Goal: Contribute content: Contribute content

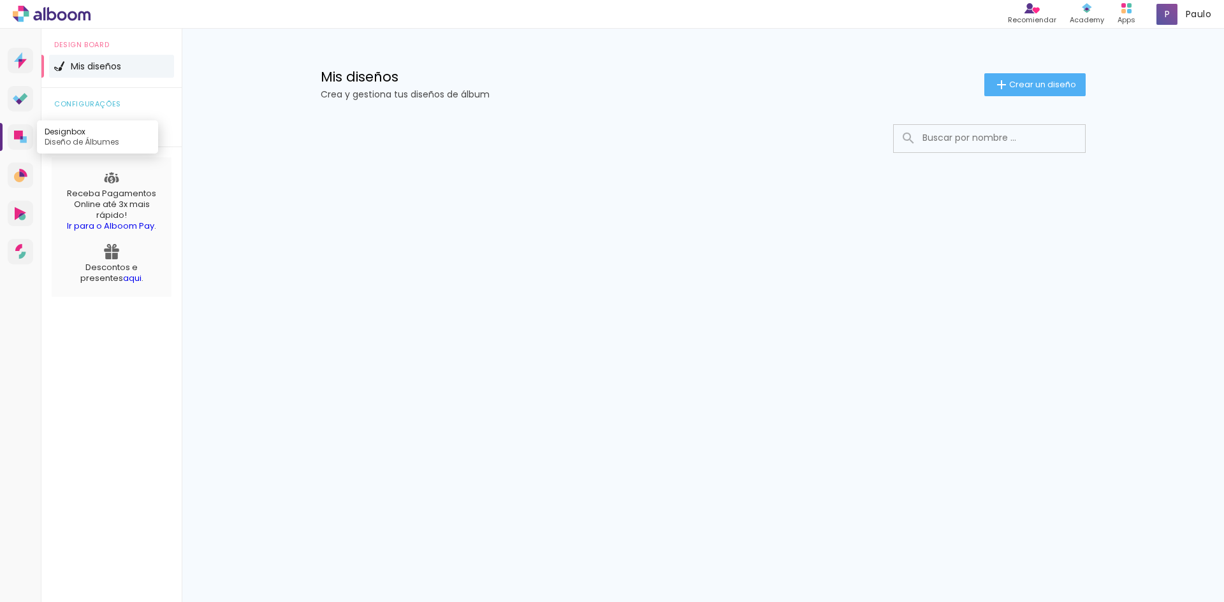
click at [20, 140] on icon at bounding box center [20, 137] width 13 height 13
click at [1009, 85] on span "Crear un diseño" at bounding box center [1042, 84] width 67 height 8
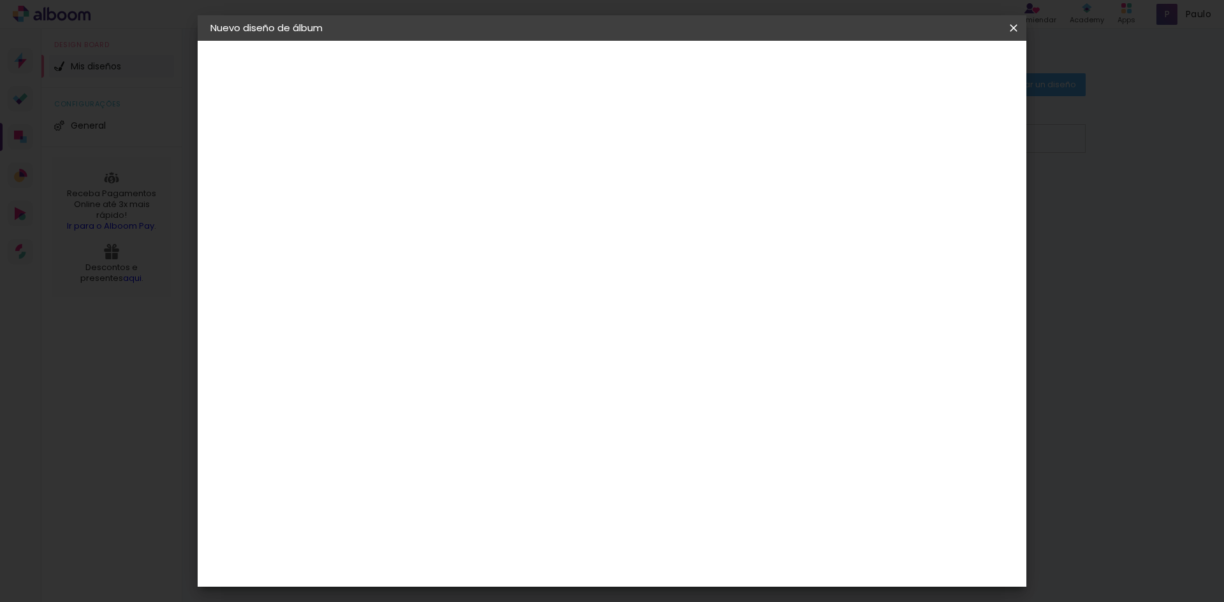
click at [419, 162] on input at bounding box center [419, 171] width 0 height 20
type input "Paloma"
type paper-input "Paloma"
click at [544, 65] on paper-button "Avanzar" at bounding box center [513, 68] width 61 height 22
click at [663, 194] on paper-item "Tamaño libre" at bounding box center [600, 194] width 125 height 28
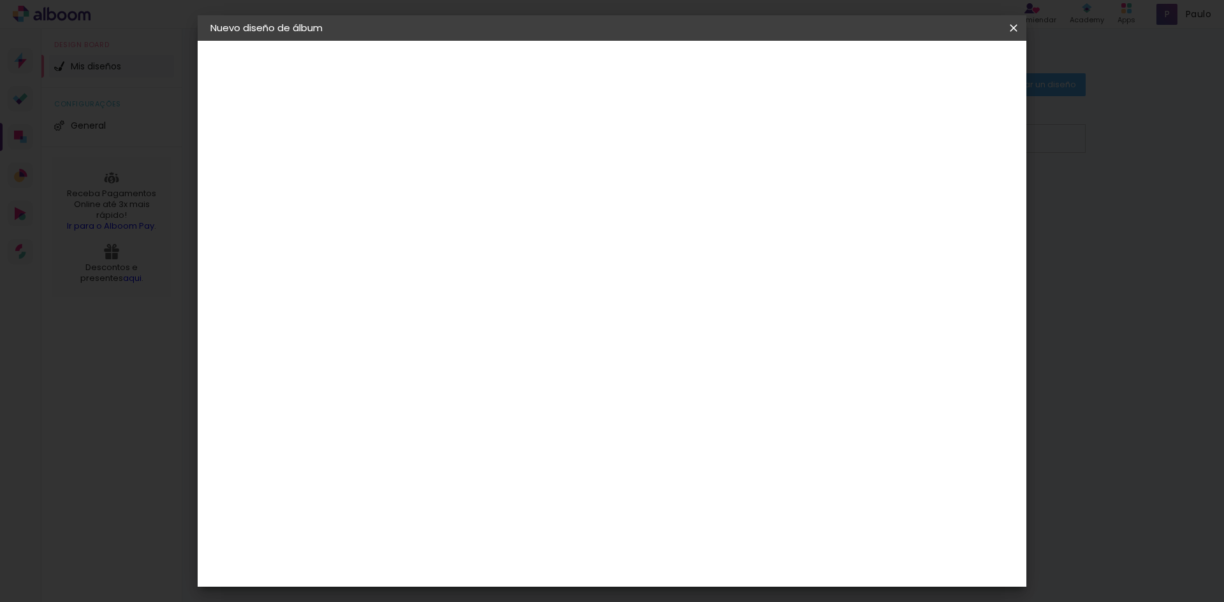
click at [0, 0] on slot "Tamaño libre" at bounding box center [0, 0] width 0 height 0
click at [560, 200] on iron-icon at bounding box center [551, 193] width 15 height 15
click at [263, 182] on iron-pages "Modelo Elegir modelo ... Tamaño libre" at bounding box center [280, 185] width 140 height 25
click at [0, 0] on slot "Avanzar" at bounding box center [0, 0] width 0 height 0
click at [948, 81] on header "Tamaño libre Ajuste el ancho, la altura y la sangría de las hojas. Volver Empez…" at bounding box center [663, 74] width 601 height 66
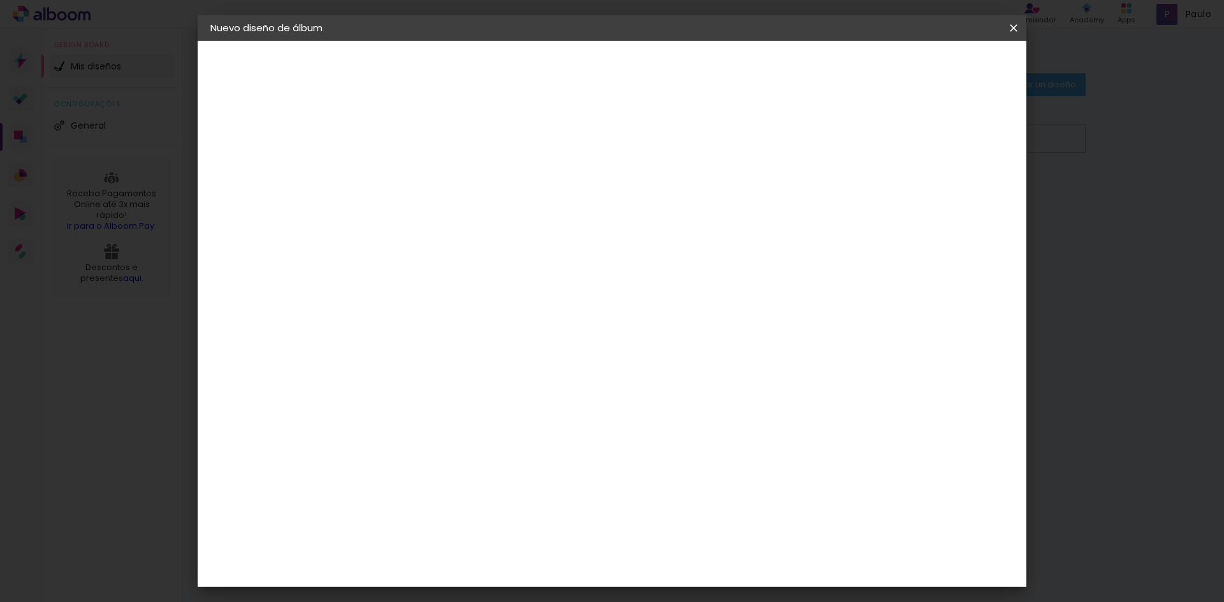
click at [933, 69] on span "Empezar diseño" at bounding box center [897, 67] width 71 height 9
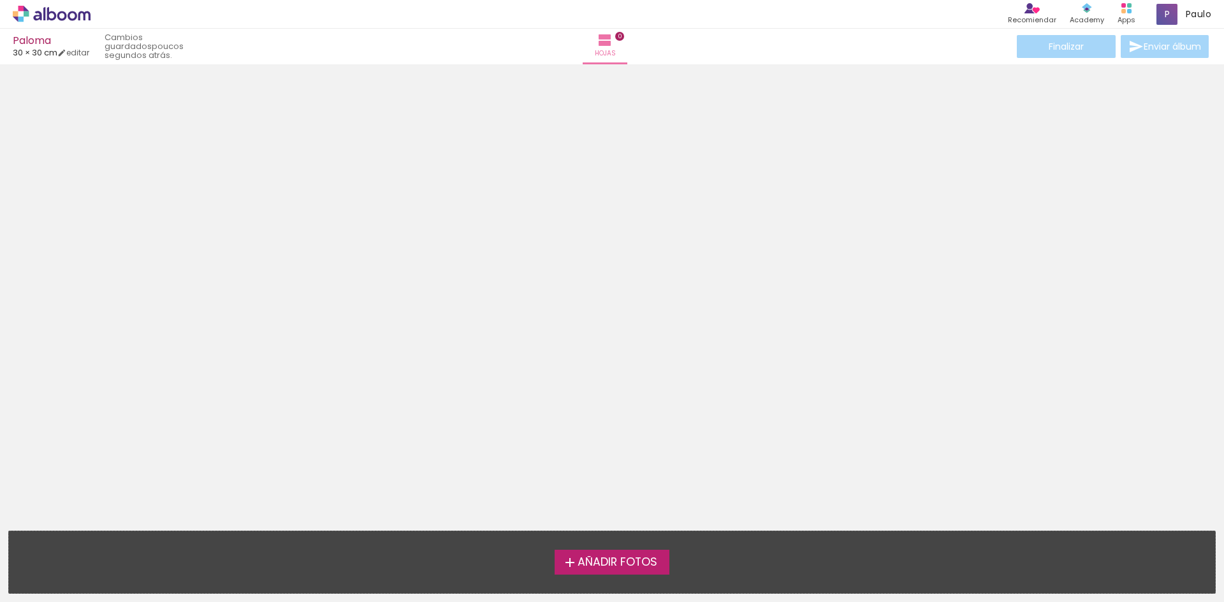
click at [657, 546] on div "Añadir Fotos Suelta tus fotos aquí..." at bounding box center [612, 563] width 1206 height 62
click at [651, 560] on span "Añadir Fotos" at bounding box center [618, 562] width 80 height 11
click at [0, 0] on input "file" at bounding box center [0, 0] width 0 height 0
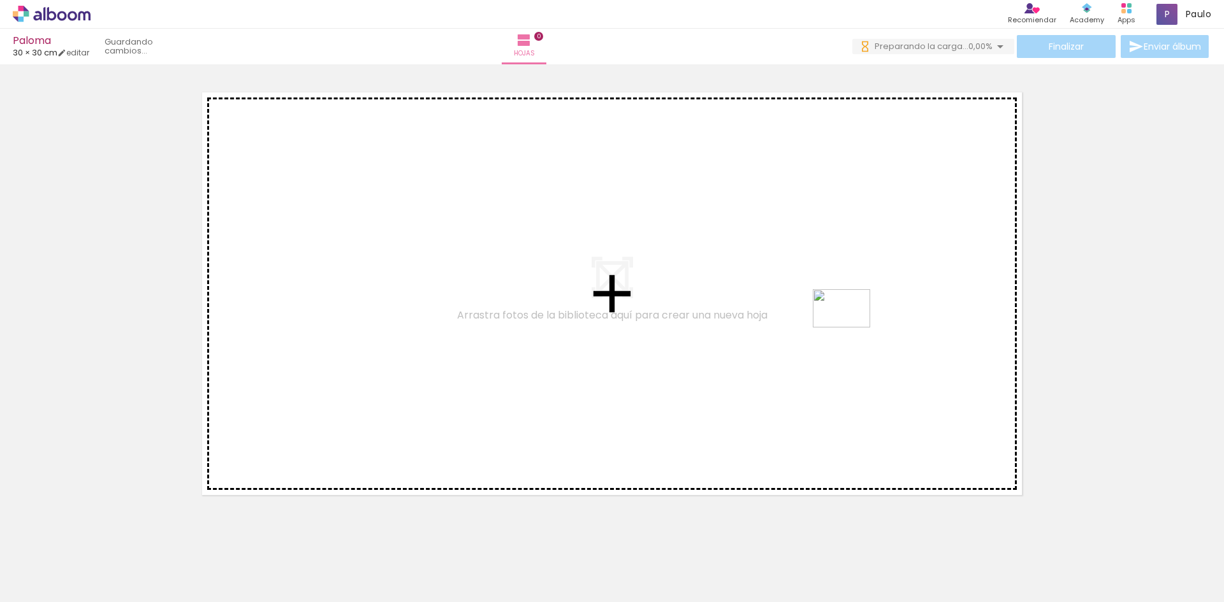
drag, startPoint x: 1017, startPoint y: 572, endPoint x: 834, endPoint y: 316, distance: 315.2
click at [834, 316] on quentale-workspace at bounding box center [612, 301] width 1224 height 602
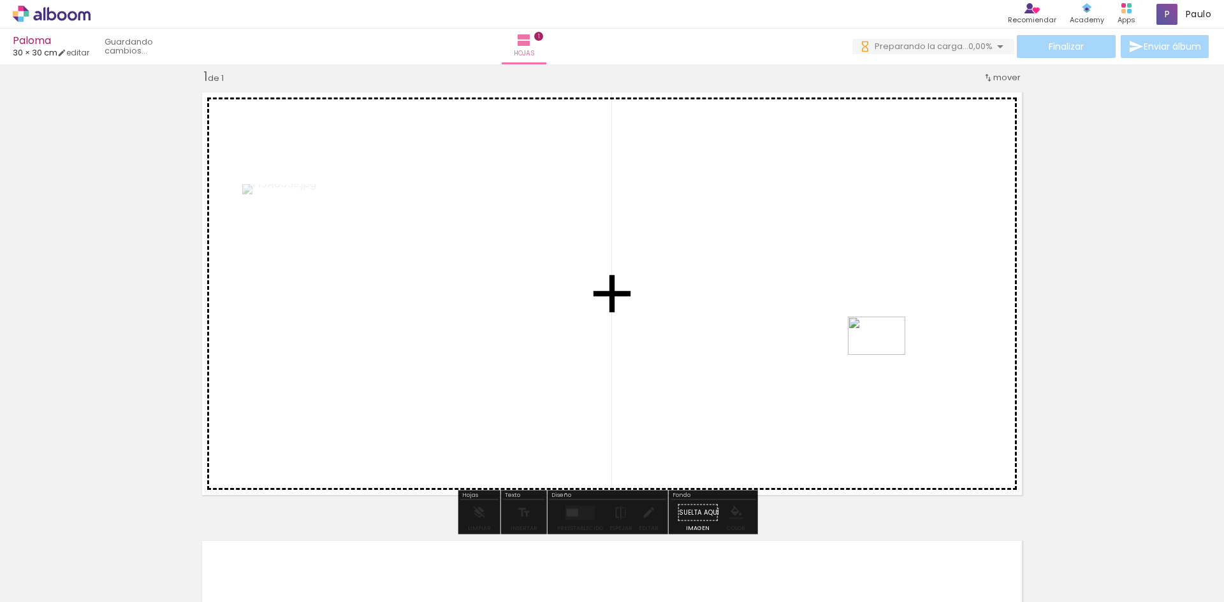
drag, startPoint x: 1118, startPoint y: 572, endPoint x: 882, endPoint y: 349, distance: 325.1
click at [882, 349] on quentale-workspace at bounding box center [612, 301] width 1224 height 602
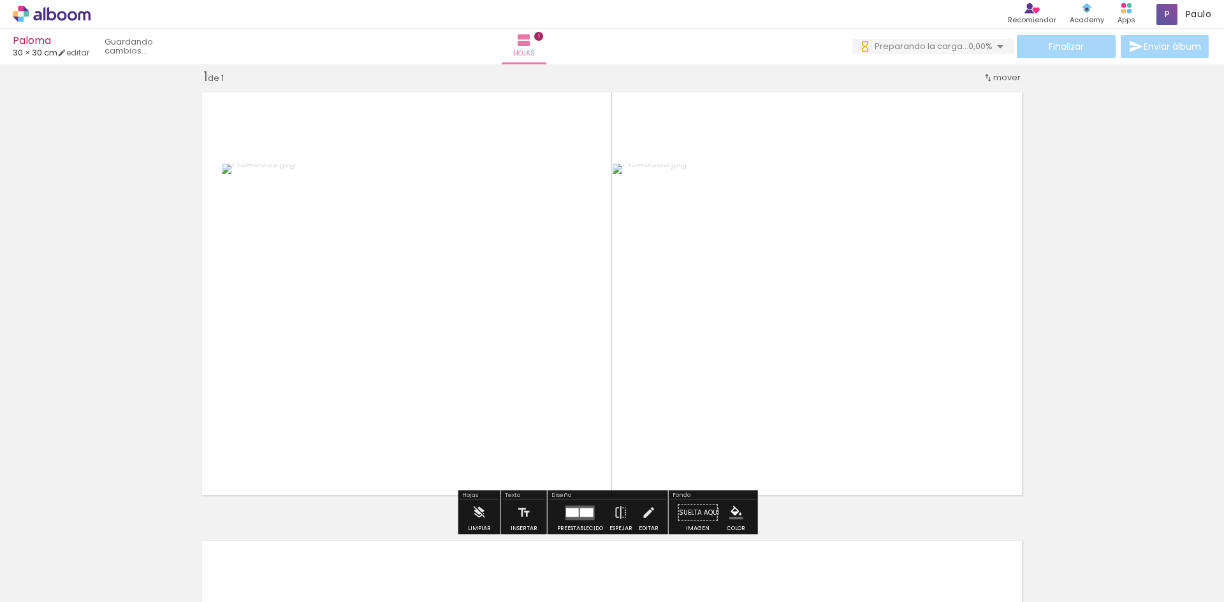
drag, startPoint x: 876, startPoint y: 169, endPoint x: 893, endPoint y: 134, distance: 39.1
click at [893, 134] on quentale-layouter at bounding box center [612, 293] width 834 height 417
drag, startPoint x: 1181, startPoint y: 569, endPoint x: 1177, endPoint y: 585, distance: 16.9
click at [1177, 581] on div at bounding box center [1158, 560] width 63 height 42
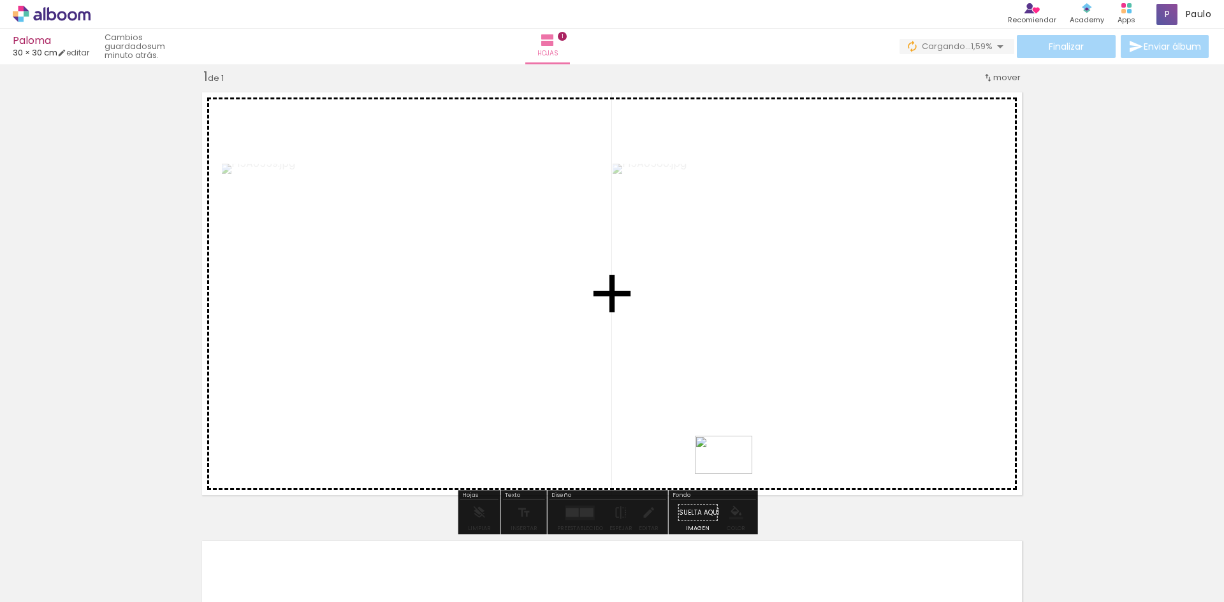
drag, startPoint x: 959, startPoint y: 562, endPoint x: 733, endPoint y: 474, distance: 242.8
click at [733, 474] on quentale-workspace at bounding box center [612, 301] width 1224 height 602
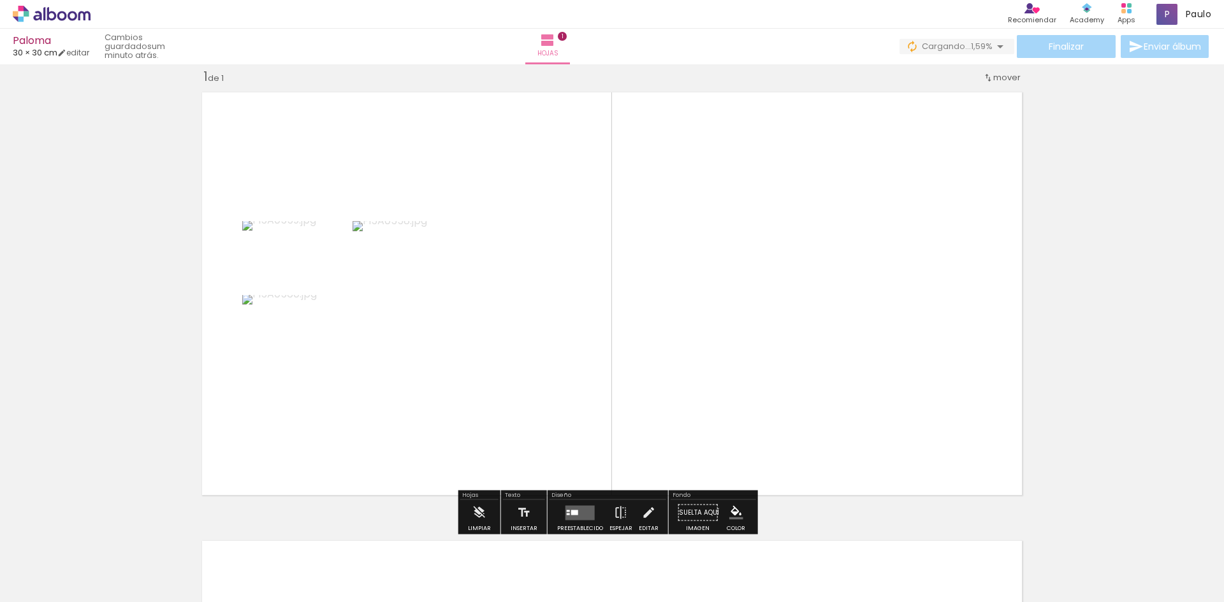
click at [444, 317] on quentale-photo at bounding box center [461, 293] width 218 height 145
click at [691, 510] on paper-button "Suelta aquí Imagen" at bounding box center [698, 516] width 46 height 33
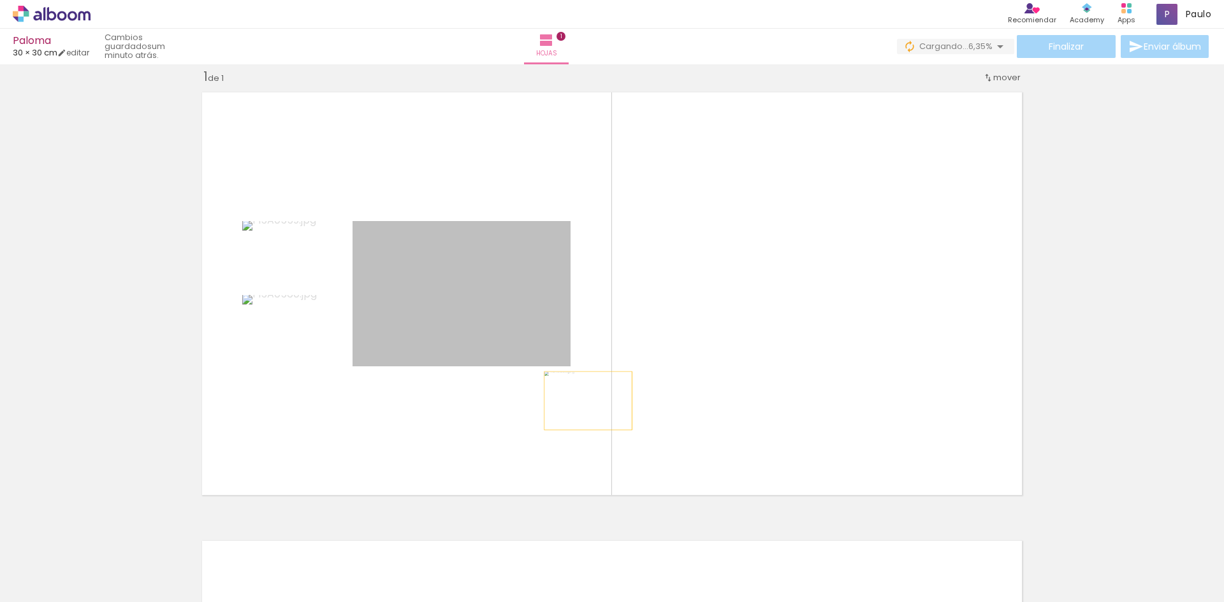
drag, startPoint x: 511, startPoint y: 344, endPoint x: 583, endPoint y: 401, distance: 91.2
click at [583, 401] on quentale-layouter at bounding box center [612, 293] width 834 height 417
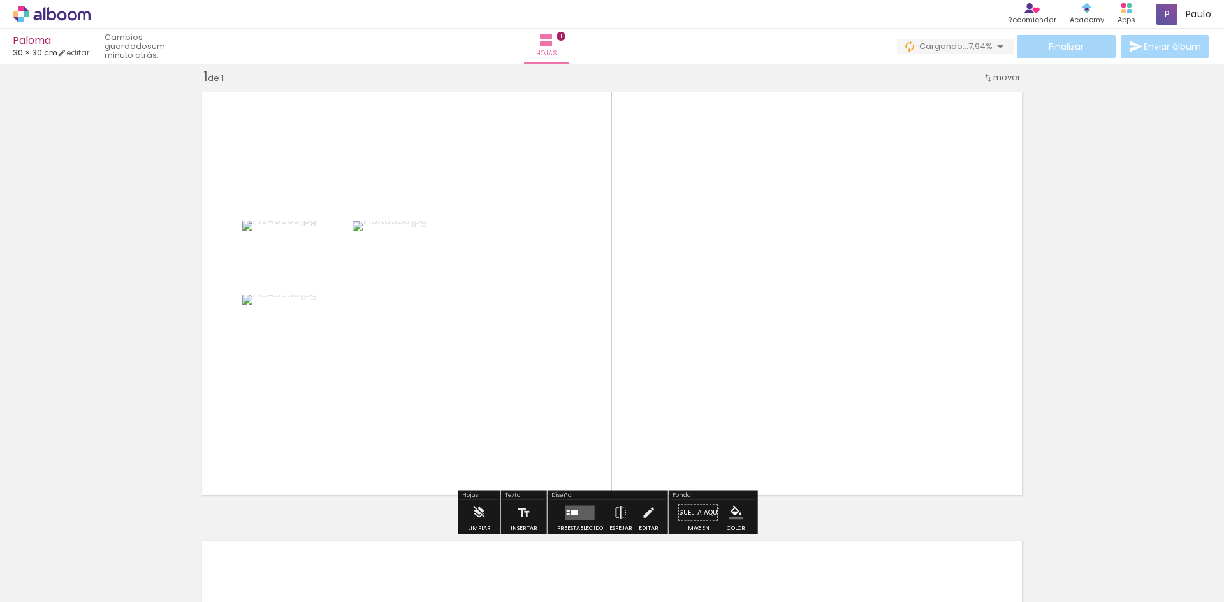
click at [706, 505] on paper-button "Suelta aquí Imagen" at bounding box center [698, 516] width 46 height 33
click at [695, 511] on paper-button "Suelta aquí Imagen" at bounding box center [698, 516] width 46 height 33
click at [695, 512] on paper-button "Suelta aquí Imagen" at bounding box center [698, 516] width 46 height 33
drag, startPoint x: 462, startPoint y: 307, endPoint x: 465, endPoint y: 293, distance: 14.3
click at [465, 293] on quentale-photo at bounding box center [461, 293] width 218 height 145
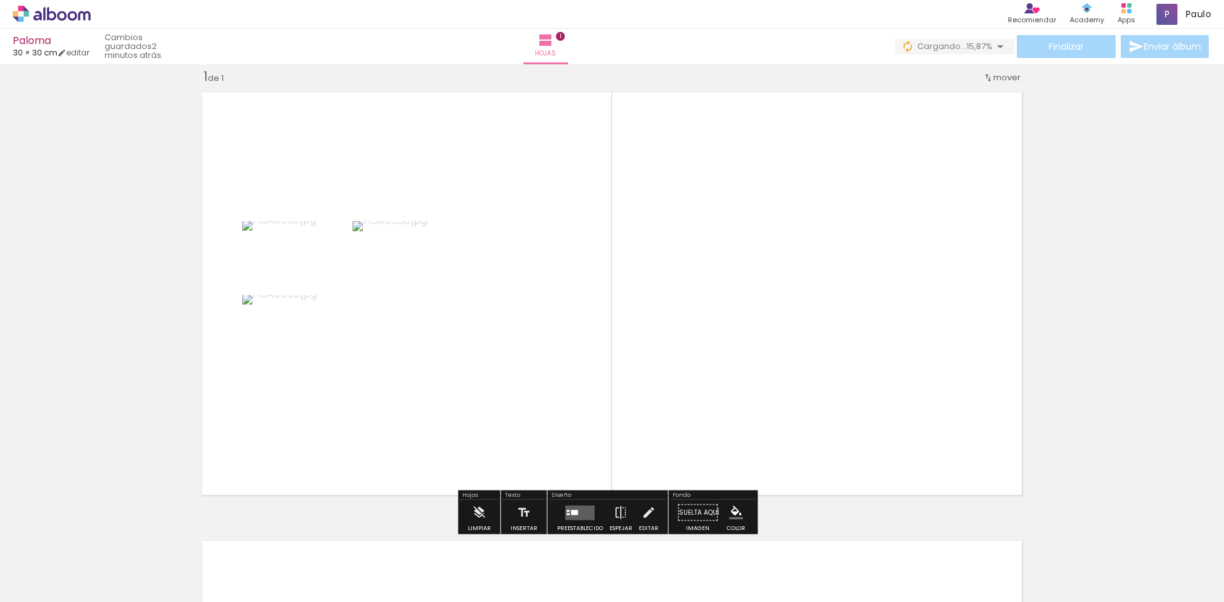
click at [481, 240] on div at bounding box center [482, 234] width 15 height 13
drag, startPoint x: 397, startPoint y: 270, endPoint x: 537, endPoint y: 126, distance: 201.5
click at [537, 126] on quentale-layouter at bounding box center [612, 293] width 834 height 417
drag, startPoint x: 543, startPoint y: 142, endPoint x: 502, endPoint y: 162, distance: 45.3
click at [502, 162] on quentale-layouter at bounding box center [612, 293] width 834 height 417
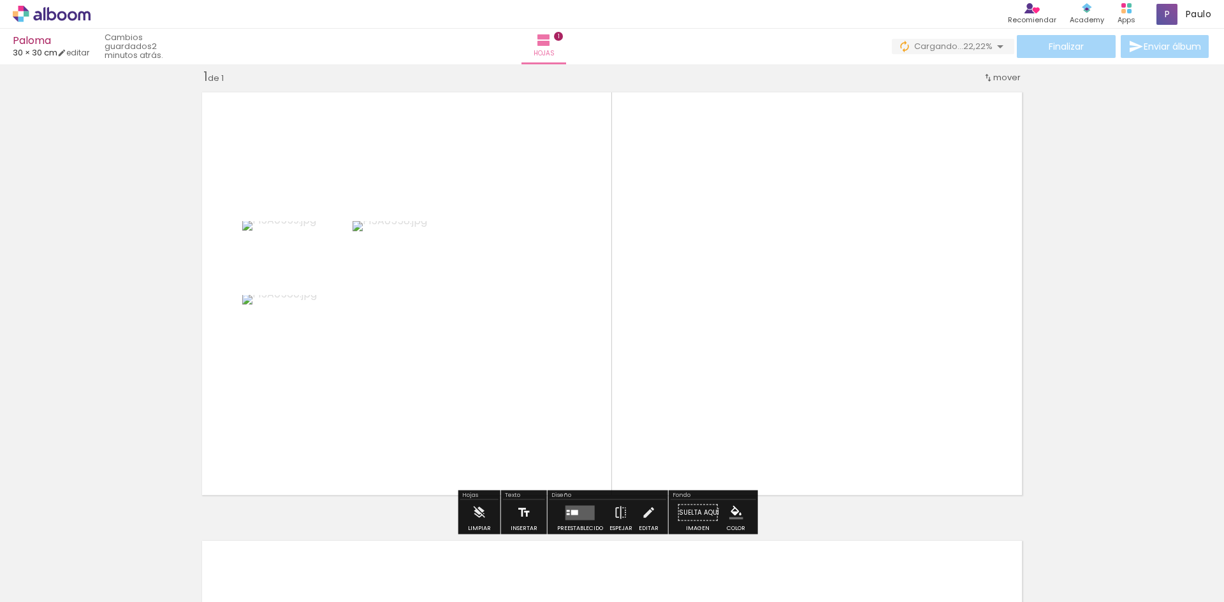
click at [512, 509] on paper-button "Insertar" at bounding box center [523, 516] width 33 height 33
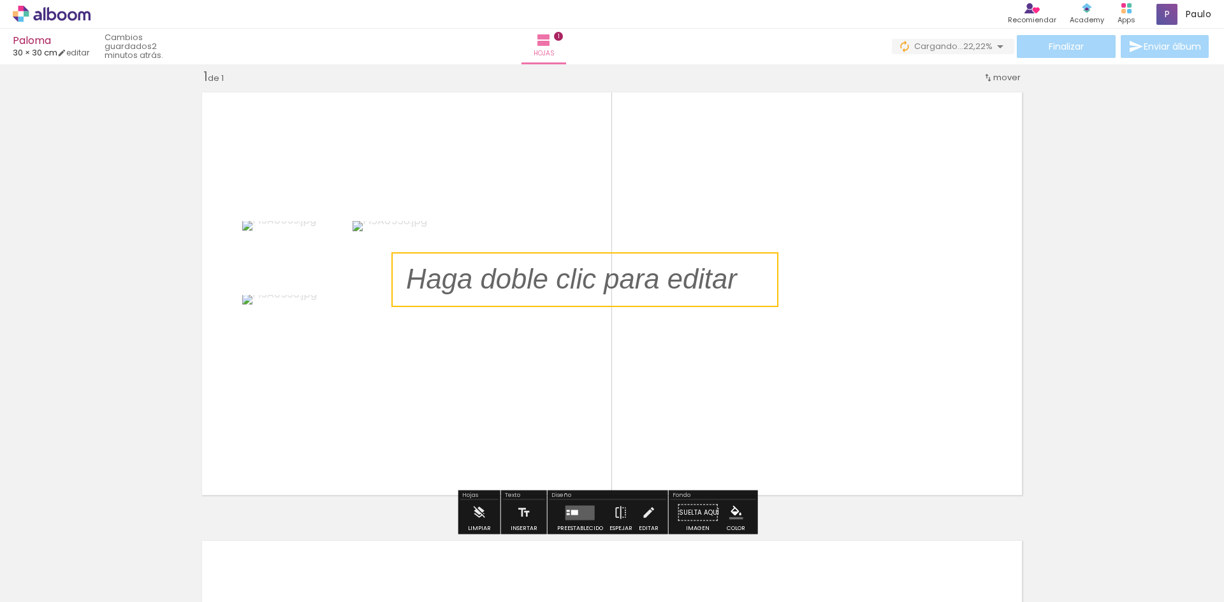
click at [597, 323] on quentale-layouter at bounding box center [612, 293] width 834 height 417
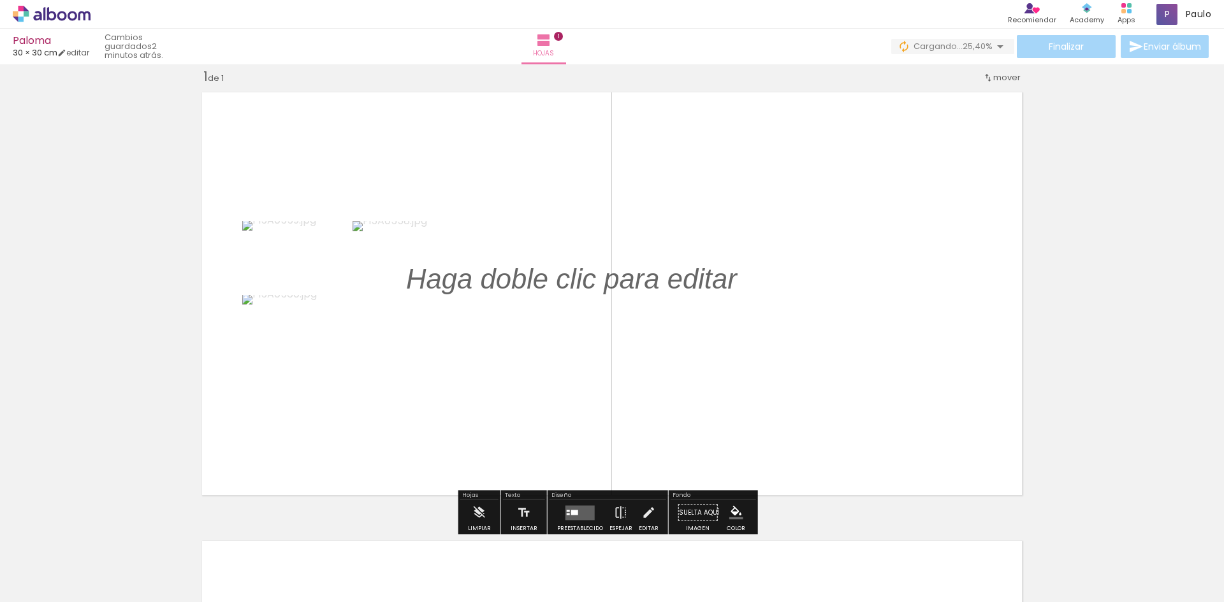
click at [584, 215] on quentale-layouter at bounding box center [612, 293] width 834 height 417
click at [595, 286] on p at bounding box center [581, 280] width 350 height 40
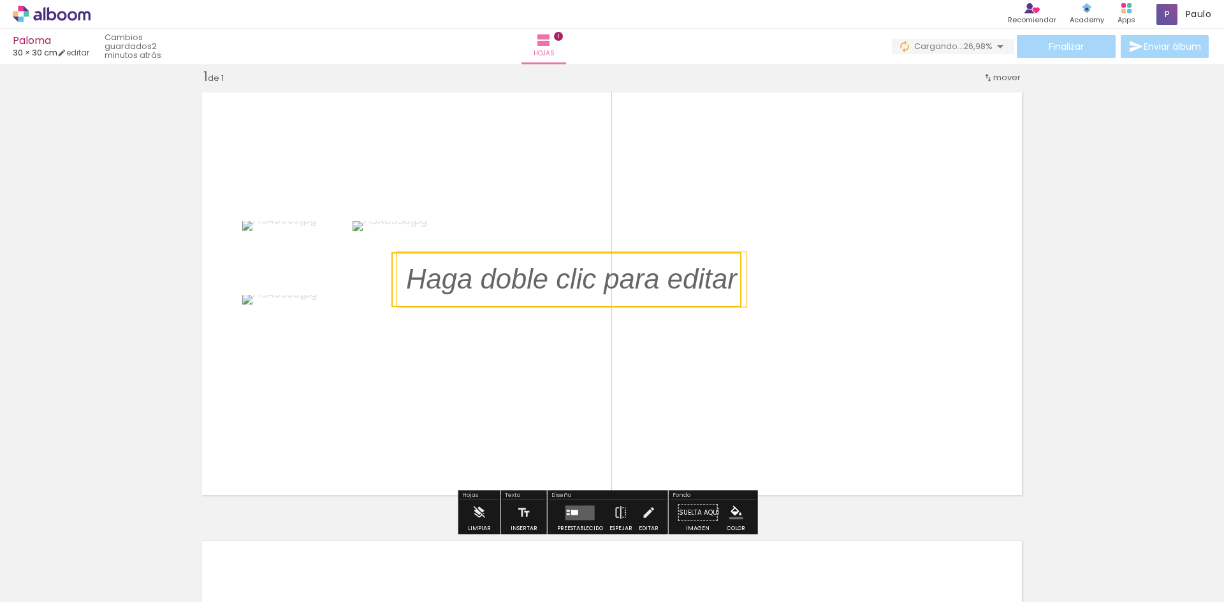
click at [604, 263] on quentale-selection at bounding box center [566, 279] width 350 height 55
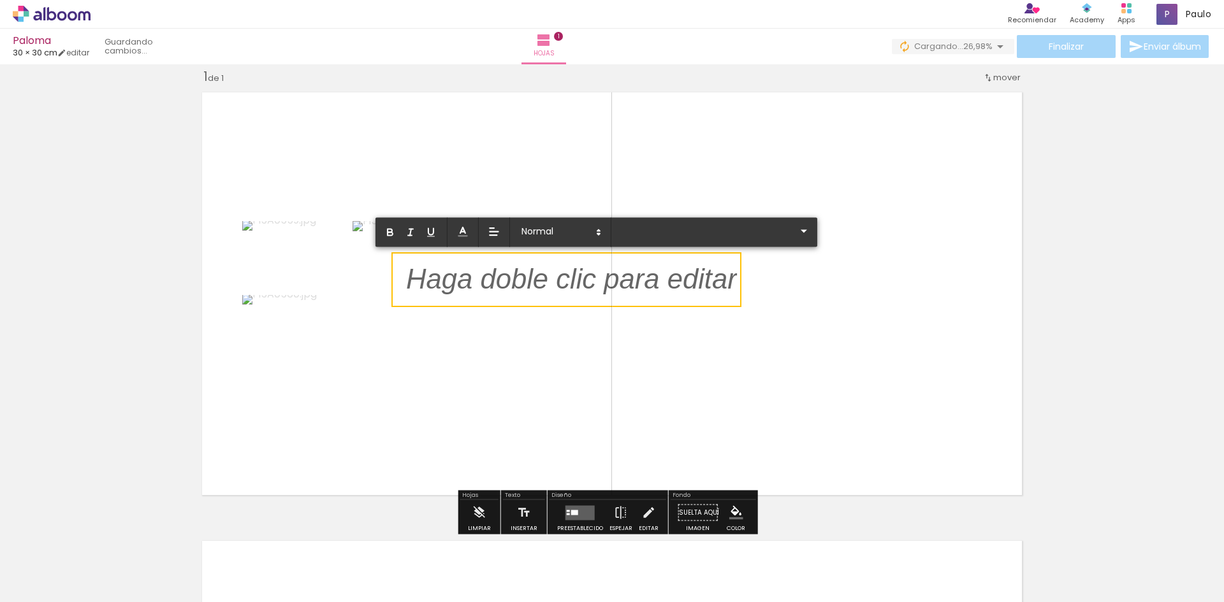
drag, startPoint x: 604, startPoint y: 263, endPoint x: 610, endPoint y: 282, distance: 20.0
click at [610, 282] on div at bounding box center [571, 280] width 331 height 40
click at [796, 230] on iron-icon at bounding box center [803, 231] width 15 height 15
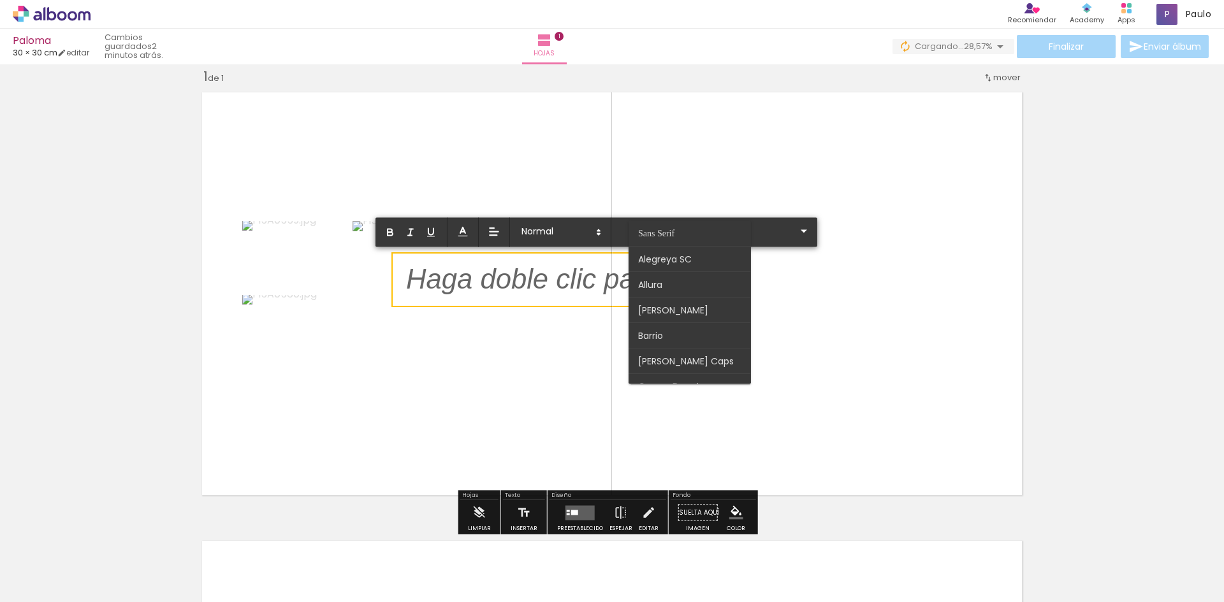
click at [582, 274] on p at bounding box center [571, 288] width 331 height 40
type input "Sans Serif"
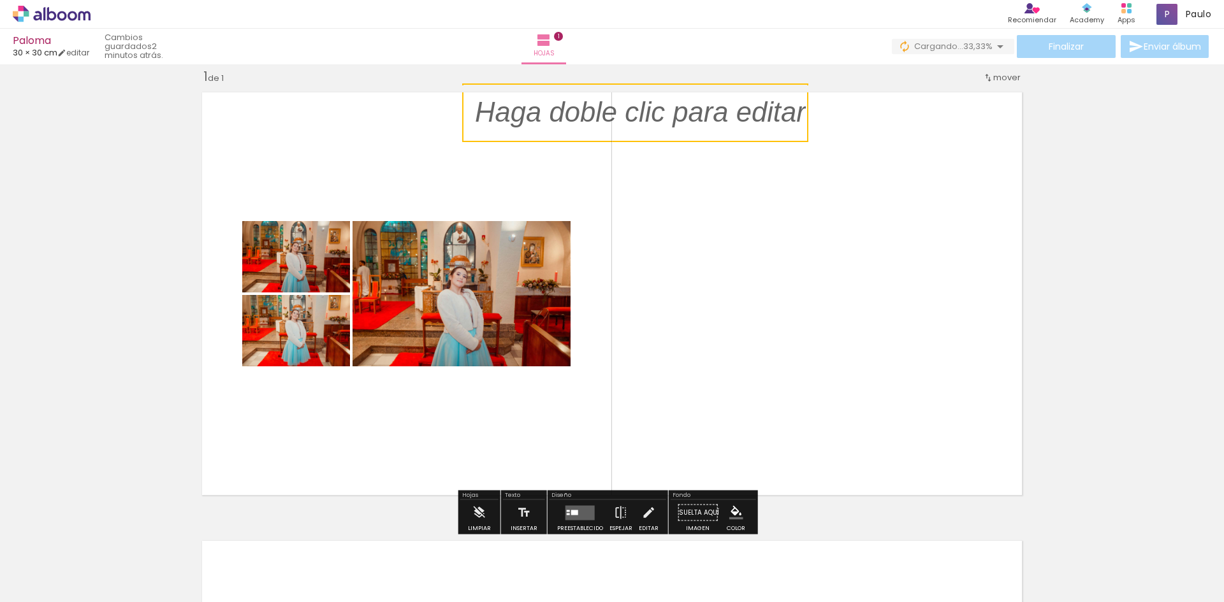
drag, startPoint x: 582, startPoint y: 256, endPoint x: 651, endPoint y: 32, distance: 234.1
click at [650, 0] on div "Paloma 30 × 30 cm editar 2 minutos atrás. Hojas 1 Finalizar Enviar álbum Insert…" at bounding box center [612, 0] width 1224 height 0
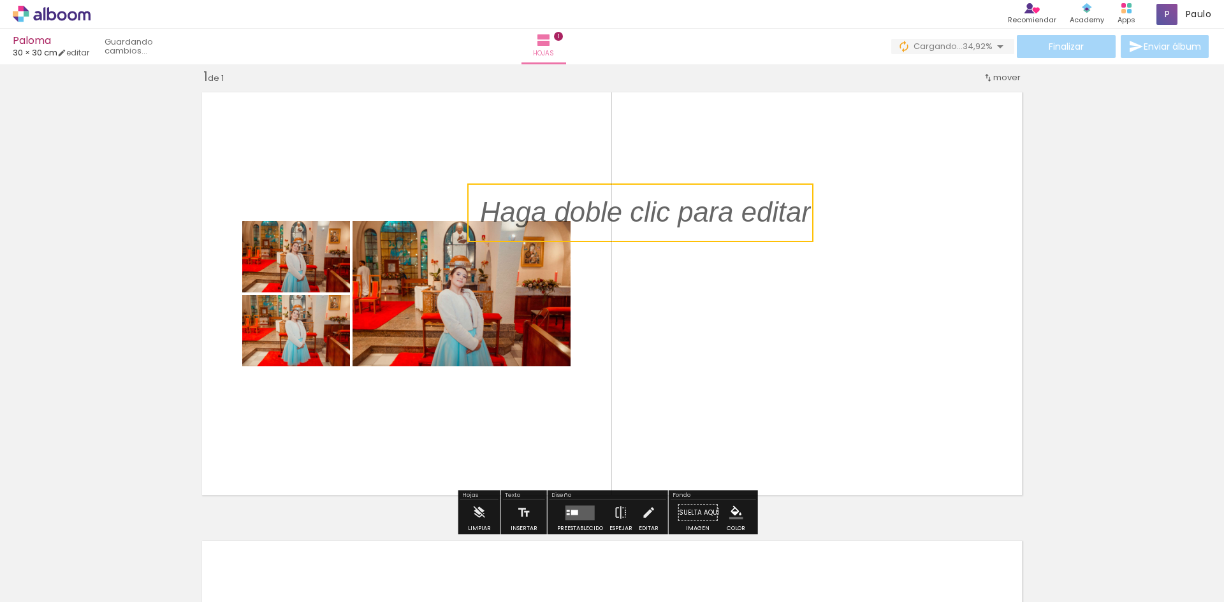
drag, startPoint x: 586, startPoint y: 85, endPoint x: 592, endPoint y: 185, distance: 100.3
click at [592, 185] on quentale-selection at bounding box center [640, 213] width 346 height 59
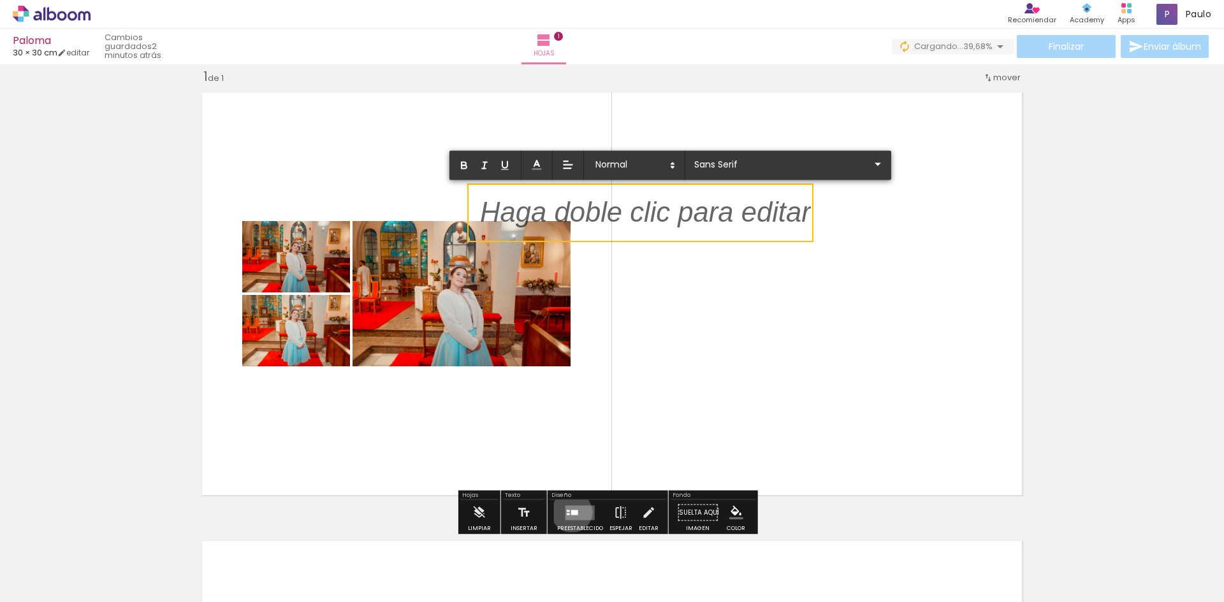
click at [571, 512] on div at bounding box center [574, 512] width 7 height 5
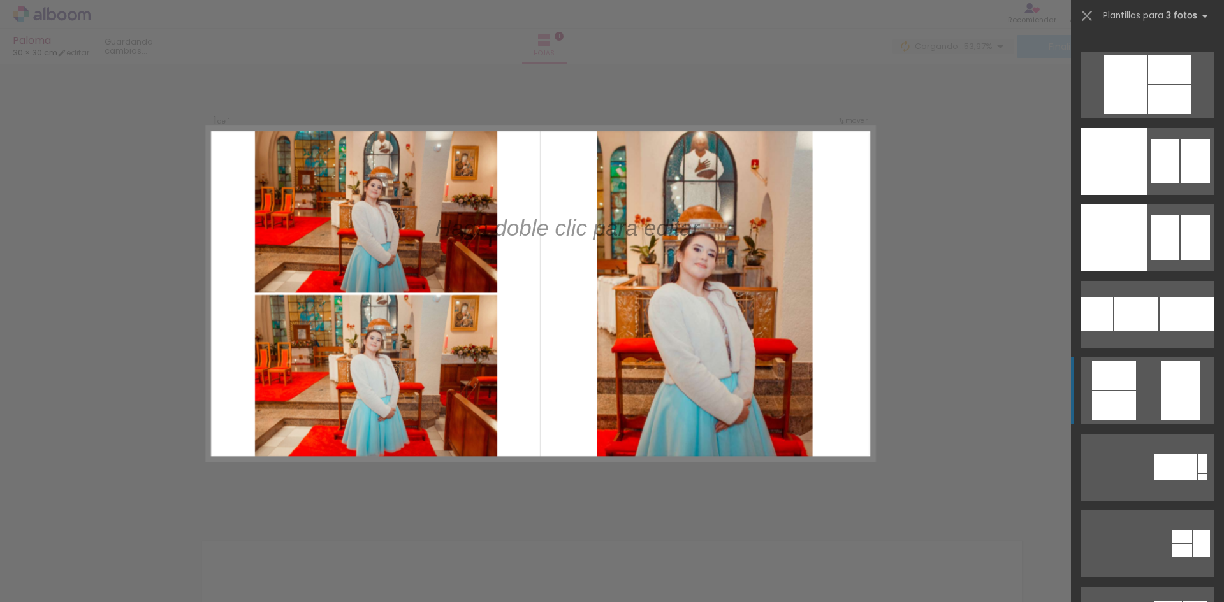
scroll to position [4781, 0]
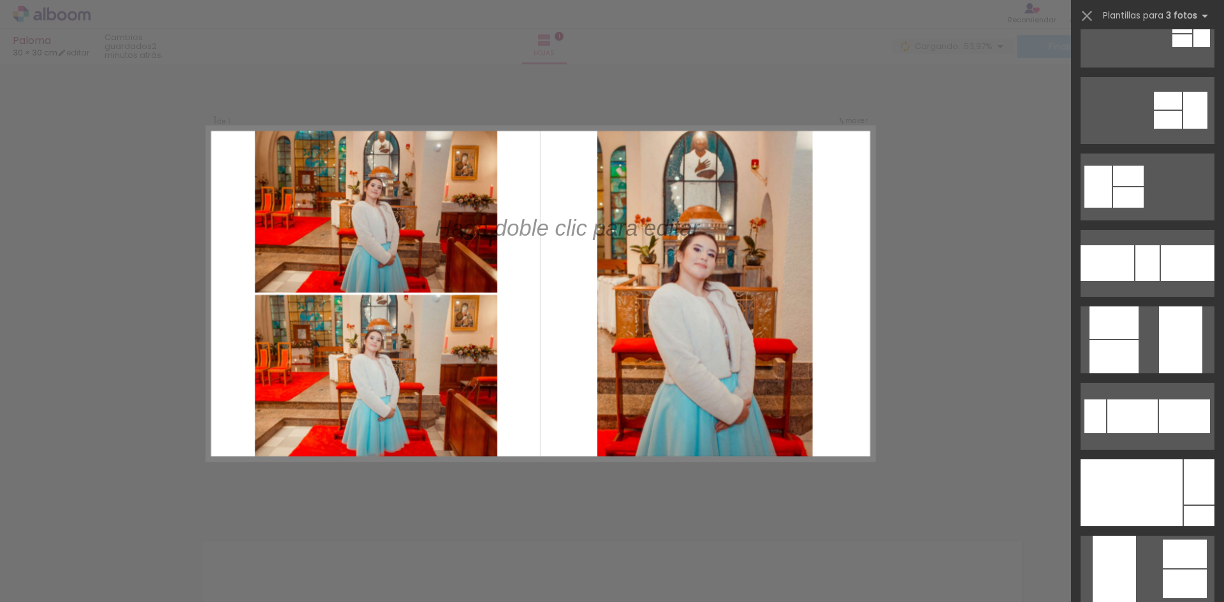
click at [695, 326] on quentale-layouter at bounding box center [540, 293] width 667 height 333
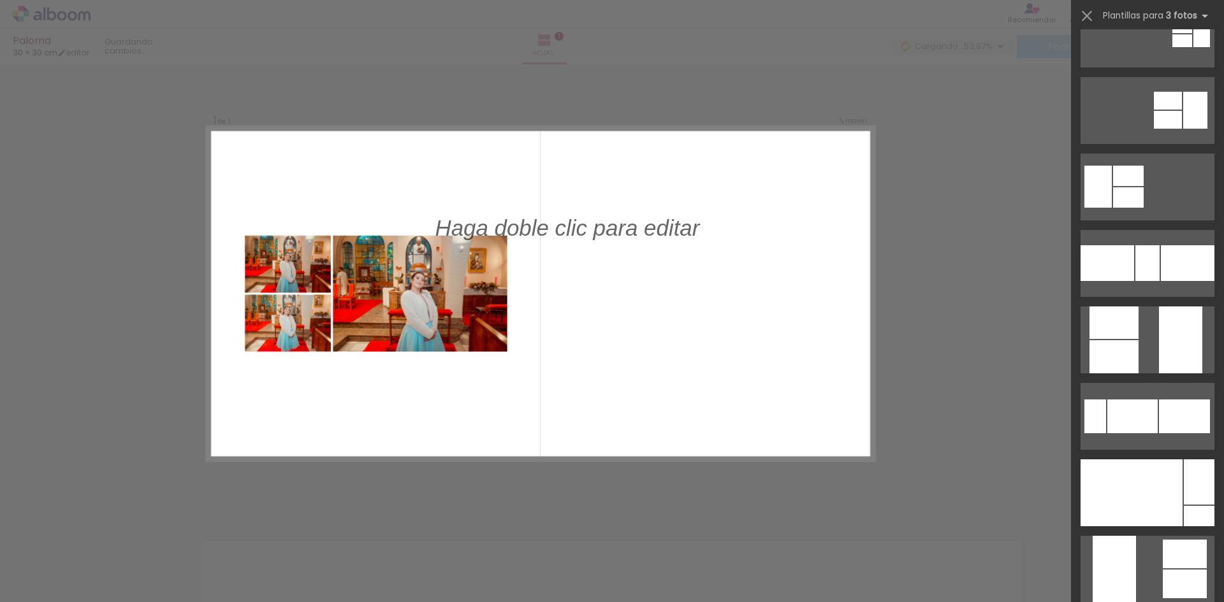
scroll to position [0, 0]
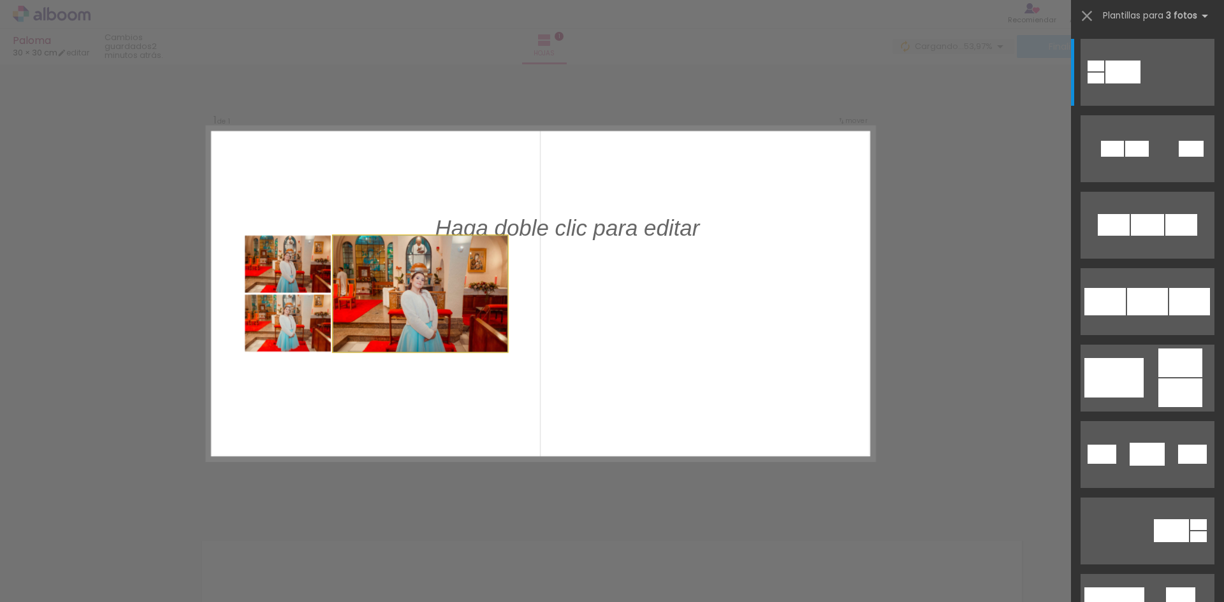
click at [470, 314] on quentale-photo at bounding box center [420, 294] width 175 height 116
click at [265, 310] on quentale-photo at bounding box center [288, 323] width 86 height 57
drag, startPoint x: 263, startPoint y: 312, endPoint x: 261, endPoint y: 305, distance: 7.9
click at [261, 305] on quentale-photo at bounding box center [288, 323] width 86 height 57
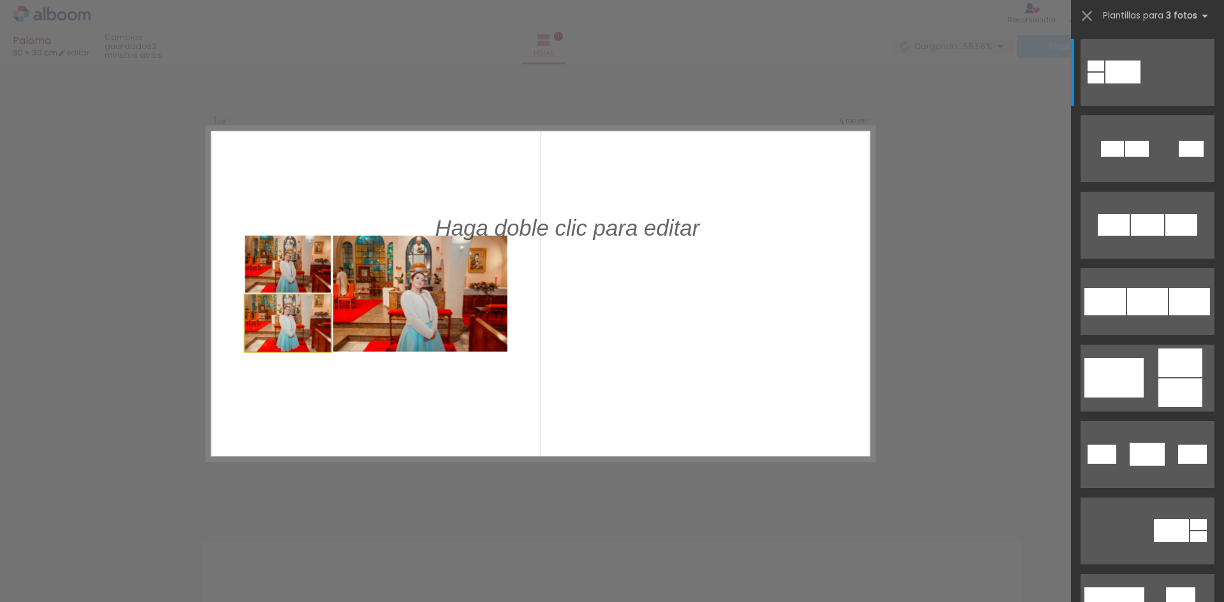
click at [263, 303] on quentale-photo at bounding box center [288, 323] width 86 height 57
click at [319, 340] on quentale-photo at bounding box center [288, 323] width 86 height 57
click at [388, 302] on quentale-photo at bounding box center [420, 294] width 175 height 116
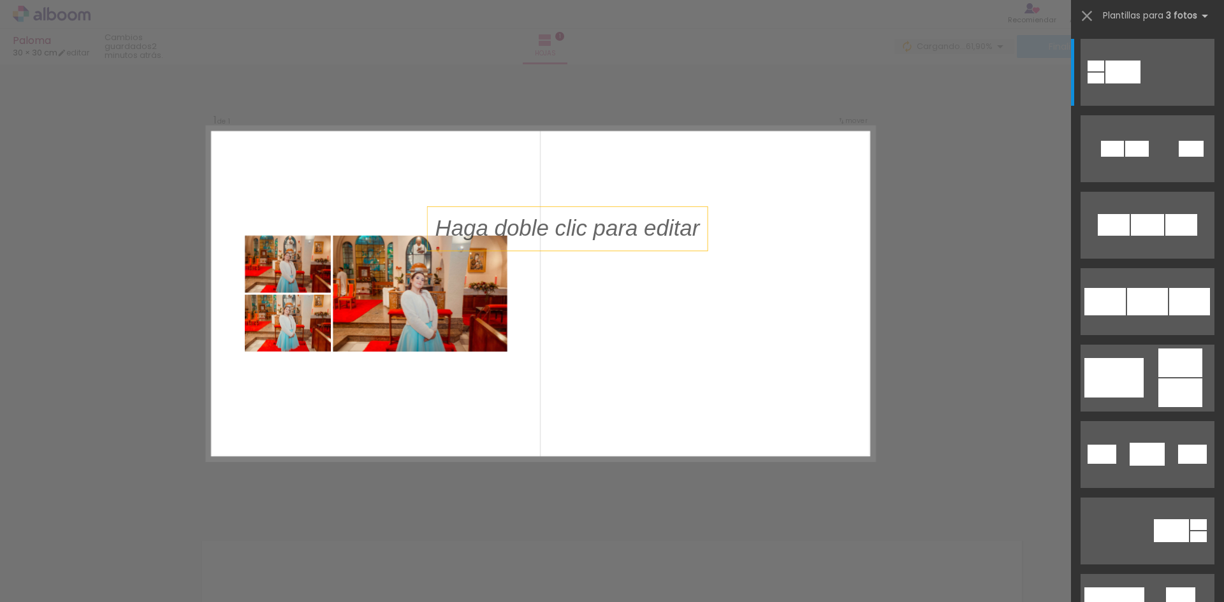
drag, startPoint x: 489, startPoint y: 245, endPoint x: 476, endPoint y: 228, distance: 21.4
click at [476, 228] on p at bounding box center [575, 229] width 280 height 32
click at [361, 314] on quentale-layouter at bounding box center [540, 293] width 667 height 333
click at [924, 541] on paper-icon-button at bounding box center [916, 534] width 16 height 16
click at [421, 265] on quentale-photo at bounding box center [420, 294] width 175 height 116
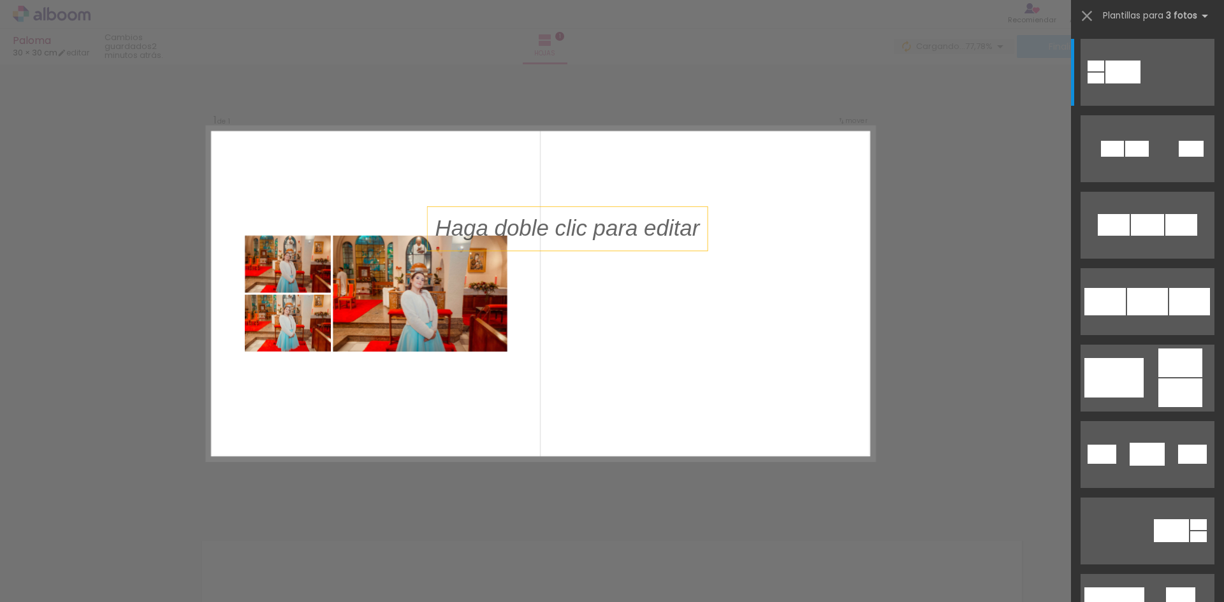
click at [458, 284] on quentale-photo at bounding box center [420, 294] width 175 height 116
drag, startPoint x: 681, startPoint y: 212, endPoint x: 1040, endPoint y: 145, distance: 364.9
click at [709, 236] on album-spread "1 de 1" at bounding box center [540, 293] width 667 height 333
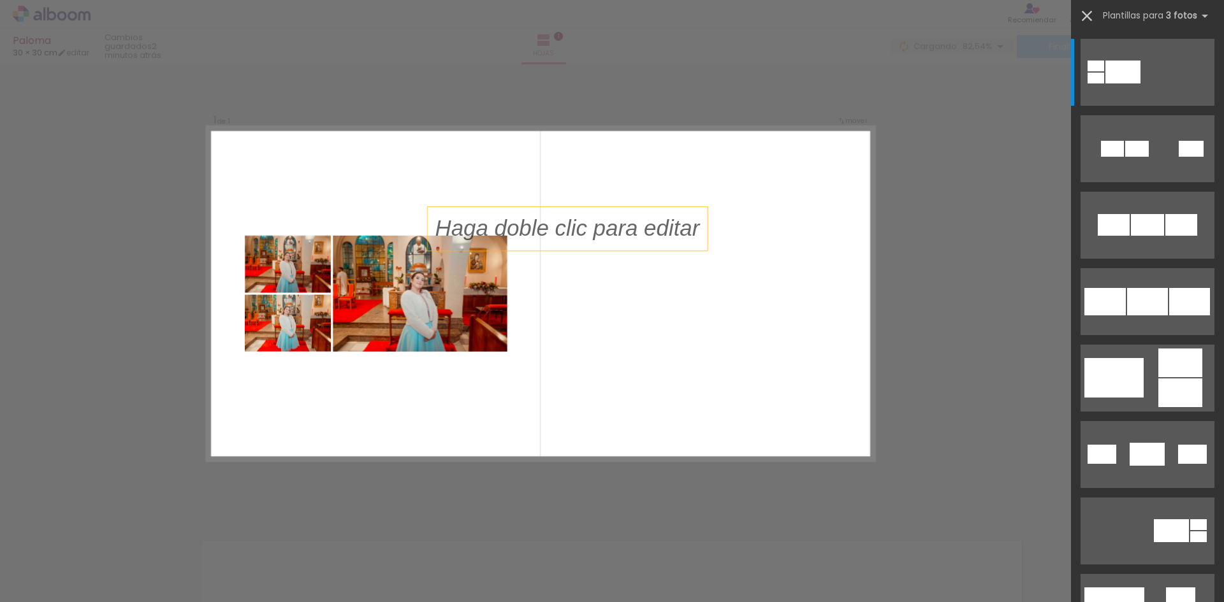
click at [1091, 16] on iron-icon at bounding box center [1087, 16] width 18 height 18
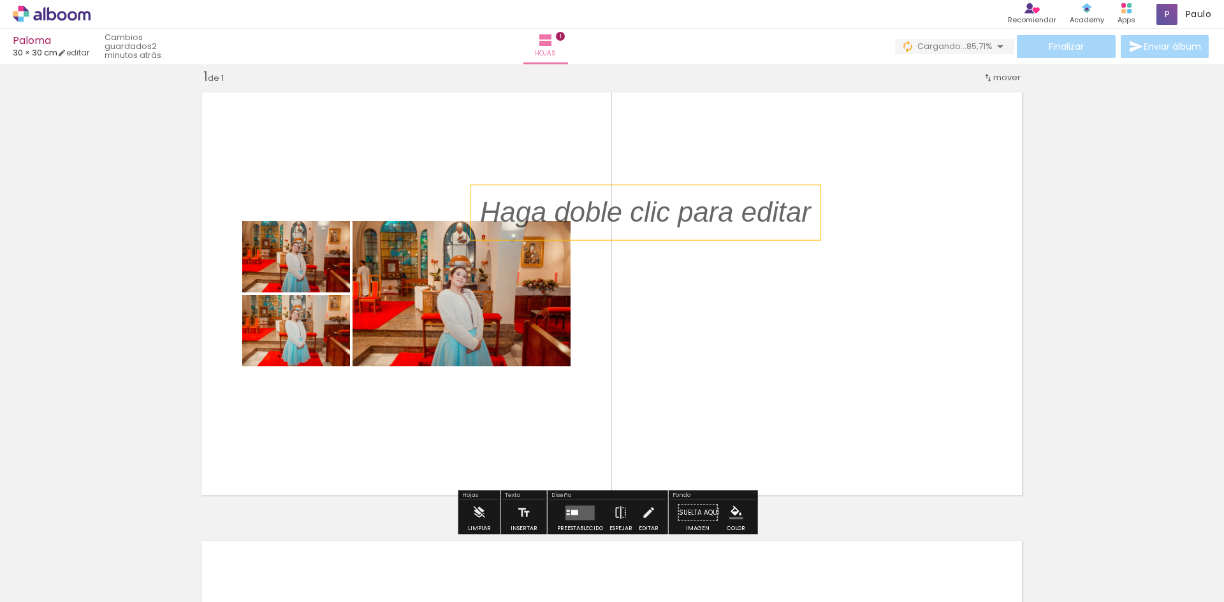
click at [543, 205] on p at bounding box center [655, 213] width 350 height 40
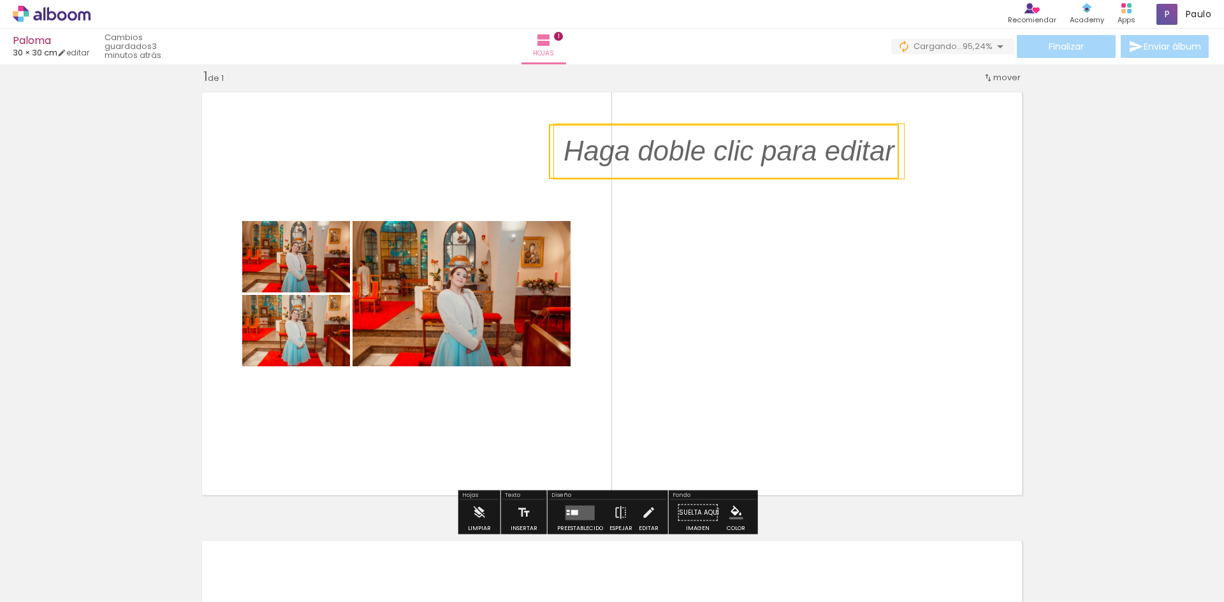
drag, startPoint x: 530, startPoint y: 192, endPoint x: 613, endPoint y: 131, distance: 103.5
click at [613, 131] on quentale-selection at bounding box center [724, 151] width 350 height 55
click at [83, 48] on link "editar" at bounding box center [73, 52] width 32 height 11
type input "30"
type input "60"
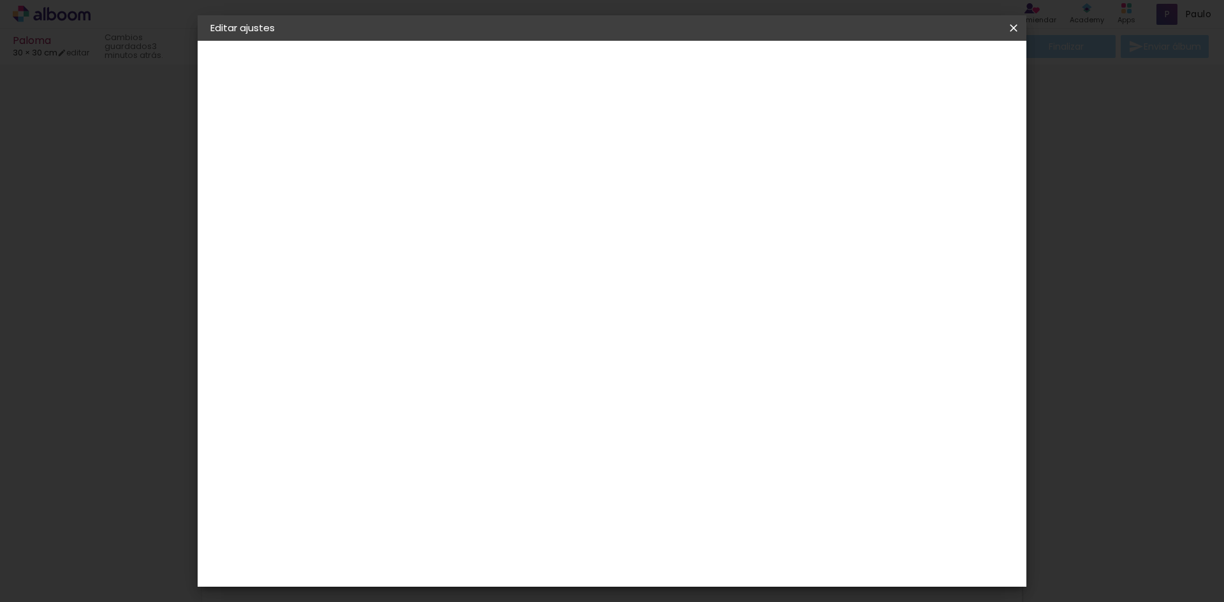
click at [1012, 24] on iron-icon at bounding box center [1013, 28] width 15 height 13
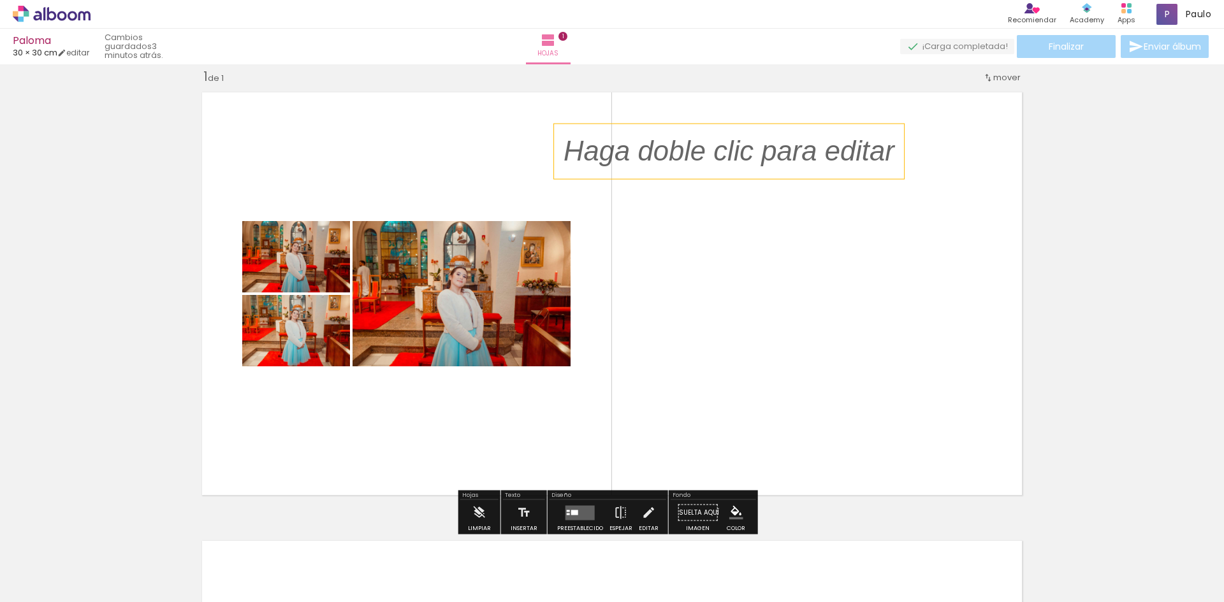
click at [527, 270] on quentale-photo at bounding box center [461, 293] width 218 height 145
click at [645, 513] on iron-icon at bounding box center [648, 512] width 14 height 25
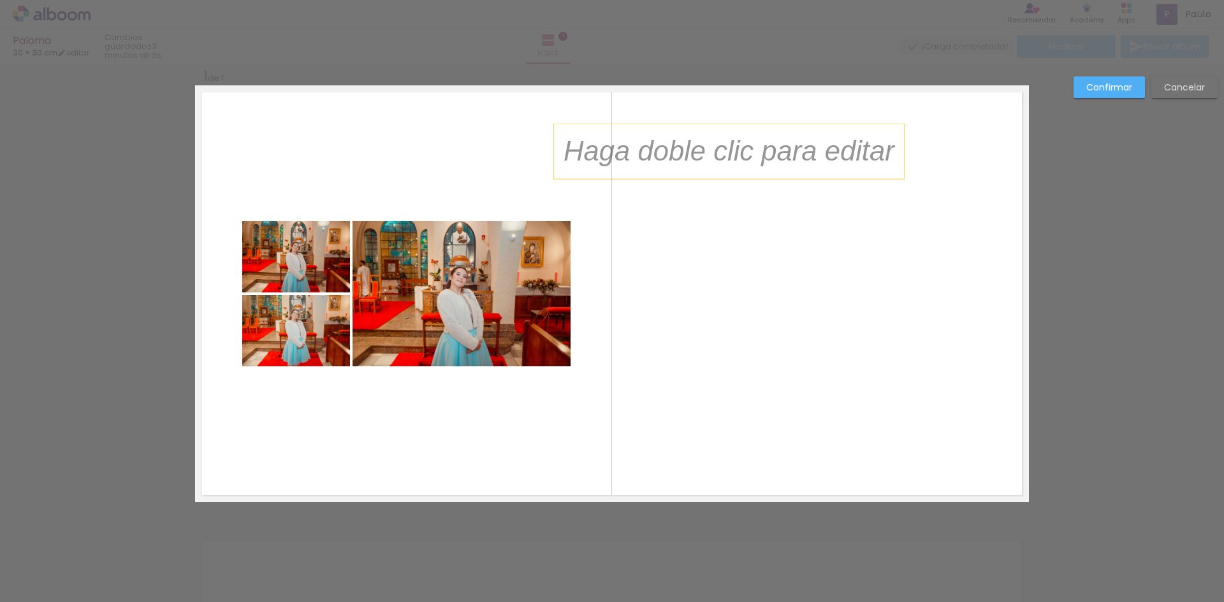
click at [511, 328] on quentale-photo at bounding box center [461, 293] width 218 height 145
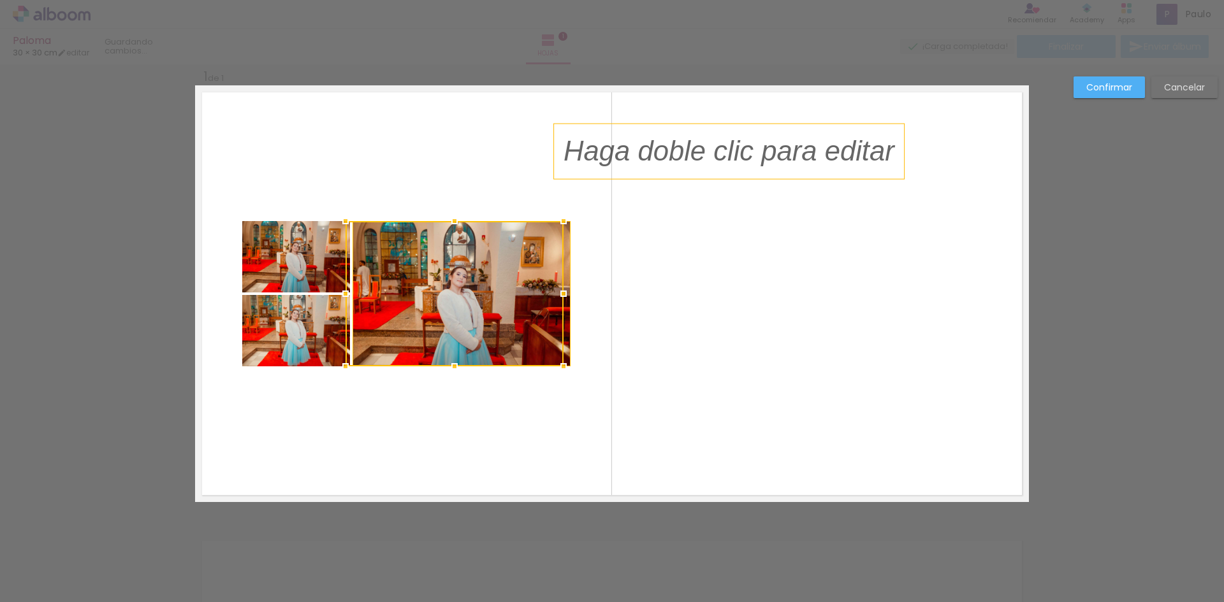
drag, startPoint x: 535, startPoint y: 242, endPoint x: 789, endPoint y: 110, distance: 285.7
click at [789, 110] on album-spread "1 de 1" at bounding box center [612, 293] width 834 height 417
click at [788, 114] on quentale-layouter at bounding box center [612, 293] width 834 height 417
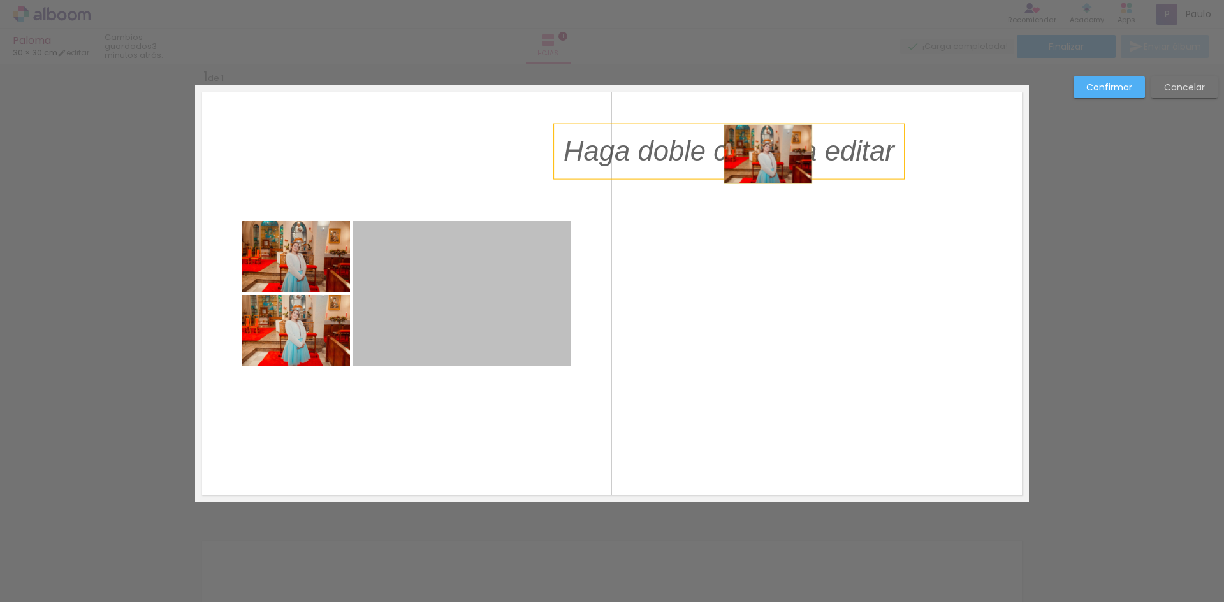
drag, startPoint x: 541, startPoint y: 266, endPoint x: 762, endPoint y: 154, distance: 248.6
click at [762, 154] on album-spread "1 de 1" at bounding box center [612, 293] width 834 height 417
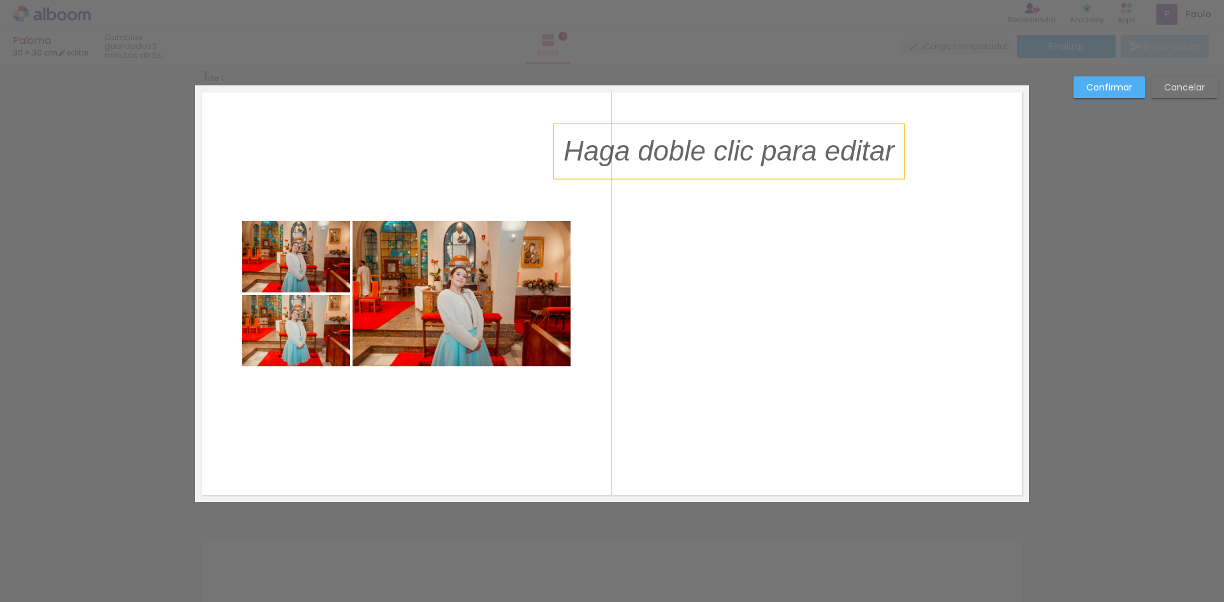
click at [701, 164] on p at bounding box center [738, 152] width 350 height 40
click at [704, 150] on p at bounding box center [738, 152] width 350 height 40
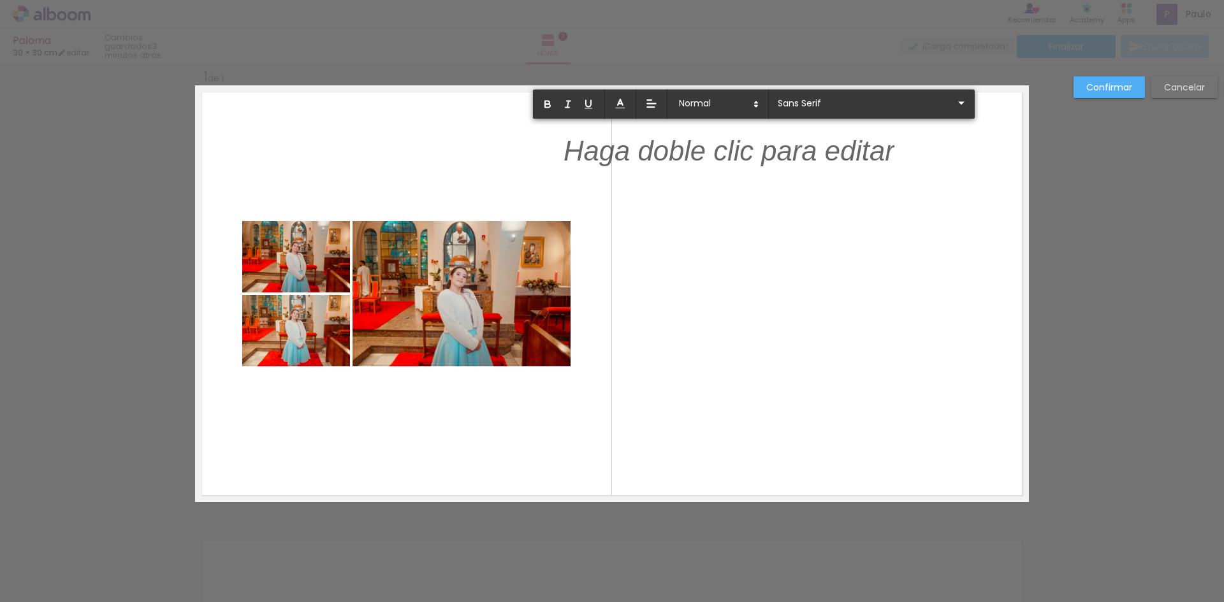
drag, startPoint x: 711, startPoint y: 129, endPoint x: 697, endPoint y: 191, distance: 63.3
click at [697, 191] on quentale-layouter at bounding box center [612, 293] width 834 height 417
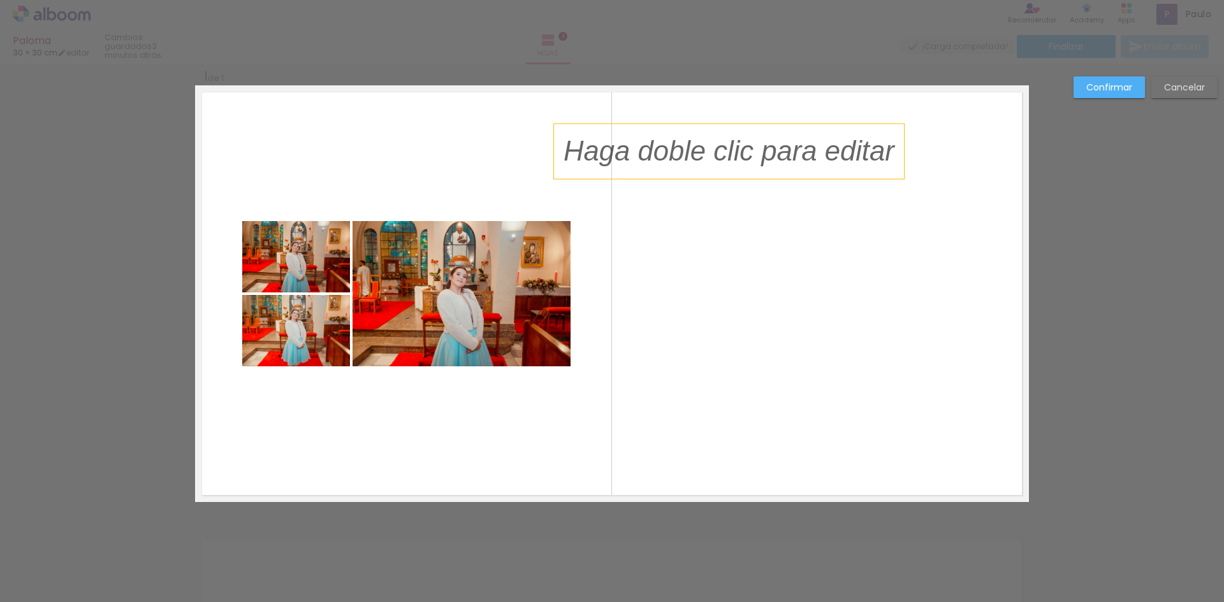
click at [694, 159] on p at bounding box center [738, 152] width 350 height 40
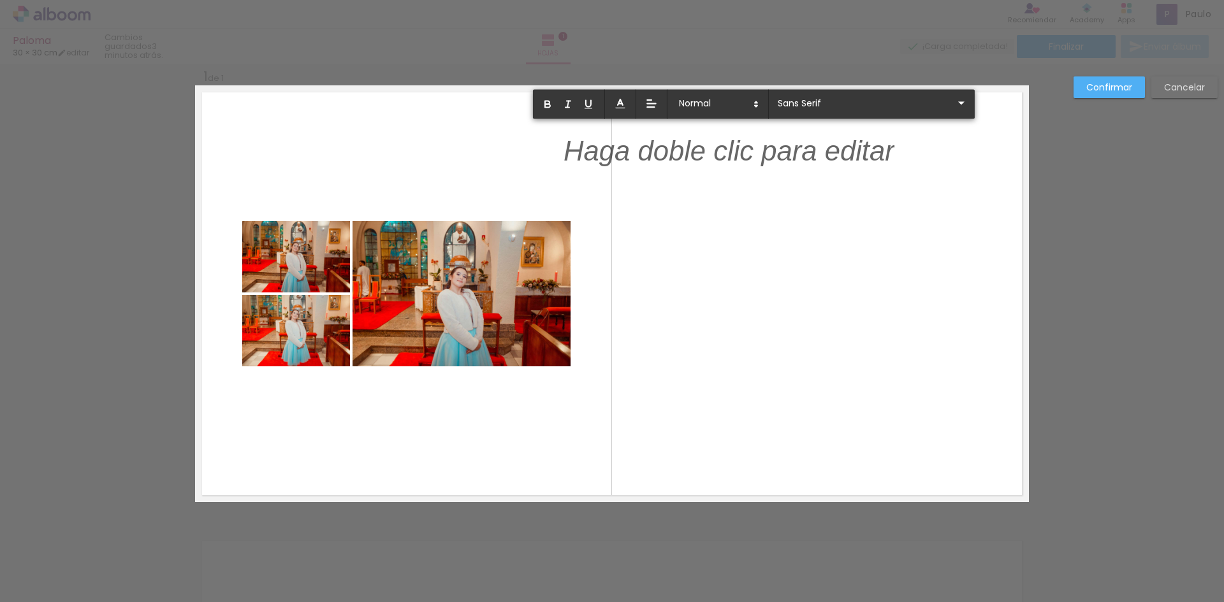
click at [683, 163] on p at bounding box center [728, 160] width 331 height 40
click at [684, 161] on p at bounding box center [728, 160] width 331 height 40
drag, startPoint x: 836, startPoint y: 153, endPoint x: 850, endPoint y: 152, distance: 14.0
click at [844, 159] on p at bounding box center [728, 160] width 331 height 40
drag, startPoint x: 437, startPoint y: 292, endPoint x: 563, endPoint y: 242, distance: 135.7
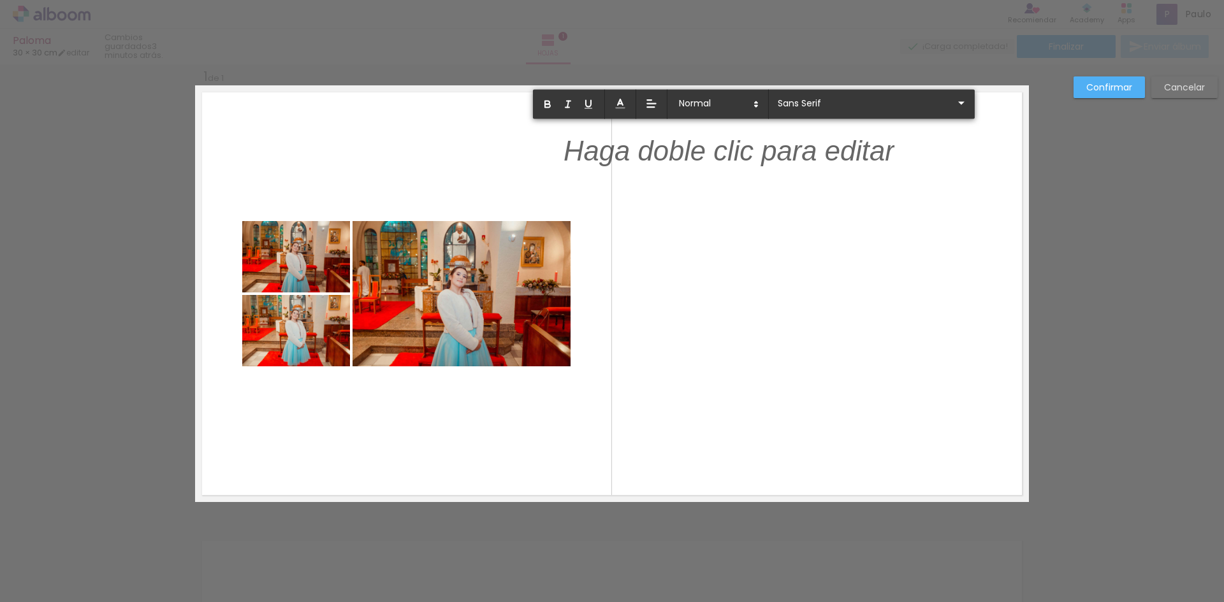
click at [563, 242] on album-spread "1 de 1" at bounding box center [612, 293] width 834 height 417
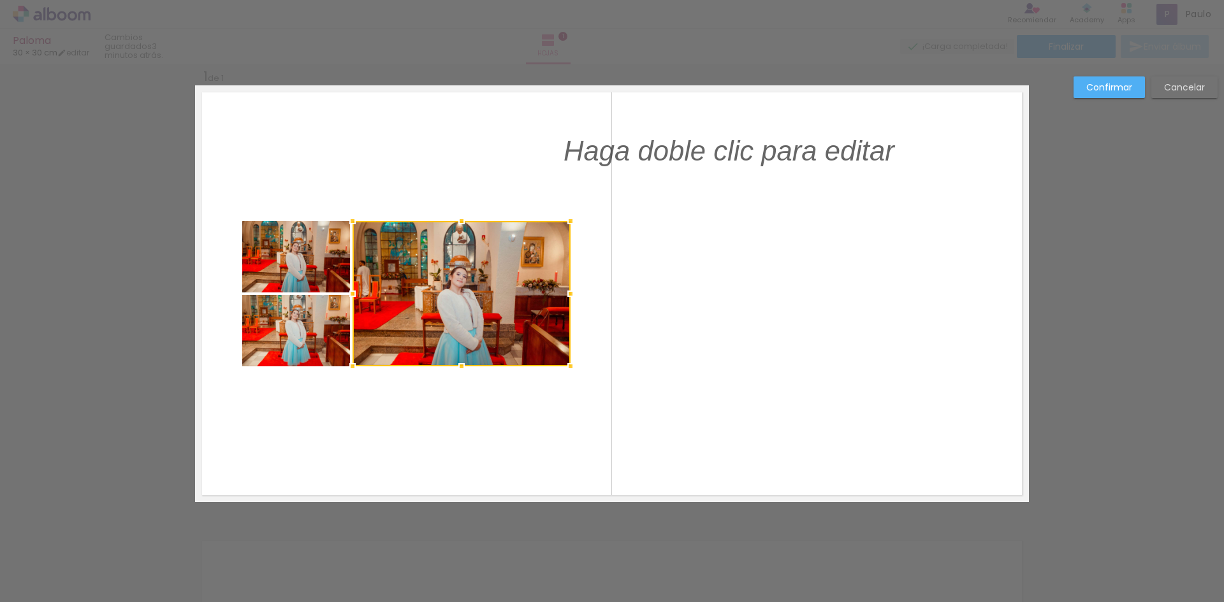
click at [469, 280] on div at bounding box center [461, 293] width 218 height 145
click at [0, 0] on slot "Confirmar" at bounding box center [0, 0] width 0 height 0
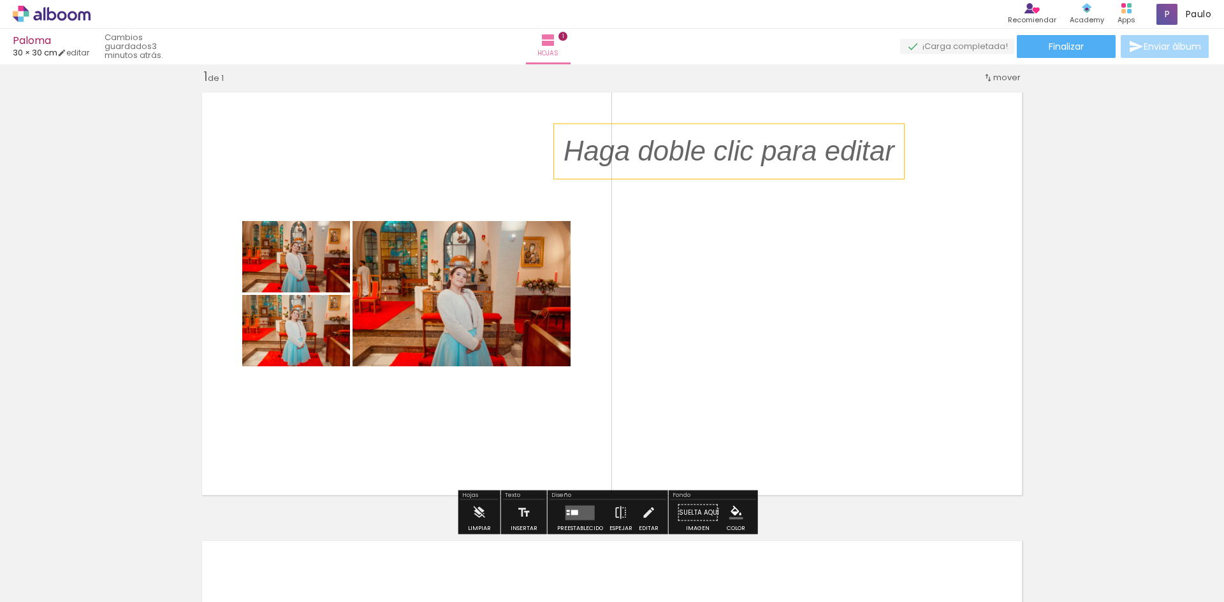
click at [699, 163] on p at bounding box center [738, 152] width 350 height 40
click at [522, 514] on iron-icon at bounding box center [524, 512] width 14 height 25
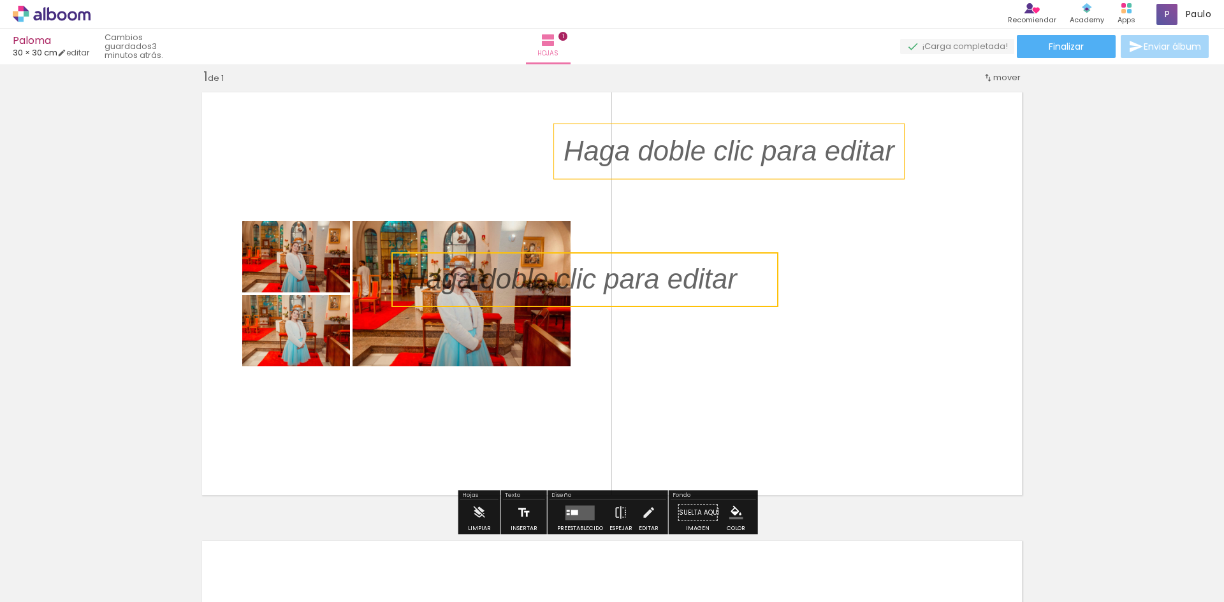
click at [522, 514] on iron-icon at bounding box center [524, 512] width 14 height 25
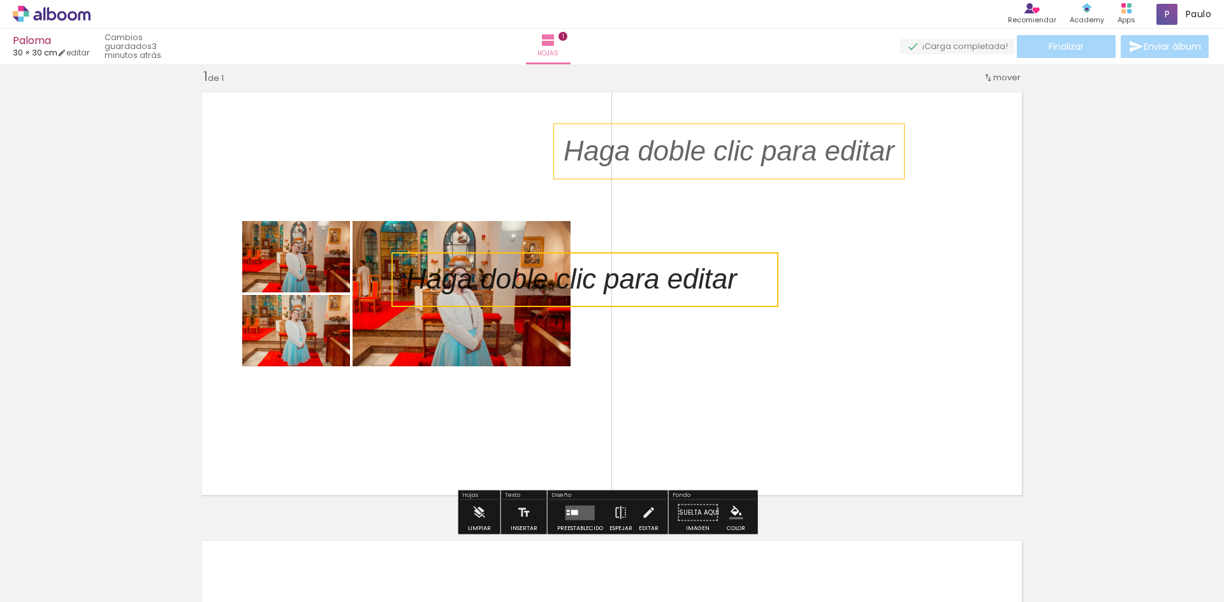
click at [681, 143] on p at bounding box center [738, 152] width 350 height 40
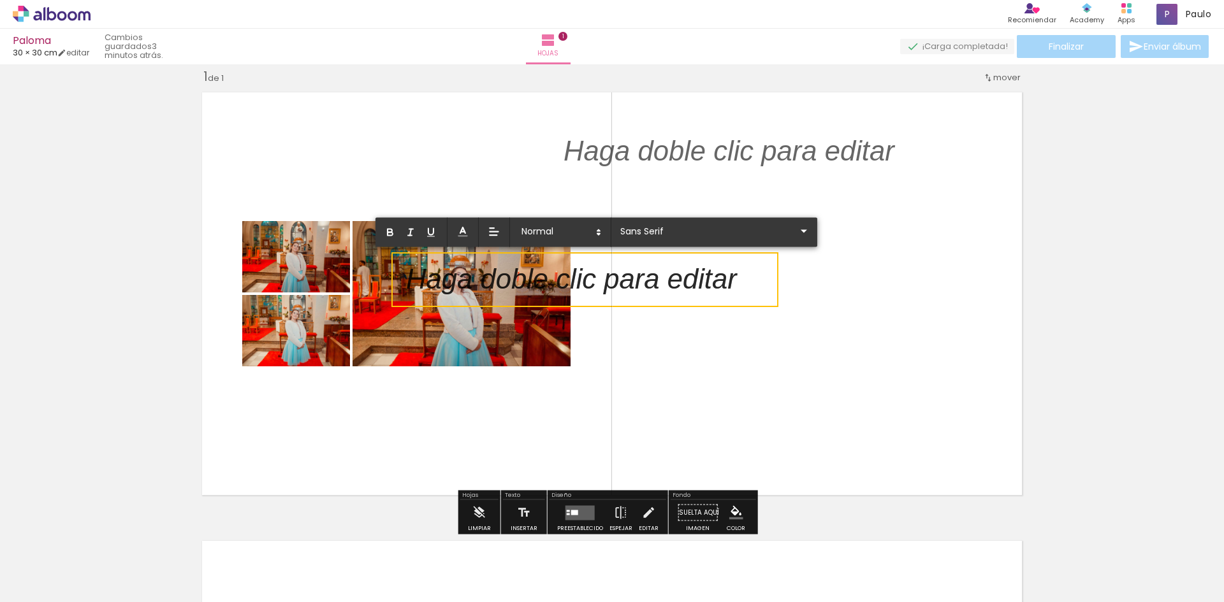
drag, startPoint x: 667, startPoint y: 124, endPoint x: 844, endPoint y: 262, distance: 224.3
click at [843, 262] on album-spread "1 de 1" at bounding box center [612, 293] width 834 height 417
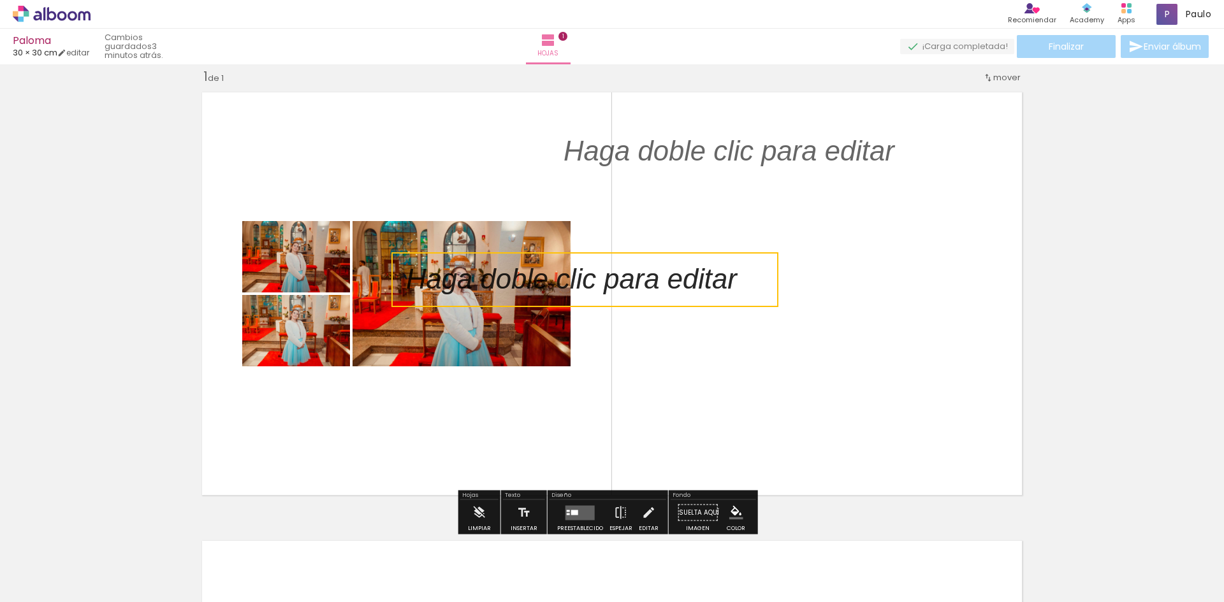
click at [803, 273] on quentale-layouter at bounding box center [612, 293] width 834 height 417
click at [715, 286] on p at bounding box center [581, 280] width 350 height 40
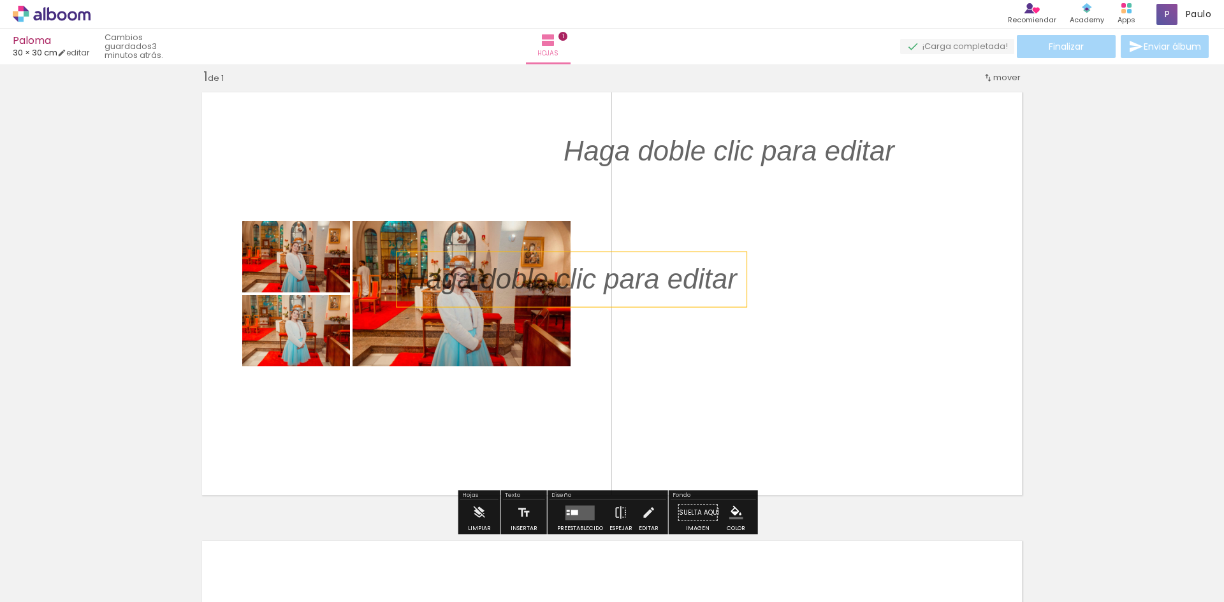
click at [657, 285] on p at bounding box center [581, 280] width 350 height 40
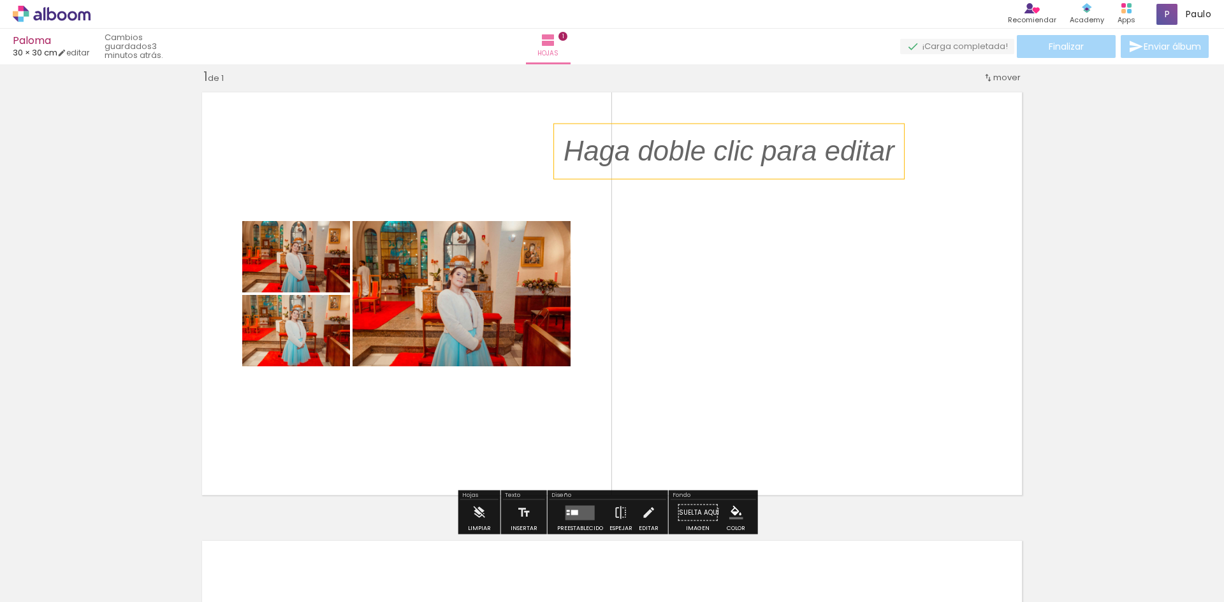
click at [715, 166] on p at bounding box center [738, 152] width 350 height 40
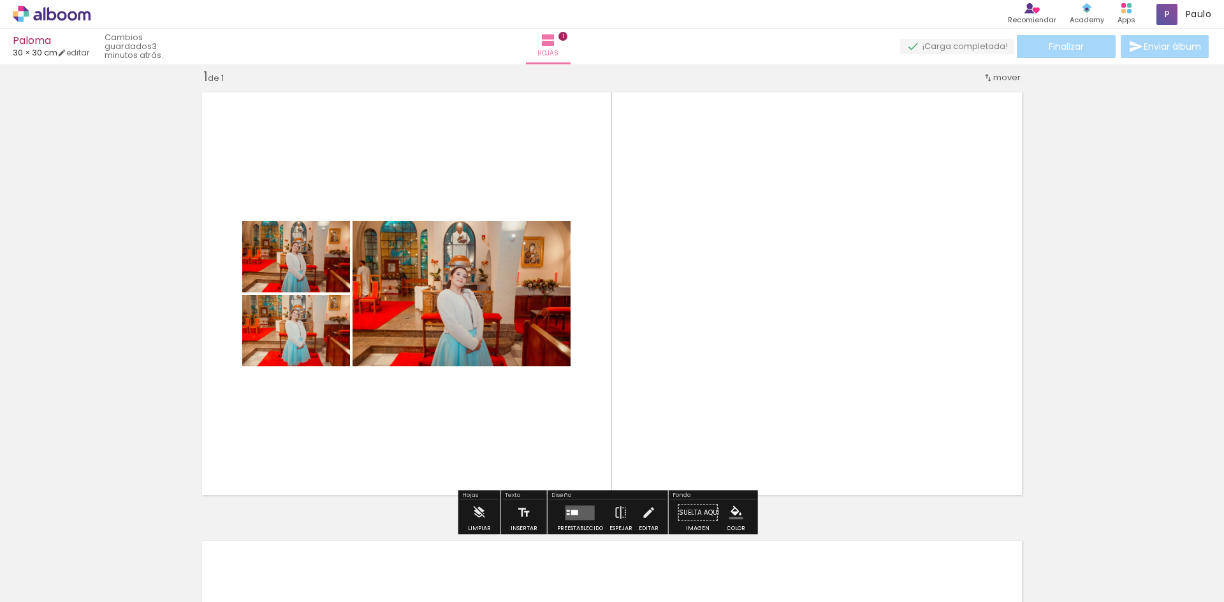
click at [523, 234] on quentale-photo at bounding box center [461, 293] width 218 height 145
click at [518, 263] on quentale-photo at bounding box center [461, 293] width 218 height 145
click at [491, 292] on quentale-photo at bounding box center [461, 293] width 218 height 145
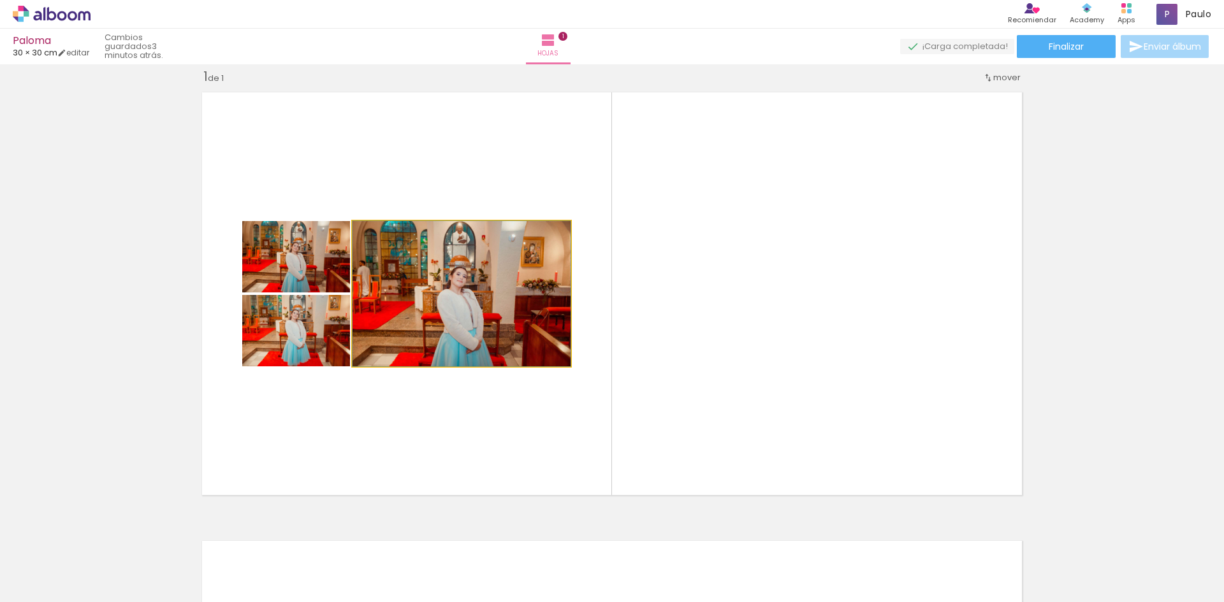
click at [465, 317] on quentale-photo at bounding box center [461, 293] width 218 height 145
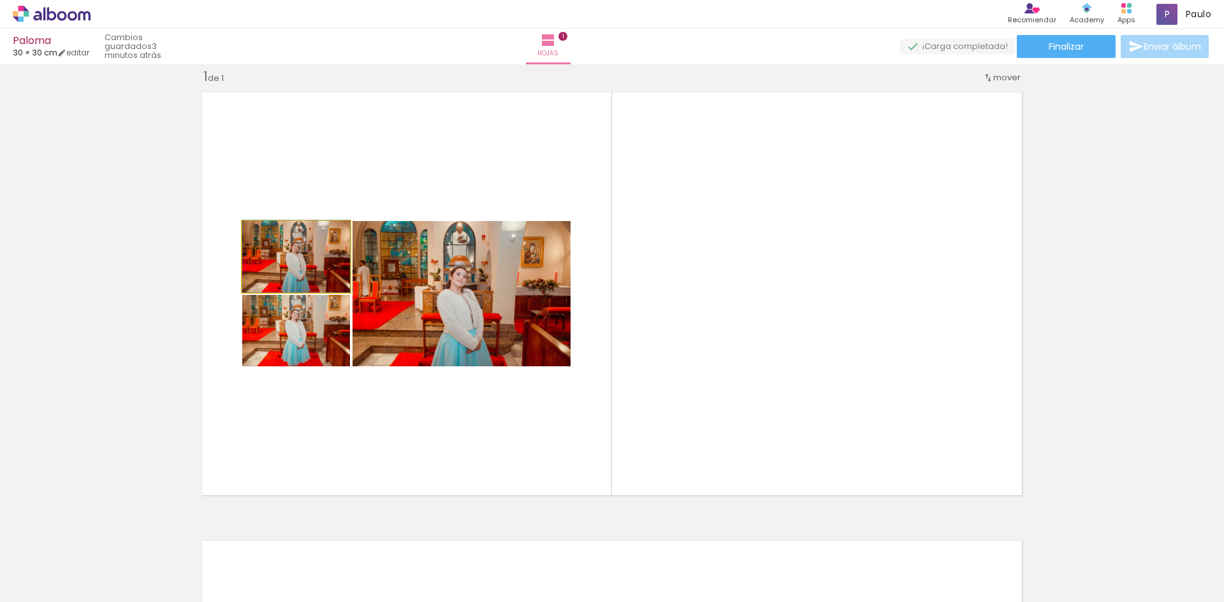
click at [333, 287] on quentale-photo at bounding box center [296, 256] width 108 height 71
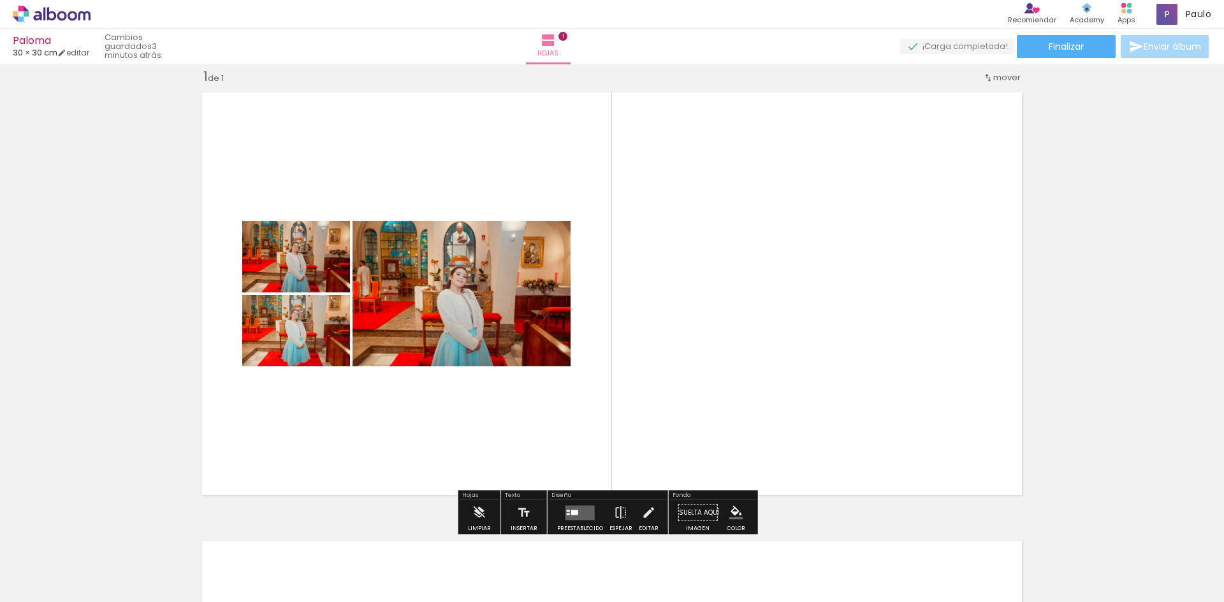
click at [330, 324] on quentale-photo at bounding box center [296, 330] width 108 height 71
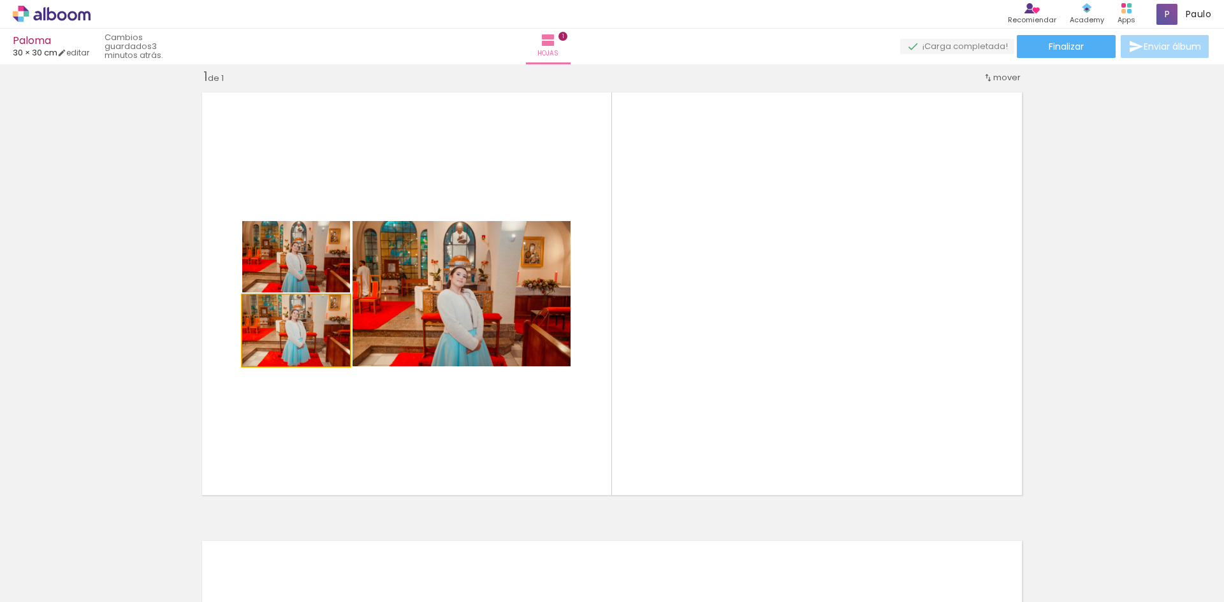
click at [254, 313] on iron-icon at bounding box center [255, 308] width 13 height 13
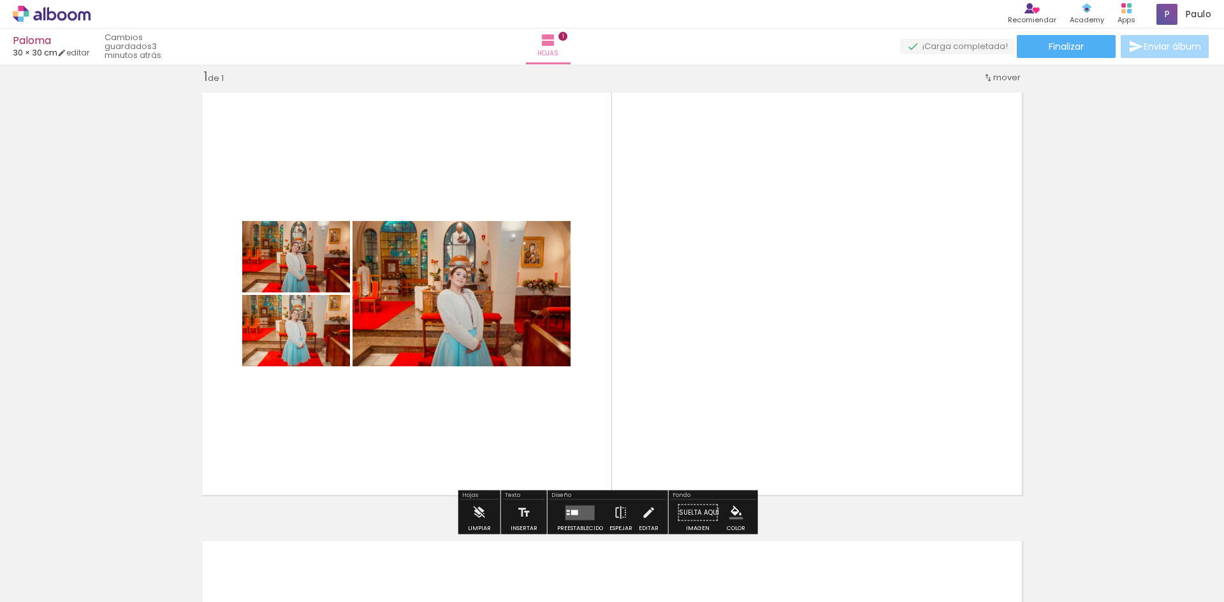
click at [254, 313] on iron-icon at bounding box center [255, 308] width 13 height 13
click at [337, 181] on quentale-layouter at bounding box center [612, 293] width 834 height 417
drag, startPoint x: 828, startPoint y: 285, endPoint x: 995, endPoint y: 233, distance: 174.8
click at [995, 233] on quentale-layouter at bounding box center [612, 293] width 834 height 417
click at [1085, 263] on div "Insertar hoja 1 de 1" at bounding box center [612, 502] width 1224 height 898
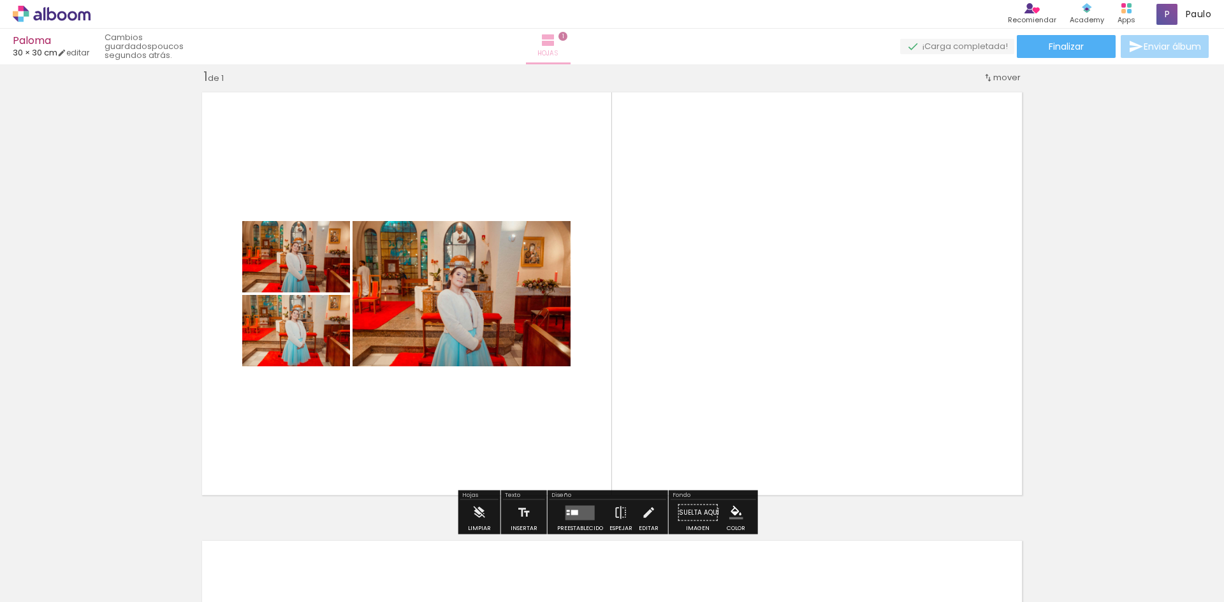
click at [570, 55] on paper-button "Hojas 1" at bounding box center [548, 47] width 45 height 36
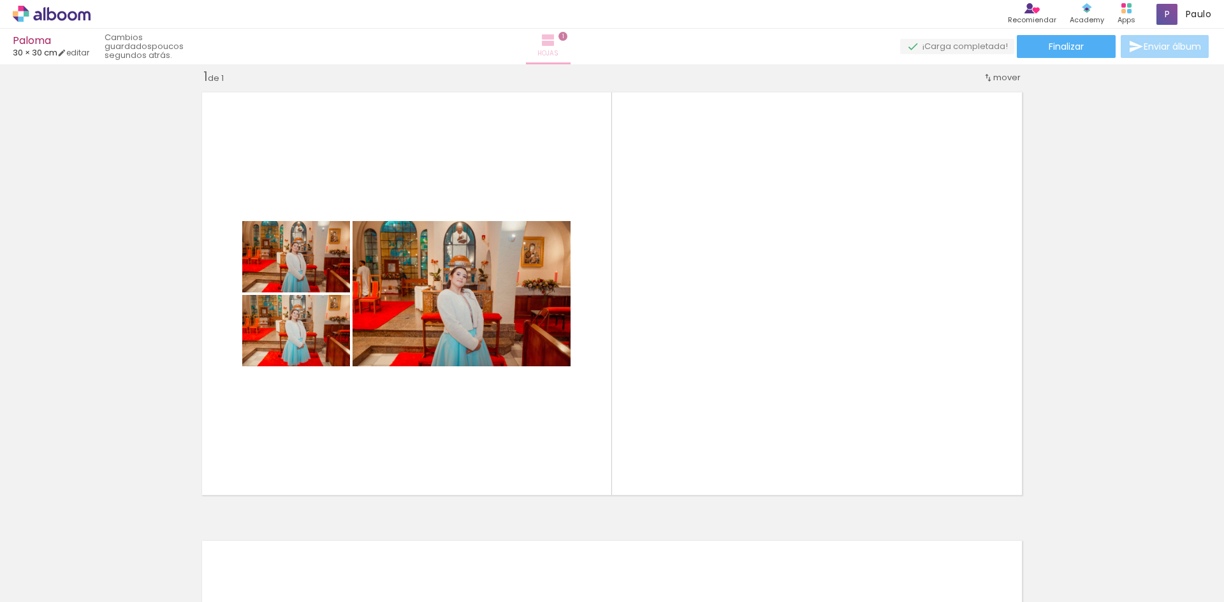
click at [556, 44] on iron-icon at bounding box center [548, 40] width 15 height 15
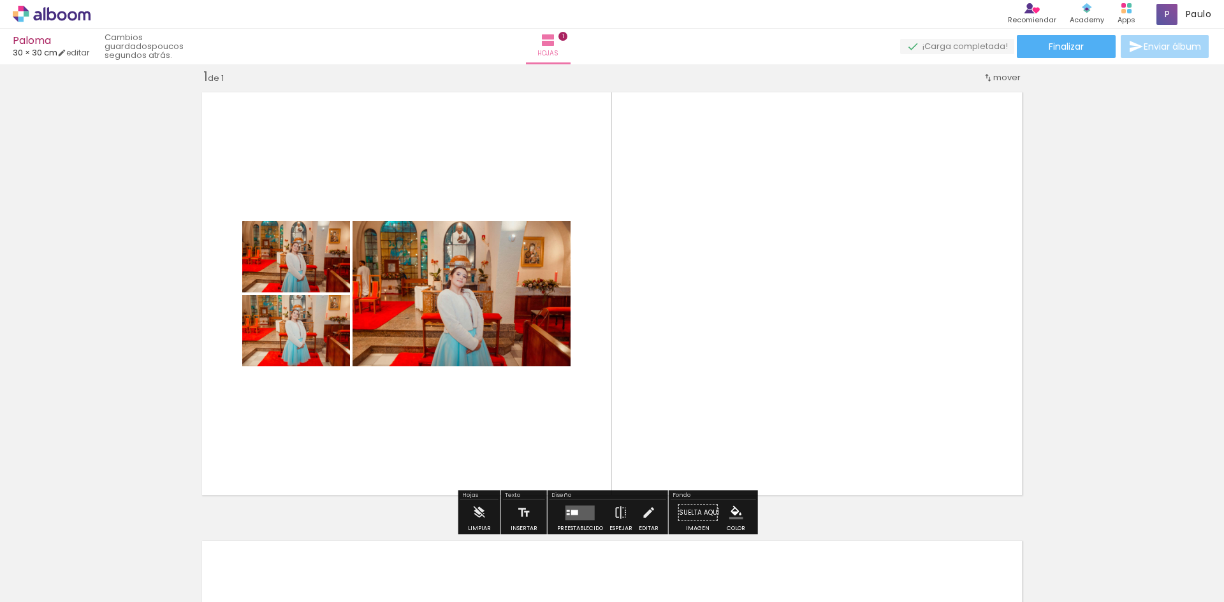
click at [1057, 58] on div "Paloma 30 × 30 cm editar poucos segundos atrás. Hojas 1 Finalizar Enviar álbum" at bounding box center [612, 32] width 1224 height 64
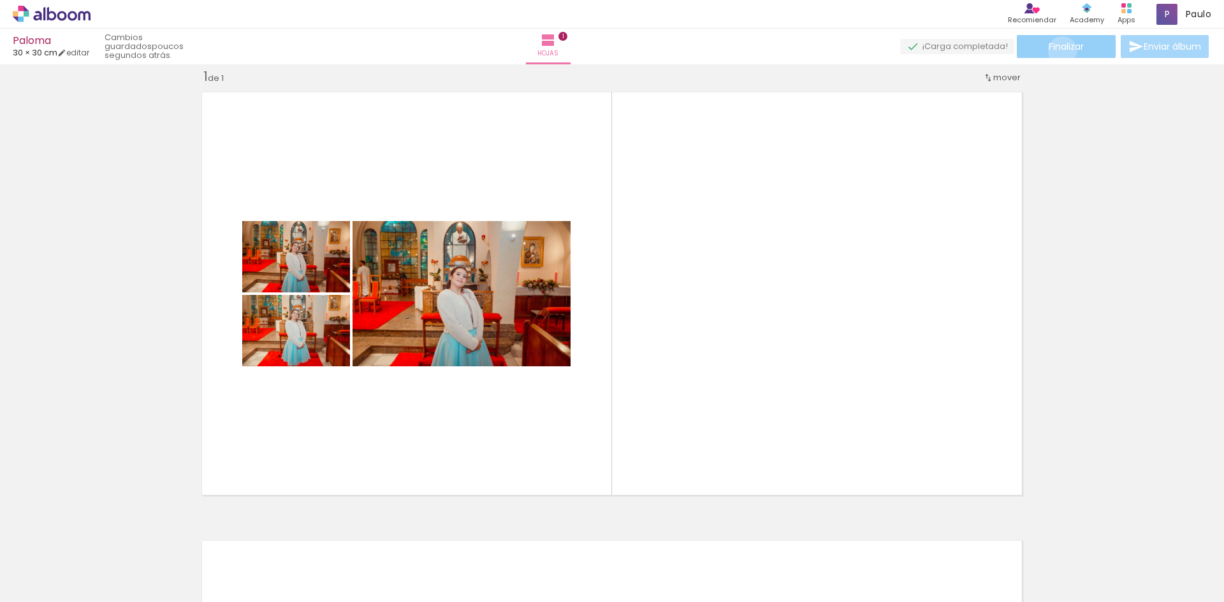
click at [1057, 50] on span "Finalizar" at bounding box center [1066, 46] width 35 height 9
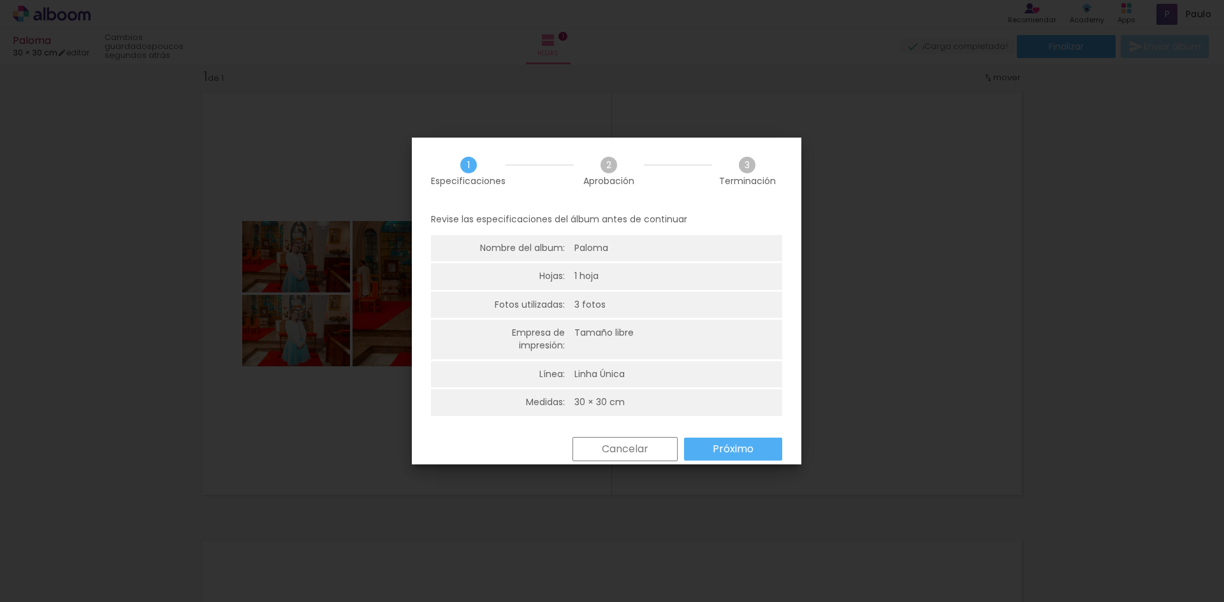
click at [0, 0] on slot "Cancelar" at bounding box center [0, 0] width 0 height 0
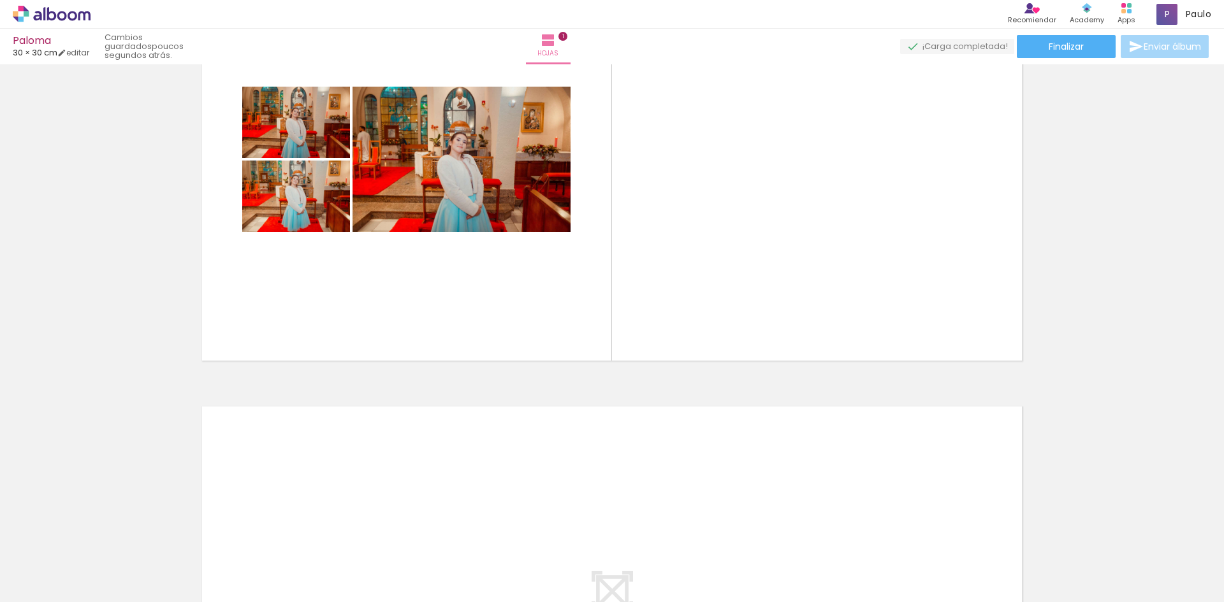
scroll to position [115, 0]
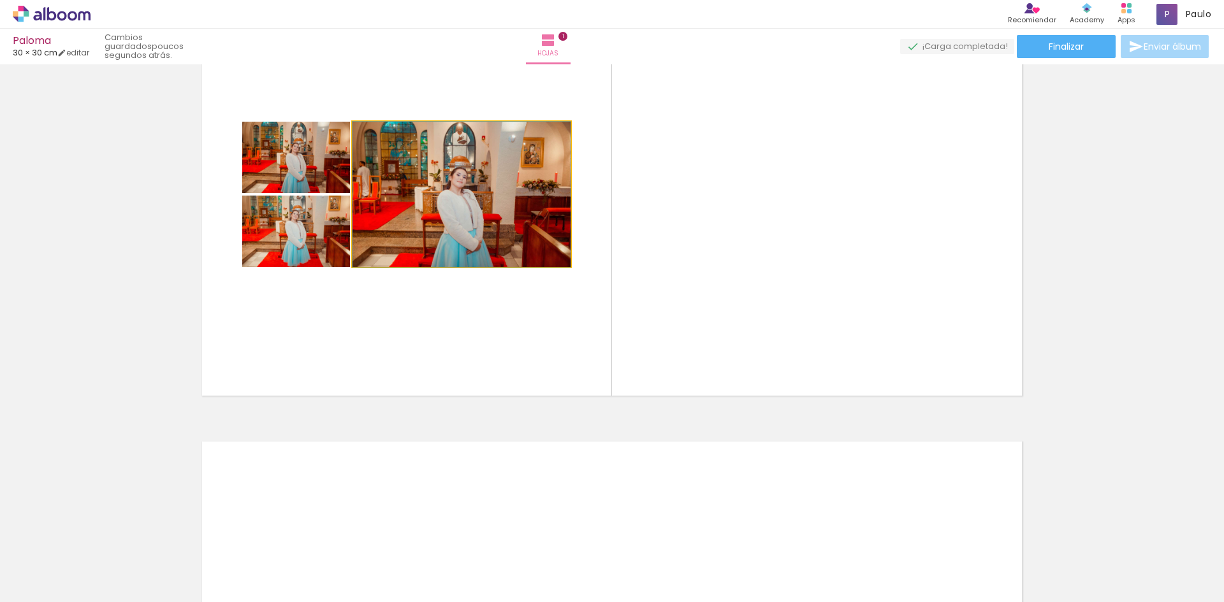
click at [551, 201] on quentale-photo at bounding box center [461, 194] width 218 height 145
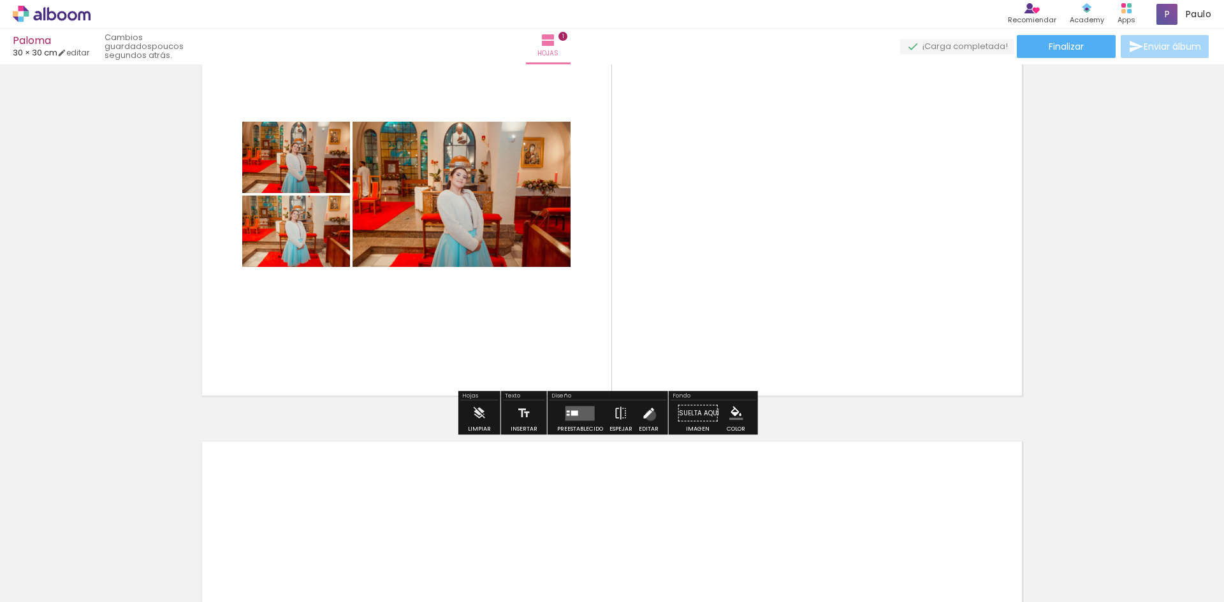
click at [648, 416] on iron-icon at bounding box center [648, 413] width 14 height 25
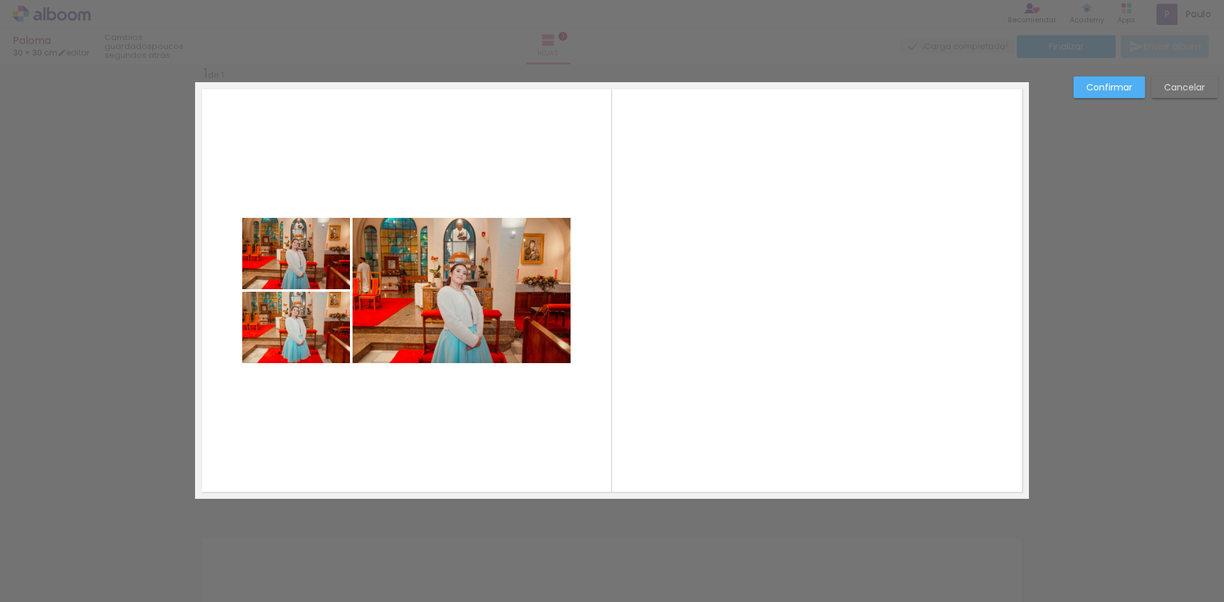
scroll to position [16, 0]
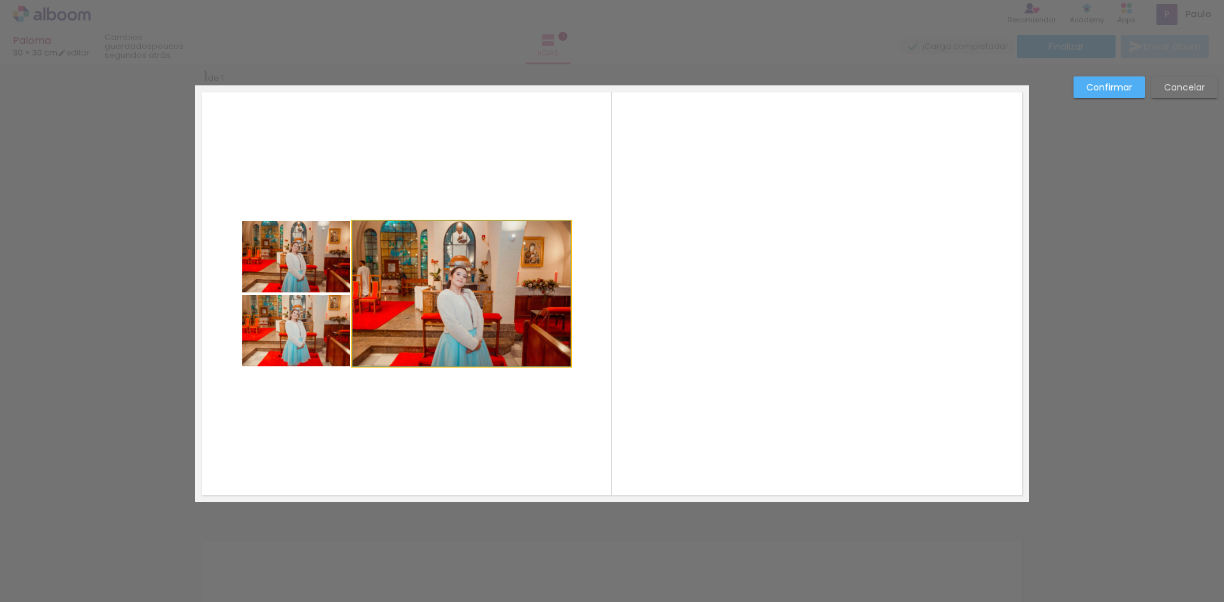
click at [531, 317] on quentale-photo at bounding box center [461, 293] width 218 height 145
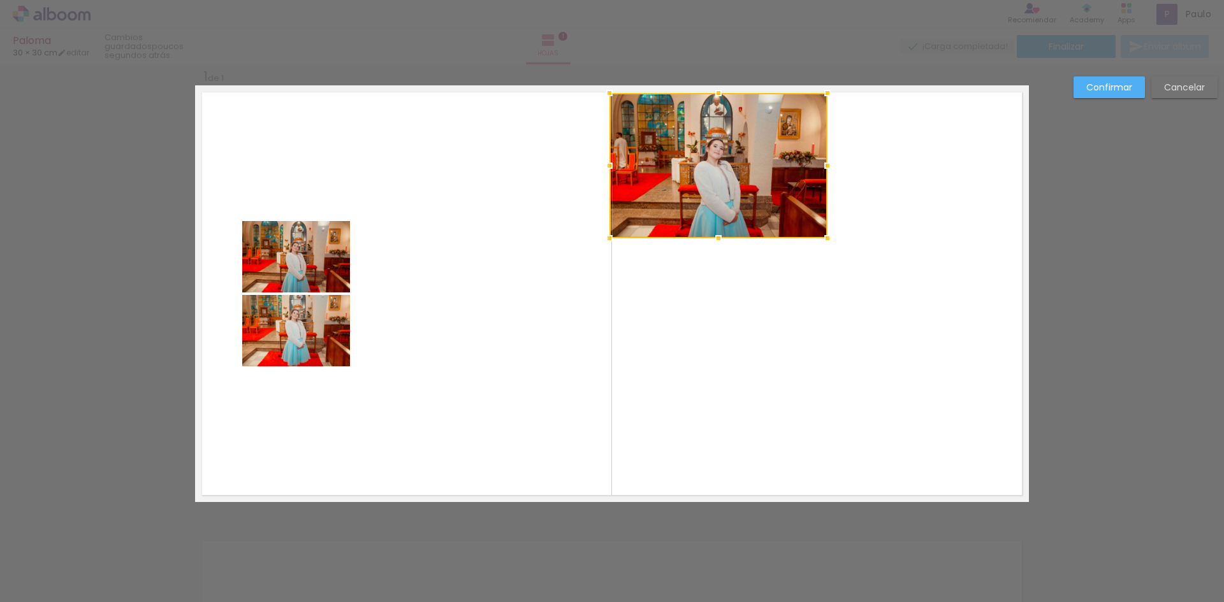
drag, startPoint x: 511, startPoint y: 307, endPoint x: 770, endPoint y: 177, distance: 289.3
click at [770, 177] on div at bounding box center [718, 165] width 218 height 145
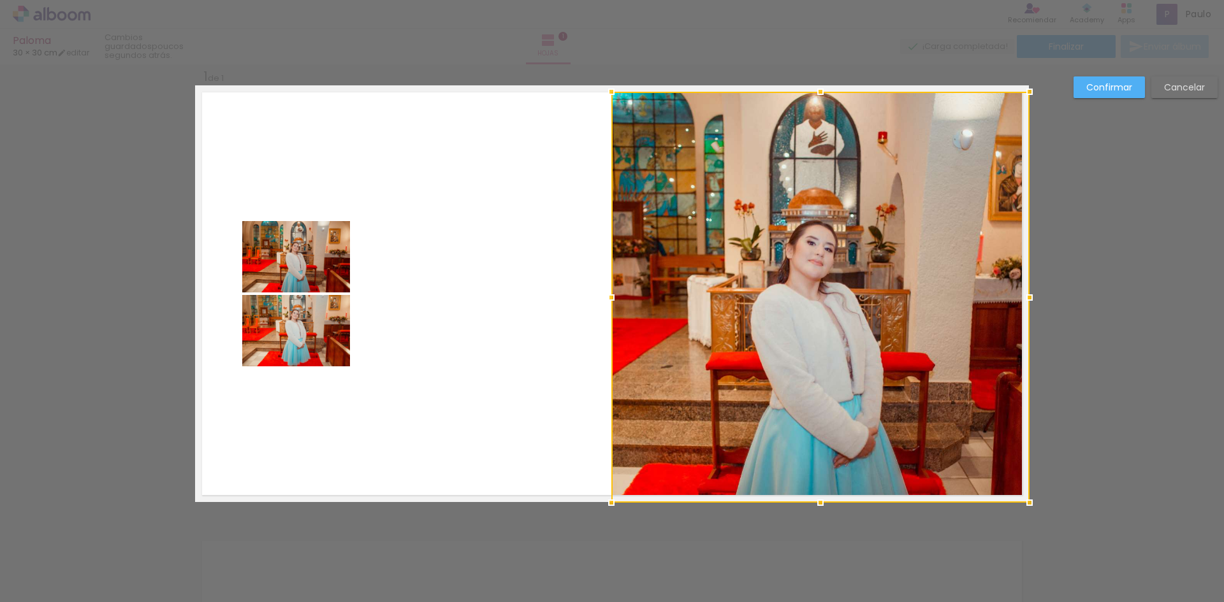
drag, startPoint x: 824, startPoint y: 236, endPoint x: 1137, endPoint y: 574, distance: 461.0
click at [1137, 574] on div "Insertar hoja 1 de 1 Confirmar Cancelar" at bounding box center [612, 512] width 1224 height 928
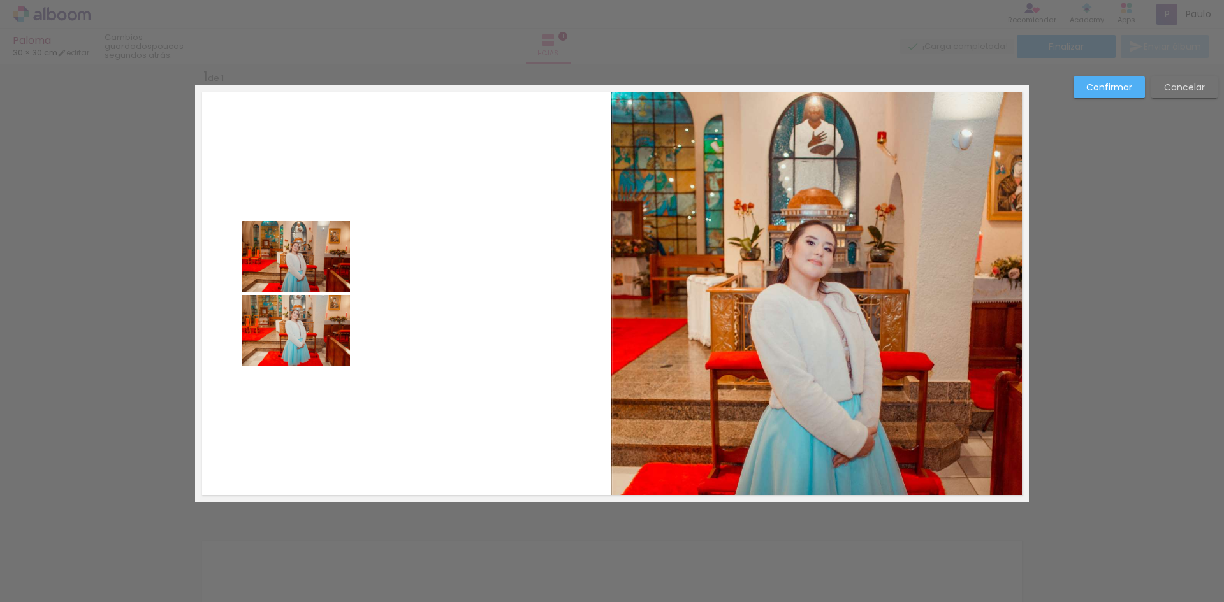
click at [862, 161] on quentale-photo at bounding box center [820, 297] width 418 height 411
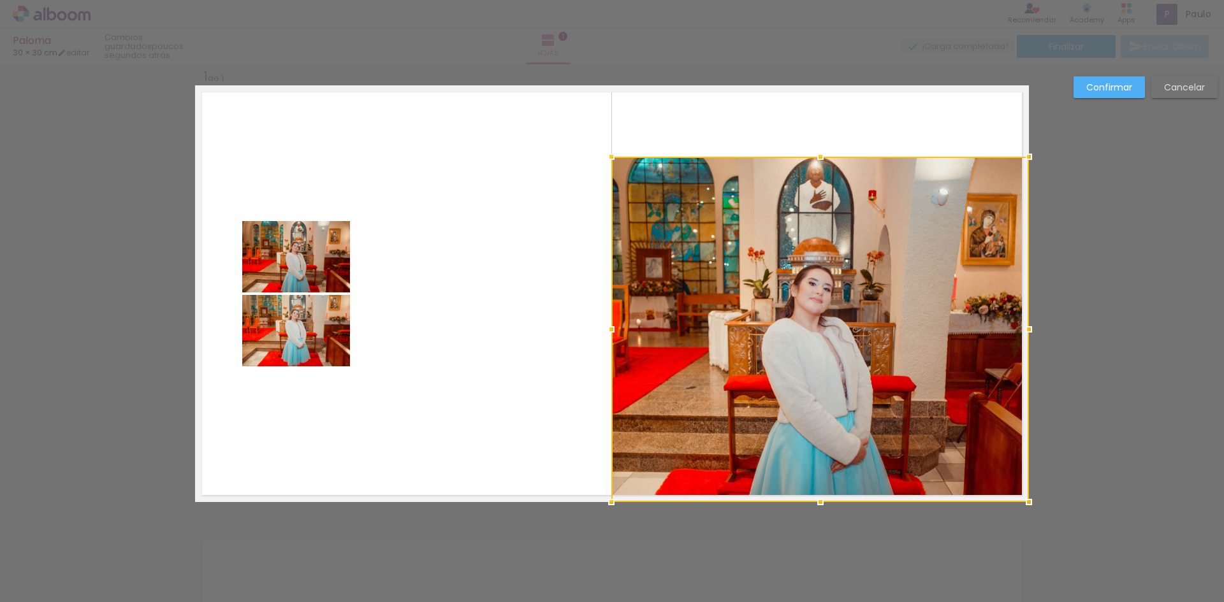
drag, startPoint x: 810, startPoint y: 92, endPoint x: 811, endPoint y: 74, distance: 18.5
click at [811, 74] on div "Insertar hoja 1 de 1 Confirmar Cancelar" at bounding box center [612, 512] width 1224 height 928
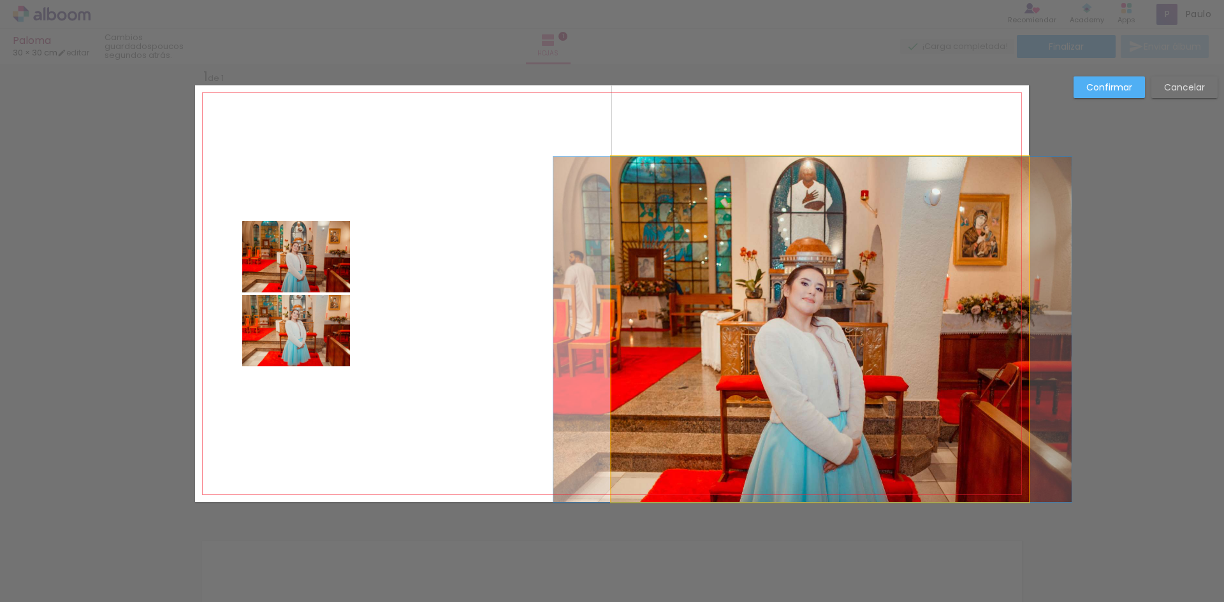
drag, startPoint x: 797, startPoint y: 215, endPoint x: 790, endPoint y: 166, distance: 49.6
click at [790, 166] on div at bounding box center [820, 329] width 418 height 345
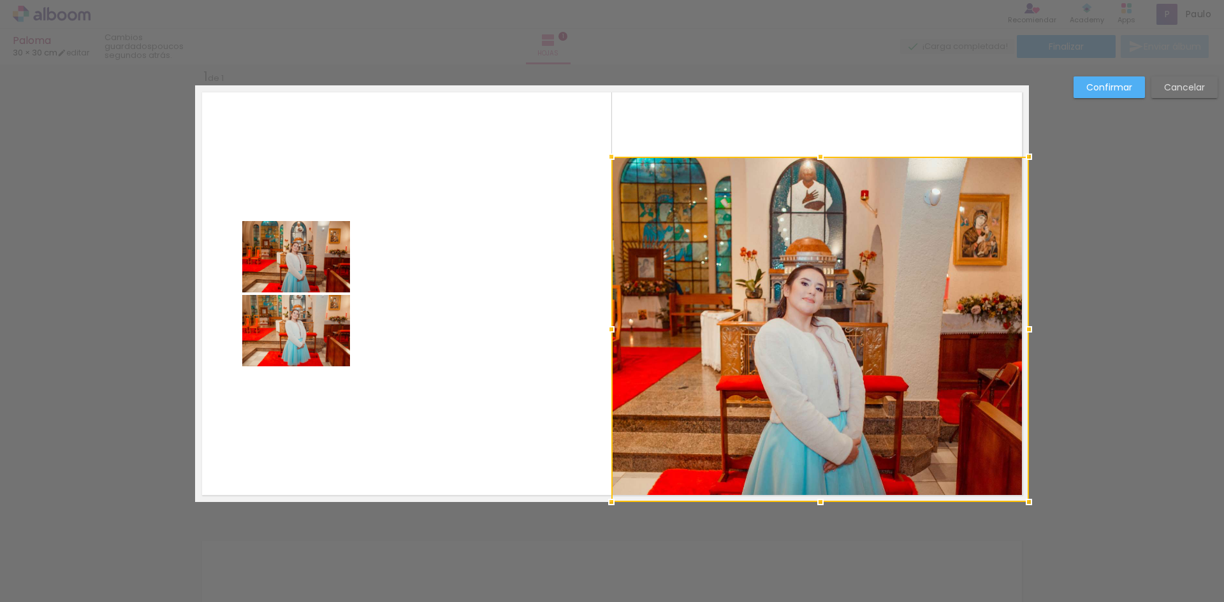
click at [1085, 142] on div "Confirmar Cancelar" at bounding box center [612, 512] width 1224 height 928
click at [0, 0] on slot "Confirmar" at bounding box center [0, 0] width 0 height 0
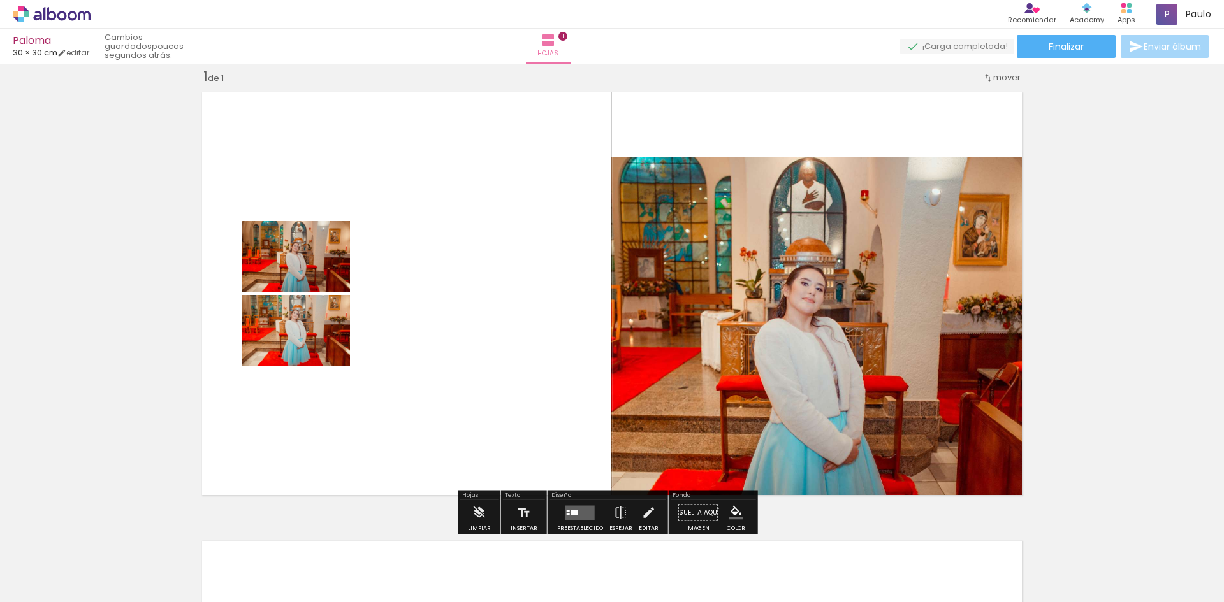
drag, startPoint x: 360, startPoint y: 337, endPoint x: 337, endPoint y: 329, distance: 24.8
click at [359, 337] on quentale-layouter at bounding box center [612, 293] width 834 height 417
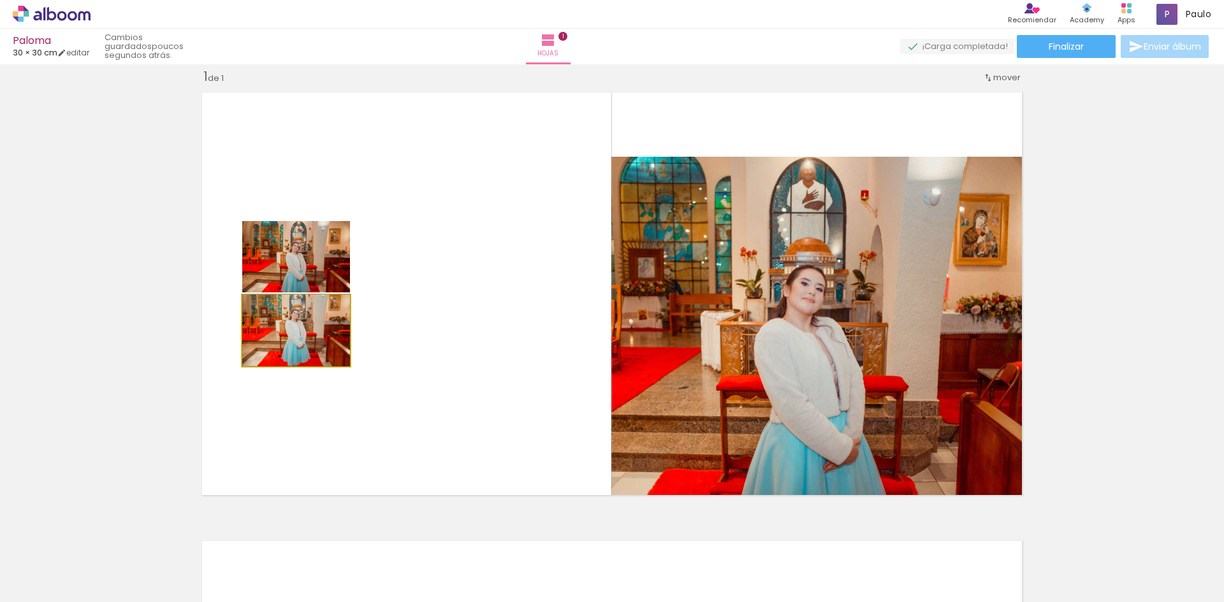
click at [316, 324] on quentale-photo at bounding box center [296, 330] width 108 height 71
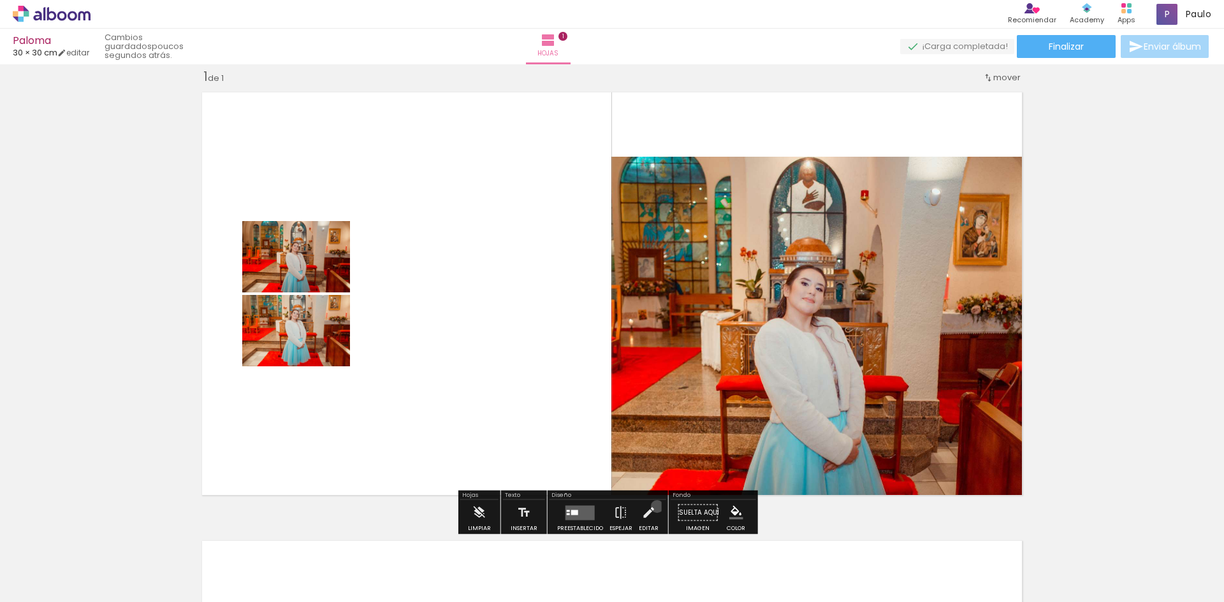
click at [652, 508] on paper-button "Editar" at bounding box center [649, 516] width 26 height 33
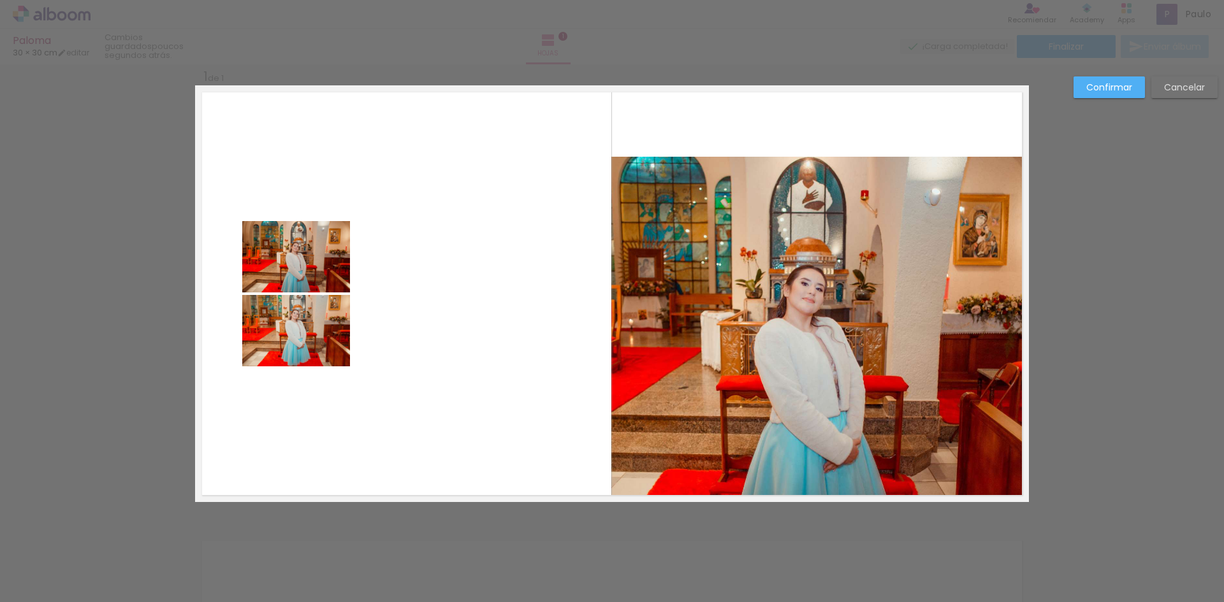
click at [309, 352] on quentale-photo at bounding box center [296, 330] width 108 height 71
drag, startPoint x: 317, startPoint y: 346, endPoint x: 390, endPoint y: 310, distance: 81.8
click at [350, 311] on div at bounding box center [296, 330] width 108 height 71
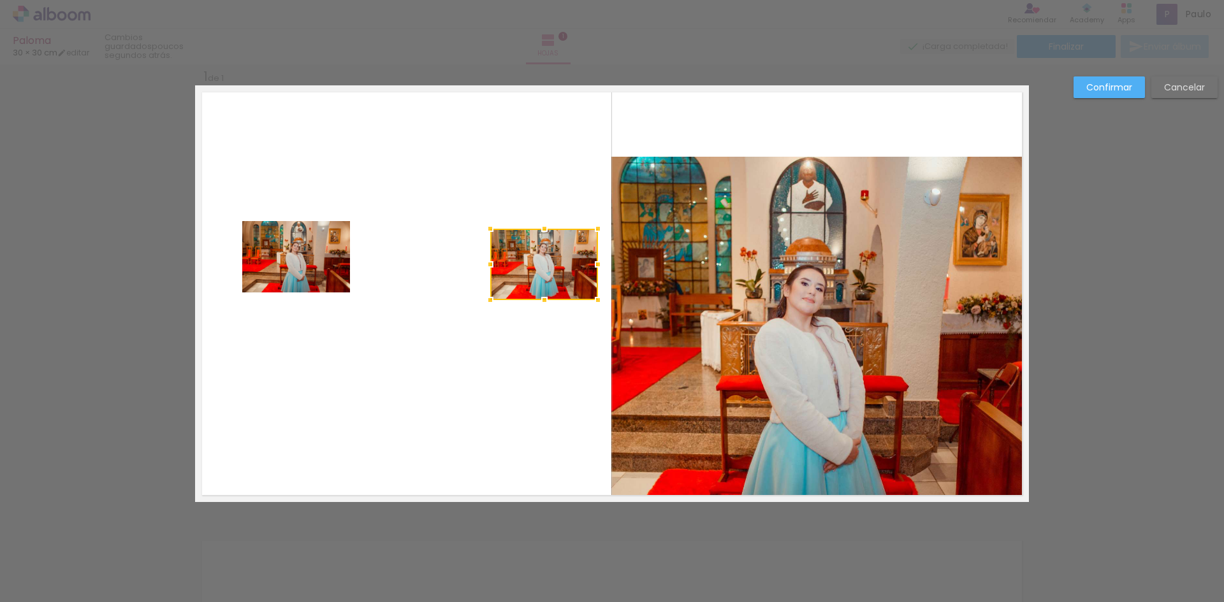
drag, startPoint x: 389, startPoint y: 308, endPoint x: 518, endPoint y: 279, distance: 132.1
click at [518, 279] on div at bounding box center [544, 264] width 108 height 71
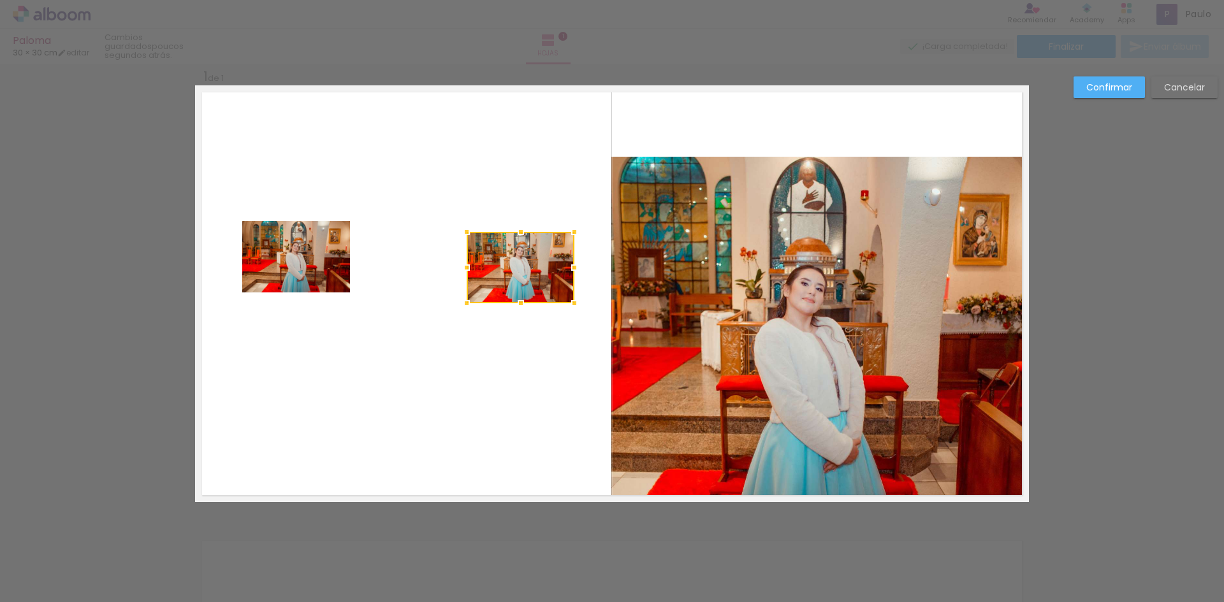
click at [520, 277] on div at bounding box center [521, 267] width 108 height 71
click at [1131, 82] on paper-button "Confirmar" at bounding box center [1108, 87] width 71 height 22
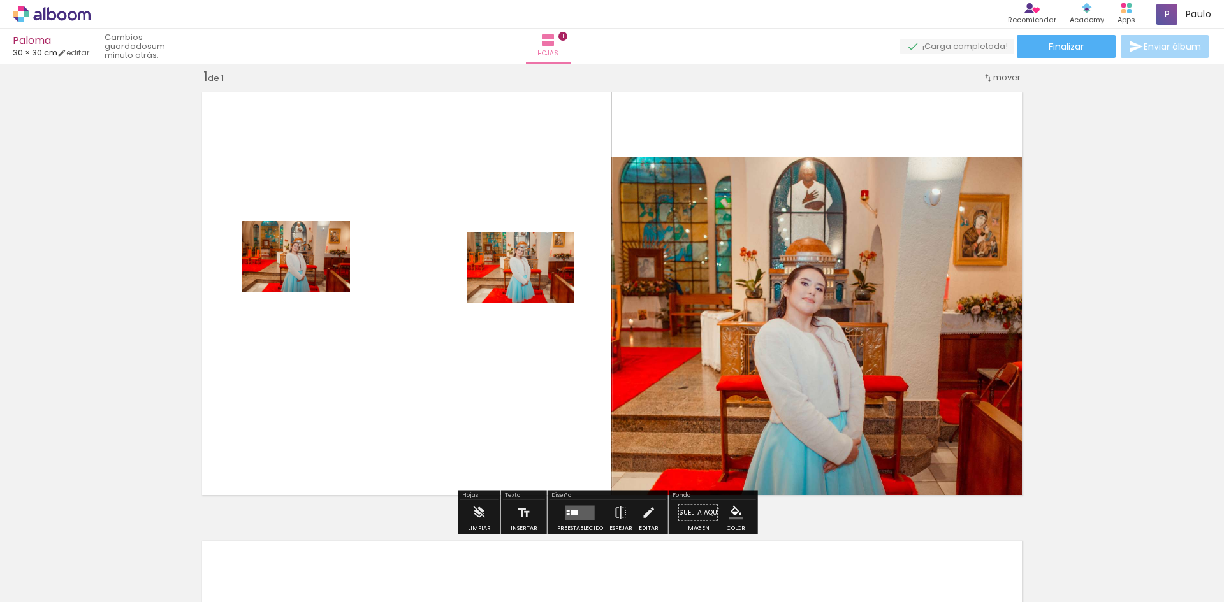
click at [994, 78] on span "mover" at bounding box center [1006, 77] width 27 height 12
click at [957, 134] on quentale-layouter at bounding box center [612, 293] width 834 height 417
click at [567, 508] on quentale-layouter at bounding box center [579, 512] width 29 height 15
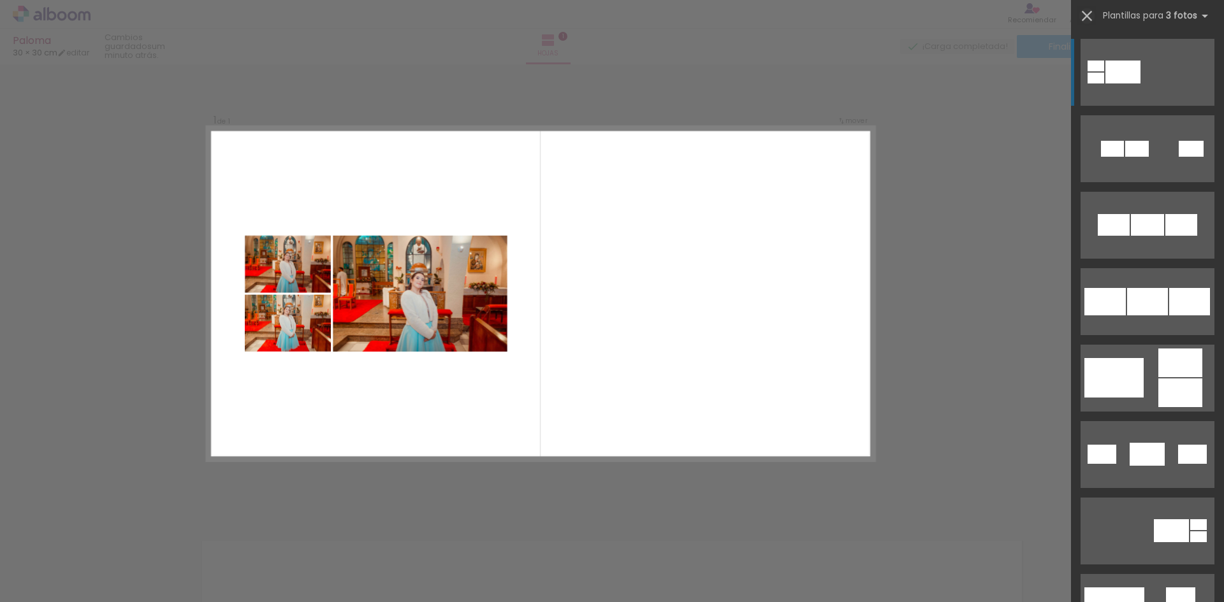
click at [1087, 11] on iron-icon at bounding box center [1087, 16] width 18 height 18
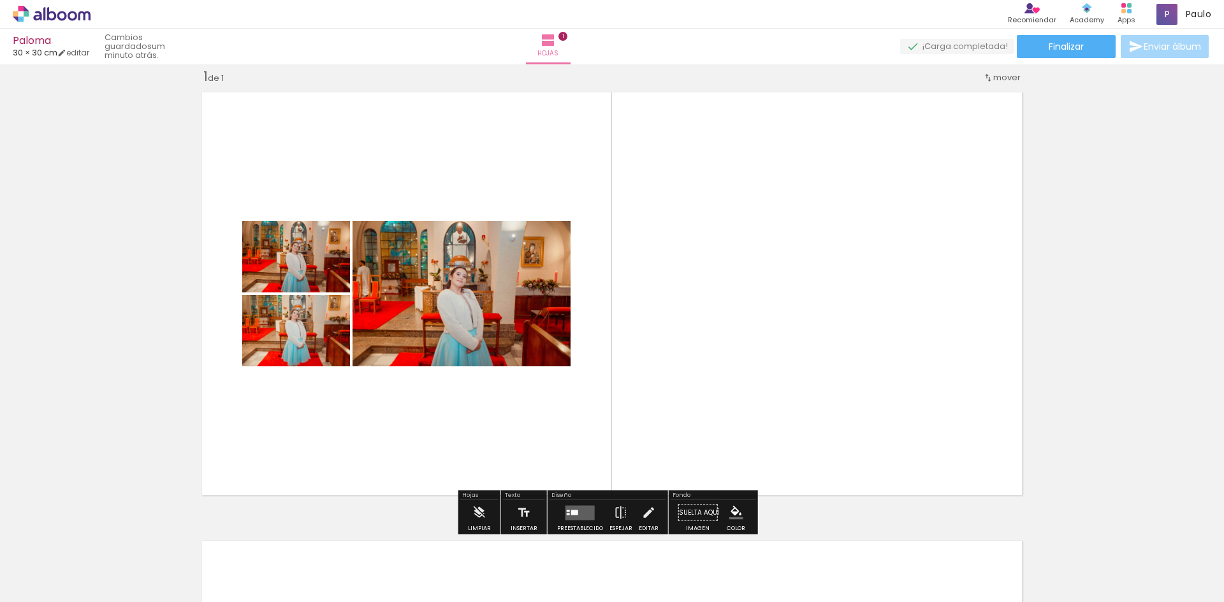
click at [759, 349] on quentale-layouter at bounding box center [612, 293] width 834 height 417
click at [498, 256] on quentale-photo at bounding box center [461, 293] width 218 height 145
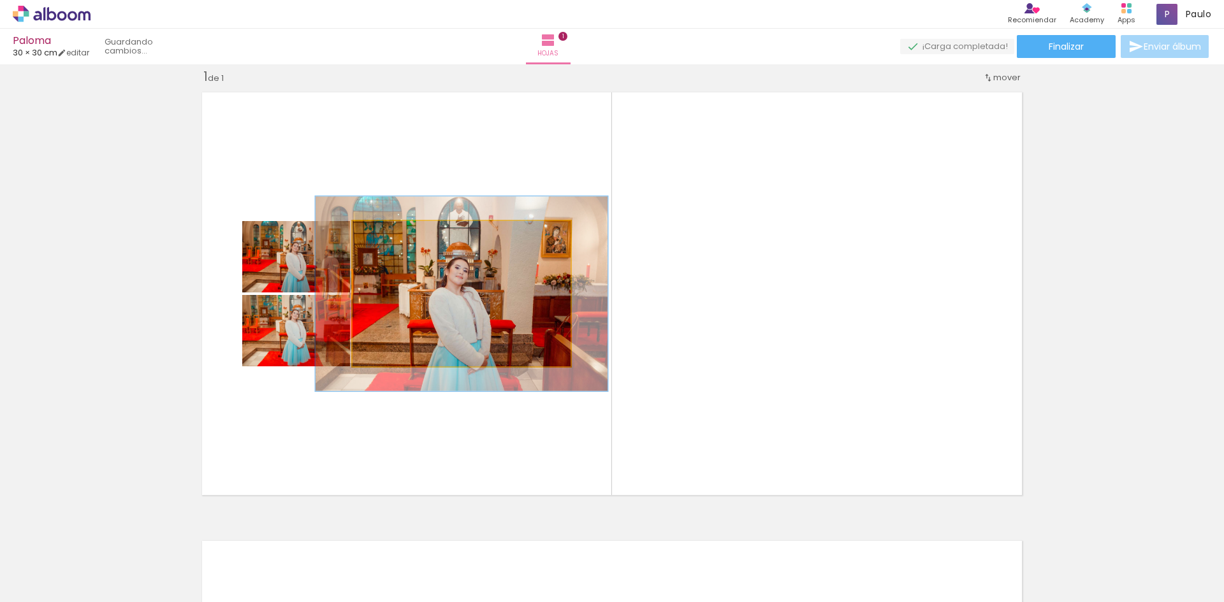
drag, startPoint x: 388, startPoint y: 239, endPoint x: 397, endPoint y: 236, distance: 9.5
click at [397, 236] on div at bounding box center [407, 234] width 50 height 20
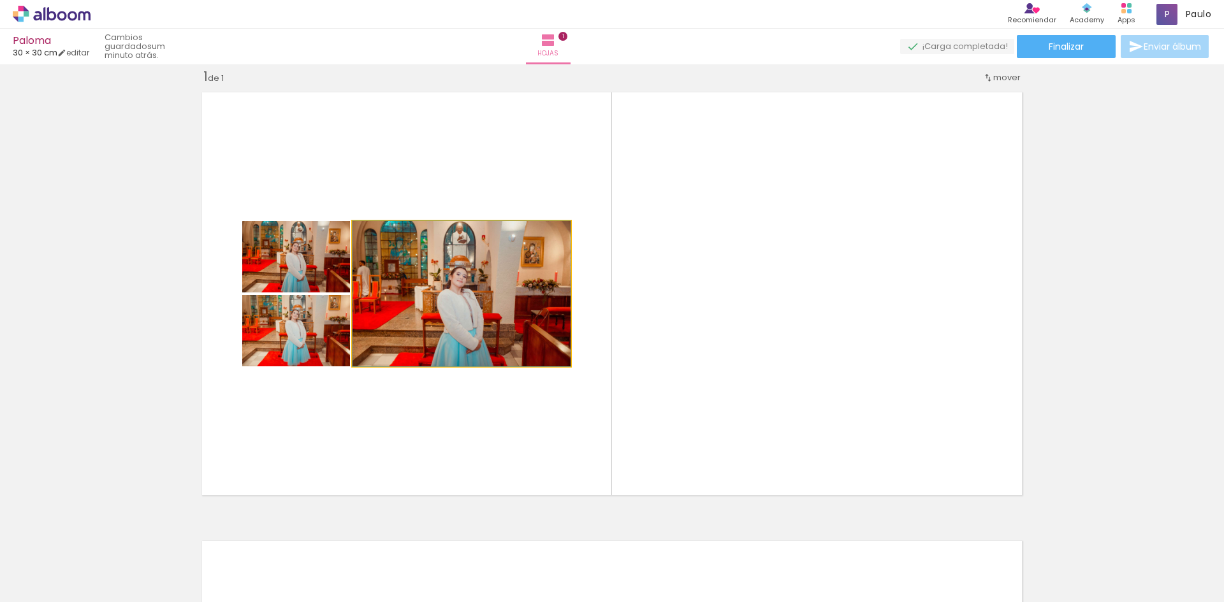
drag, startPoint x: 397, startPoint y: 236, endPoint x: 312, endPoint y: 230, distance: 85.6
type paper-slider "100"
click at [0, 0] on slot at bounding box center [0, 0] width 0 height 0
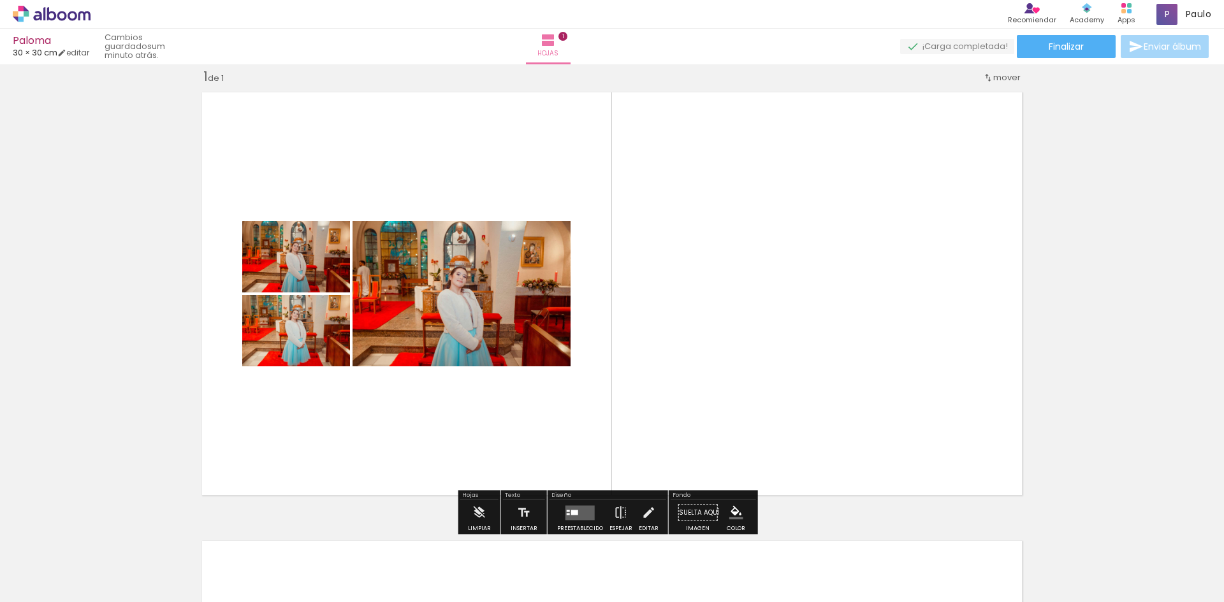
click at [400, 294] on quentale-photo at bounding box center [461, 293] width 218 height 145
click at [994, 538] on iron-icon at bounding box center [987, 533] width 13 height 13
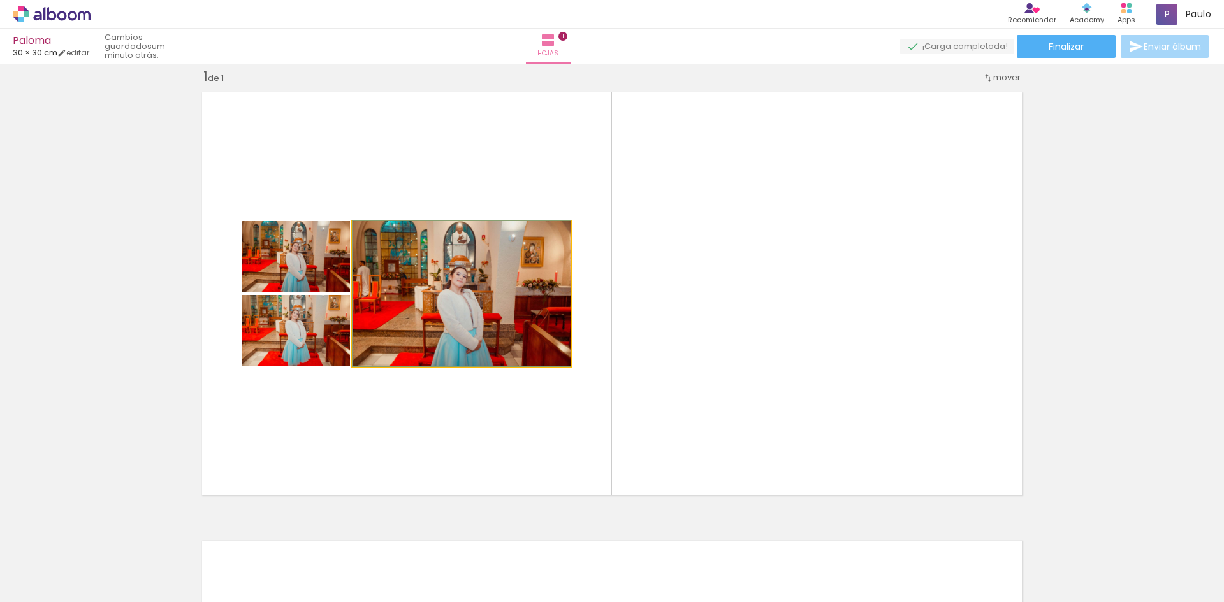
click at [451, 294] on quentale-photo at bounding box center [461, 293] width 218 height 145
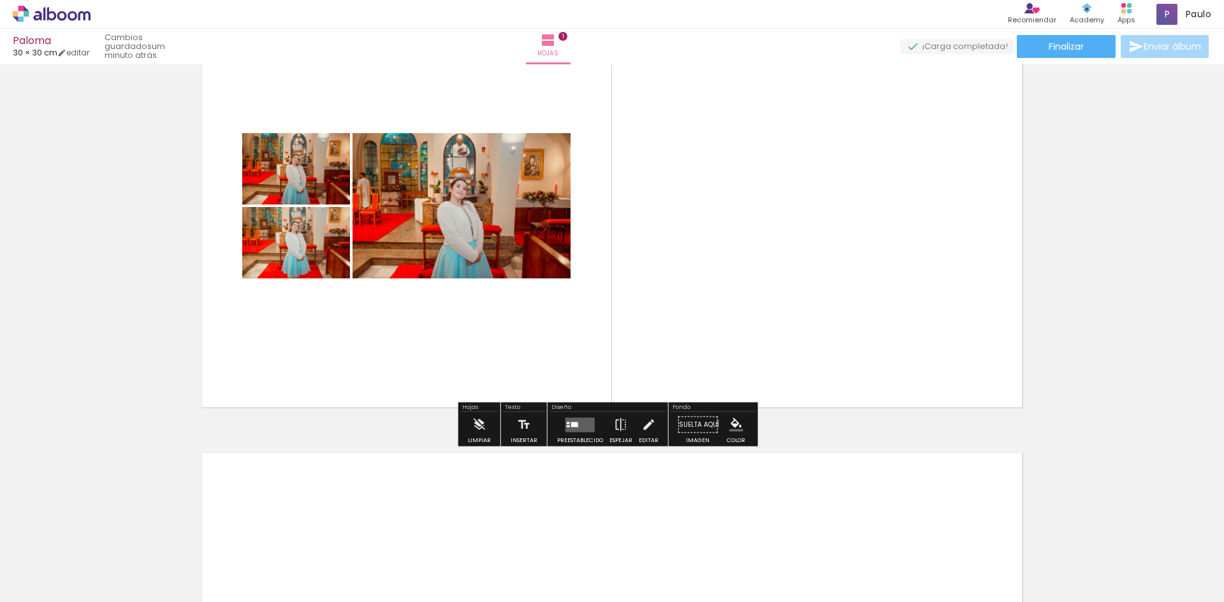
scroll to position [0, 0]
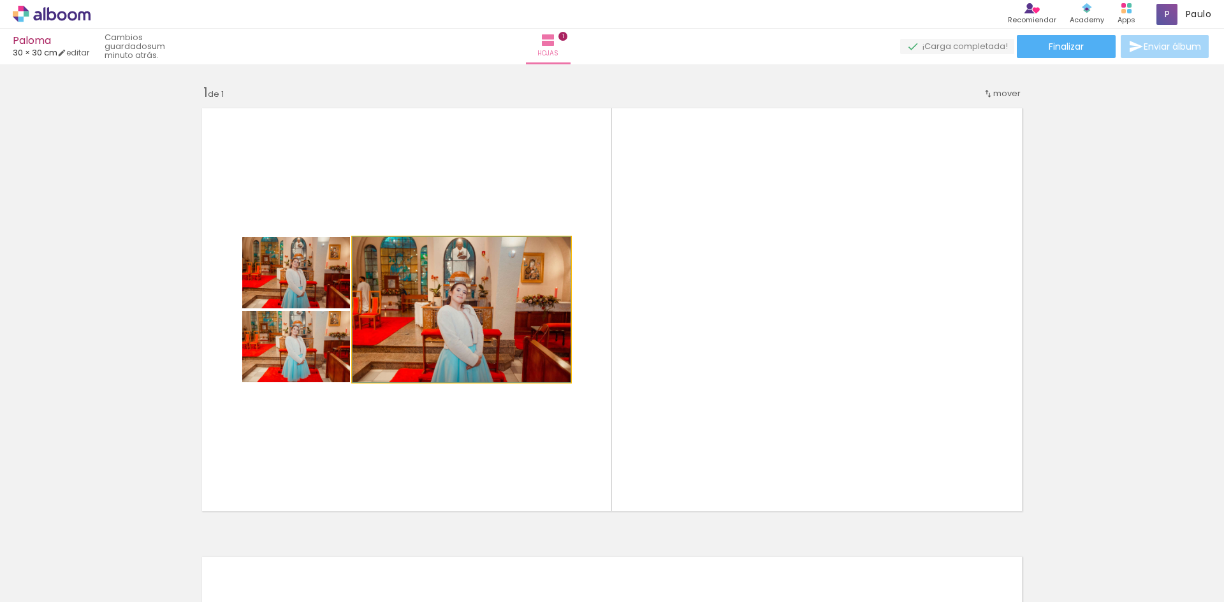
click at [445, 265] on quentale-photo at bounding box center [461, 309] width 218 height 145
click at [447, 282] on quentale-photo at bounding box center [461, 309] width 218 height 145
drag, startPoint x: 447, startPoint y: 282, endPoint x: 409, endPoint y: 296, distance: 41.1
click at [409, 296] on quentale-photo at bounding box center [461, 309] width 218 height 145
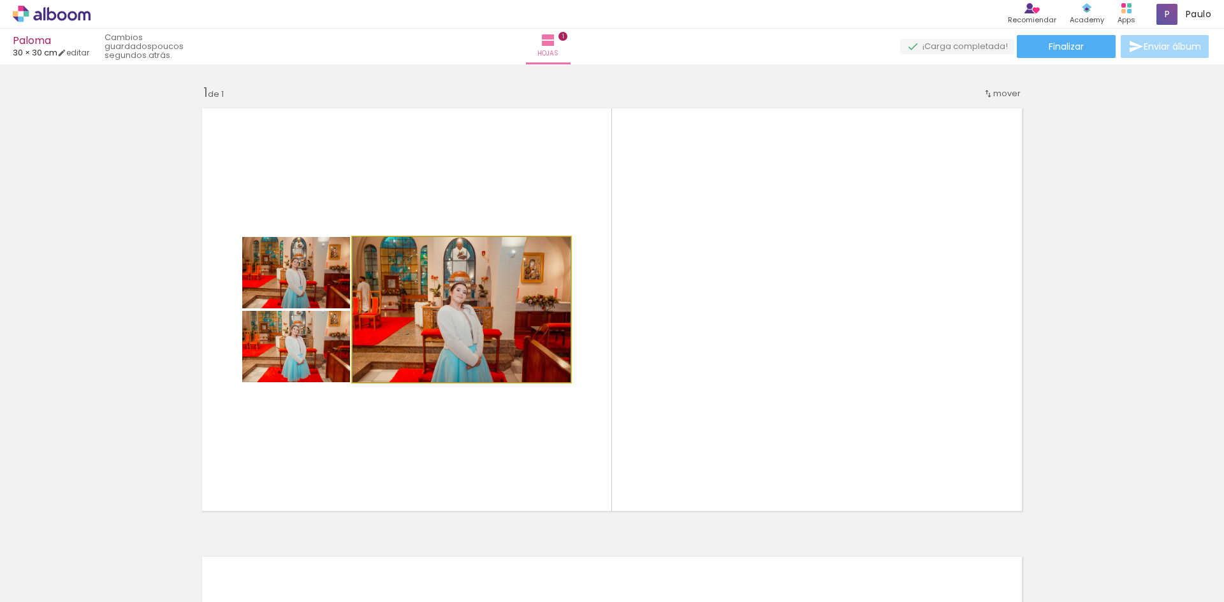
click at [409, 296] on quentale-photo at bounding box center [461, 309] width 218 height 145
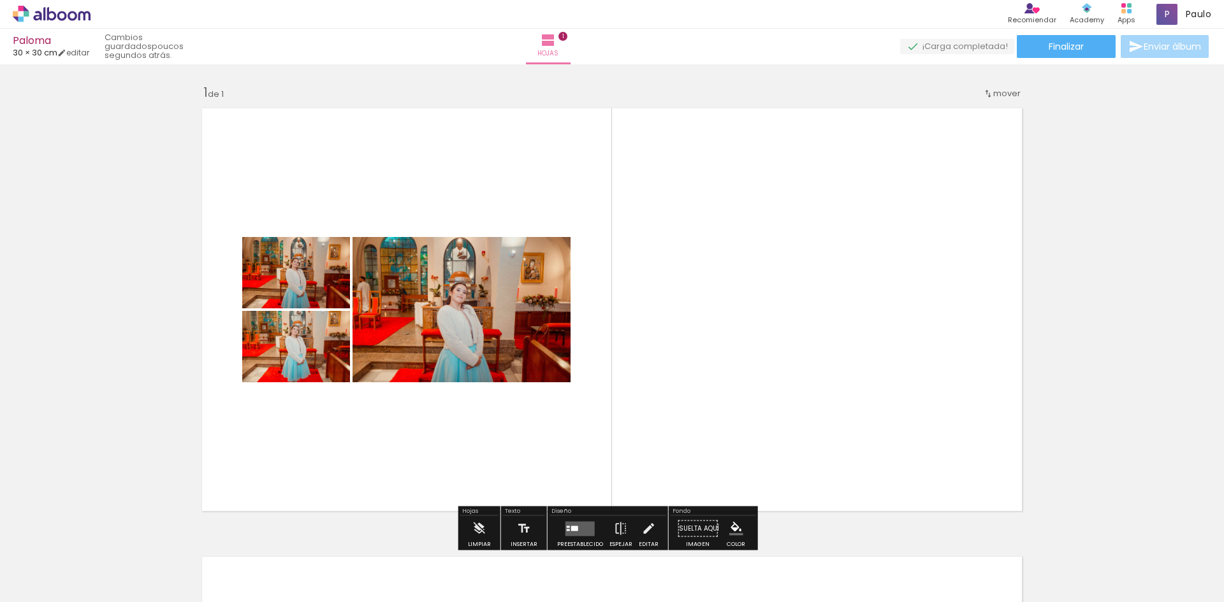
click at [275, 268] on div at bounding box center [282, 270] width 15 height 13
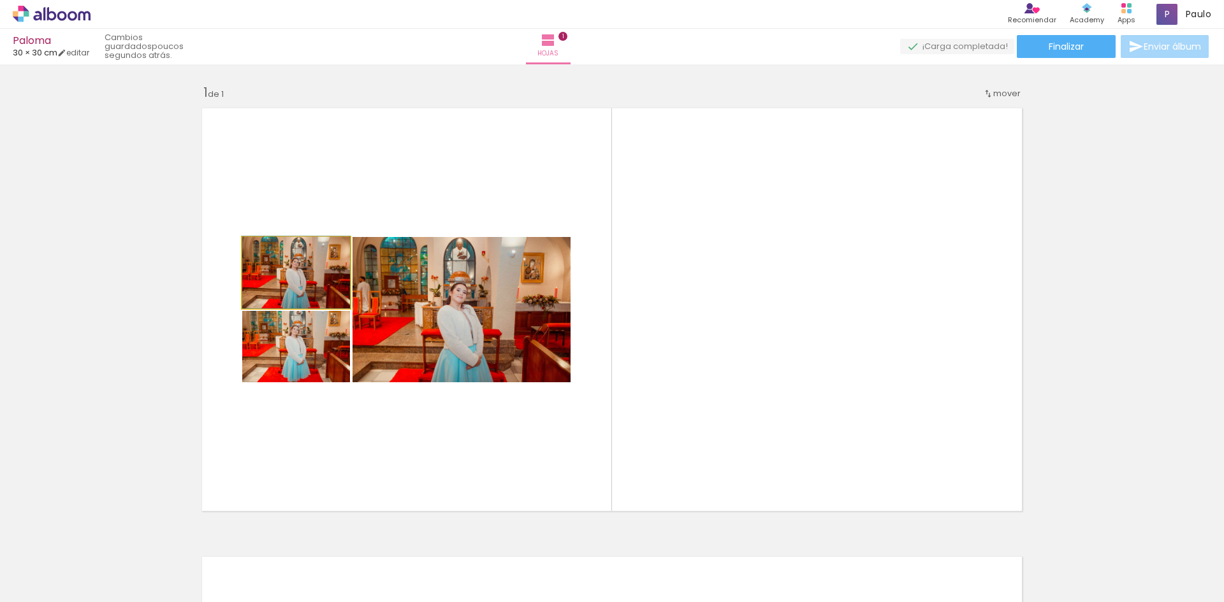
click at [315, 288] on quentale-photo at bounding box center [296, 272] width 108 height 71
click at [311, 298] on quentale-photo at bounding box center [296, 272] width 108 height 71
click at [308, 295] on quentale-photo at bounding box center [296, 272] width 108 height 71
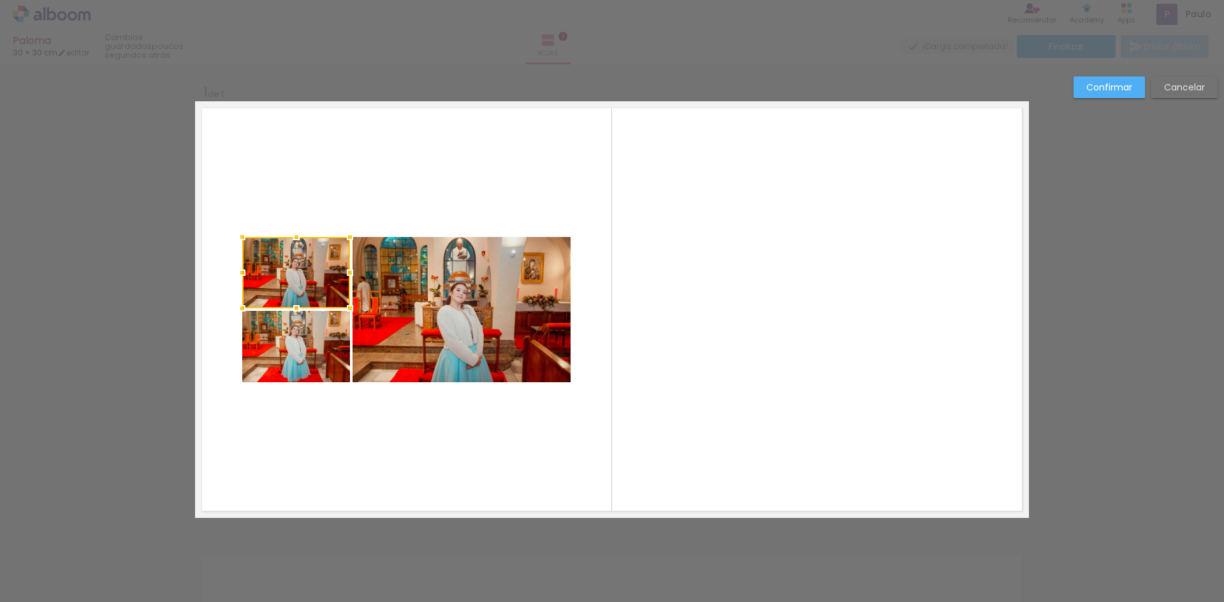
click at [308, 295] on div at bounding box center [296, 272] width 108 height 71
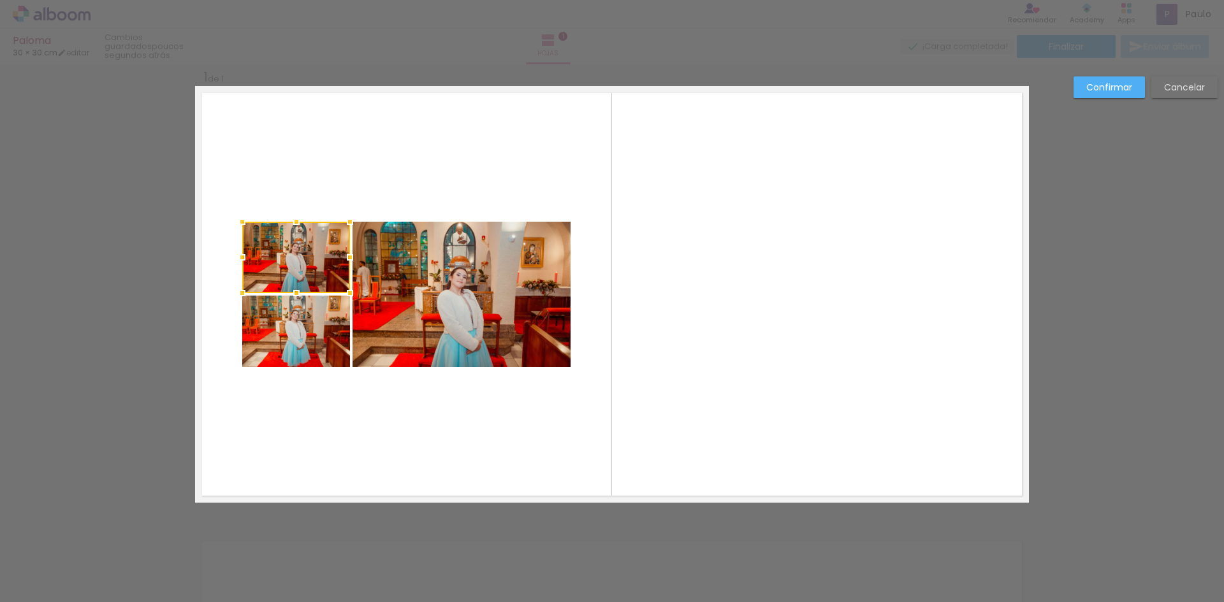
scroll to position [16, 0]
click at [305, 317] on quentale-photo at bounding box center [296, 330] width 108 height 71
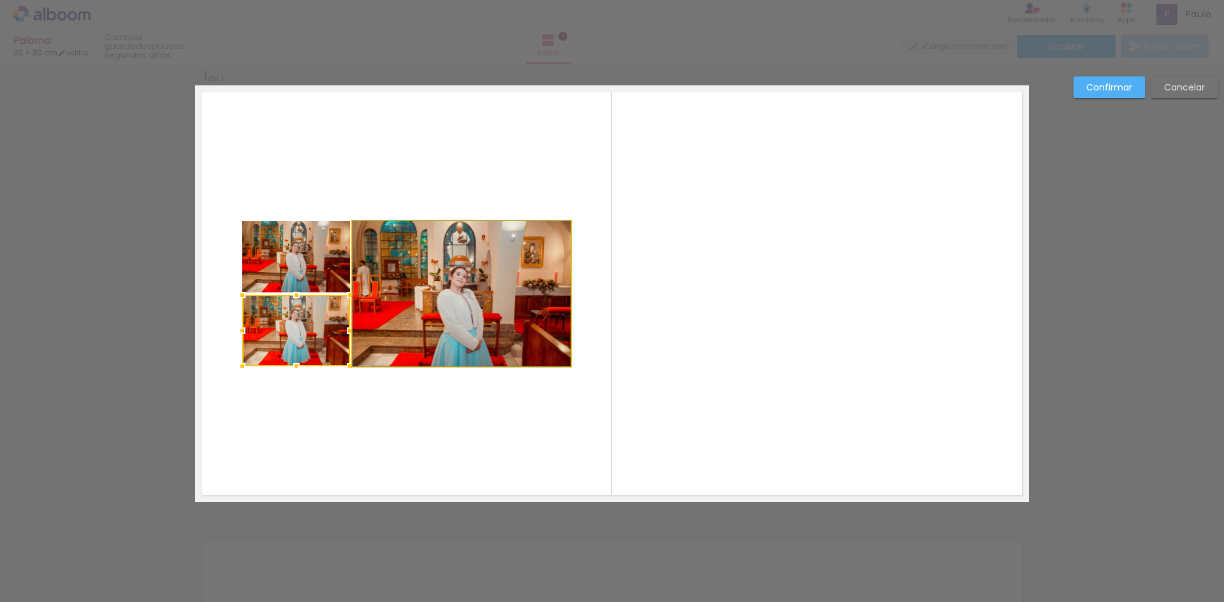
click at [381, 310] on quentale-photo at bounding box center [461, 293] width 218 height 145
drag, startPoint x: 662, startPoint y: 297, endPoint x: 501, endPoint y: 272, distance: 163.3
drag, startPoint x: 501, startPoint y: 272, endPoint x: 1132, endPoint y: 89, distance: 657.0
click at [1132, 89] on paper-button "Confirmar" at bounding box center [1108, 87] width 71 height 22
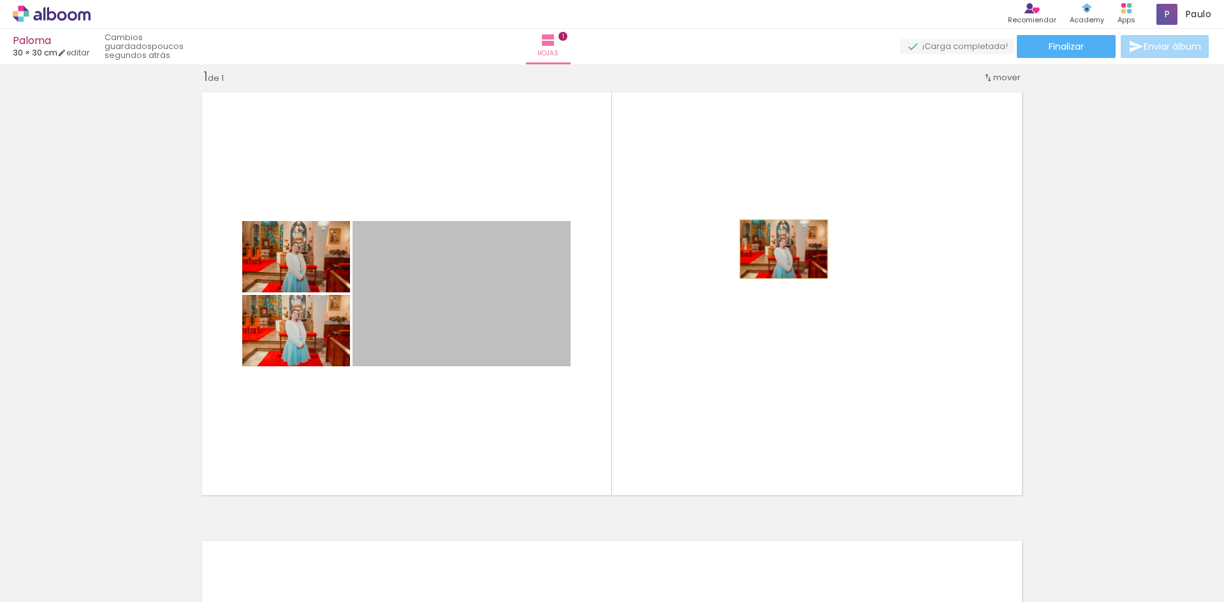
drag, startPoint x: 555, startPoint y: 266, endPoint x: 778, endPoint y: 249, distance: 224.4
click at [778, 249] on quentale-layouter at bounding box center [612, 293] width 834 height 417
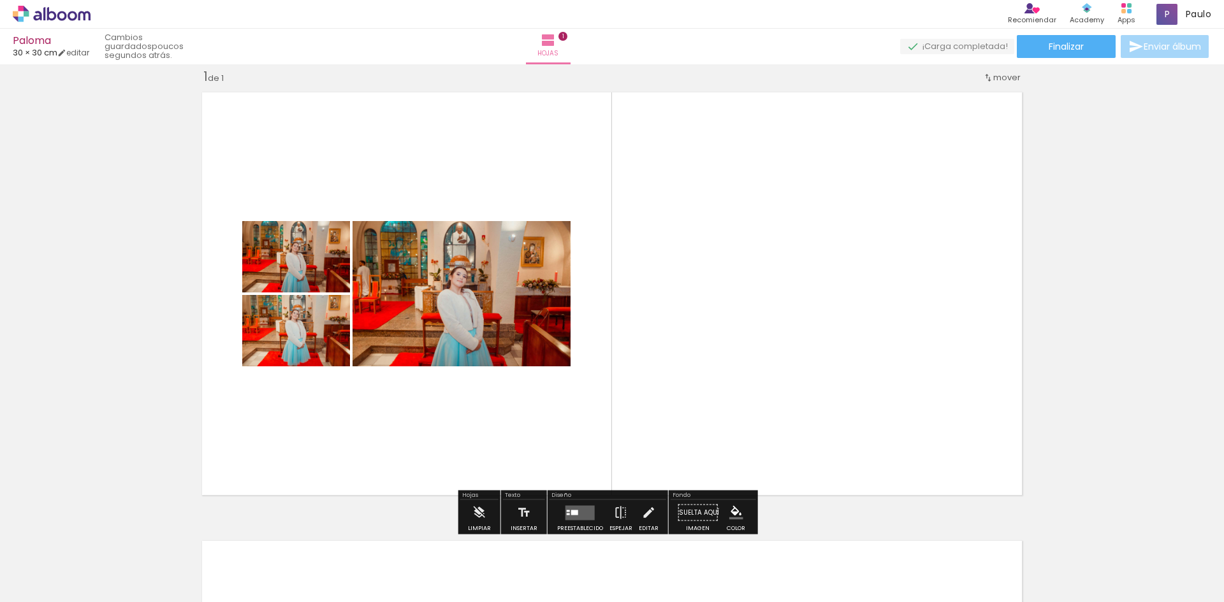
drag, startPoint x: 685, startPoint y: 249, endPoint x: 803, endPoint y: 255, distance: 117.5
click at [803, 255] on quentale-layouter at bounding box center [612, 293] width 834 height 417
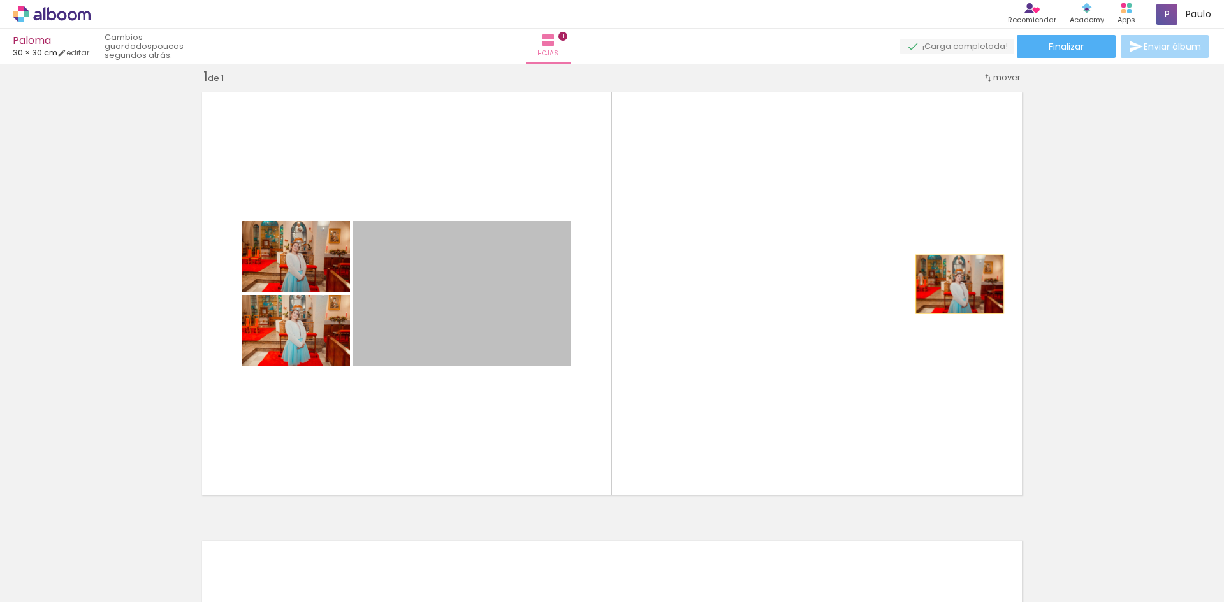
drag, startPoint x: 720, startPoint y: 285, endPoint x: 1005, endPoint y: 271, distance: 285.3
click at [1005, 271] on quentale-layouter at bounding box center [612, 293] width 834 height 417
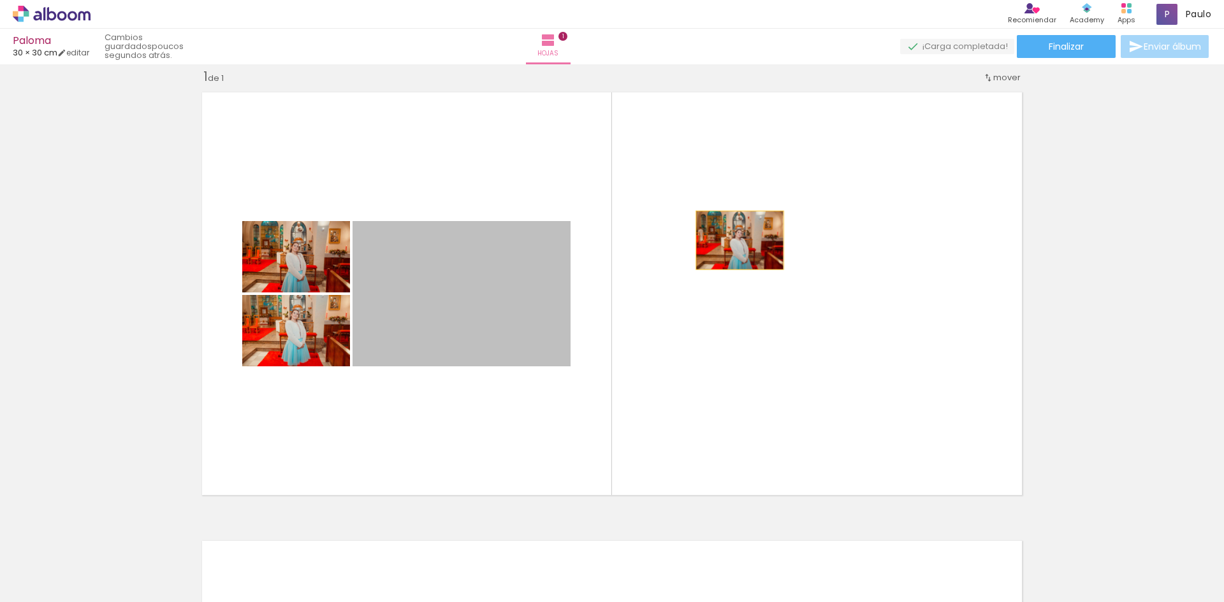
drag, startPoint x: 501, startPoint y: 286, endPoint x: 734, endPoint y: 240, distance: 237.8
click at [734, 240] on quentale-layouter at bounding box center [612, 293] width 834 height 417
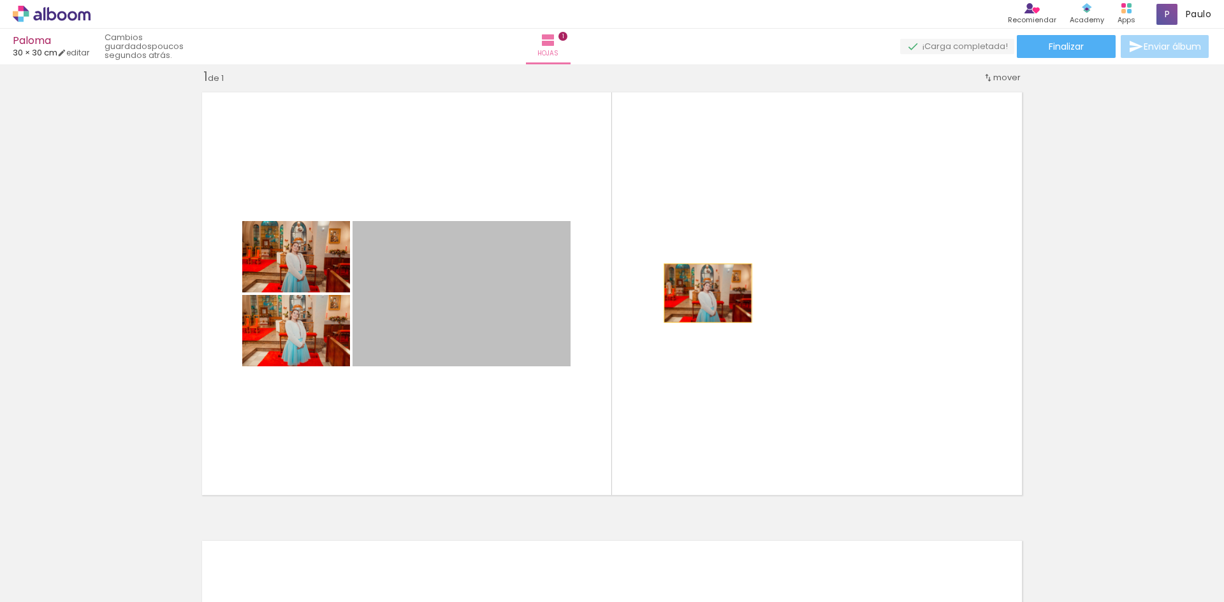
drag, startPoint x: 536, startPoint y: 285, endPoint x: 812, endPoint y: 278, distance: 276.1
click at [812, 278] on quentale-layouter at bounding box center [612, 293] width 834 height 417
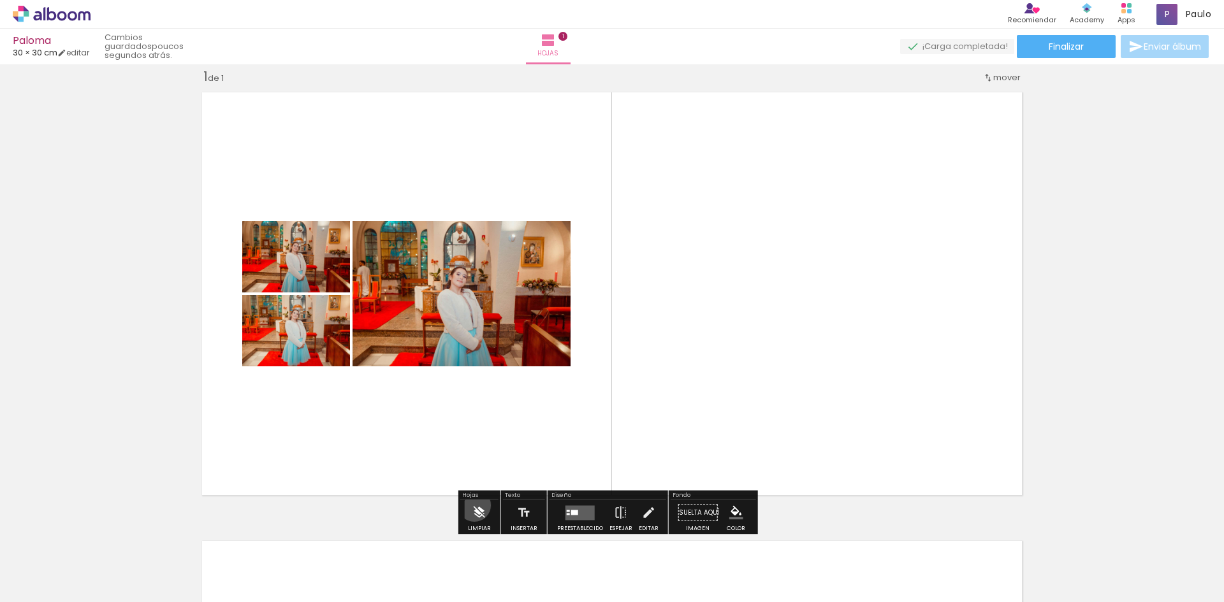
click at [474, 505] on iron-icon at bounding box center [479, 512] width 14 height 25
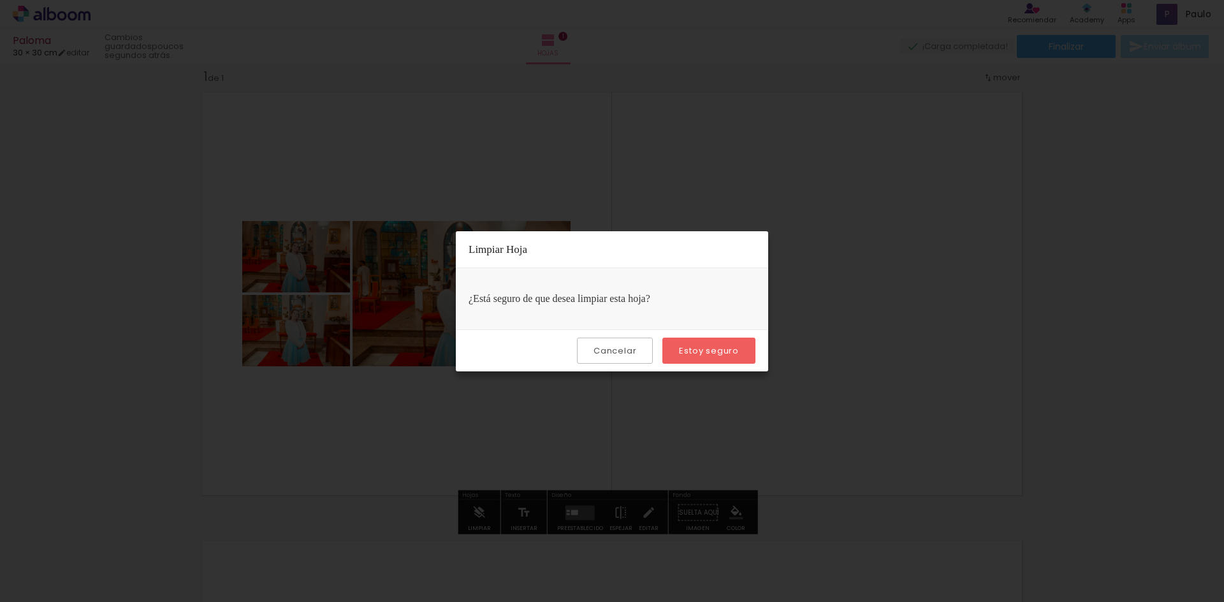
click at [722, 357] on paper-button "Estoy seguro" at bounding box center [708, 351] width 93 height 26
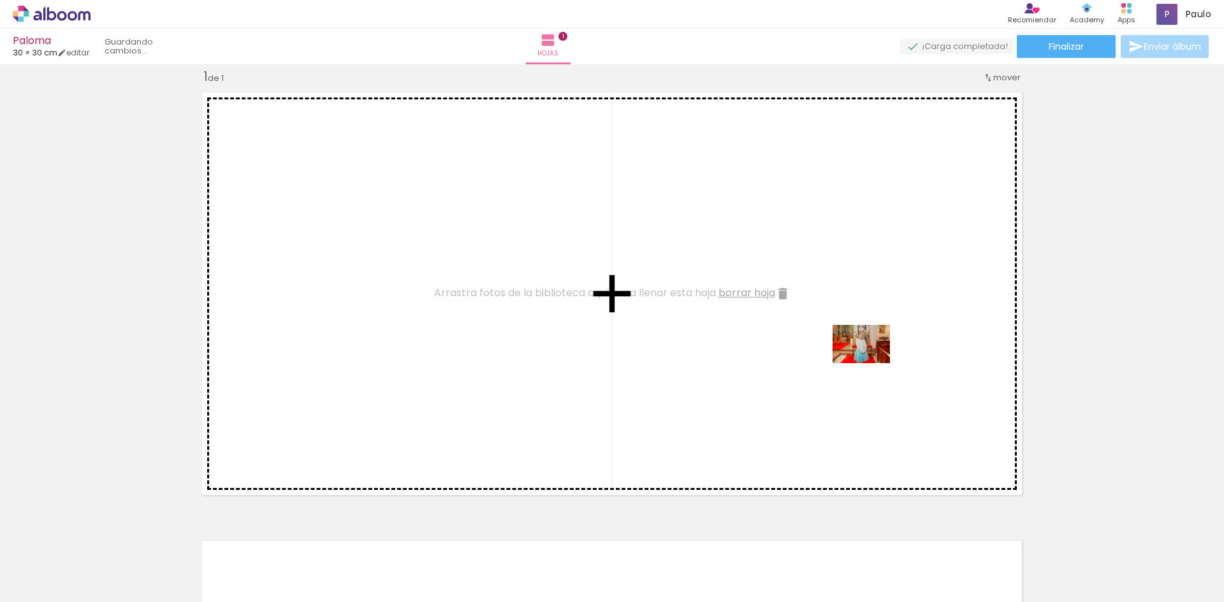
drag, startPoint x: 1119, startPoint y: 573, endPoint x: 867, endPoint y: 360, distance: 330.1
click at [868, 360] on quentale-workspace at bounding box center [612, 301] width 1224 height 602
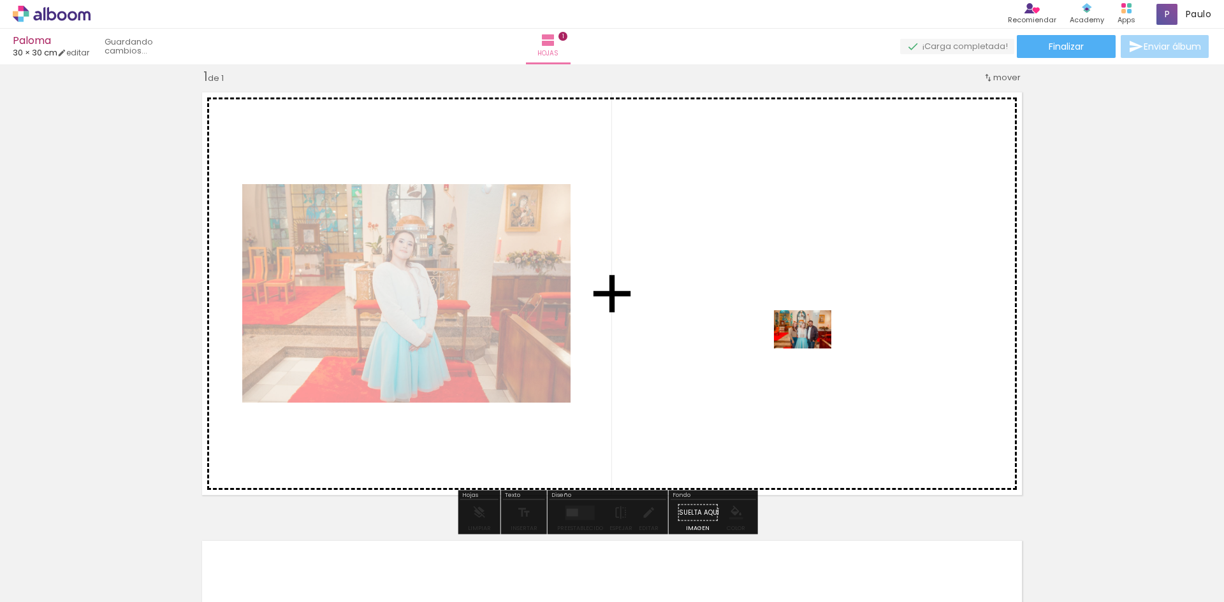
drag, startPoint x: 1175, startPoint y: 563, endPoint x: 812, endPoint y: 349, distance: 421.2
click at [812, 349] on quentale-workspace at bounding box center [612, 301] width 1224 height 602
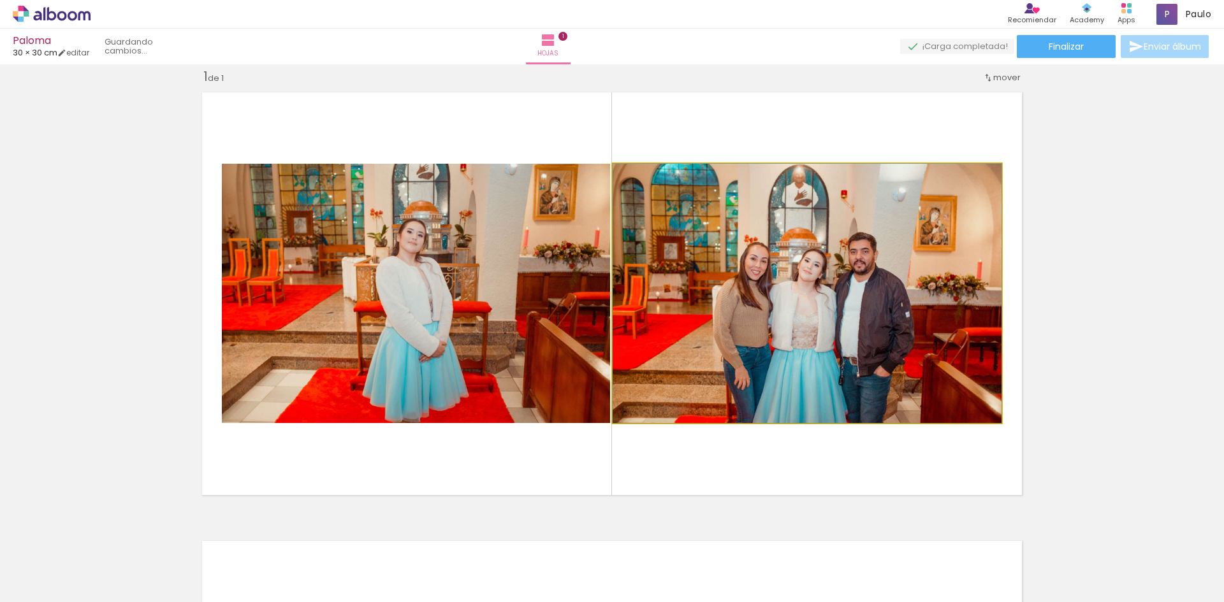
click at [812, 349] on quentale-photo at bounding box center [807, 293] width 389 height 259
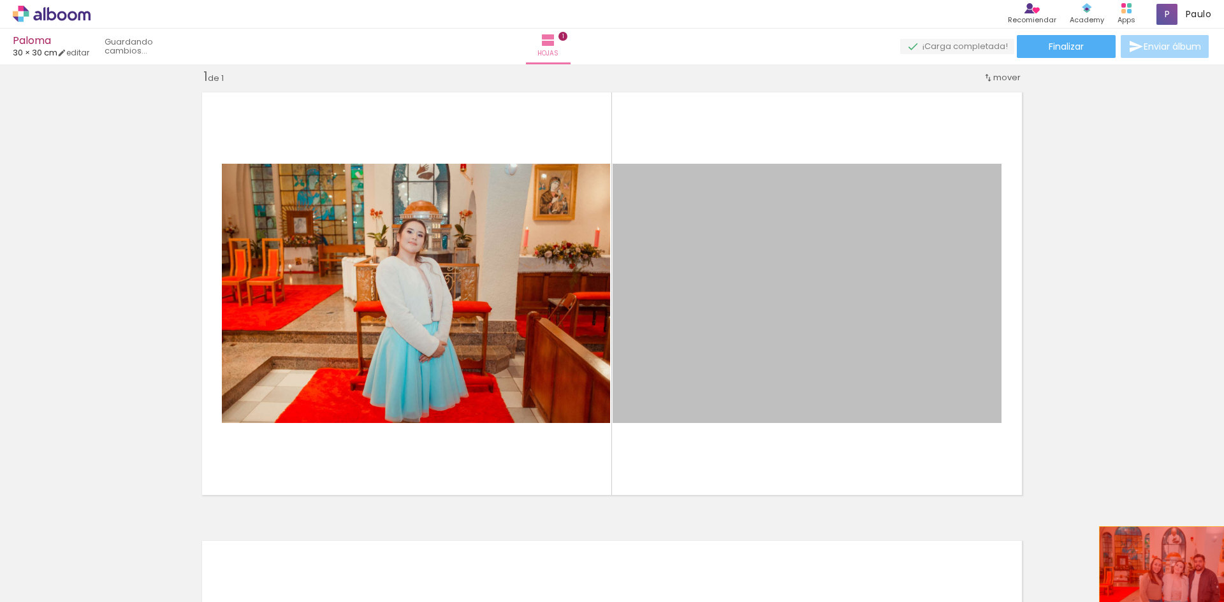
drag, startPoint x: 804, startPoint y: 349, endPoint x: 1179, endPoint y: 573, distance: 436.8
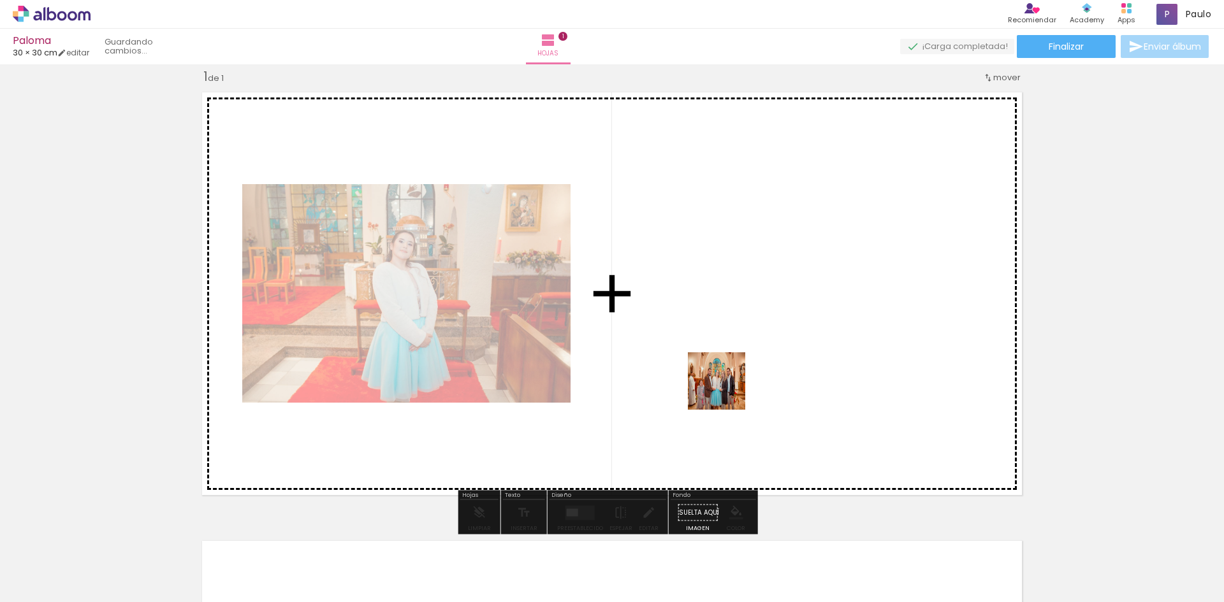
drag, startPoint x: 730, startPoint y: 574, endPoint x: 726, endPoint y: 374, distance: 200.2
click at [726, 374] on quentale-workspace at bounding box center [612, 301] width 1224 height 602
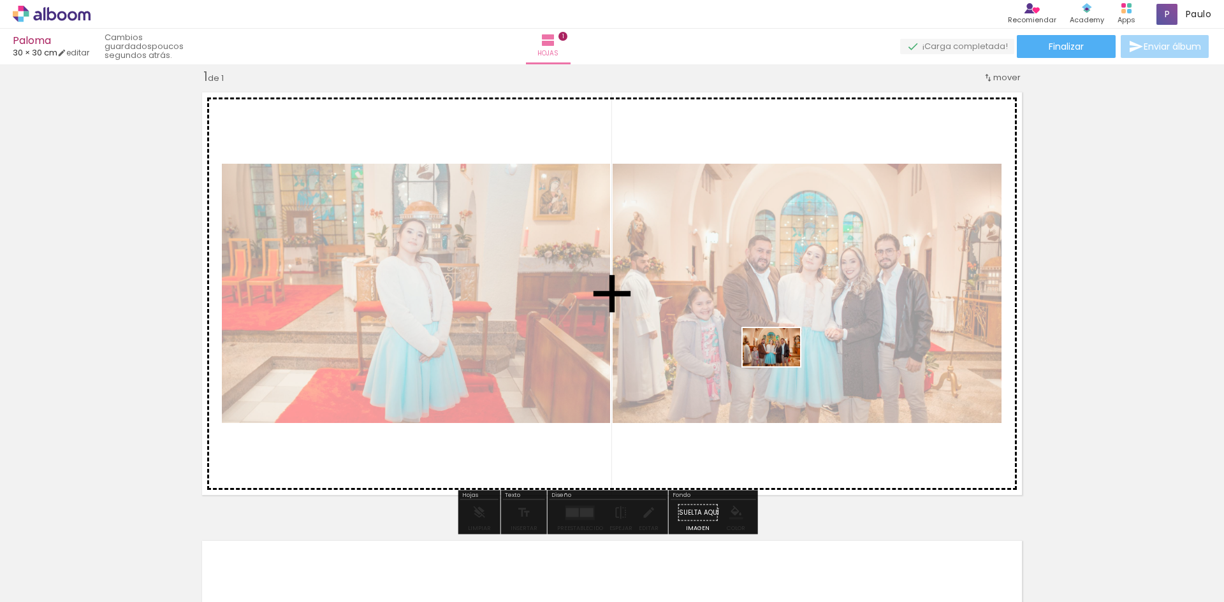
drag, startPoint x: 680, startPoint y: 564, endPoint x: 781, endPoint y: 367, distance: 222.1
click at [781, 367] on quentale-workspace at bounding box center [612, 301] width 1224 height 602
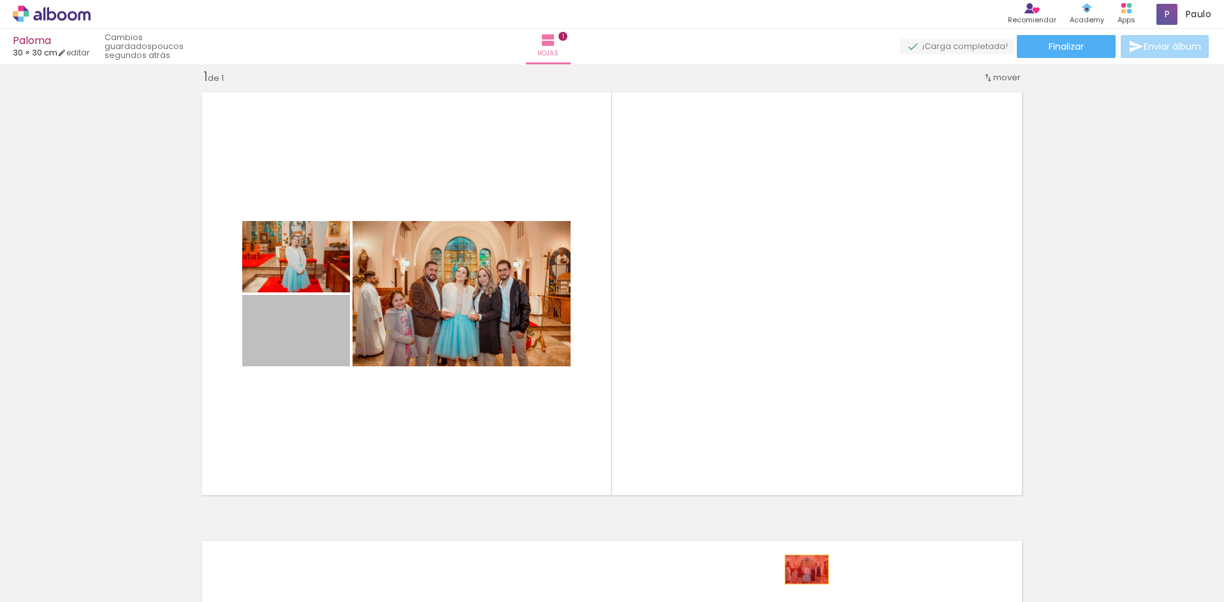
drag, startPoint x: 375, startPoint y: 359, endPoint x: 801, endPoint y: 570, distance: 475.2
click at [801, 570] on quentale-workspace at bounding box center [612, 301] width 1224 height 602
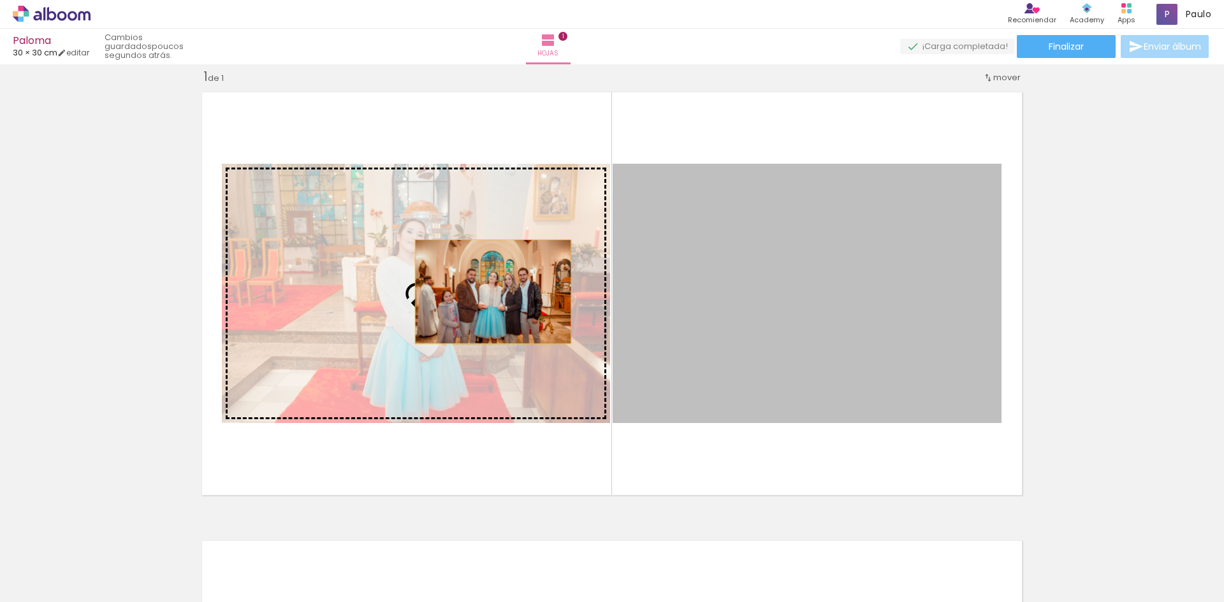
drag, startPoint x: 791, startPoint y: 316, endPoint x: 450, endPoint y: 292, distance: 341.8
click at [0, 0] on slot at bounding box center [0, 0] width 0 height 0
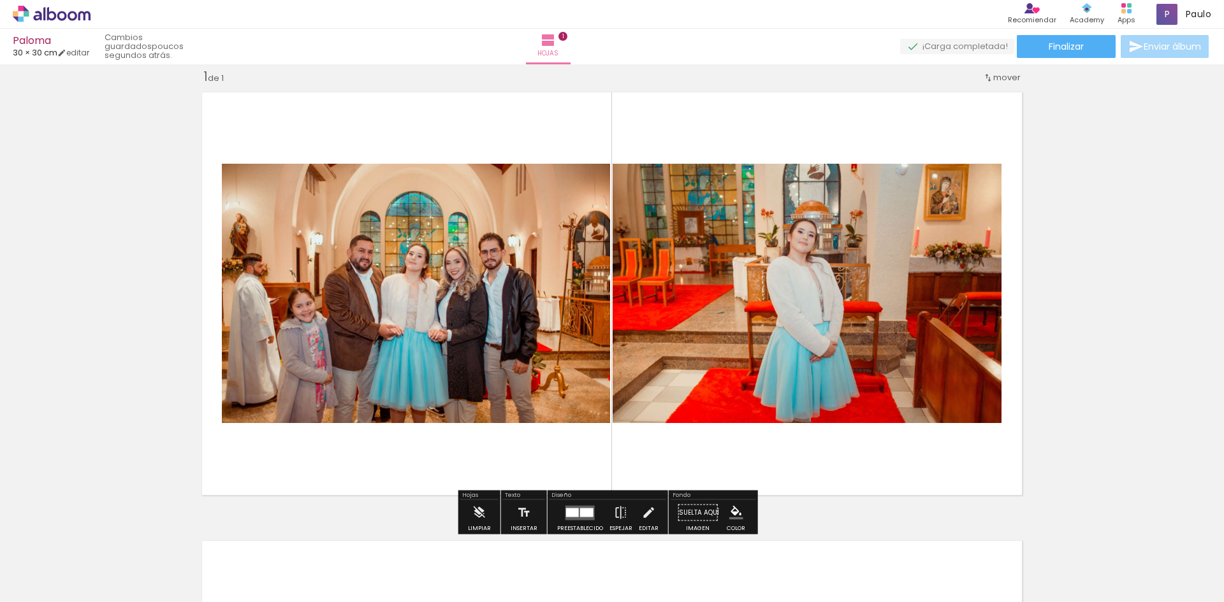
click at [591, 504] on div at bounding box center [580, 512] width 34 height 25
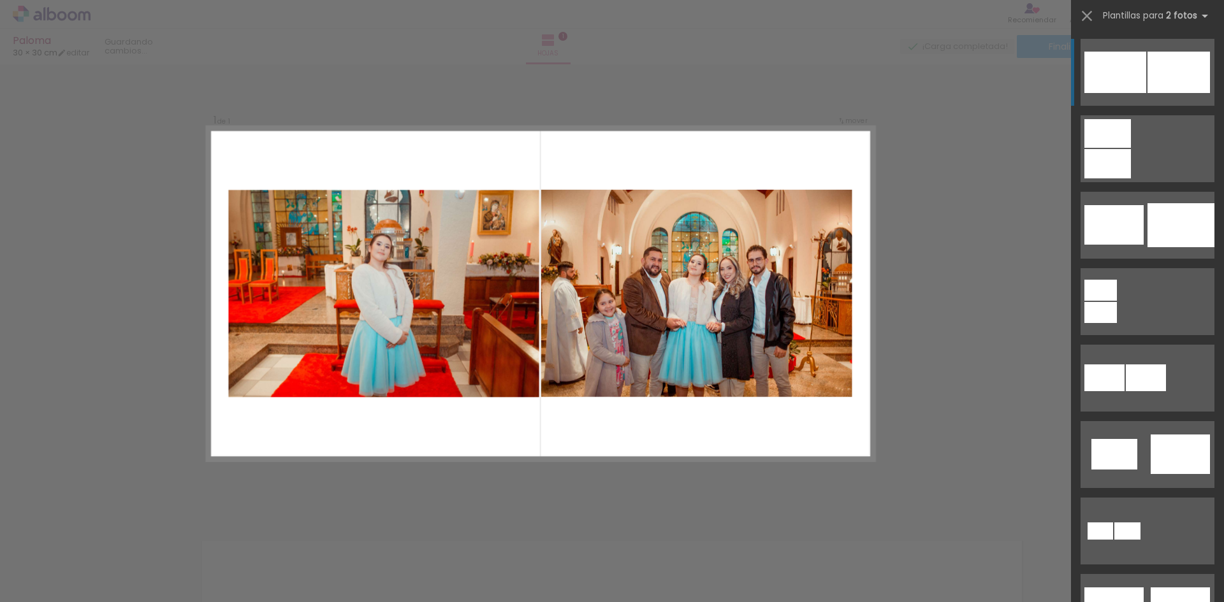
click at [1188, 92] on div at bounding box center [1178, 72] width 62 height 41
click at [929, 154] on div "Confirmar Cancelar" at bounding box center [612, 512] width 1224 height 928
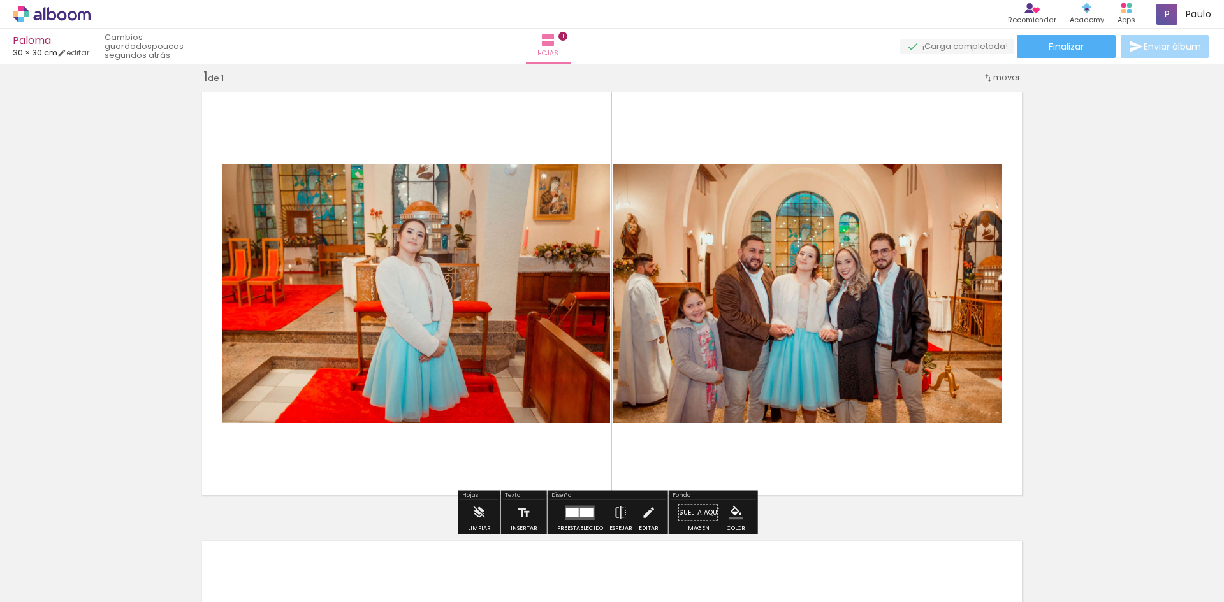
click at [806, 229] on quentale-photo at bounding box center [807, 293] width 389 height 259
drag, startPoint x: 848, startPoint y: 124, endPoint x: 797, endPoint y: 134, distance: 51.3
click at [797, 134] on quentale-layouter at bounding box center [612, 293] width 834 height 417
click at [799, 134] on quentale-layouter at bounding box center [612, 293] width 834 height 417
click at [651, 517] on iron-icon at bounding box center [648, 512] width 14 height 25
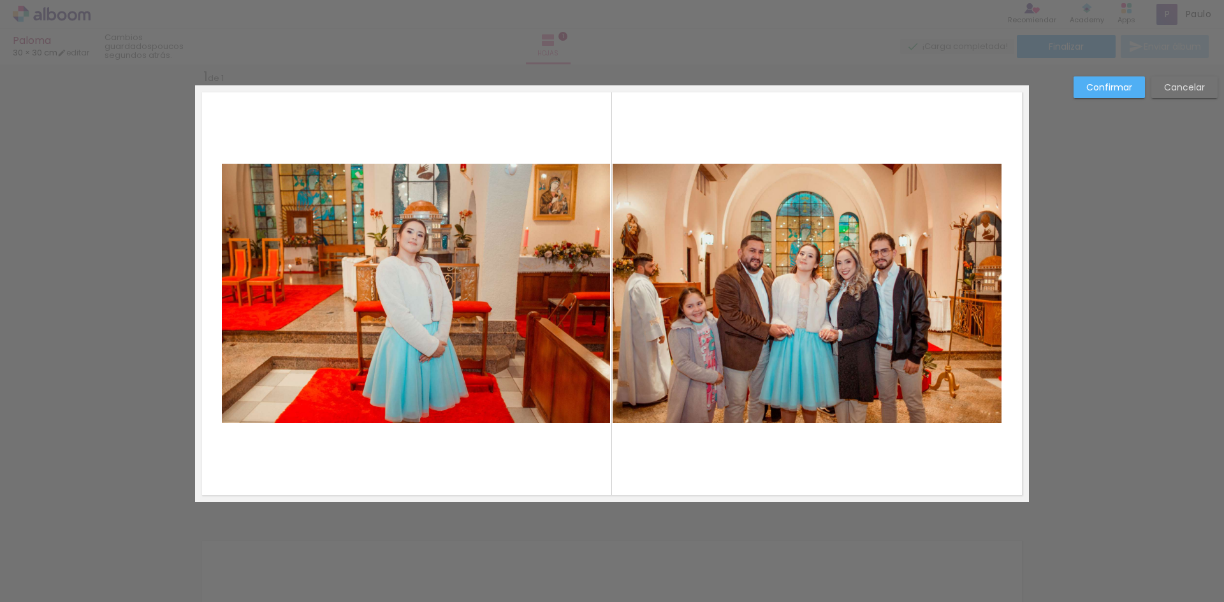
click at [778, 301] on quentale-photo at bounding box center [807, 293] width 389 height 259
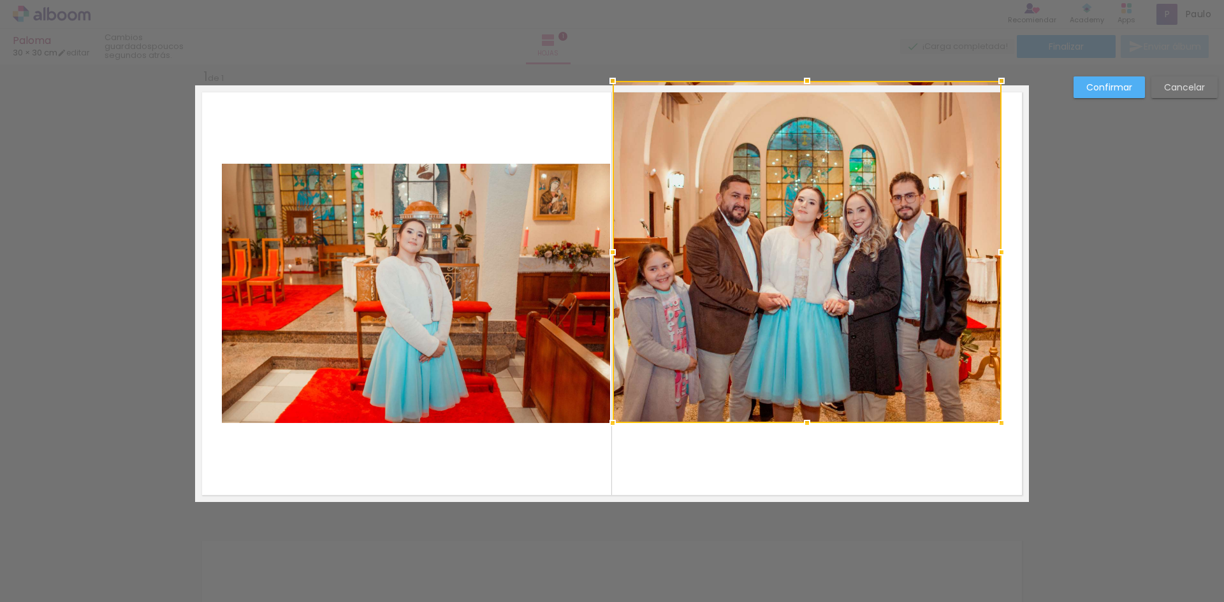
drag, startPoint x: 801, startPoint y: 168, endPoint x: 814, endPoint y: 0, distance: 168.8
click at [813, 0] on div "Paloma 30 × 30 cm editar poucos segundos atrás. Hojas 1 Finalizar Enviar álbum …" at bounding box center [612, 0] width 1224 height 0
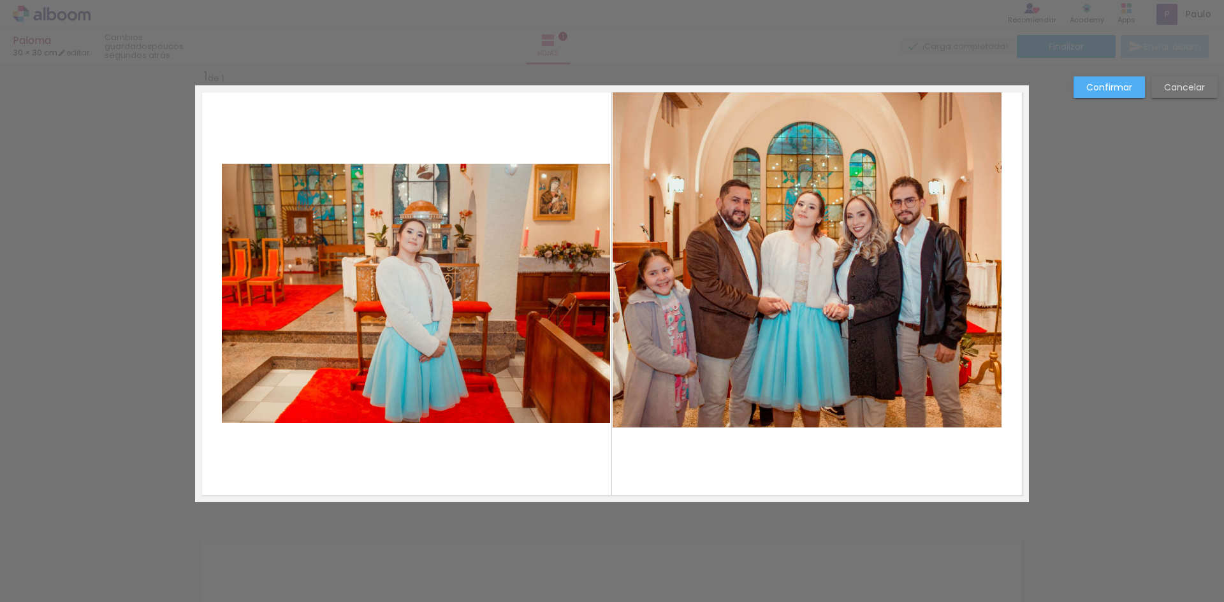
click at [987, 422] on quentale-photo at bounding box center [807, 256] width 389 height 342
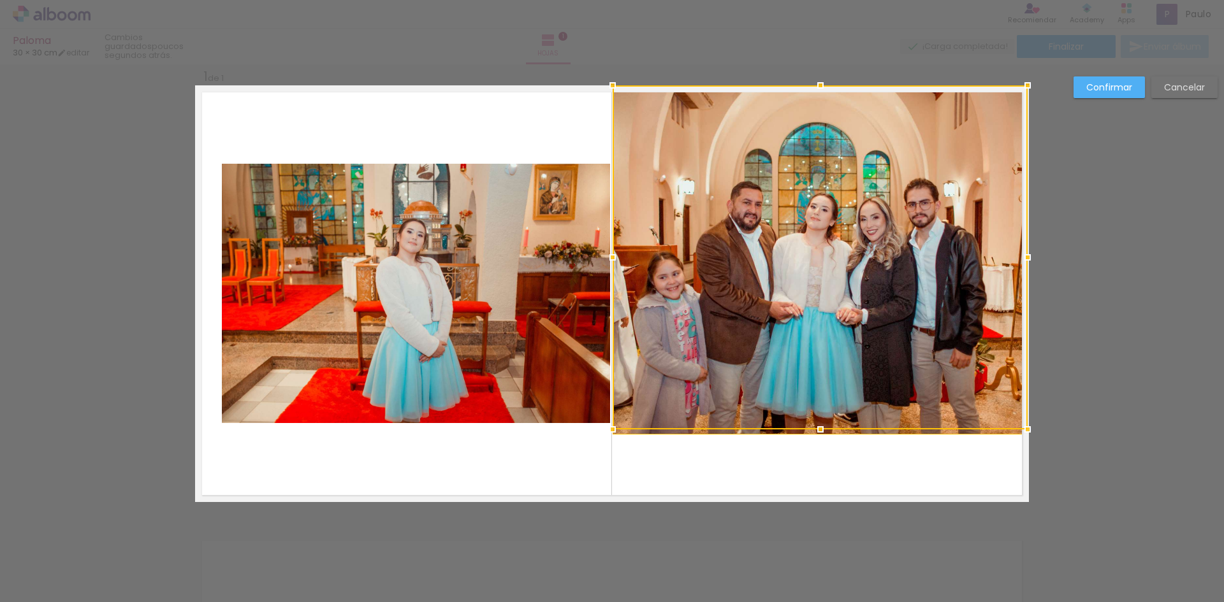
drag, startPoint x: 998, startPoint y: 426, endPoint x: 1152, endPoint y: 594, distance: 228.2
click at [1187, 602] on html "link( href="../../bower_components/polymer/polymer.html" rel="import" ) picture…" at bounding box center [612, 301] width 1224 height 602
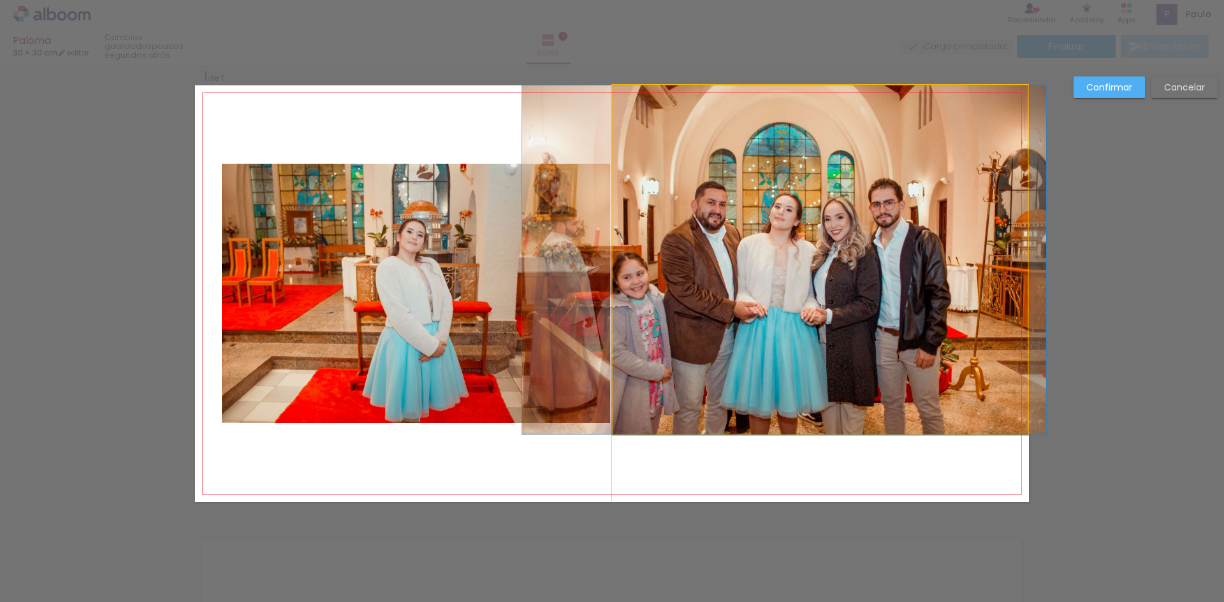
drag, startPoint x: 911, startPoint y: 365, endPoint x: 875, endPoint y: 373, distance: 37.1
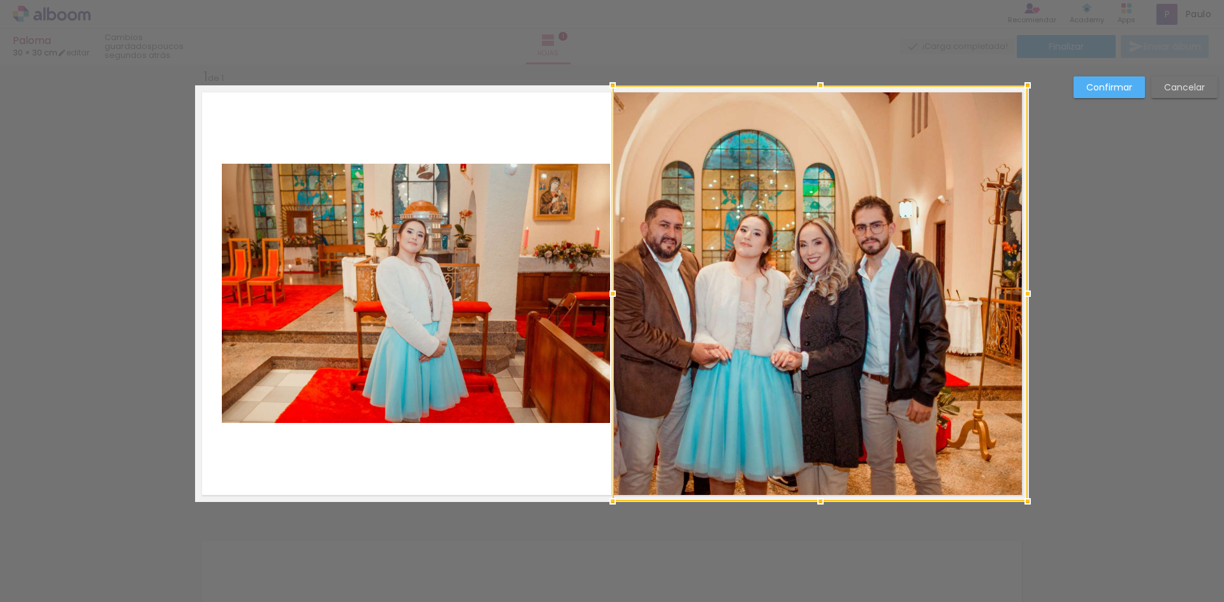
drag, startPoint x: 815, startPoint y: 436, endPoint x: 846, endPoint y: 373, distance: 70.1
click at [846, 373] on div at bounding box center [820, 293] width 415 height 416
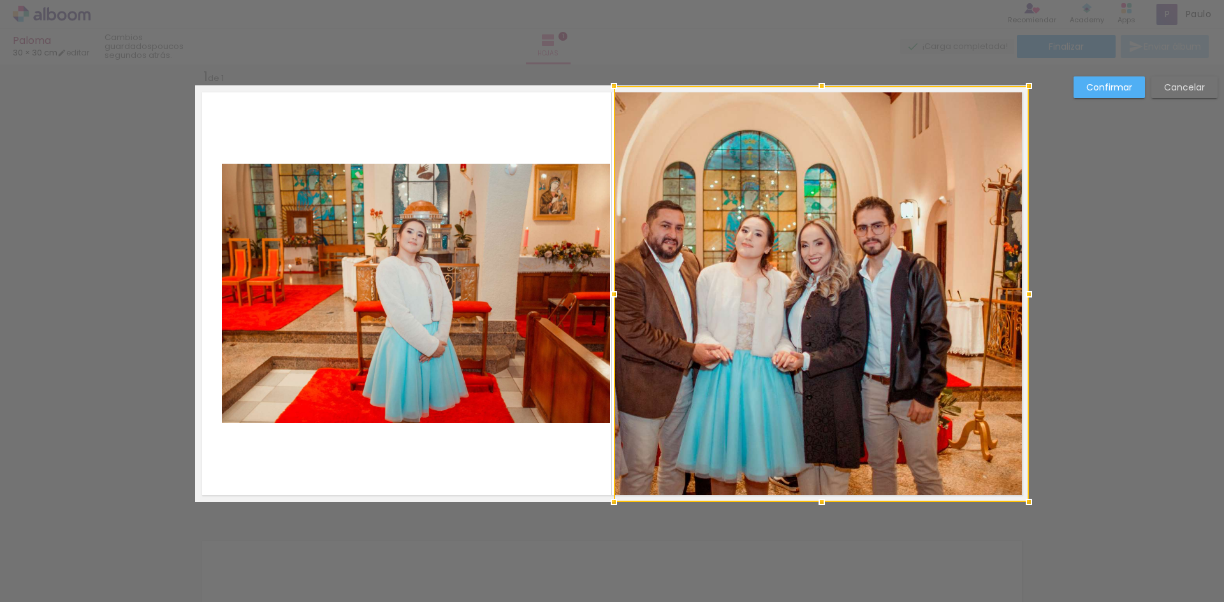
drag, startPoint x: 809, startPoint y: 365, endPoint x: 878, endPoint y: 356, distance: 70.0
click at [878, 356] on div at bounding box center [821, 294] width 415 height 416
drag, startPoint x: 809, startPoint y: 280, endPoint x: 897, endPoint y: 277, distance: 88.7
click at [897, 277] on div at bounding box center [821, 294] width 415 height 416
click at [535, 271] on quentale-photo at bounding box center [416, 293] width 388 height 259
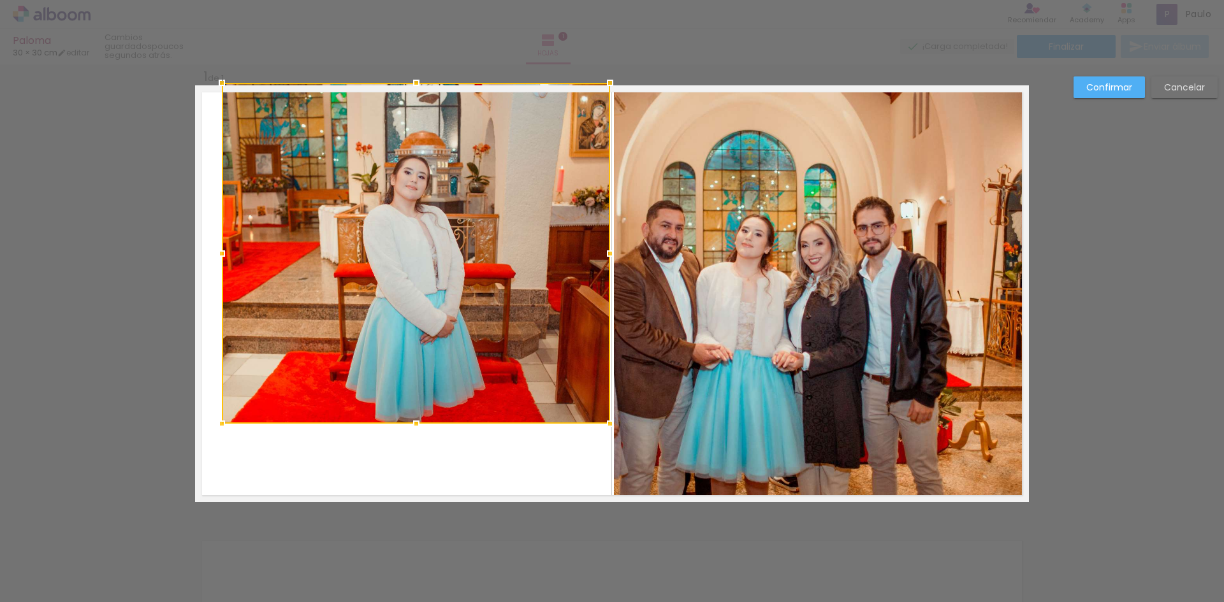
drag, startPoint x: 410, startPoint y: 163, endPoint x: 430, endPoint y: 78, distance: 86.4
click at [430, 78] on div "Insertar hoja 1 de 1 Confirmar Cancelar" at bounding box center [612, 512] width 1224 height 928
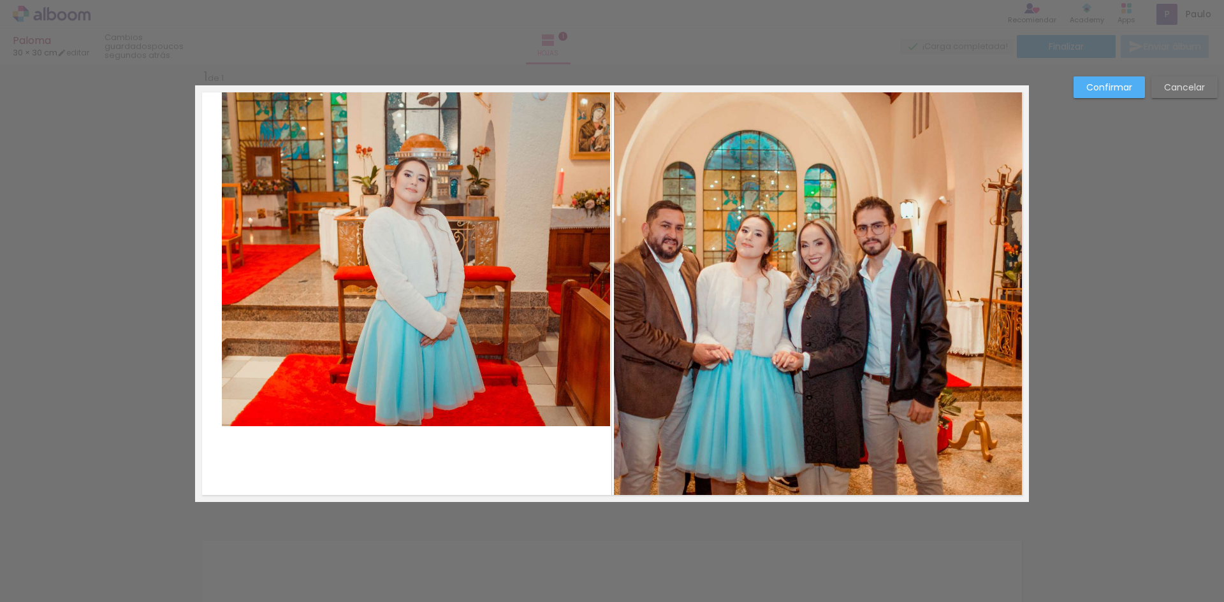
click at [455, 317] on quentale-photo at bounding box center [416, 255] width 388 height 341
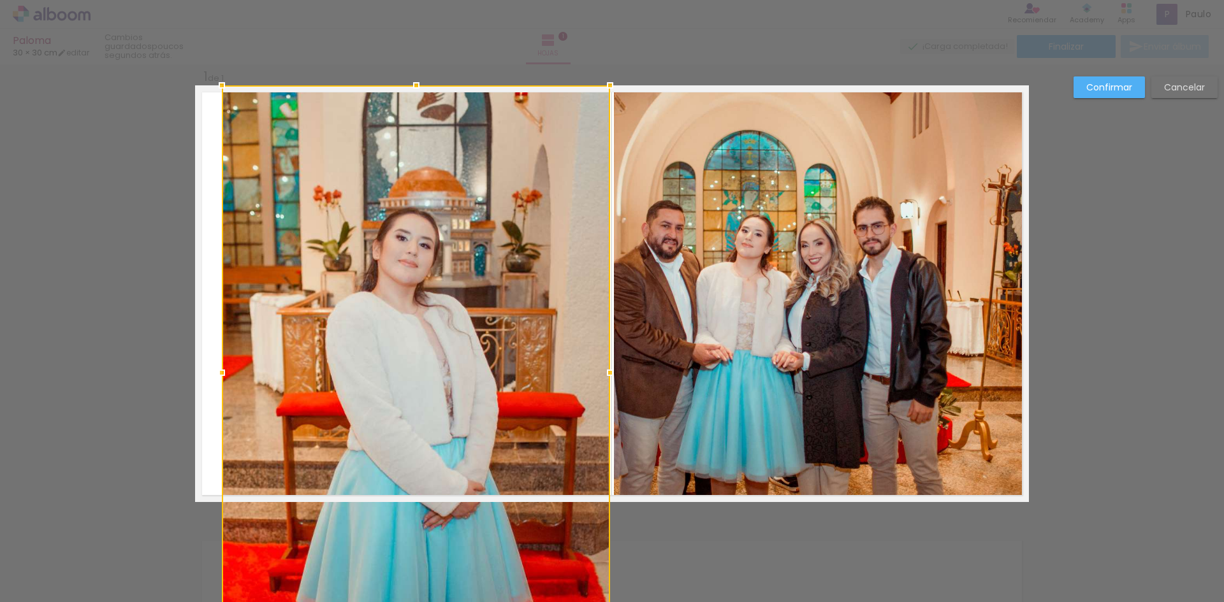
drag, startPoint x: 411, startPoint y: 424, endPoint x: 496, endPoint y: -45, distance: 476.1
click at [496, 0] on html "link( href="../../bower_components/polymer/polymer.html" rel="import" ) picture…" at bounding box center [612, 301] width 1224 height 602
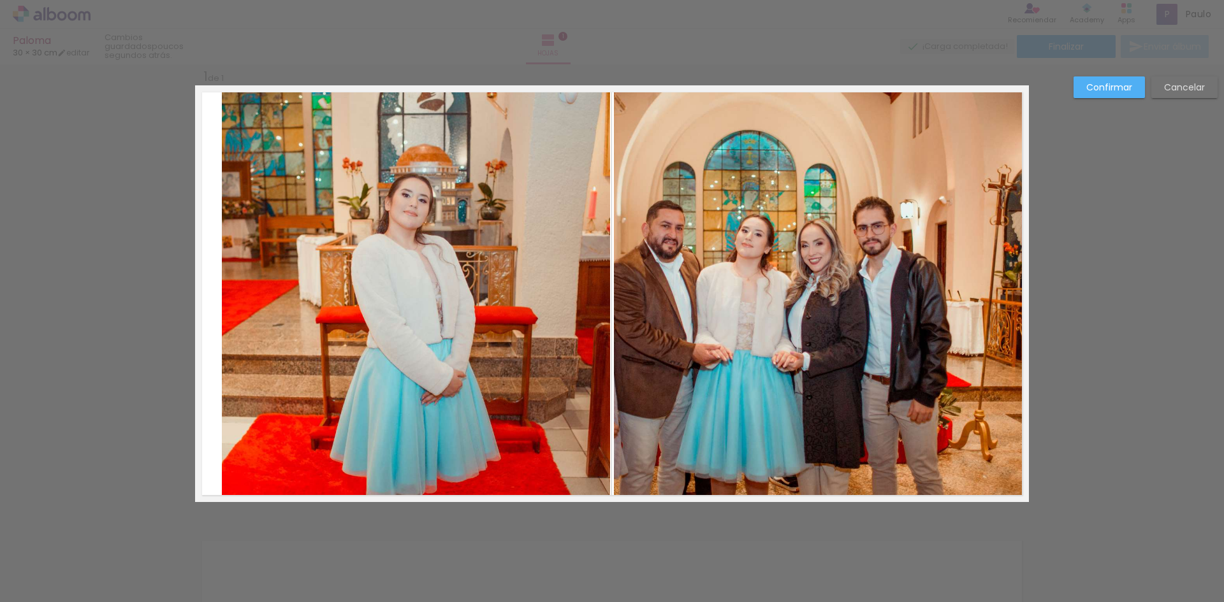
click at [294, 350] on quentale-photo at bounding box center [416, 293] width 388 height 417
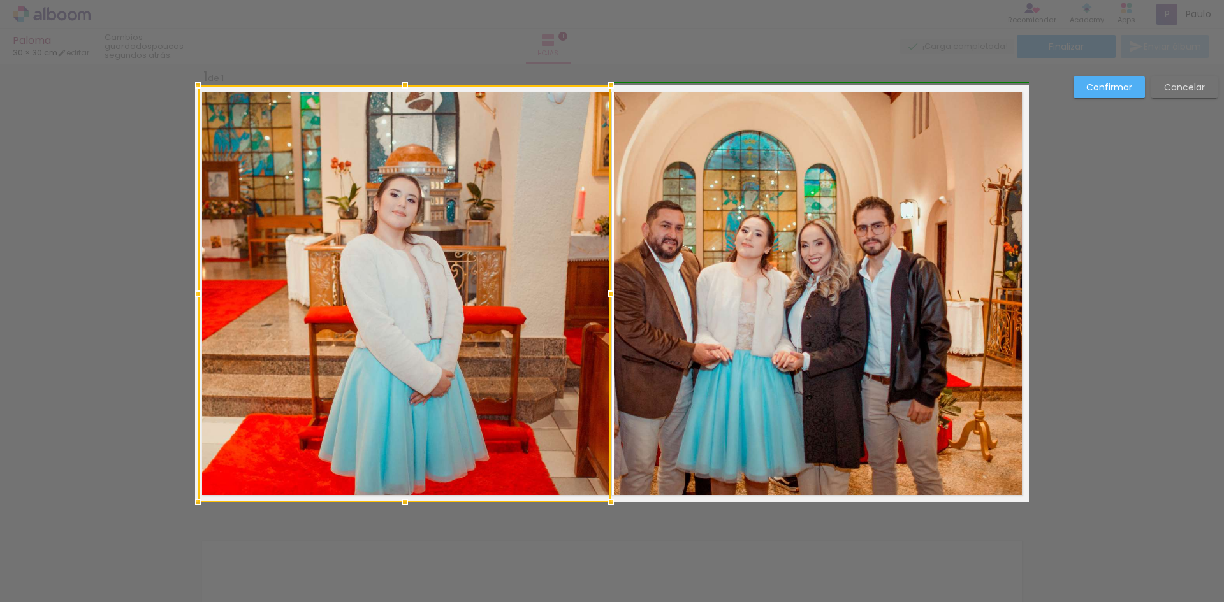
drag, startPoint x: 214, startPoint y: 290, endPoint x: 188, endPoint y: 298, distance: 26.6
click at [188, 298] on div at bounding box center [197, 293] width 25 height 25
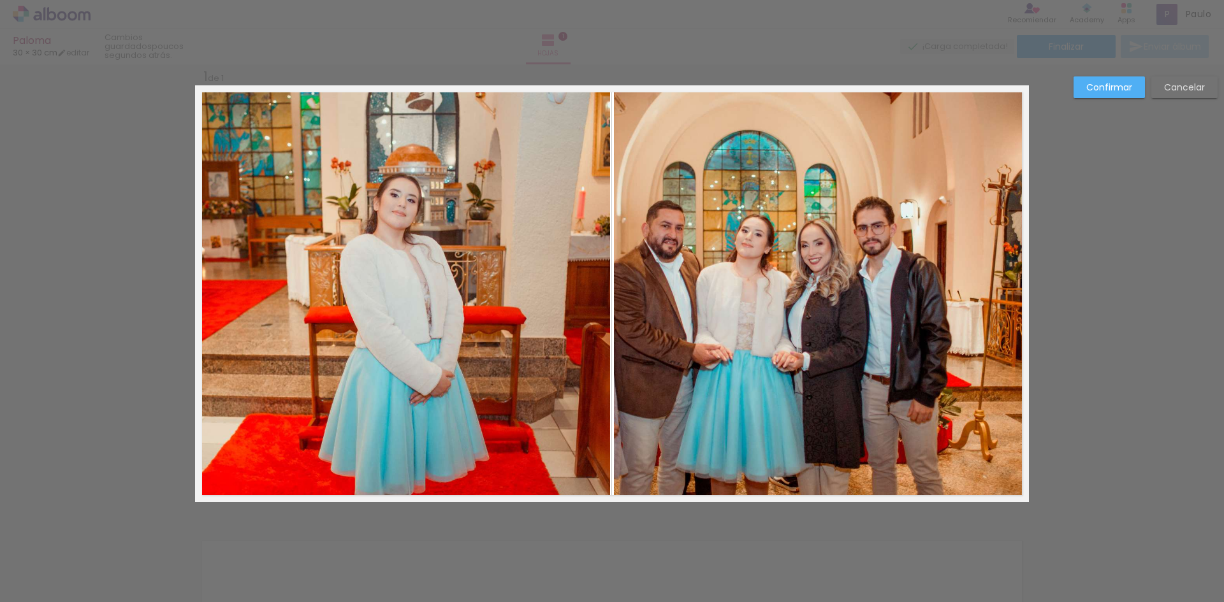
click at [1144, 87] on paper-button "Confirmar" at bounding box center [1108, 87] width 71 height 22
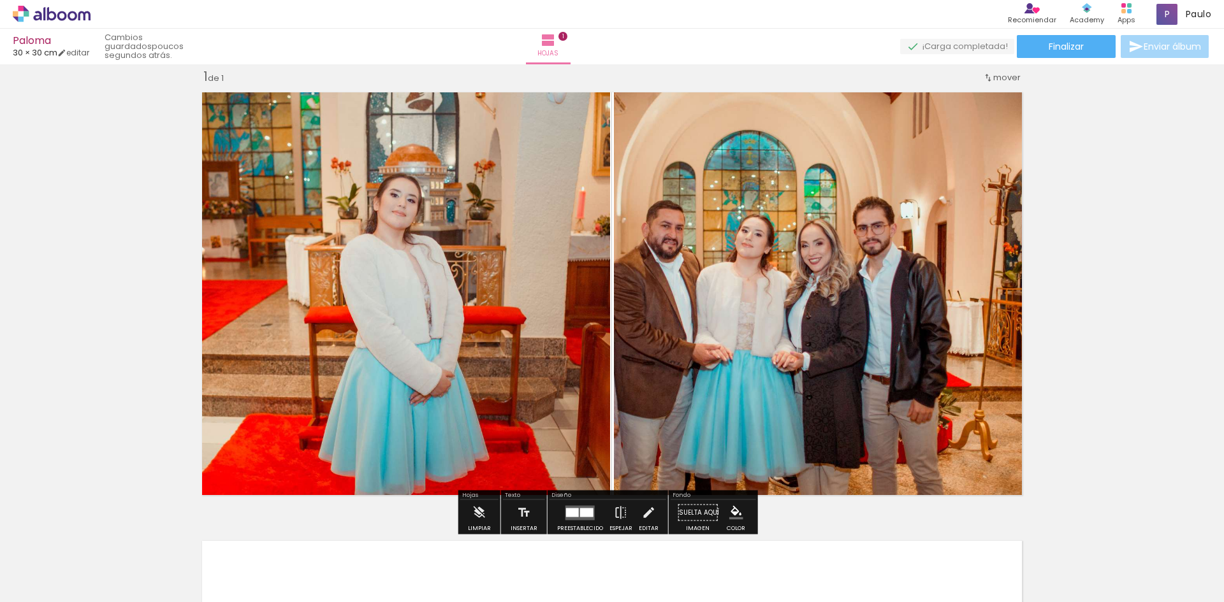
click at [826, 229] on quentale-photo at bounding box center [821, 294] width 415 height 416
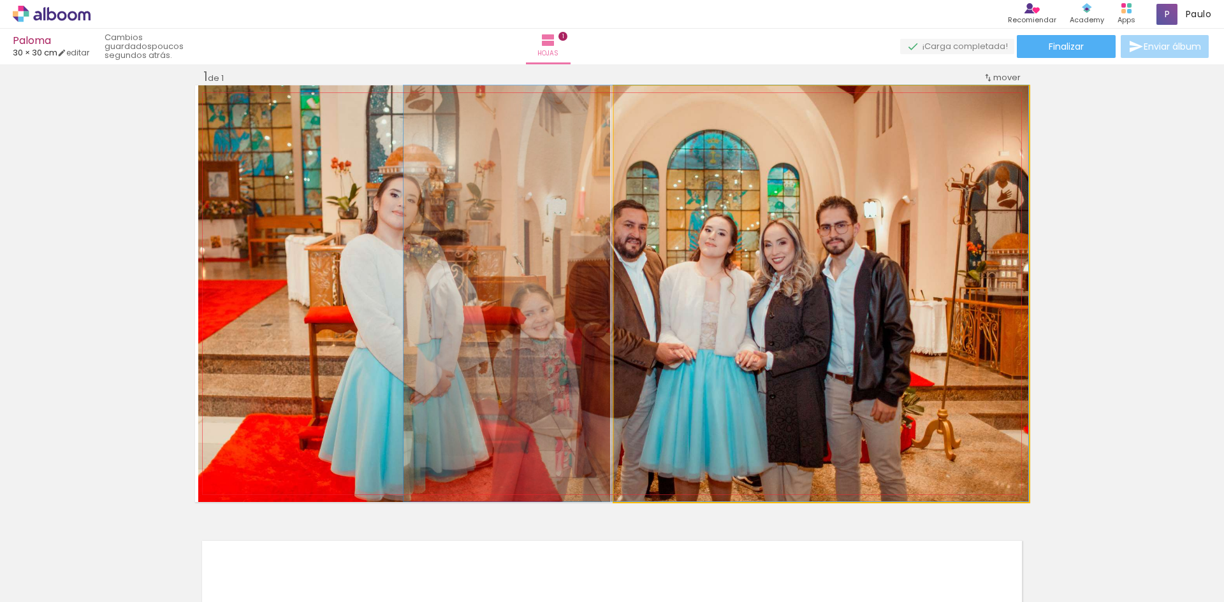
drag, startPoint x: 723, startPoint y: 382, endPoint x: 441, endPoint y: 375, distance: 281.8
click at [0, 0] on slot at bounding box center [0, 0] width 0 height 0
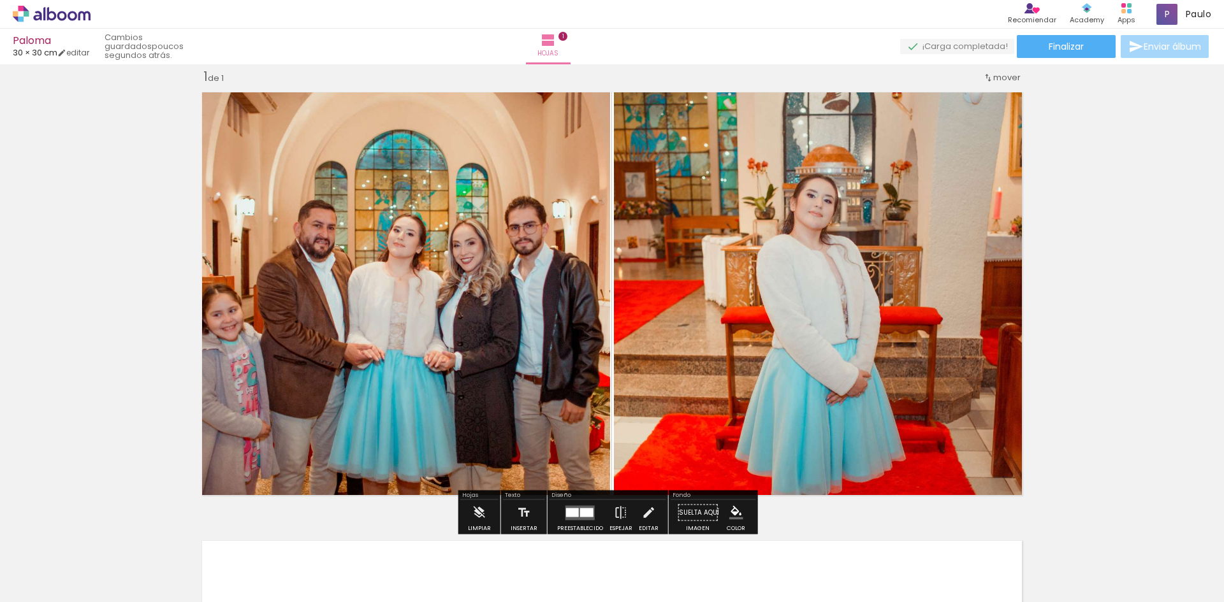
click at [1108, 289] on div "Insertar hoja 1 de 1" at bounding box center [612, 502] width 1224 height 898
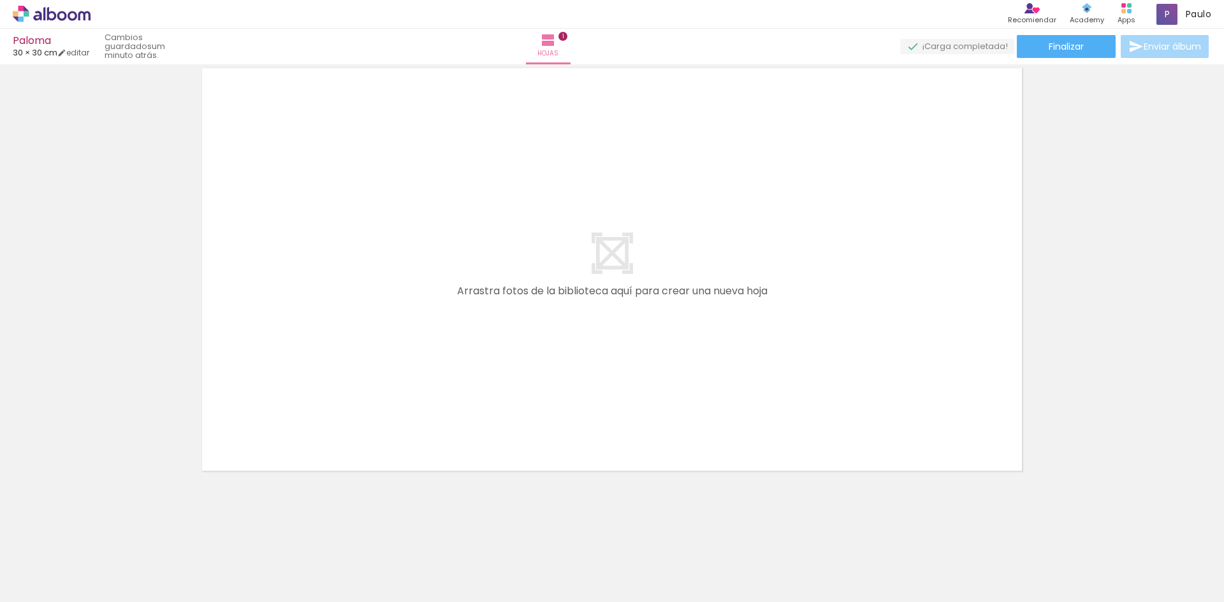
scroll to position [0, 0]
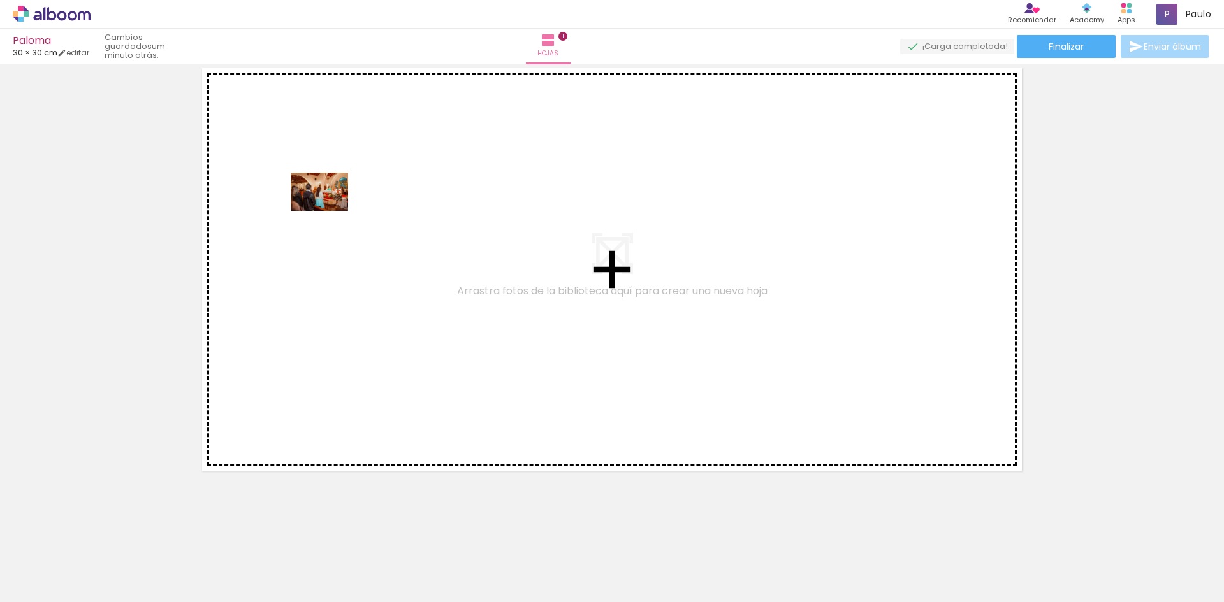
drag, startPoint x: 124, startPoint y: 553, endPoint x: 329, endPoint y: 211, distance: 399.1
click at [329, 211] on quentale-workspace at bounding box center [612, 301] width 1224 height 602
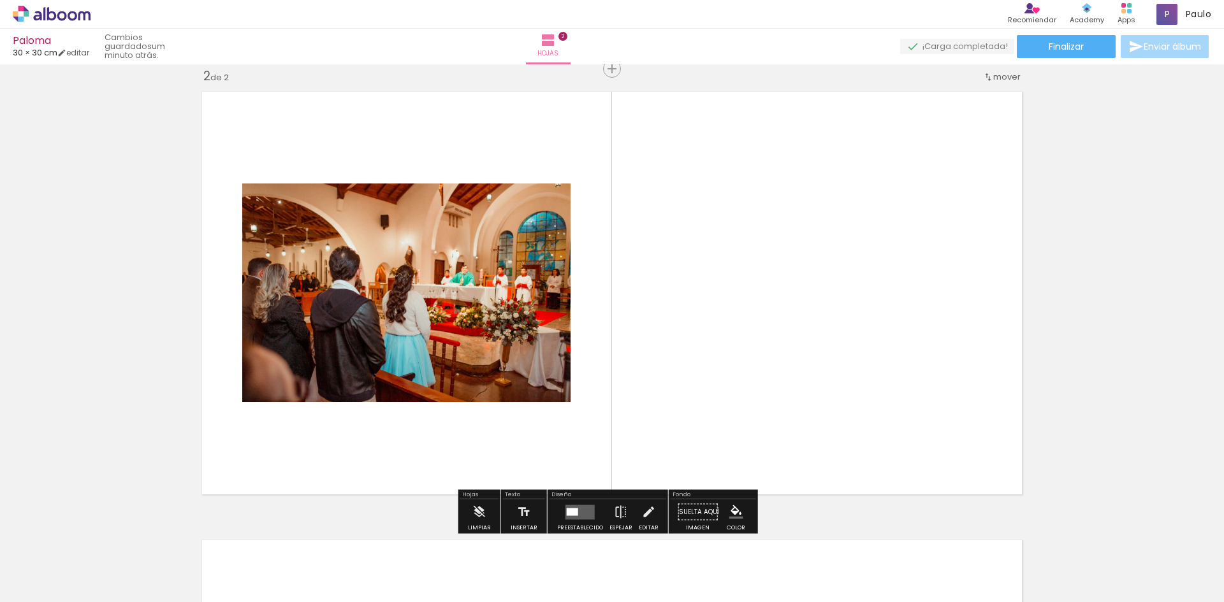
scroll to position [465, 0]
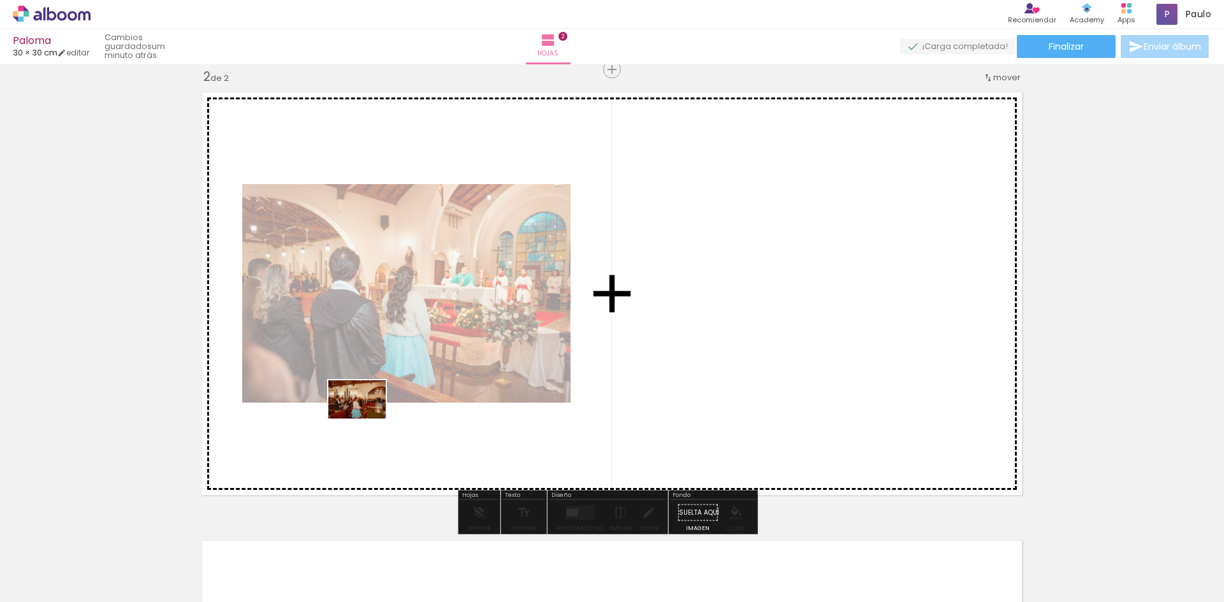
drag, startPoint x: 352, startPoint y: 572, endPoint x: 367, endPoint y: 419, distance: 154.3
click at [367, 419] on quentale-workspace at bounding box center [612, 301] width 1224 height 602
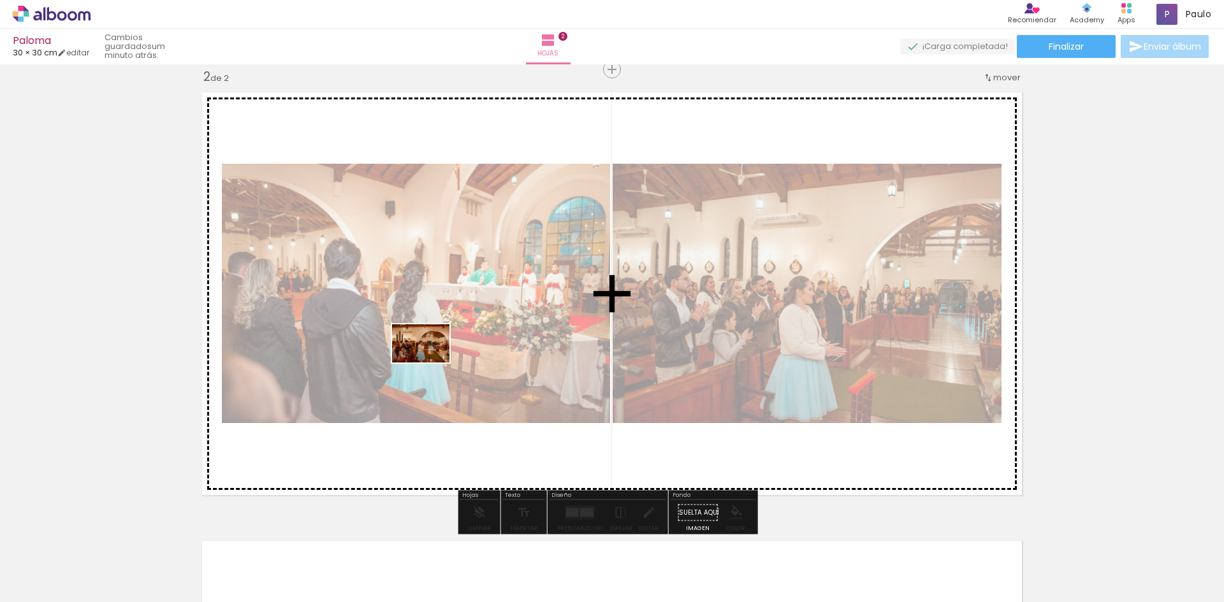
drag, startPoint x: 546, startPoint y: 565, endPoint x: 430, endPoint y: 363, distance: 233.2
click at [430, 363] on quentale-workspace at bounding box center [612, 301] width 1224 height 602
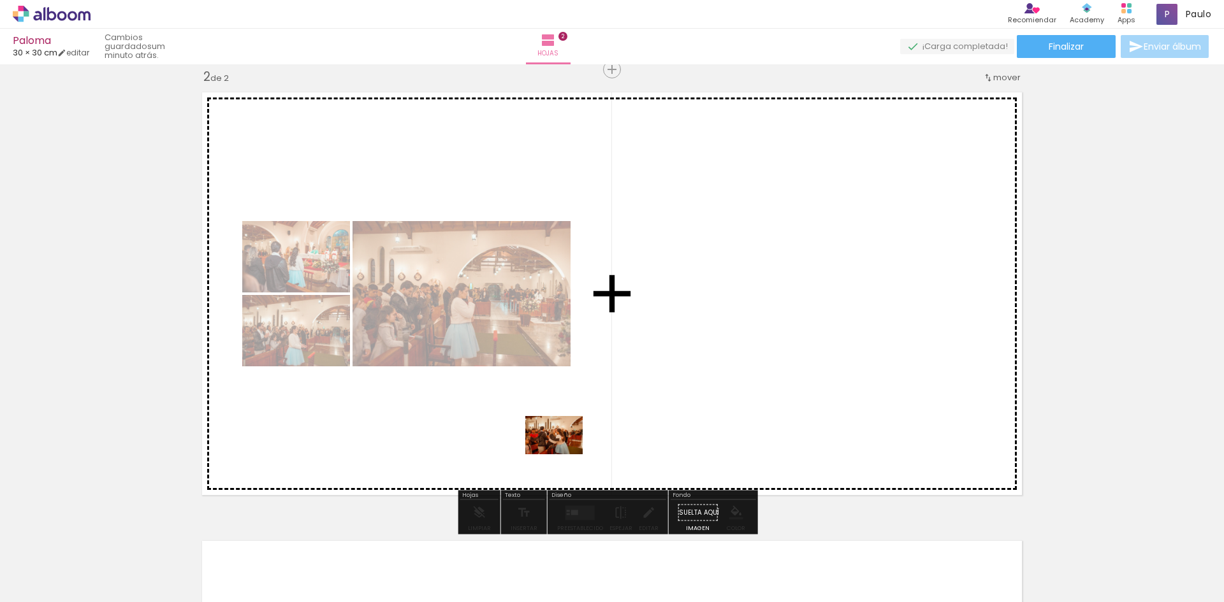
drag, startPoint x: 702, startPoint y: 577, endPoint x: 563, endPoint y: 454, distance: 185.2
click at [563, 454] on quentale-workspace at bounding box center [612, 301] width 1224 height 602
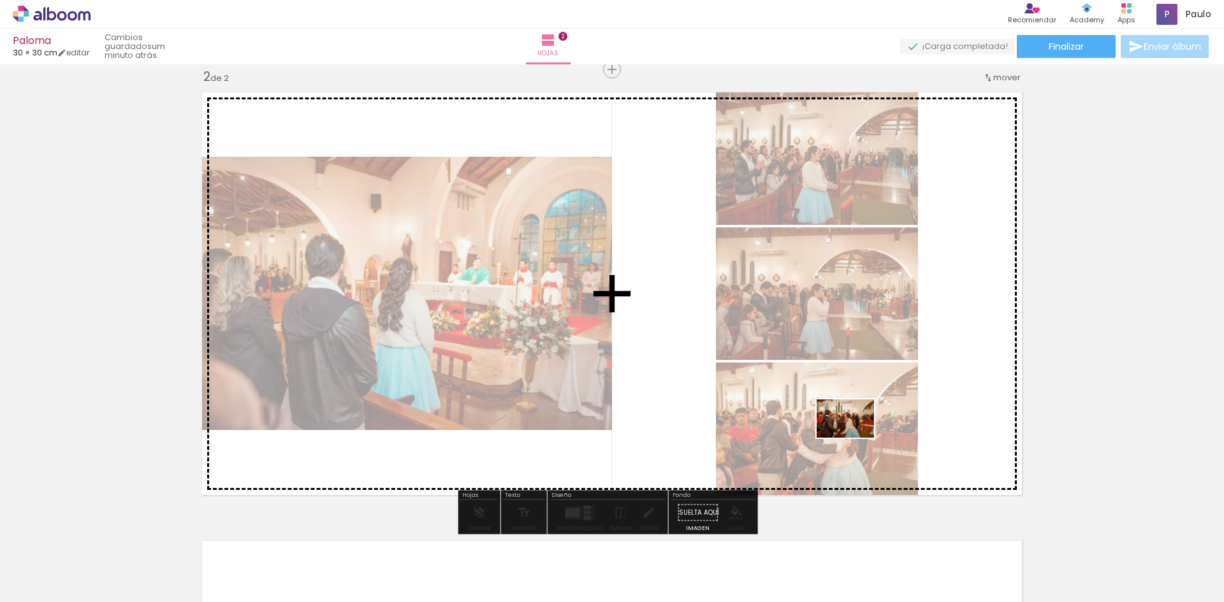
drag, startPoint x: 907, startPoint y: 567, endPoint x: 855, endPoint y: 438, distance: 139.0
click at [855, 438] on quentale-workspace at bounding box center [612, 301] width 1224 height 602
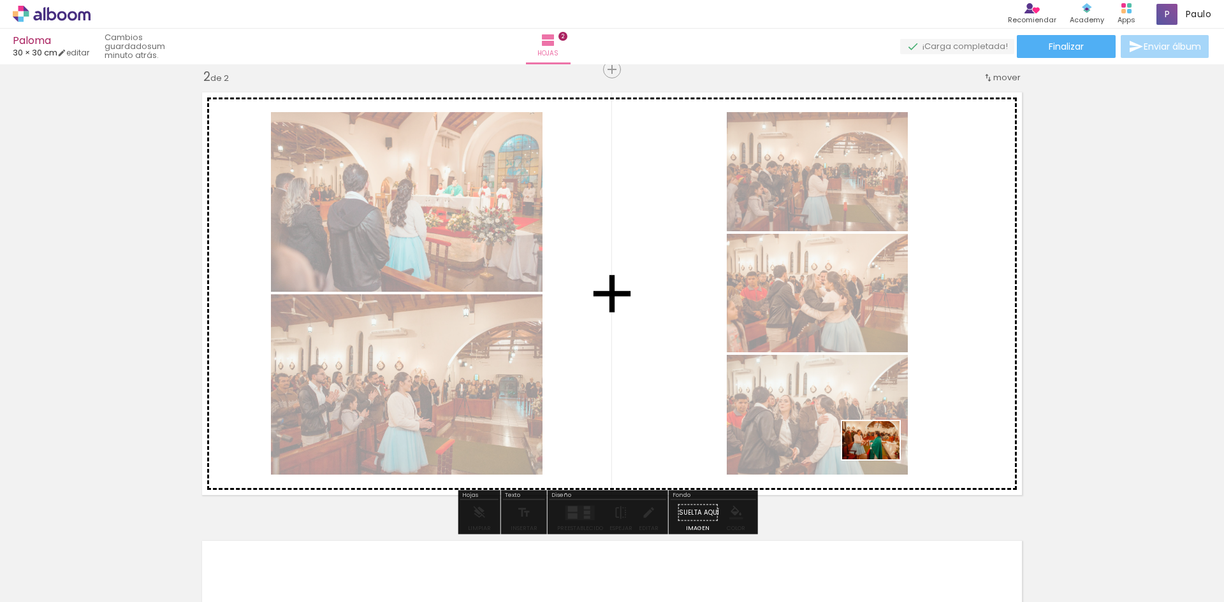
drag, startPoint x: 970, startPoint y: 555, endPoint x: 909, endPoint y: 507, distance: 77.3
click at [877, 452] on quentale-workspace at bounding box center [612, 301] width 1224 height 602
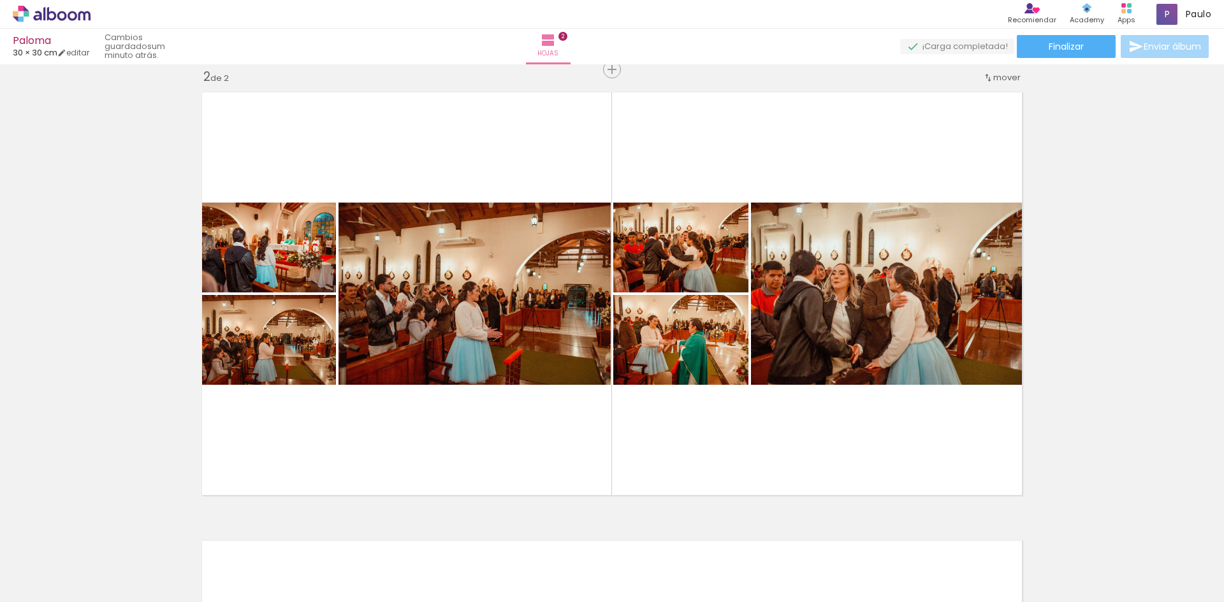
scroll to position [0, 822]
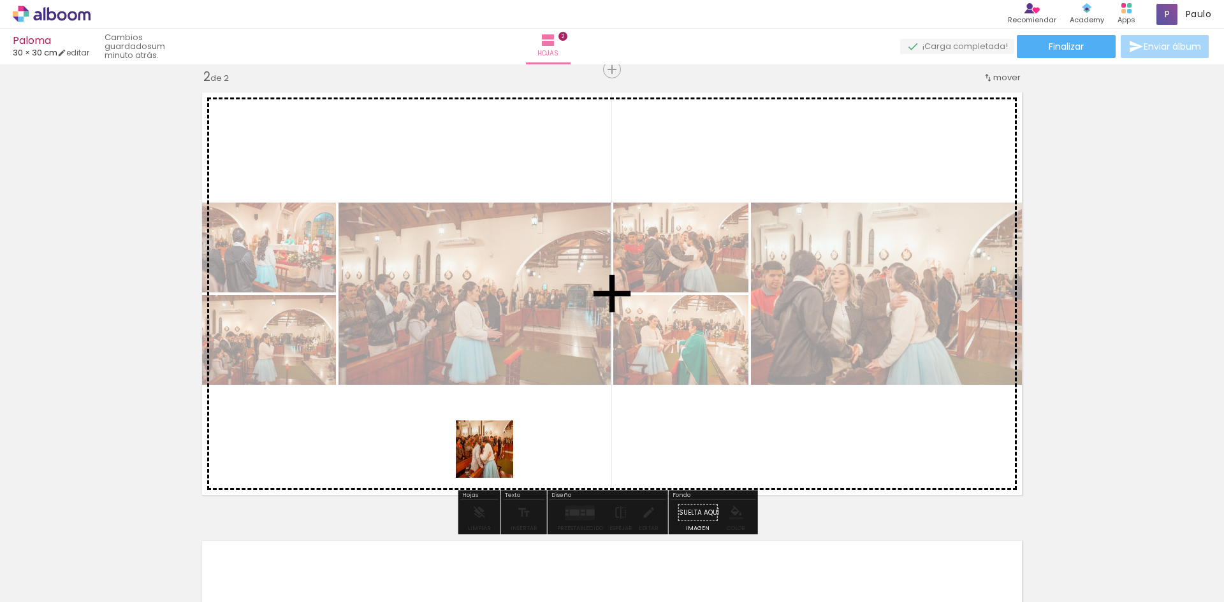
drag, startPoint x: 388, startPoint y: 573, endPoint x: 497, endPoint y: 462, distance: 155.5
click at [495, 457] on quentale-workspace at bounding box center [612, 301] width 1224 height 602
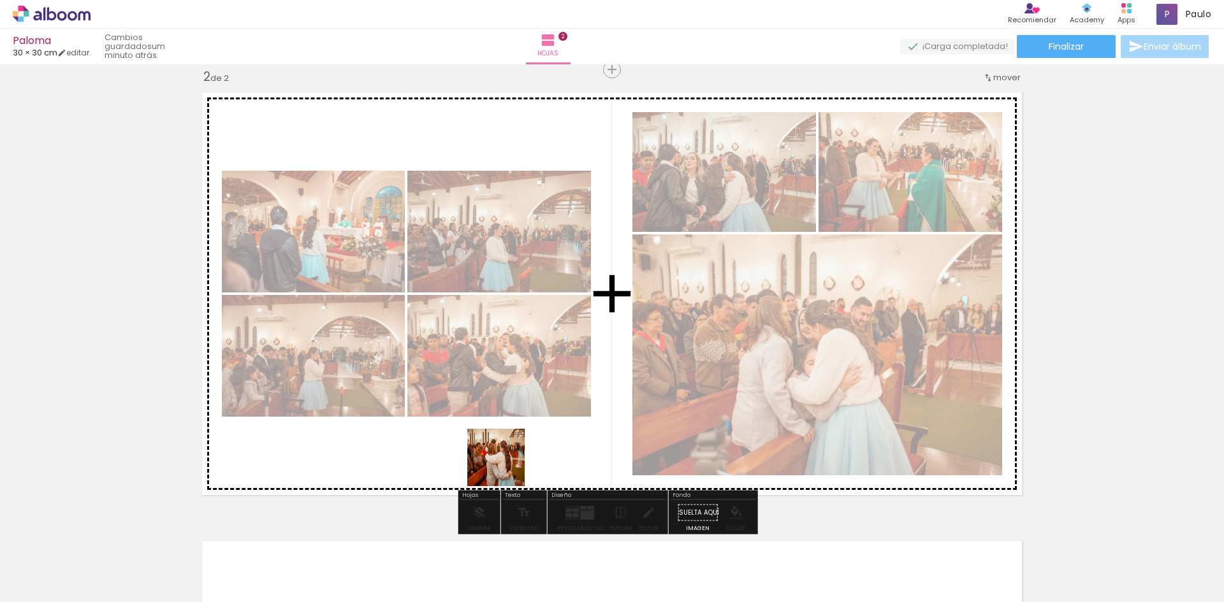
drag, startPoint x: 465, startPoint y: 560, endPoint x: 506, endPoint y: 467, distance: 101.9
click at [506, 467] on quentale-workspace at bounding box center [612, 301] width 1224 height 602
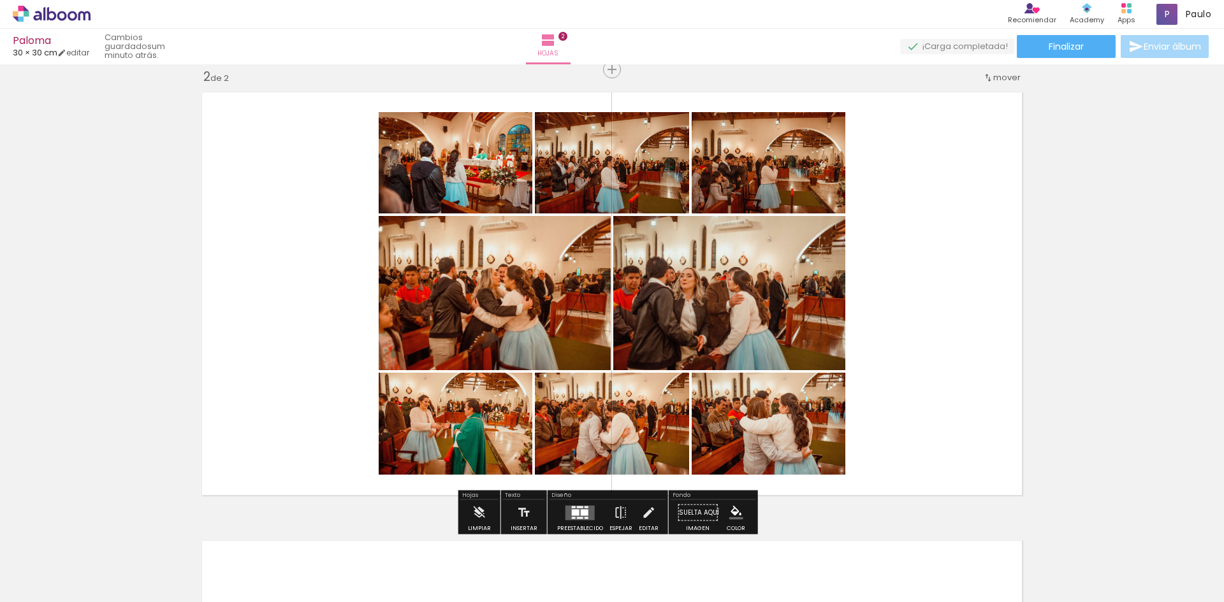
click at [581, 513] on div at bounding box center [585, 512] width 8 height 6
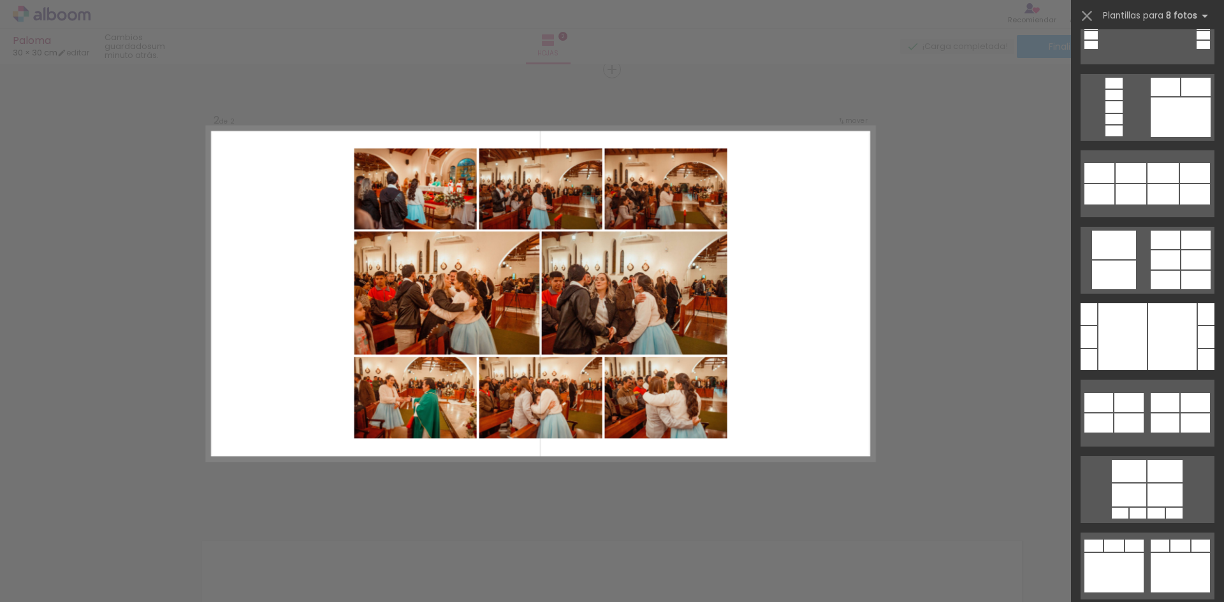
scroll to position [1197, 0]
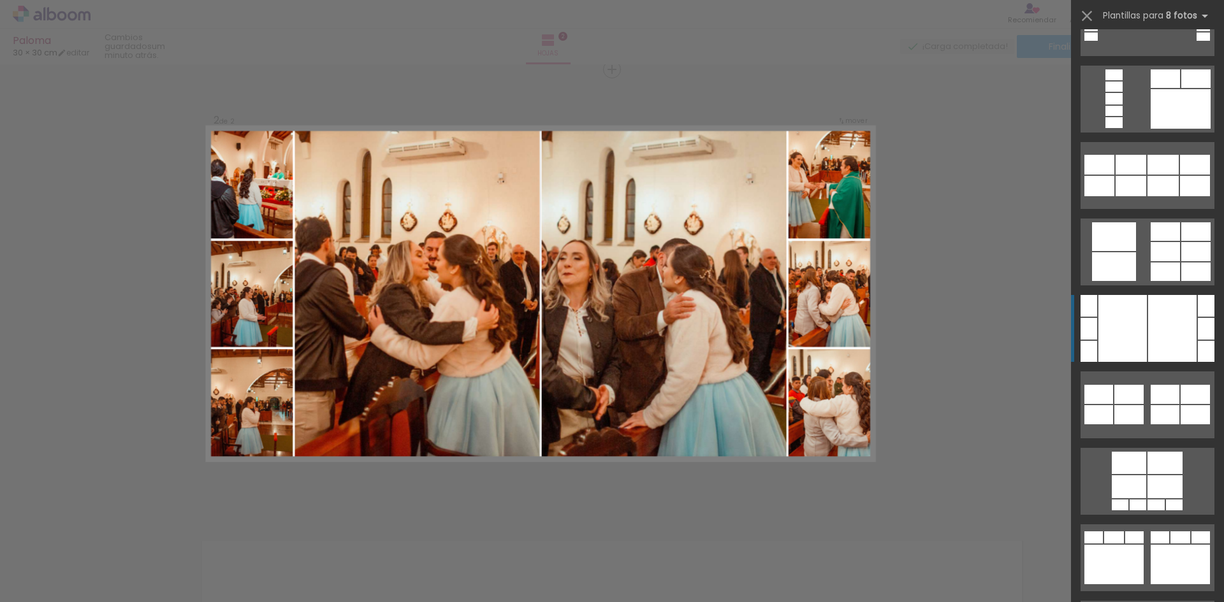
click at [1168, 302] on div at bounding box center [1172, 328] width 48 height 67
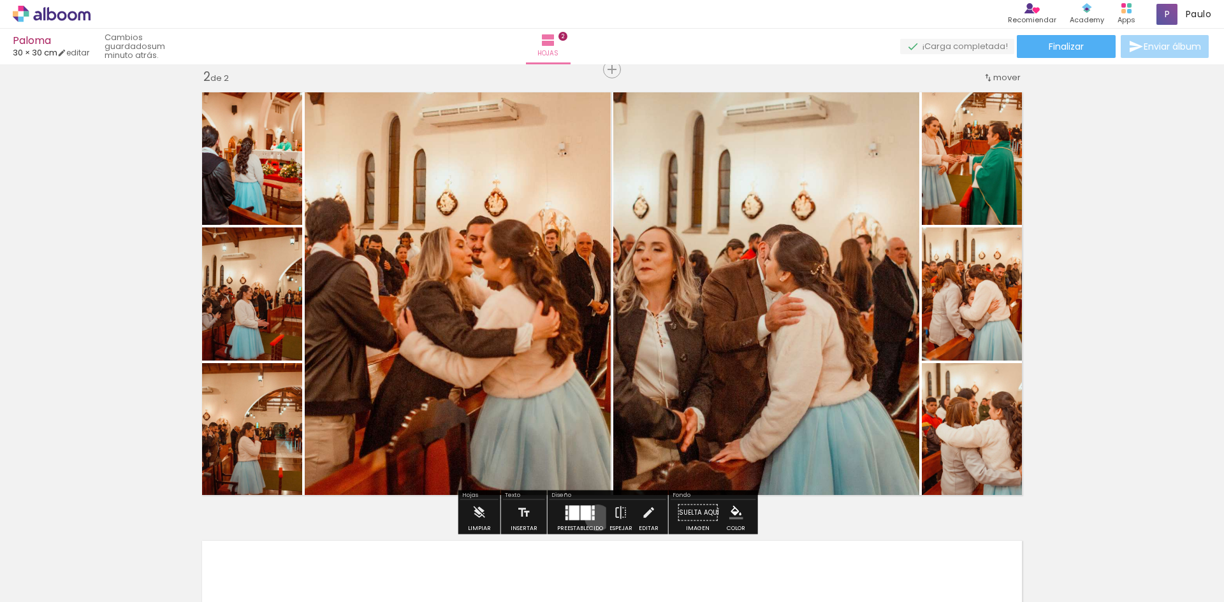
click at [595, 518] on paper-button "Preestablecido" at bounding box center [580, 516] width 52 height 33
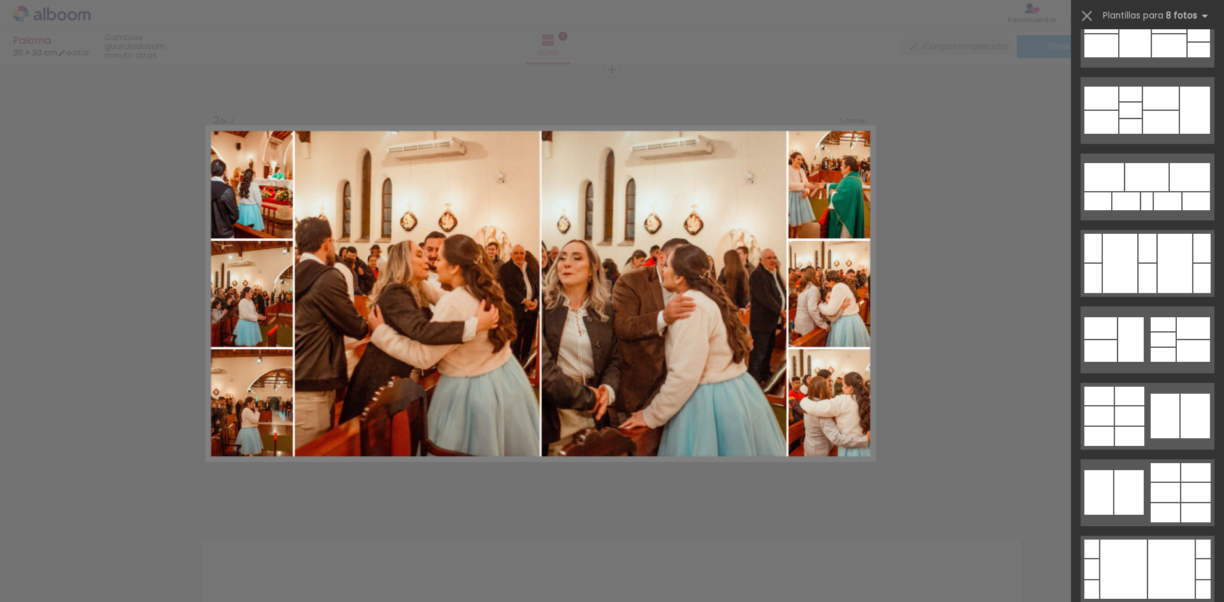
scroll to position [2086, 0]
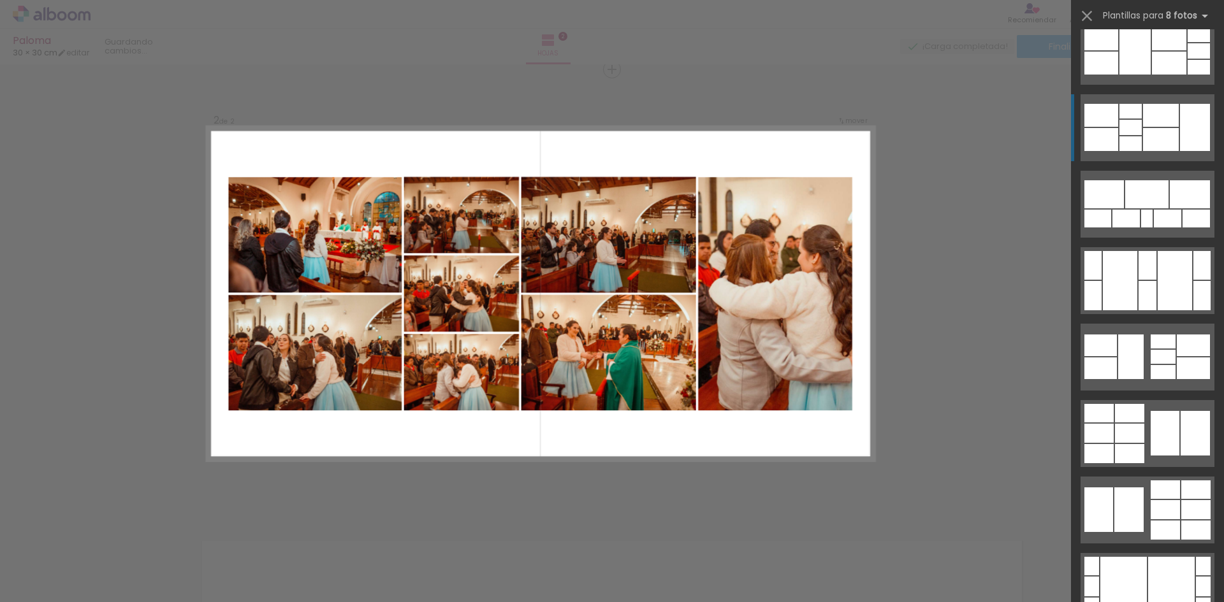
click at [1147, 125] on div at bounding box center [1161, 115] width 36 height 23
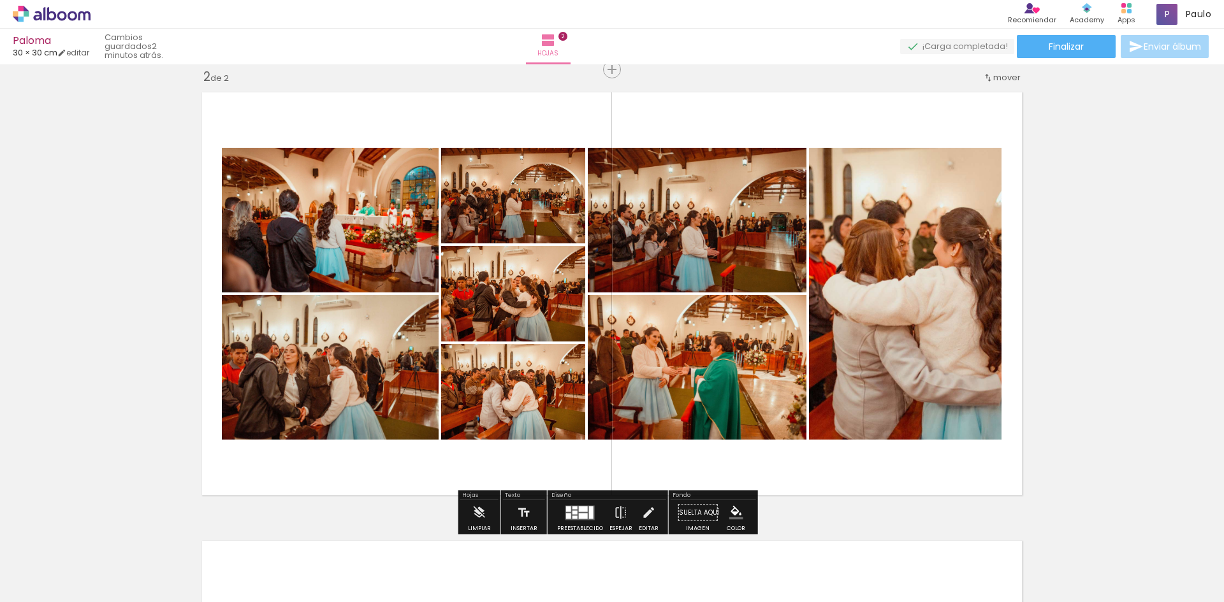
click at [610, 105] on quentale-layouter at bounding box center [612, 293] width 834 height 417
click at [652, 516] on iron-icon at bounding box center [648, 512] width 14 height 25
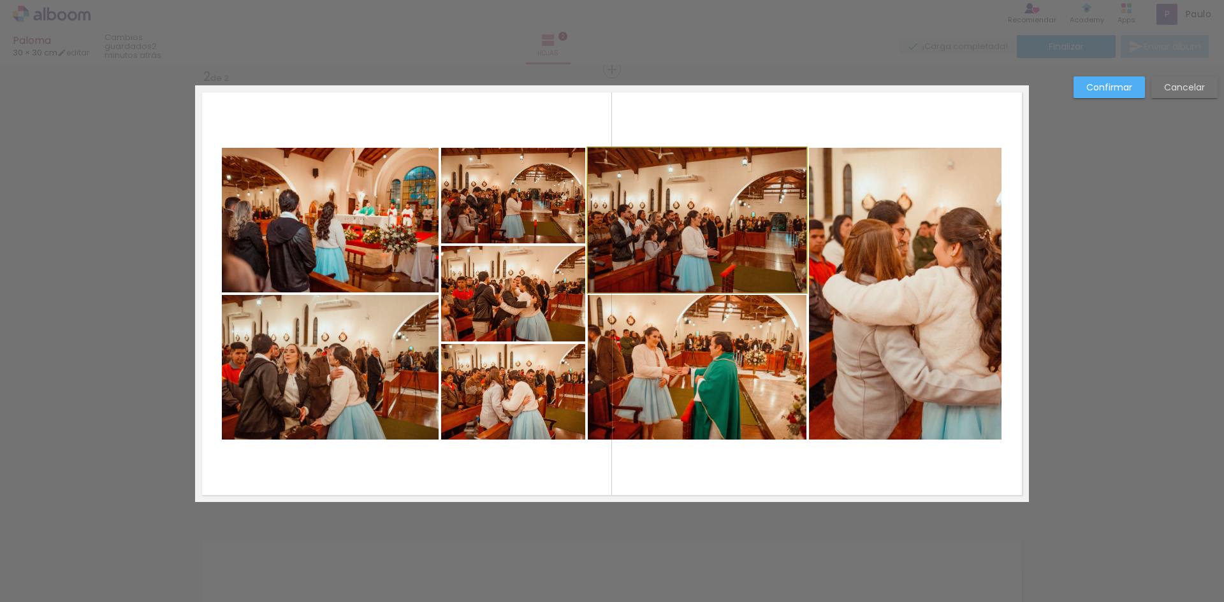
click at [768, 200] on quentale-photo at bounding box center [697, 220] width 219 height 145
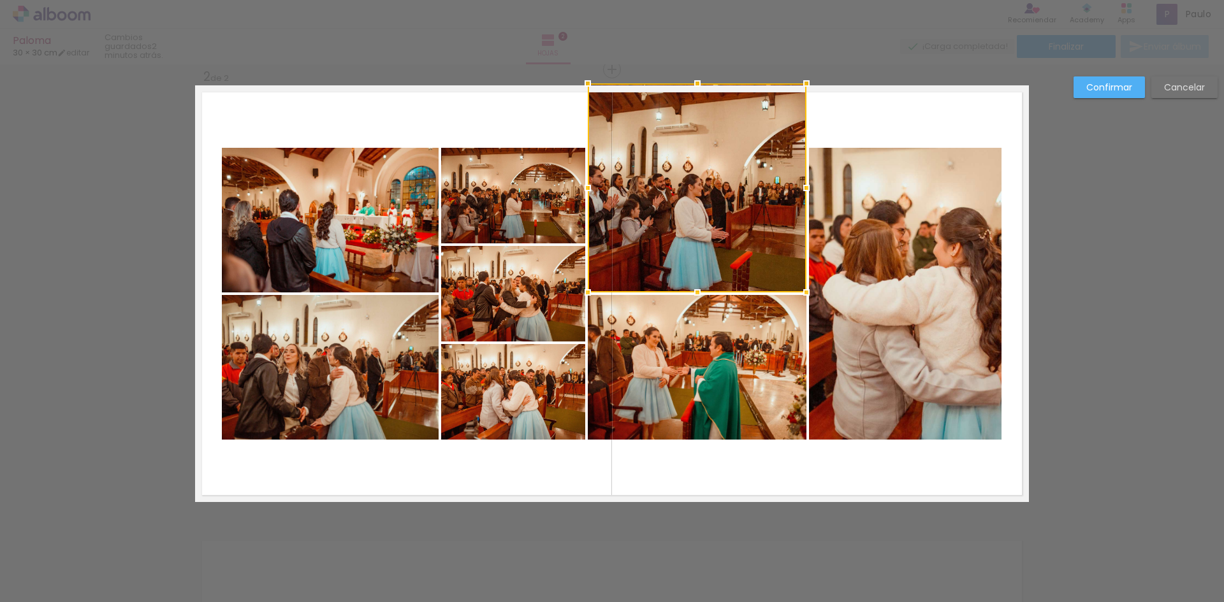
drag, startPoint x: 691, startPoint y: 150, endPoint x: 679, endPoint y: 92, distance: 58.5
click at [685, 92] on div at bounding box center [697, 83] width 25 height 25
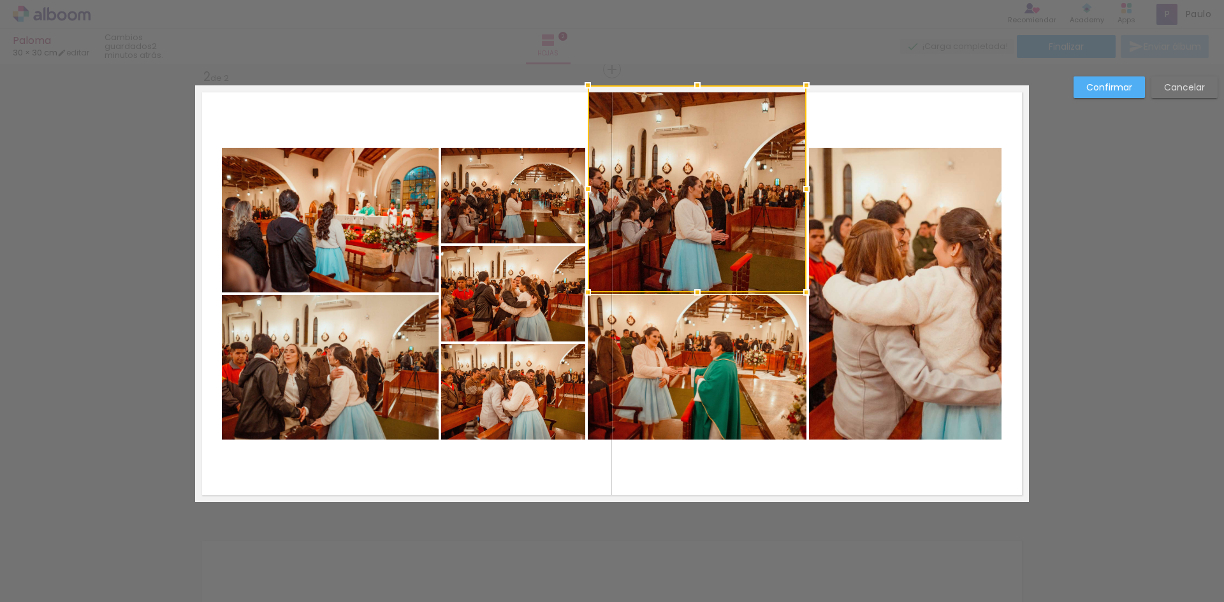
click at [910, 197] on quentale-photo at bounding box center [905, 294] width 193 height 292
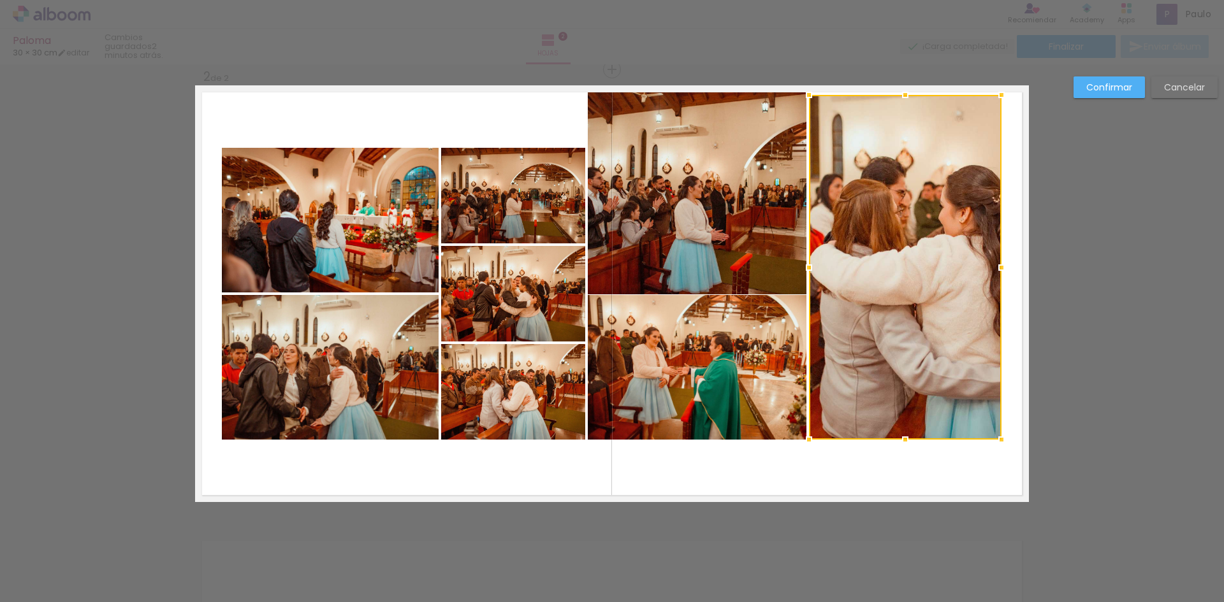
drag, startPoint x: 906, startPoint y: 145, endPoint x: 901, endPoint y: 84, distance: 61.5
click at [901, 84] on div at bounding box center [904, 94] width 25 height 25
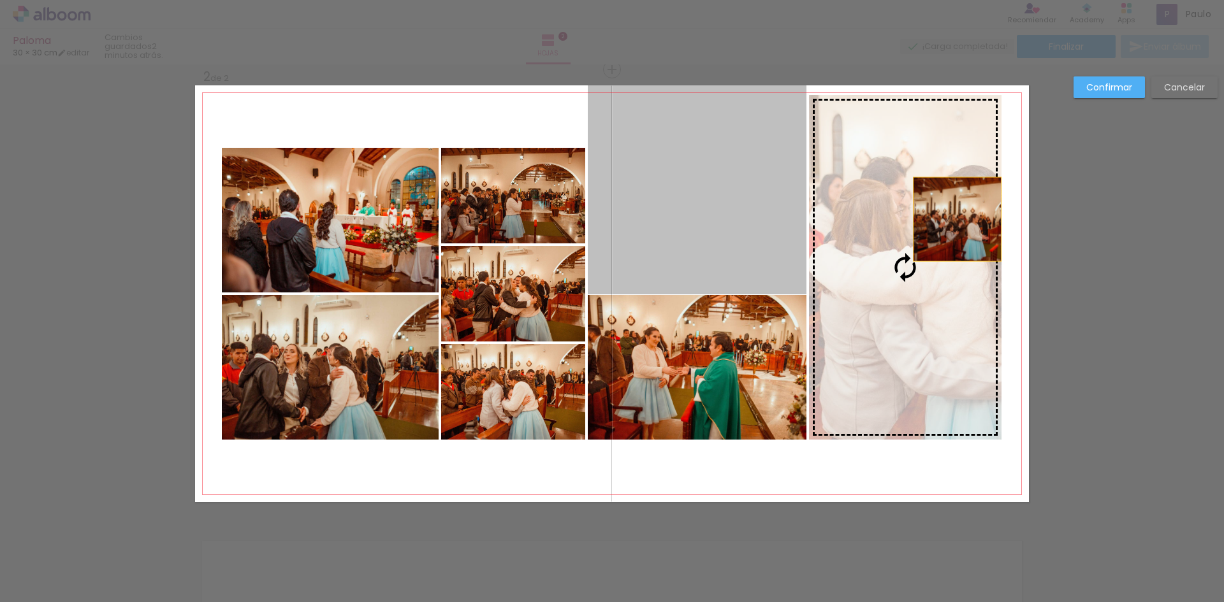
drag, startPoint x: 668, startPoint y: 222, endPoint x: 946, endPoint y: 223, distance: 277.9
click at [0, 0] on slot at bounding box center [0, 0] width 0 height 0
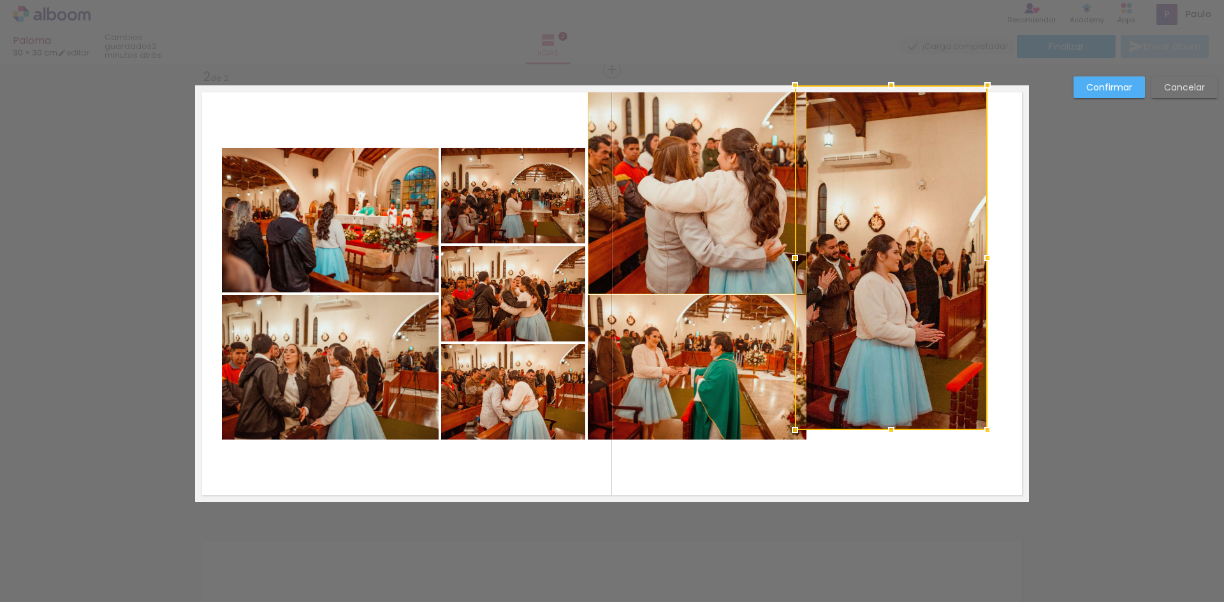
drag, startPoint x: 922, startPoint y: 266, endPoint x: 912, endPoint y: 259, distance: 12.4
click at [908, 254] on div at bounding box center [891, 257] width 193 height 345
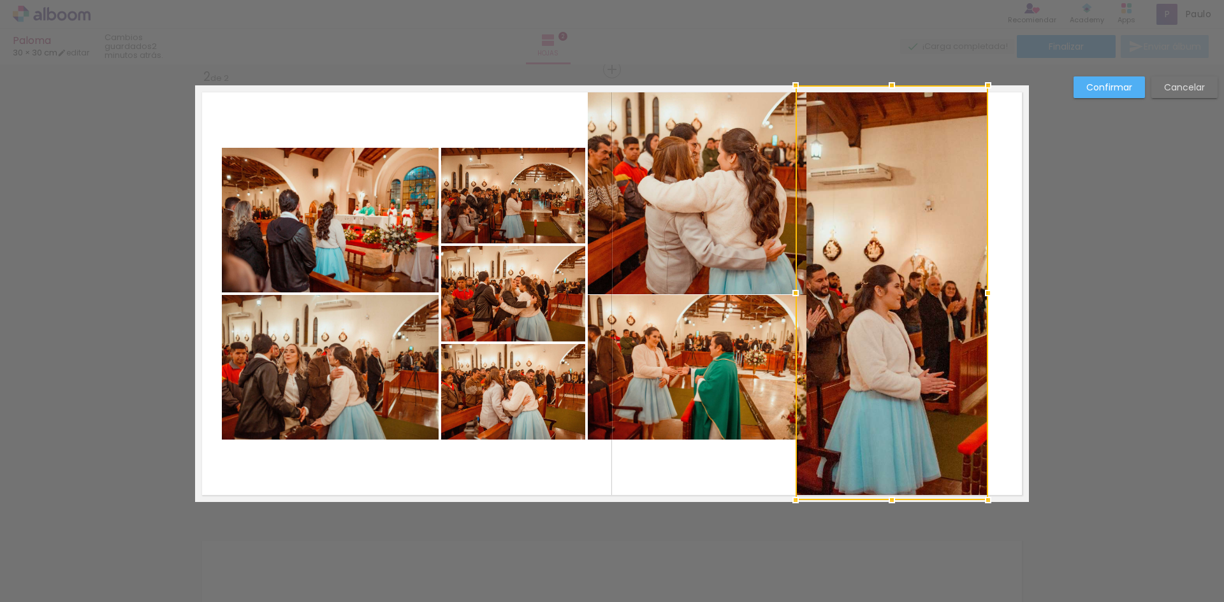
drag, startPoint x: 888, startPoint y: 430, endPoint x: 908, endPoint y: 501, distance: 74.2
click at [908, 501] on album-spread "2 de 2" at bounding box center [612, 293] width 834 height 417
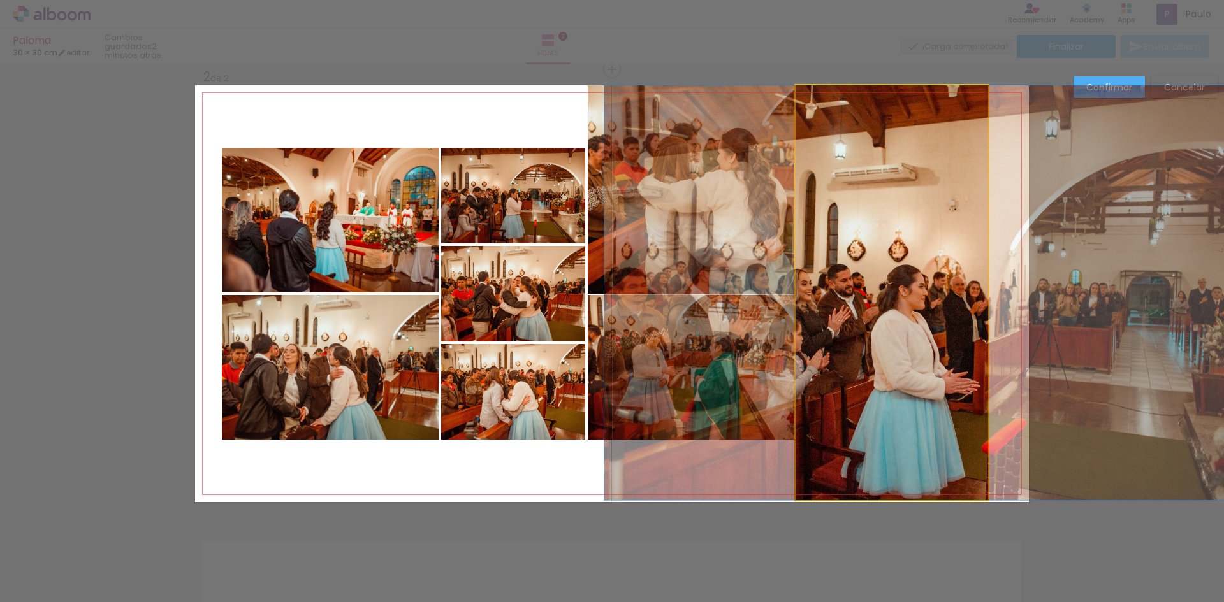
drag, startPoint x: 934, startPoint y: 336, endPoint x: 956, endPoint y: 329, distance: 23.4
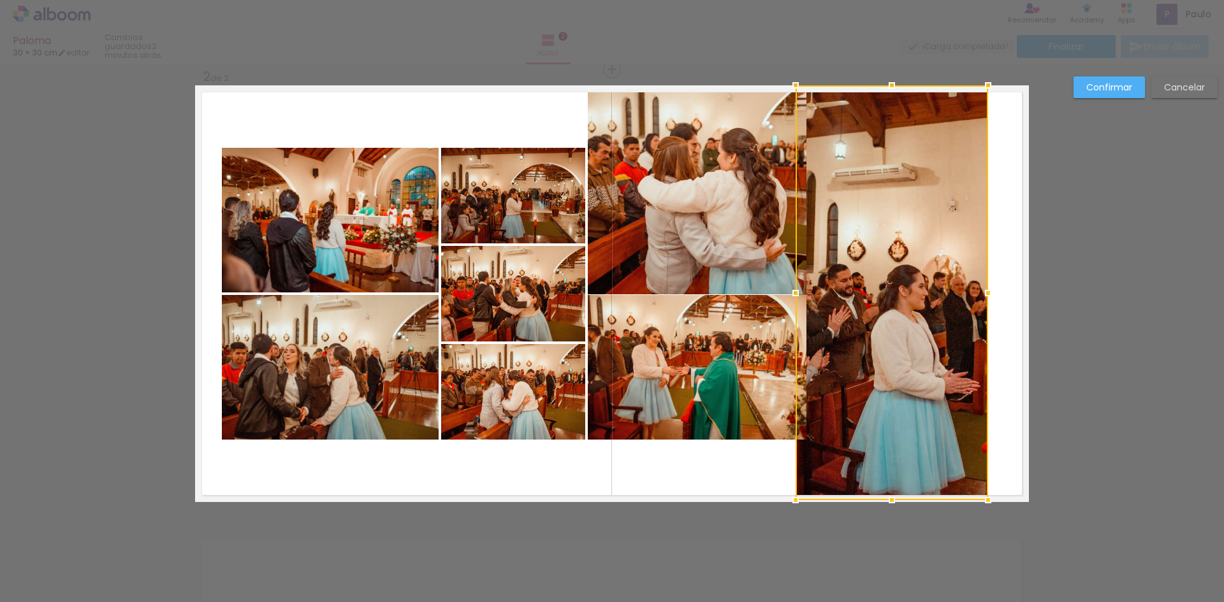
click at [777, 370] on quentale-photo at bounding box center [697, 367] width 219 height 145
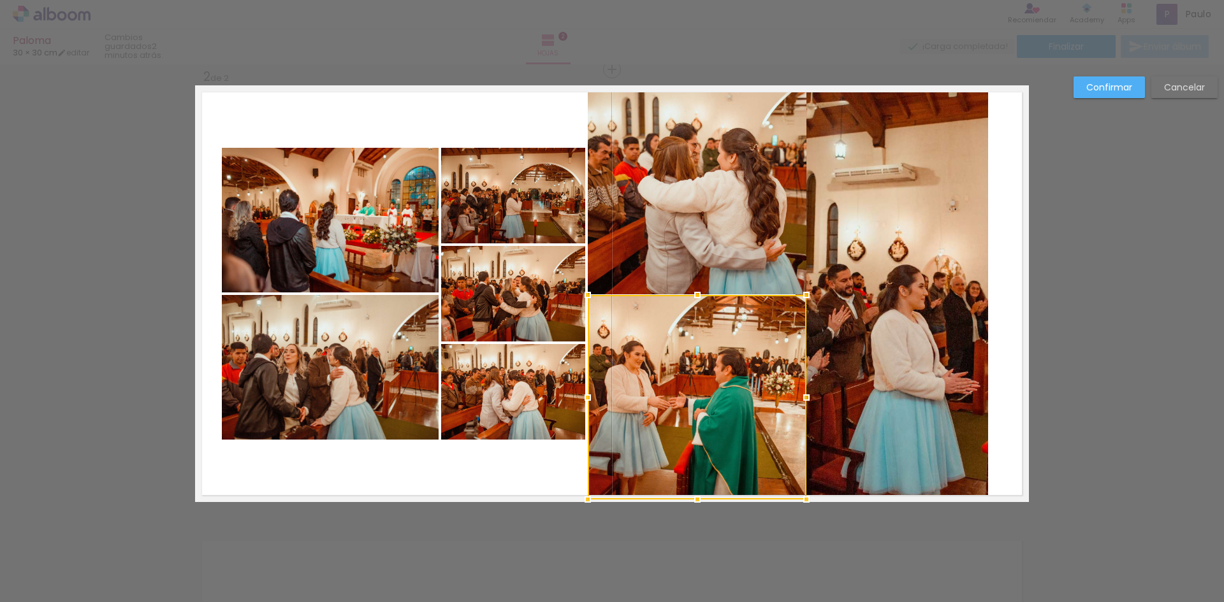
drag, startPoint x: 691, startPoint y: 441, endPoint x: 727, endPoint y: 501, distance: 70.1
click at [727, 501] on album-spread "2 de 2" at bounding box center [612, 293] width 834 height 417
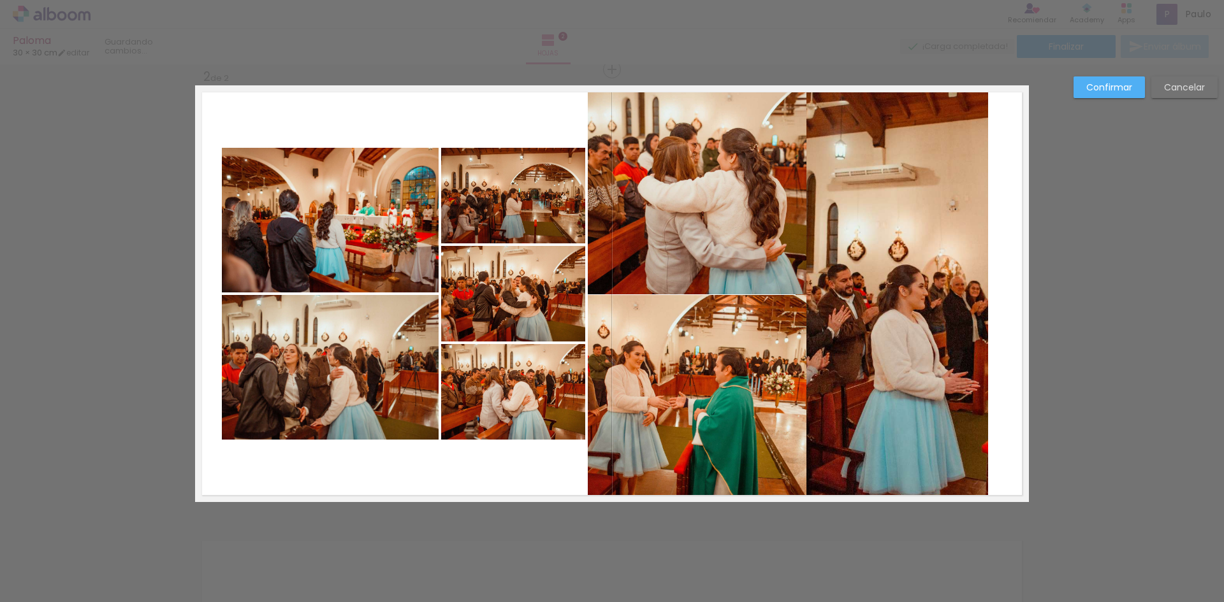
click at [713, 513] on div "Confirmar Cancelar" at bounding box center [612, 288] width 1224 height 1377
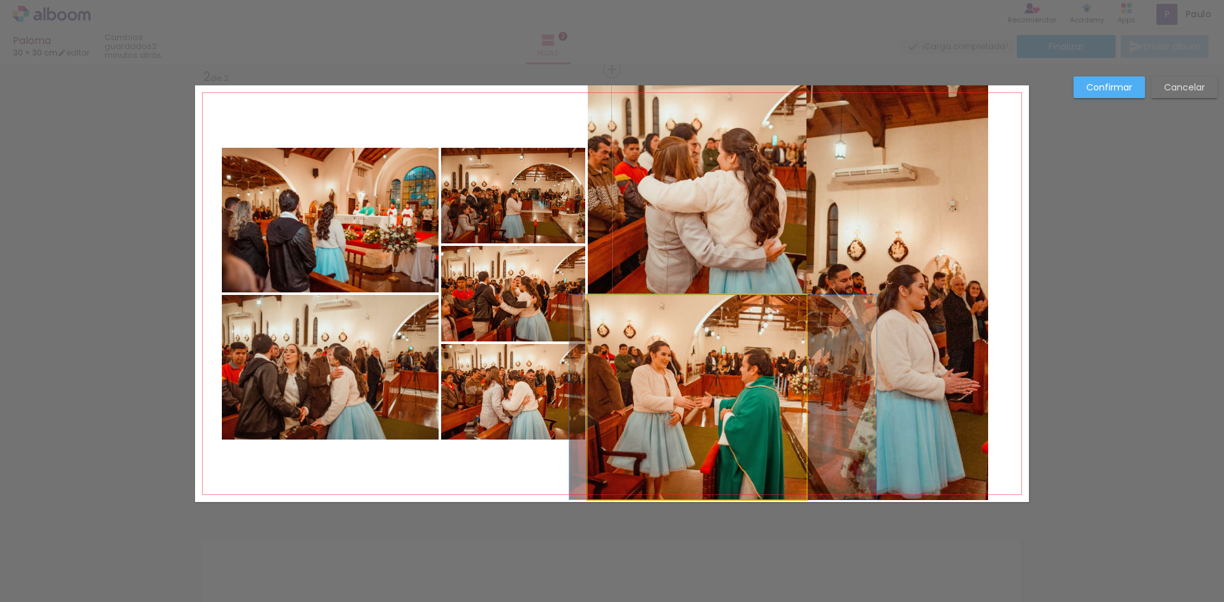
drag, startPoint x: 692, startPoint y: 395, endPoint x: 718, endPoint y: 394, distance: 26.8
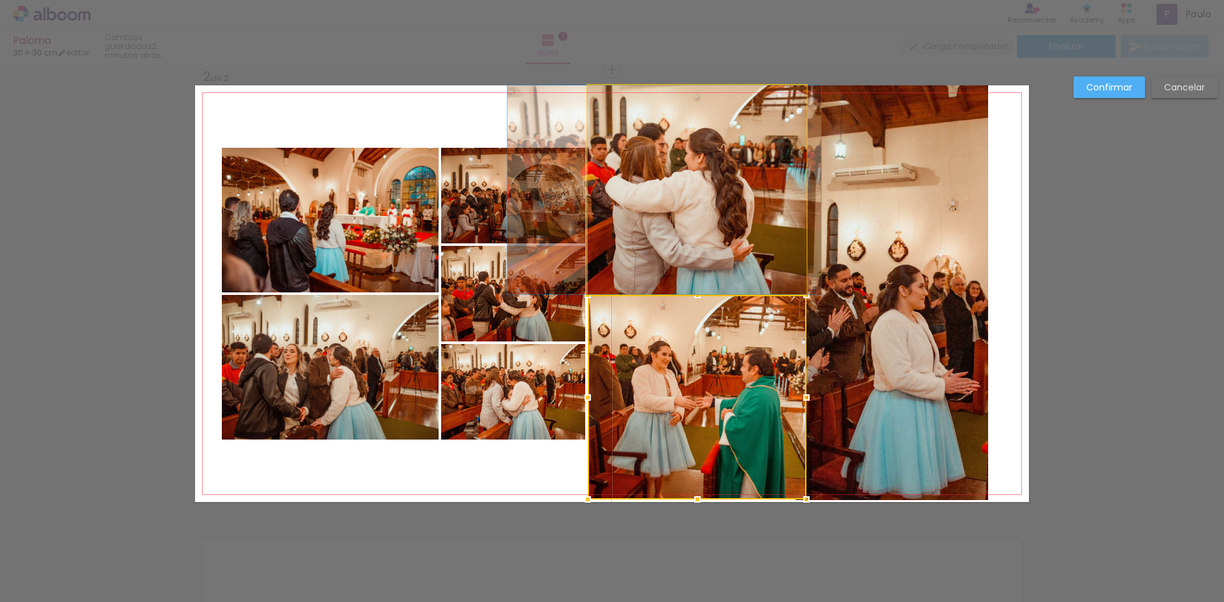
drag, startPoint x: 670, startPoint y: 242, endPoint x: 648, endPoint y: 243, distance: 22.4
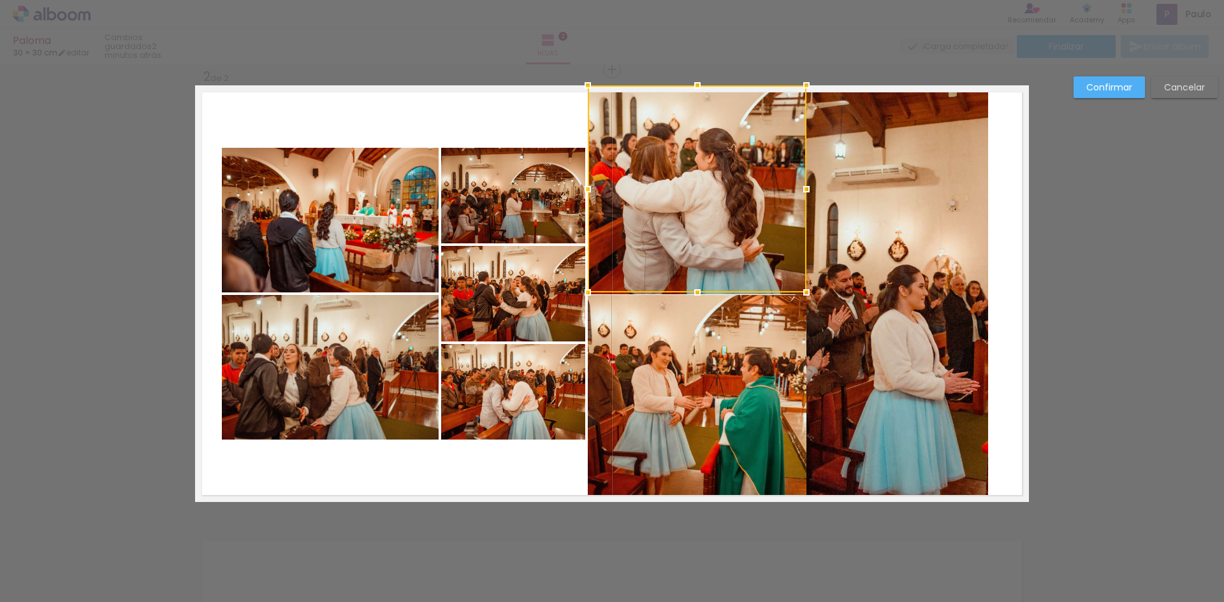
click at [499, 308] on quentale-photo at bounding box center [513, 294] width 144 height 96
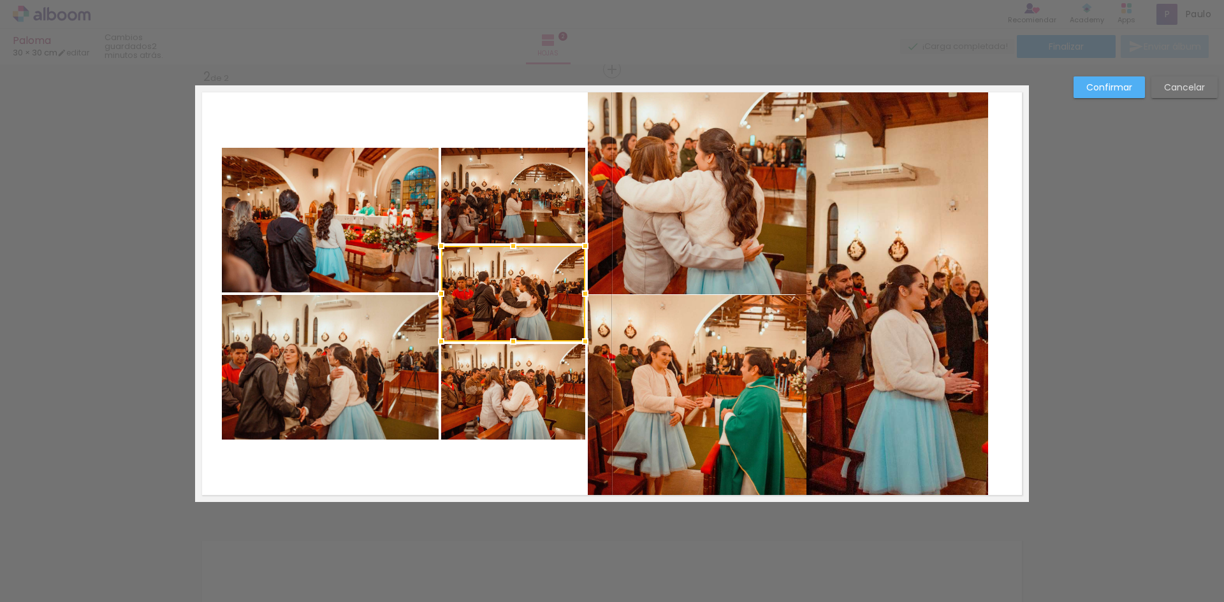
click at [502, 203] on quentale-photo at bounding box center [513, 196] width 144 height 96
click at [428, 150] on div at bounding box center [440, 147] width 25 height 25
click at [494, 193] on quentale-photo at bounding box center [513, 196] width 144 height 96
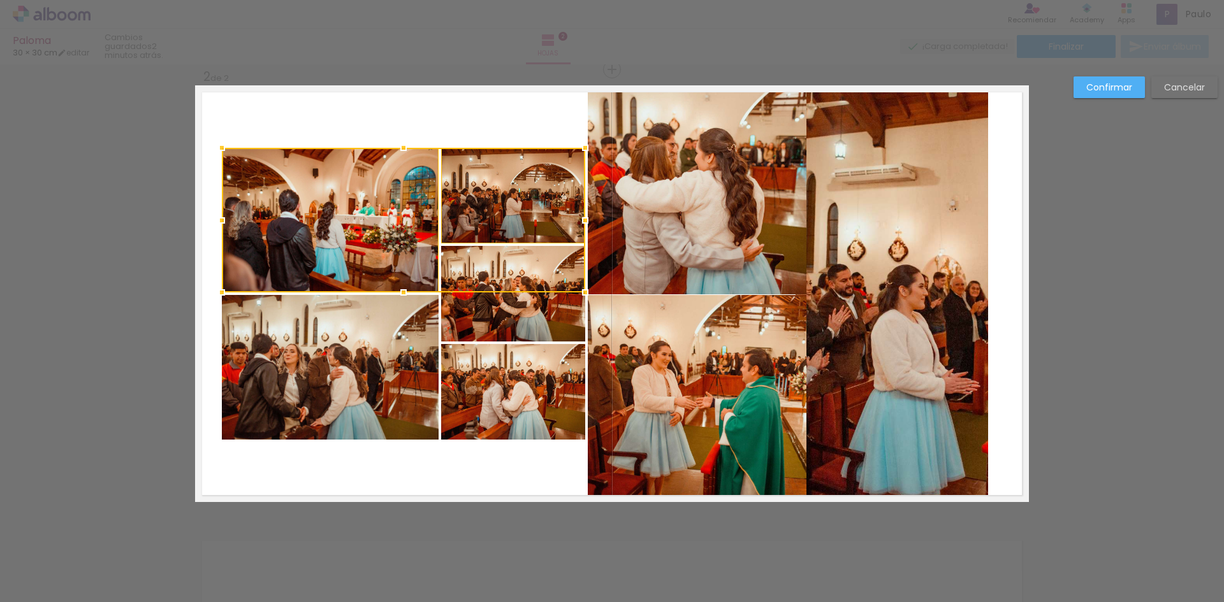
click at [411, 361] on quentale-photo at bounding box center [330, 367] width 217 height 145
click at [485, 316] on div at bounding box center [403, 294] width 363 height 292
click at [478, 234] on div at bounding box center [403, 294] width 363 height 292
click at [510, 390] on div at bounding box center [403, 294] width 363 height 292
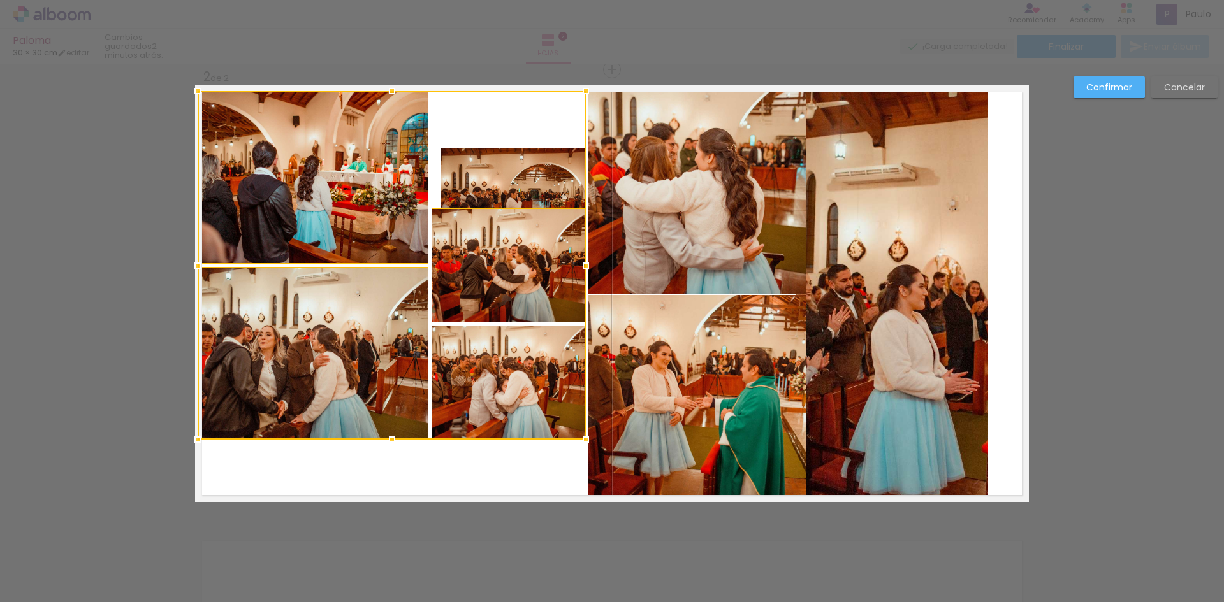
drag, startPoint x: 214, startPoint y: 150, endPoint x: 180, endPoint y: 94, distance: 65.3
click at [185, 94] on div at bounding box center [197, 90] width 25 height 25
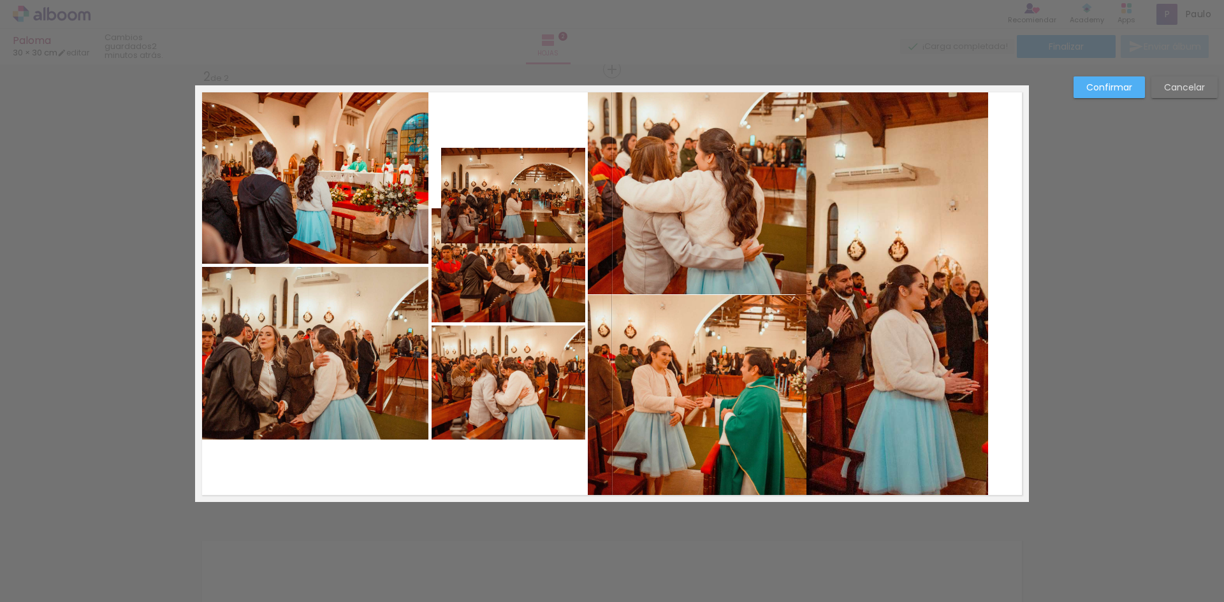
click at [495, 194] on quentale-photo at bounding box center [513, 196] width 144 height 96
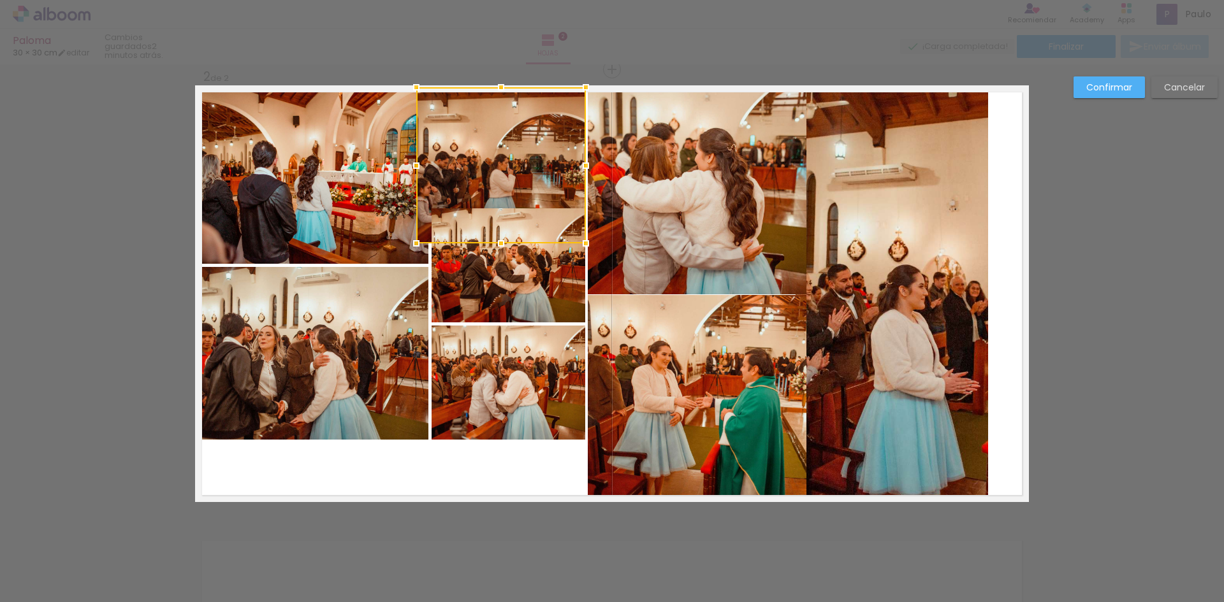
drag, startPoint x: 432, startPoint y: 146, endPoint x: 416, endPoint y: 81, distance: 67.1
click at [416, 81] on div at bounding box center [415, 87] width 25 height 25
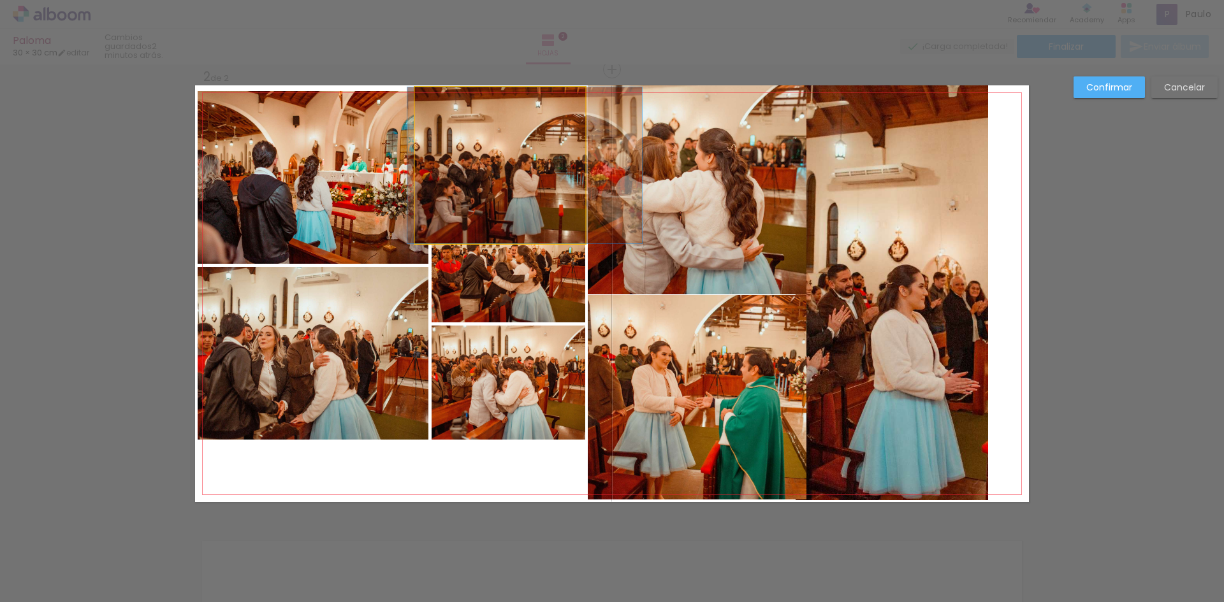
drag, startPoint x: 500, startPoint y: 186, endPoint x: 523, endPoint y: 155, distance: 38.8
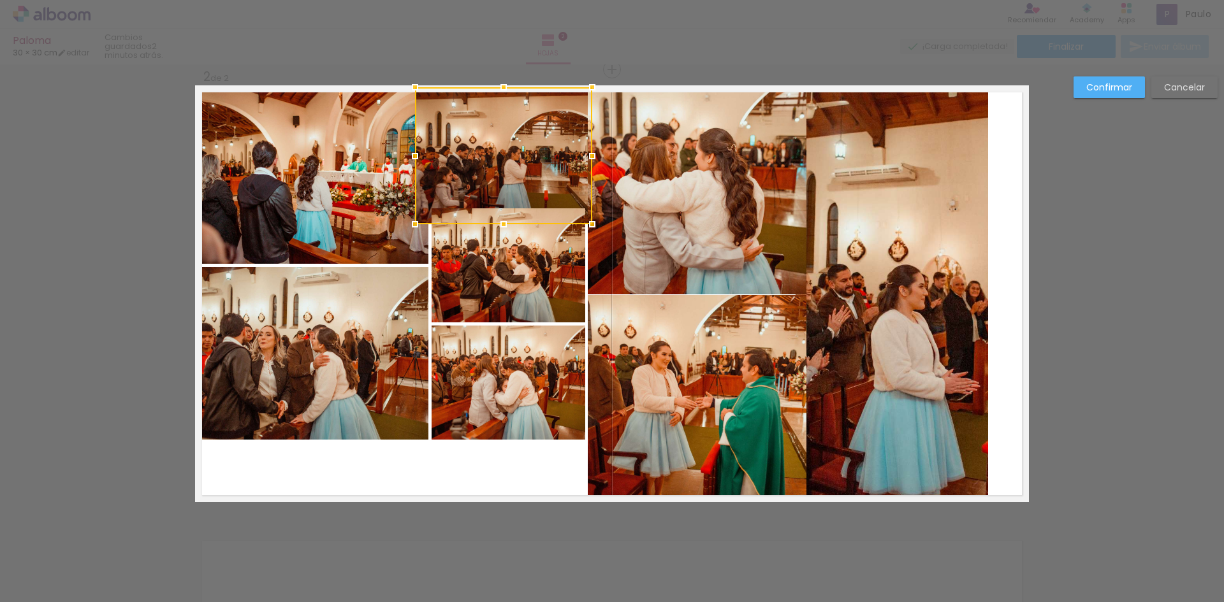
drag, startPoint x: 581, startPoint y: 240, endPoint x: 588, endPoint y: 228, distance: 14.9
click at [588, 228] on div at bounding box center [591, 224] width 25 height 25
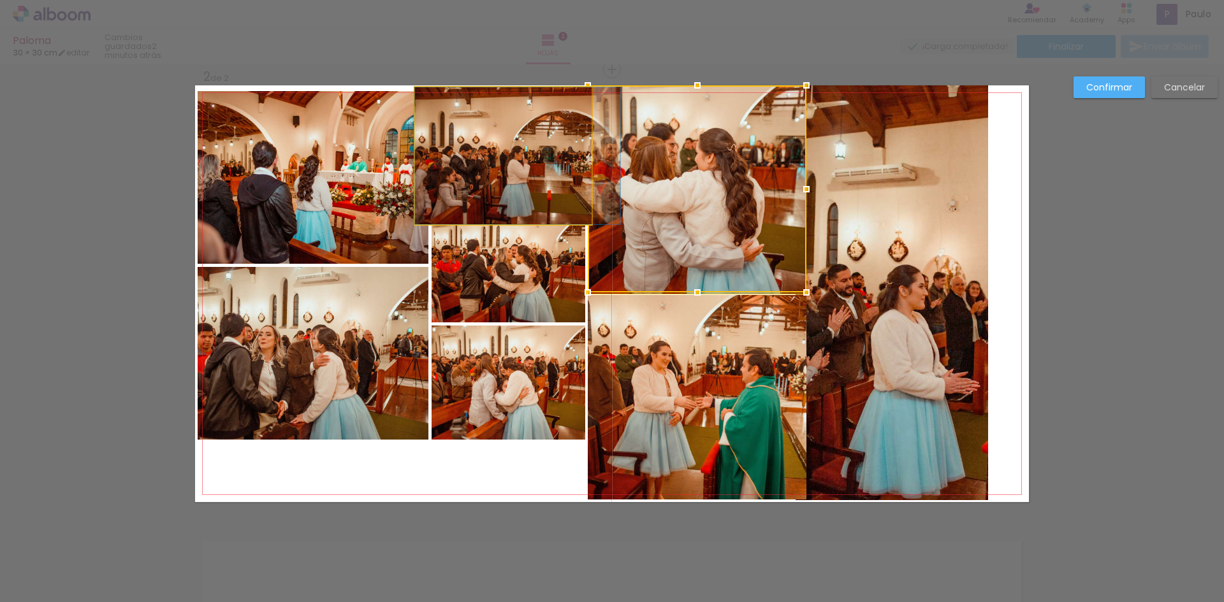
drag, startPoint x: 451, startPoint y: 152, endPoint x: 461, endPoint y: 149, distance: 10.7
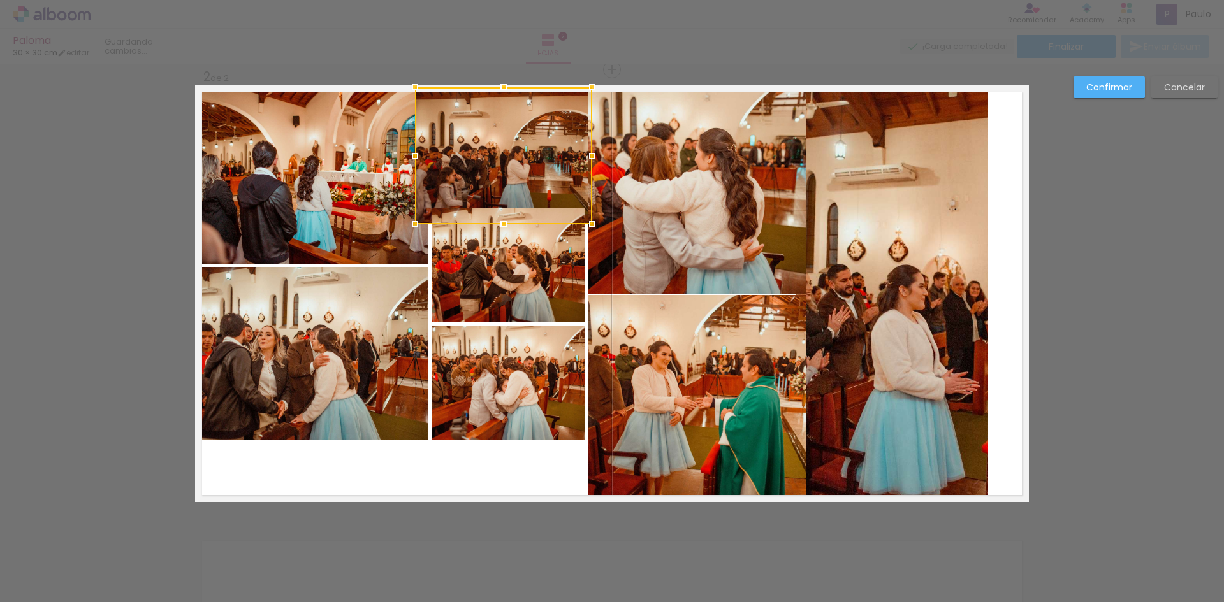
click at [411, 433] on quentale-photo at bounding box center [313, 353] width 231 height 173
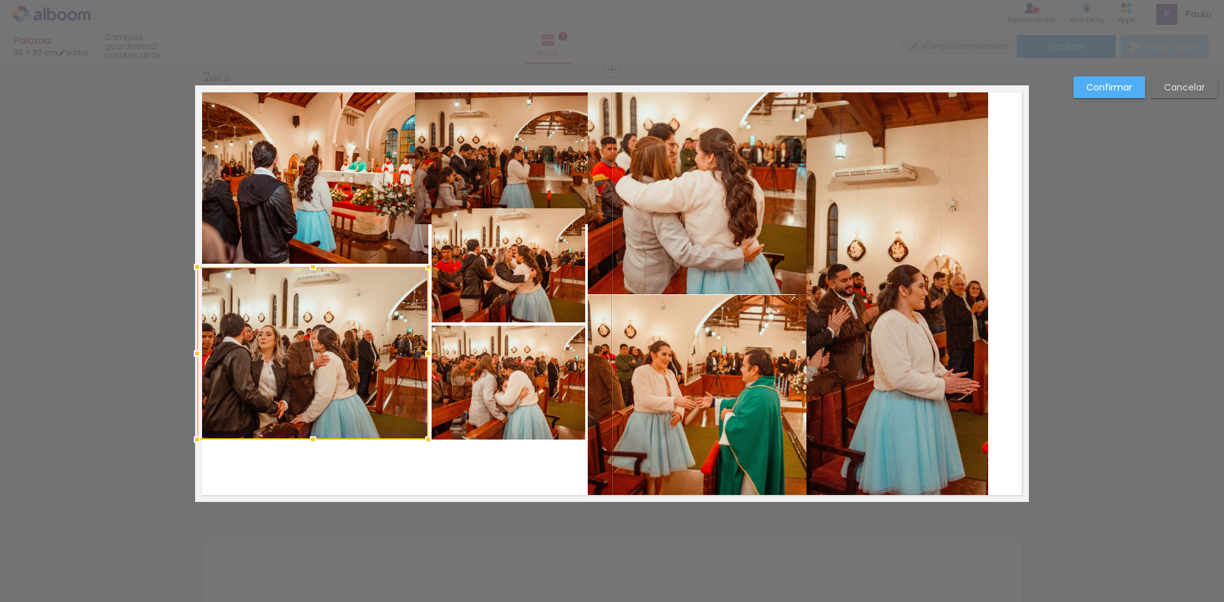
click at [1113, 74] on div "Confirmar Cancelar" at bounding box center [612, 288] width 1224 height 1377
click at [1105, 96] on paper-button "Confirmar" at bounding box center [1108, 87] width 71 height 22
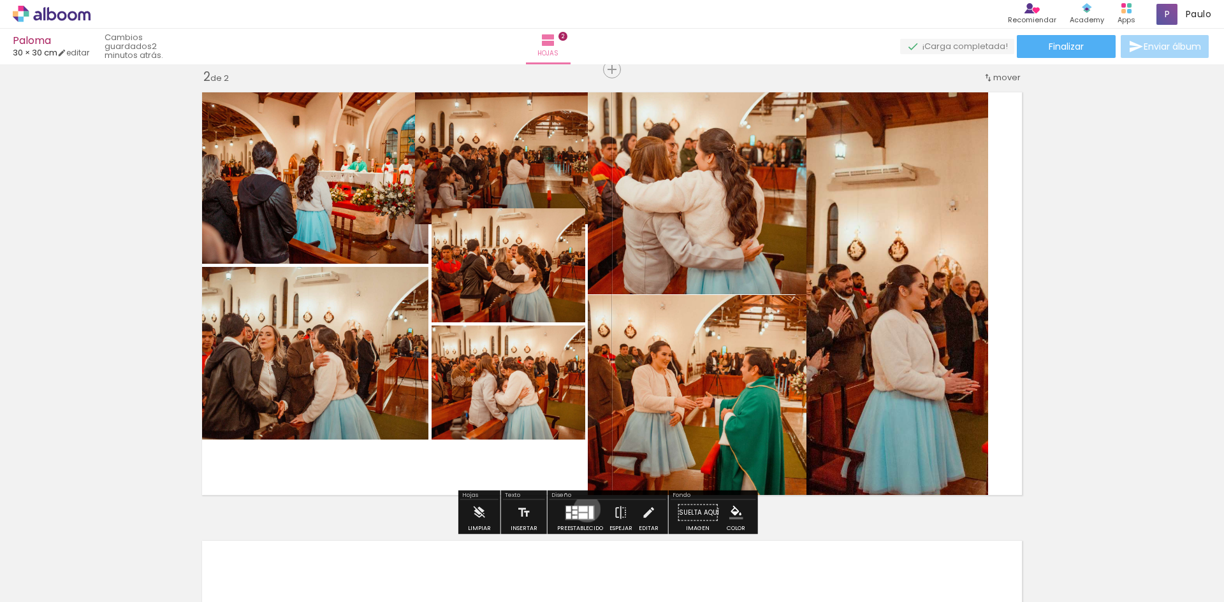
click at [583, 509] on div at bounding box center [583, 509] width 9 height 6
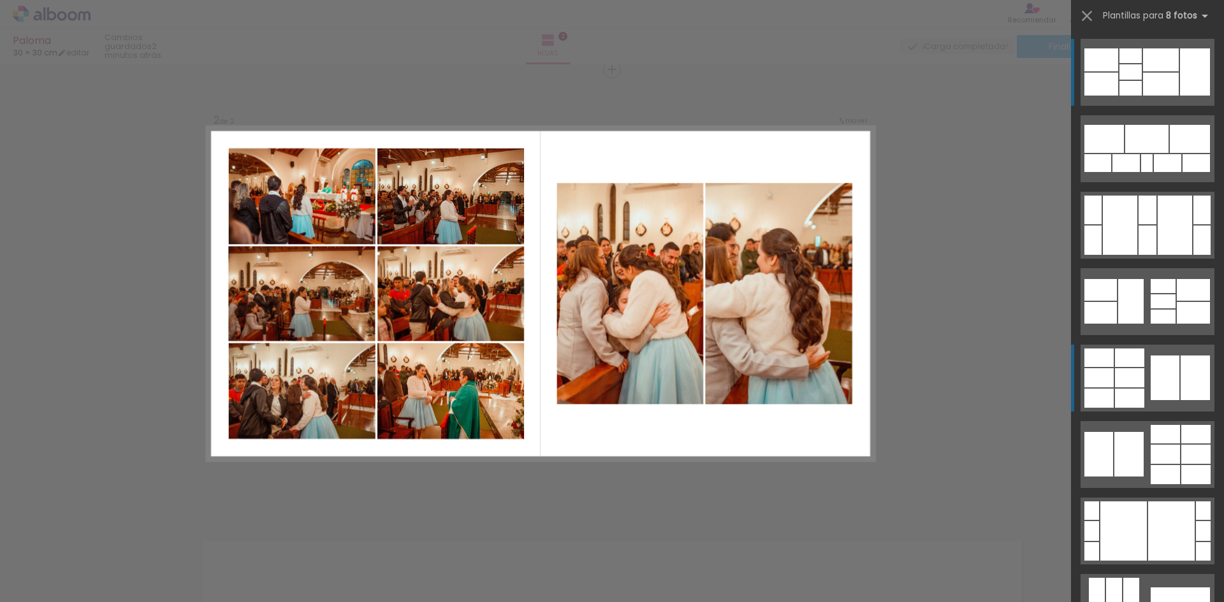
click at [1121, 368] on quentale-layouter at bounding box center [1147, 378] width 134 height 67
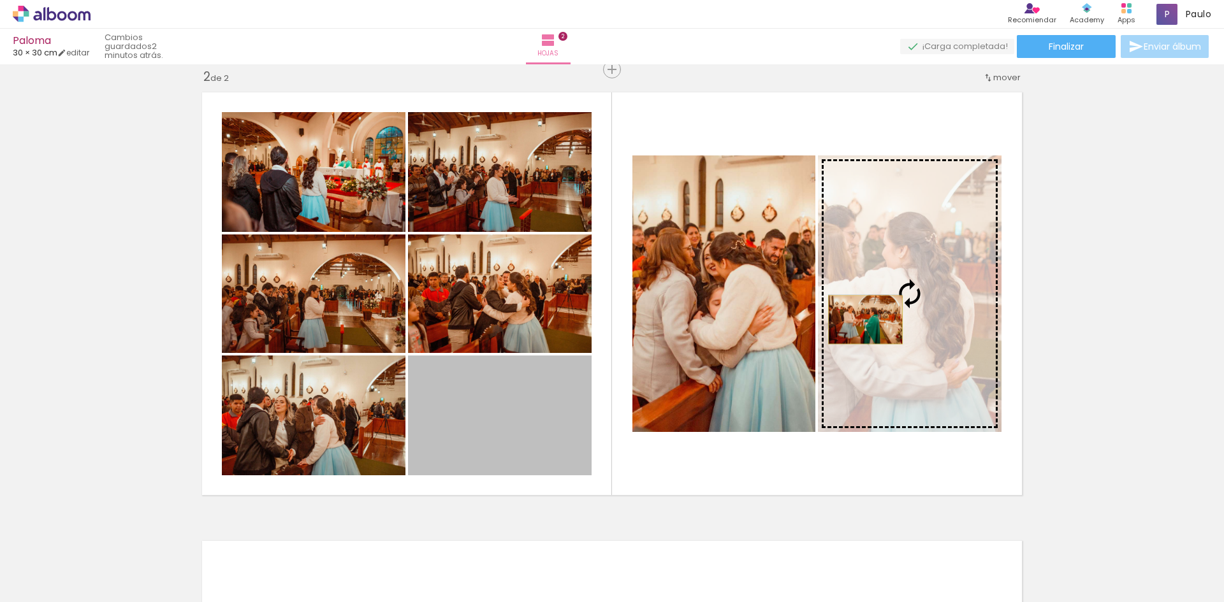
drag, startPoint x: 558, startPoint y: 418, endPoint x: 860, endPoint y: 320, distance: 317.5
click at [0, 0] on slot at bounding box center [0, 0] width 0 height 0
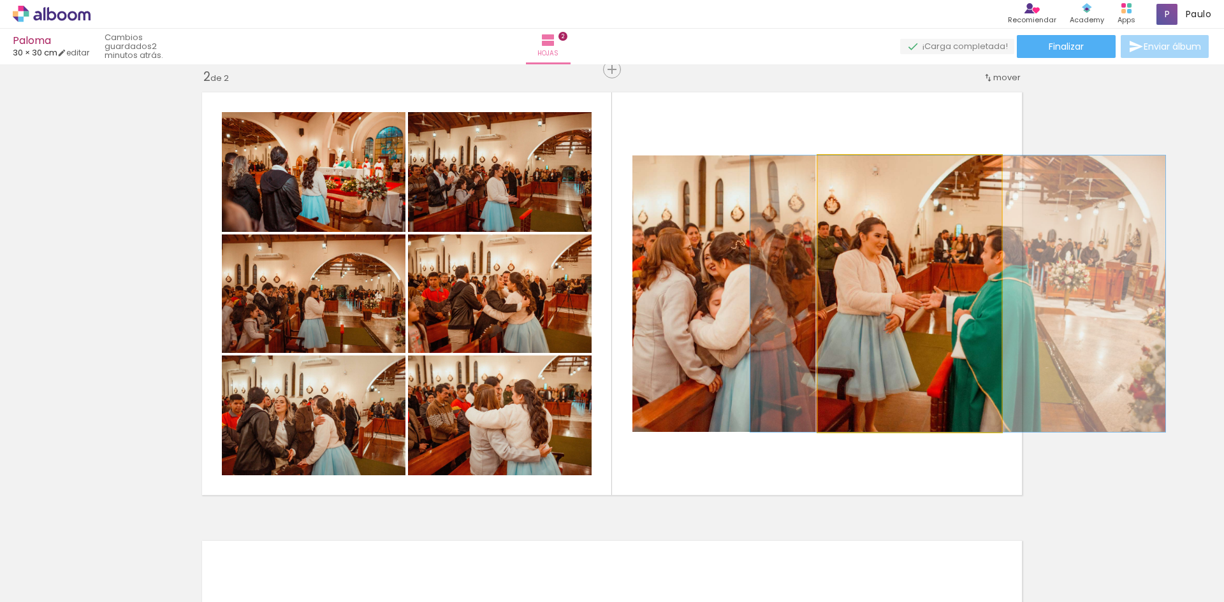
drag, startPoint x: 927, startPoint y: 355, endPoint x: 973, endPoint y: 349, distance: 46.3
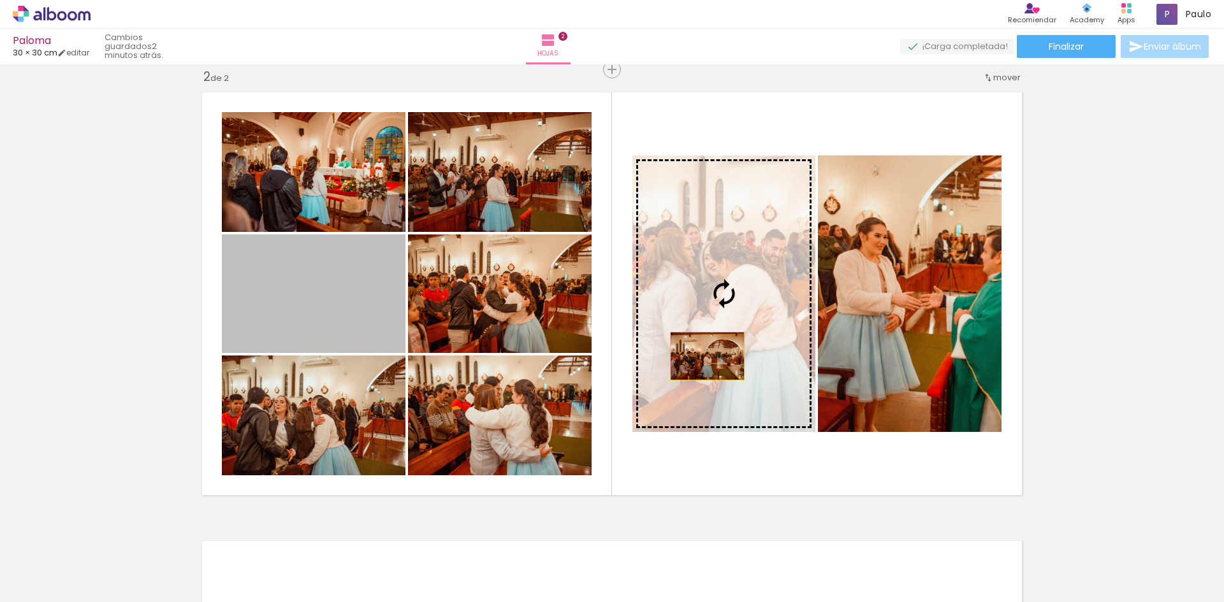
drag, startPoint x: 337, startPoint y: 330, endPoint x: 702, endPoint y: 356, distance: 366.1
click at [0, 0] on slot at bounding box center [0, 0] width 0 height 0
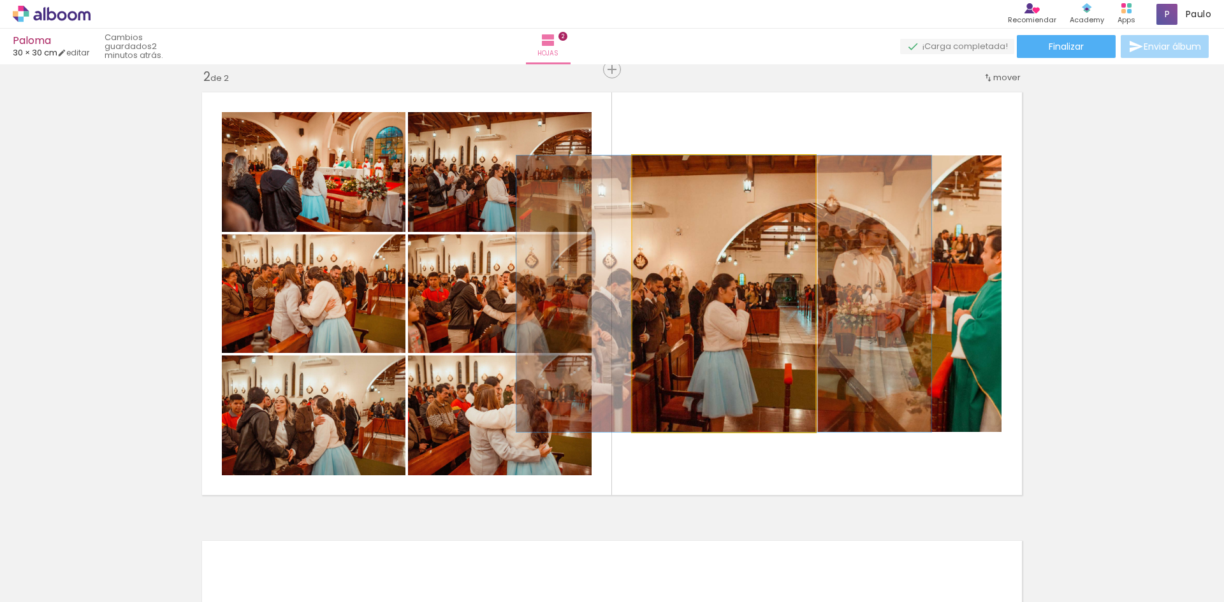
click at [746, 352] on quentale-photo at bounding box center [723, 294] width 183 height 277
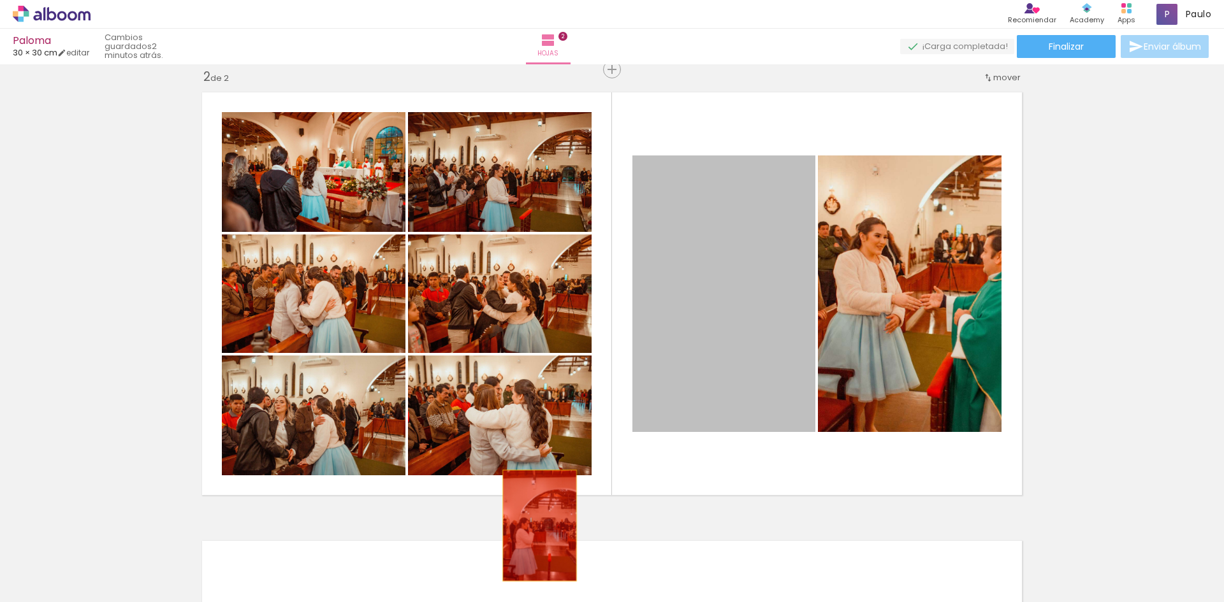
drag, startPoint x: 724, startPoint y: 324, endPoint x: 518, endPoint y: 550, distance: 305.9
click at [514, 560] on quentale-workspace at bounding box center [612, 301] width 1224 height 602
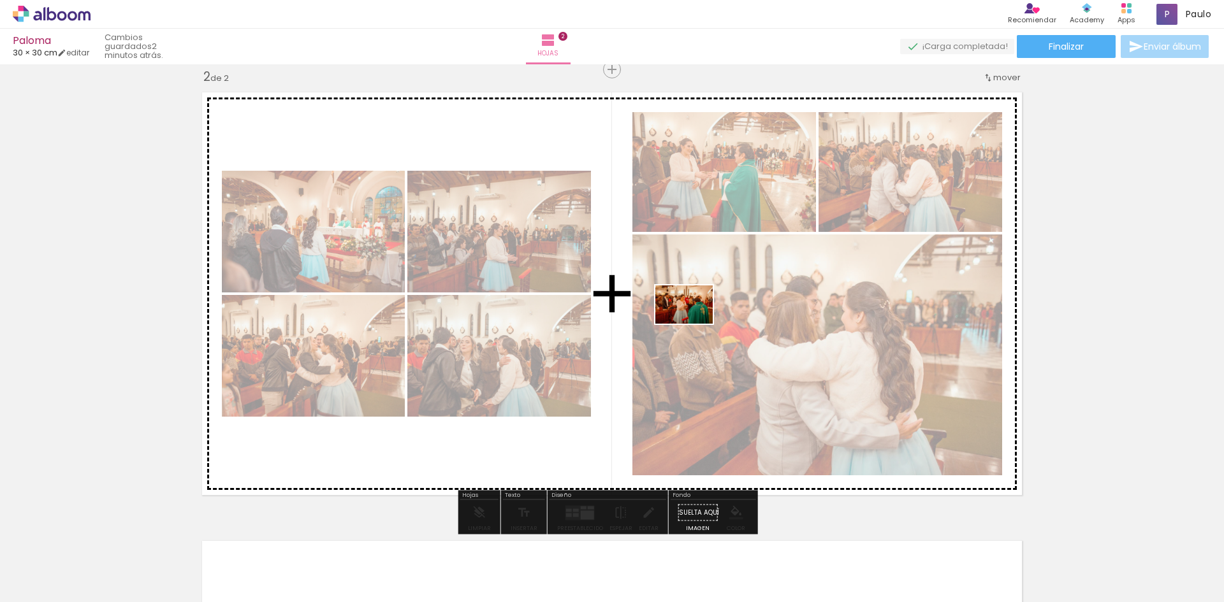
drag, startPoint x: 656, startPoint y: 570, endPoint x: 695, endPoint y: 326, distance: 246.7
click at [695, 326] on quentale-workspace at bounding box center [612, 301] width 1224 height 602
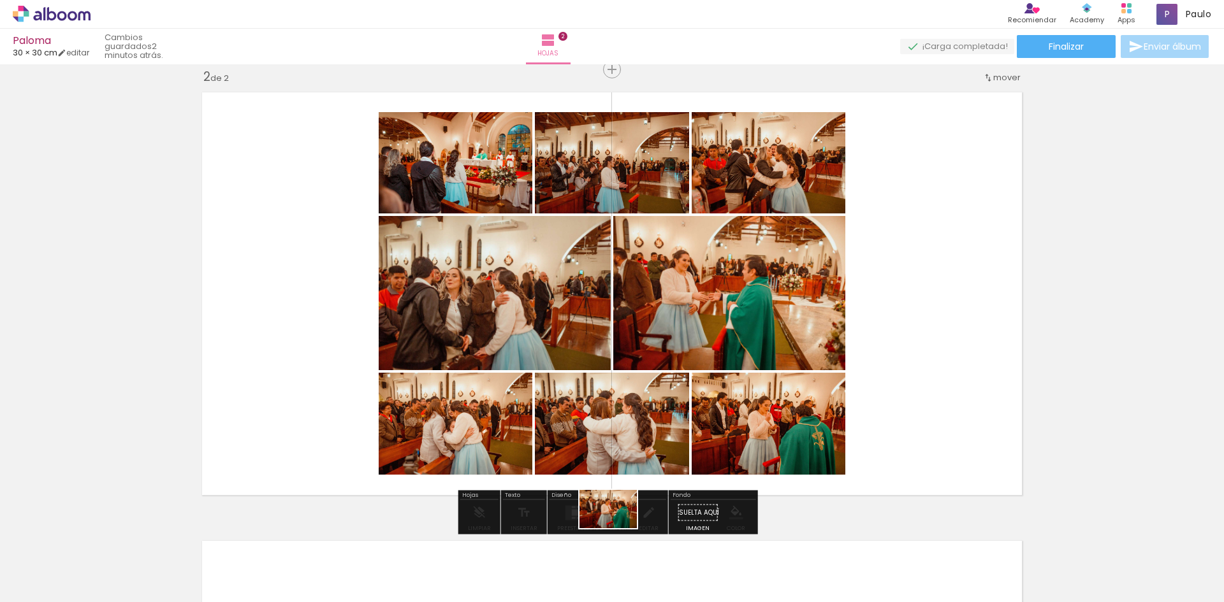
drag, startPoint x: 595, startPoint y: 569, endPoint x: 618, endPoint y: 528, distance: 46.8
click at [610, 537] on iron-image at bounding box center [577, 559] width 66 height 45
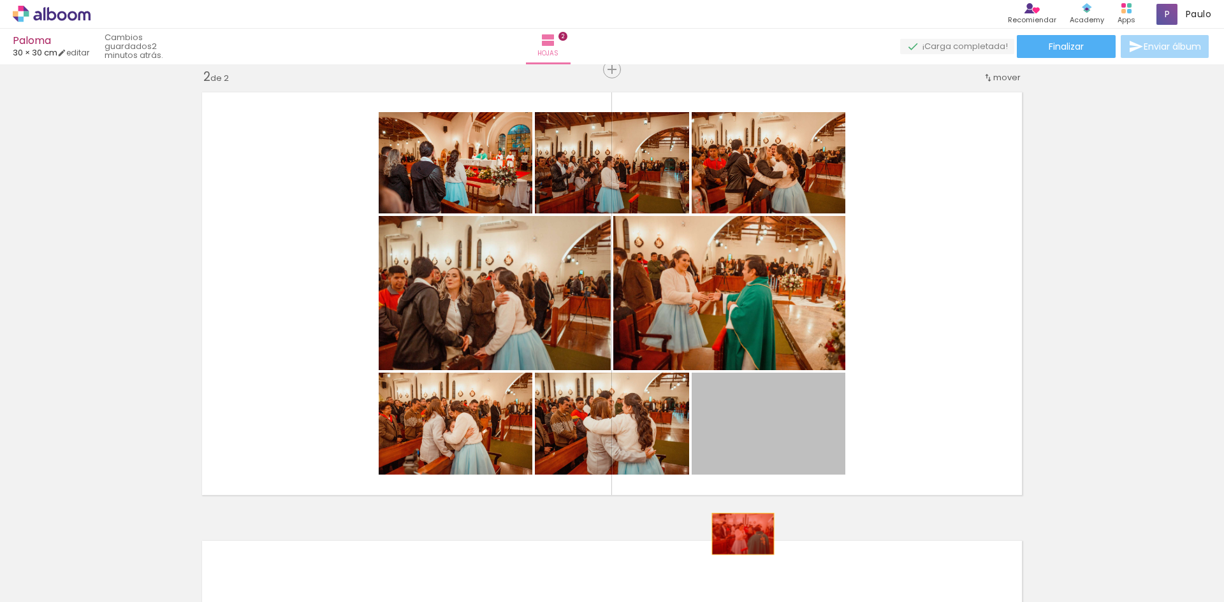
drag, startPoint x: 804, startPoint y: 436, endPoint x: 686, endPoint y: 569, distance: 177.9
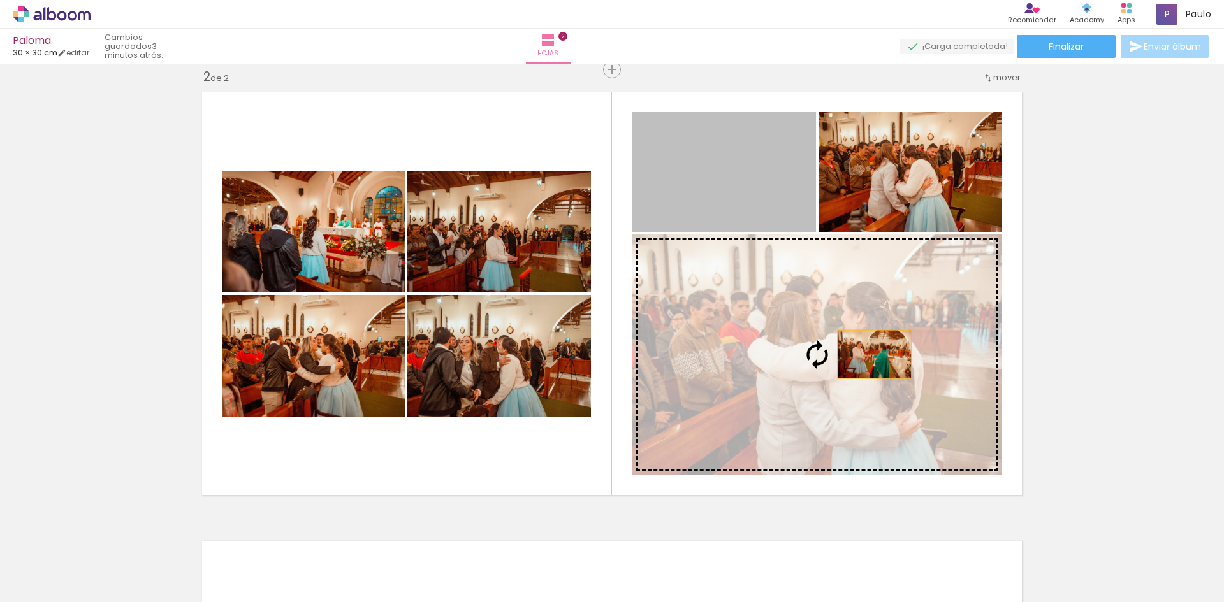
drag, startPoint x: 752, startPoint y: 213, endPoint x: 869, endPoint y: 354, distance: 183.8
click at [0, 0] on slot at bounding box center [0, 0] width 0 height 0
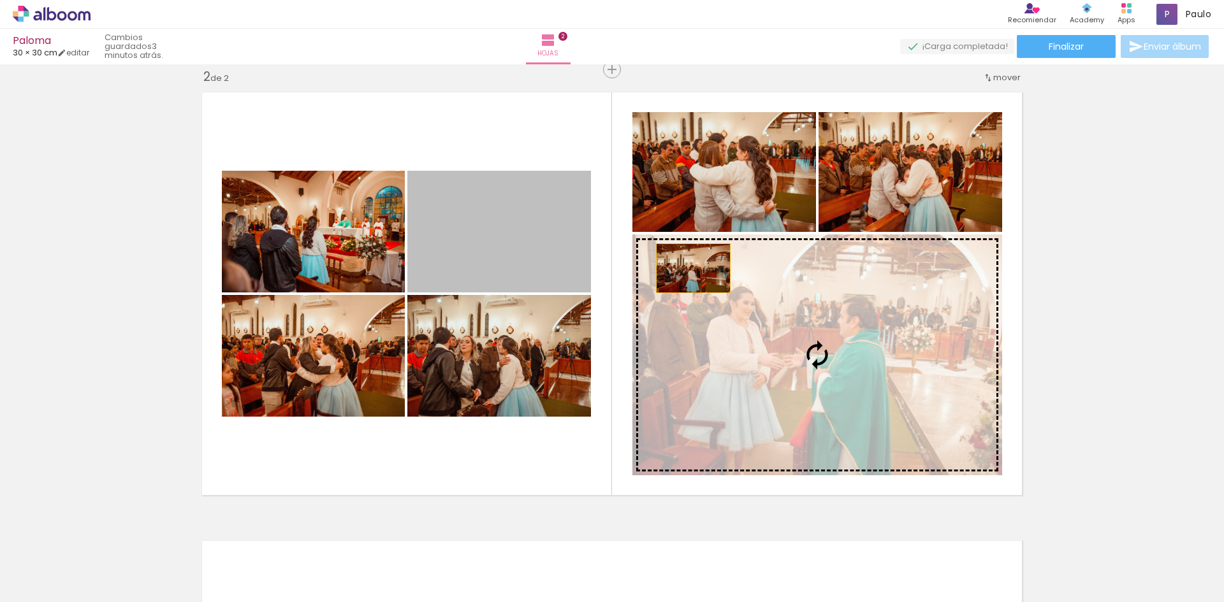
drag, startPoint x: 511, startPoint y: 242, endPoint x: 734, endPoint y: 285, distance: 227.2
click at [0, 0] on slot at bounding box center [0, 0] width 0 height 0
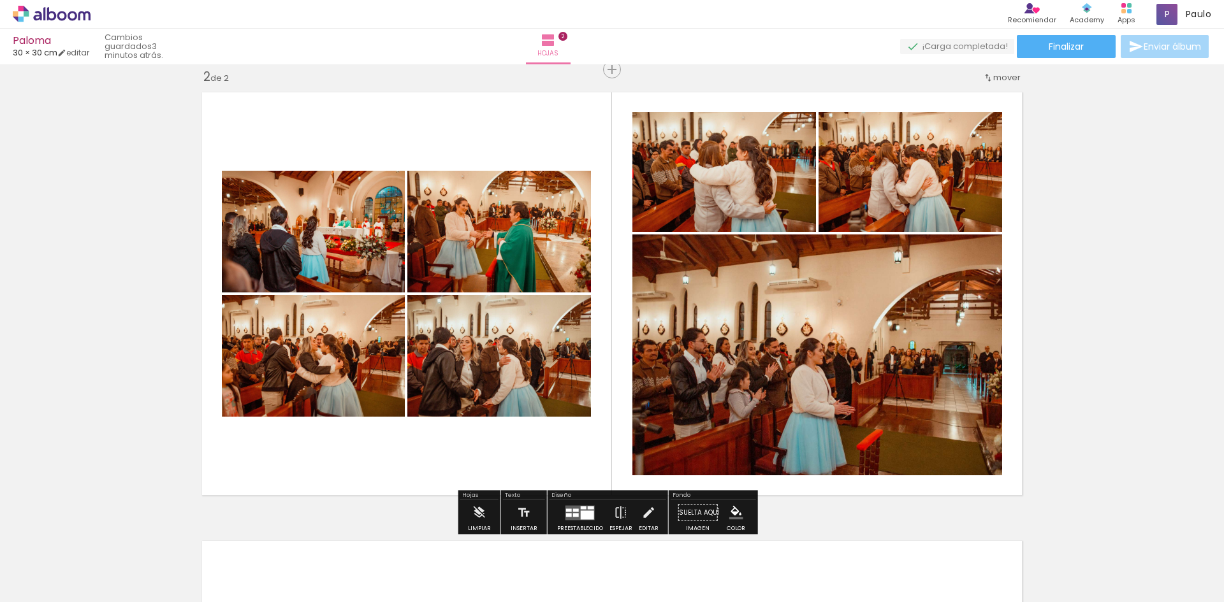
click at [1050, 259] on div "Insertar hoja 1 de 2 Insertar hoja 2 de 2" at bounding box center [612, 277] width 1224 height 1347
click at [680, 509] on paper-button "Suelta aquí Imagen" at bounding box center [698, 516] width 46 height 33
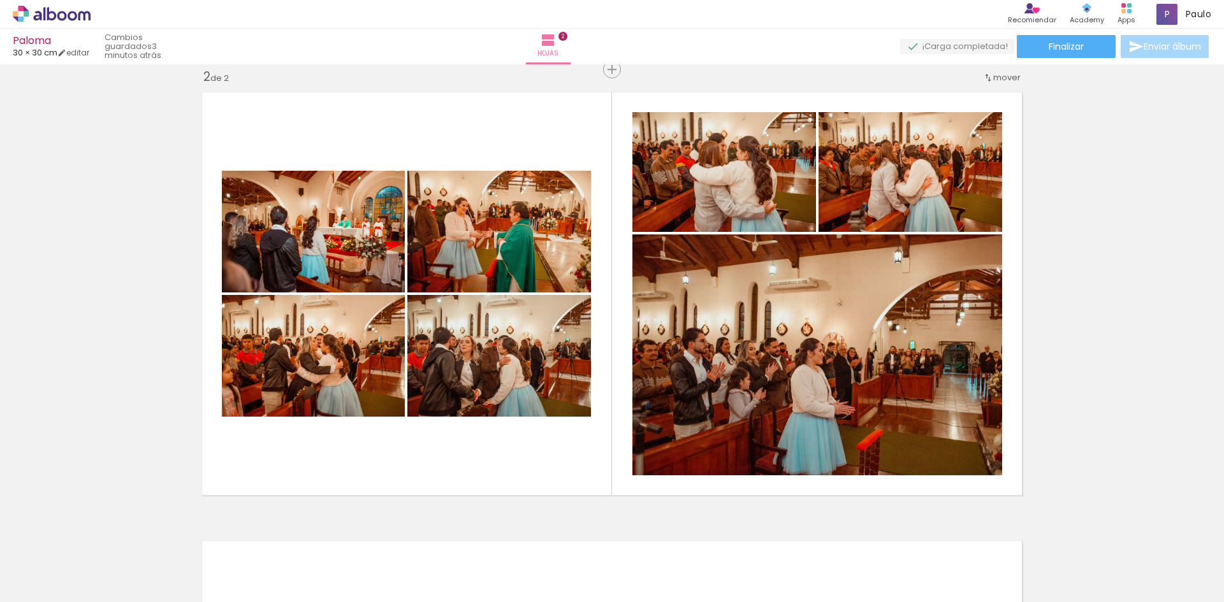
scroll to position [0, 391]
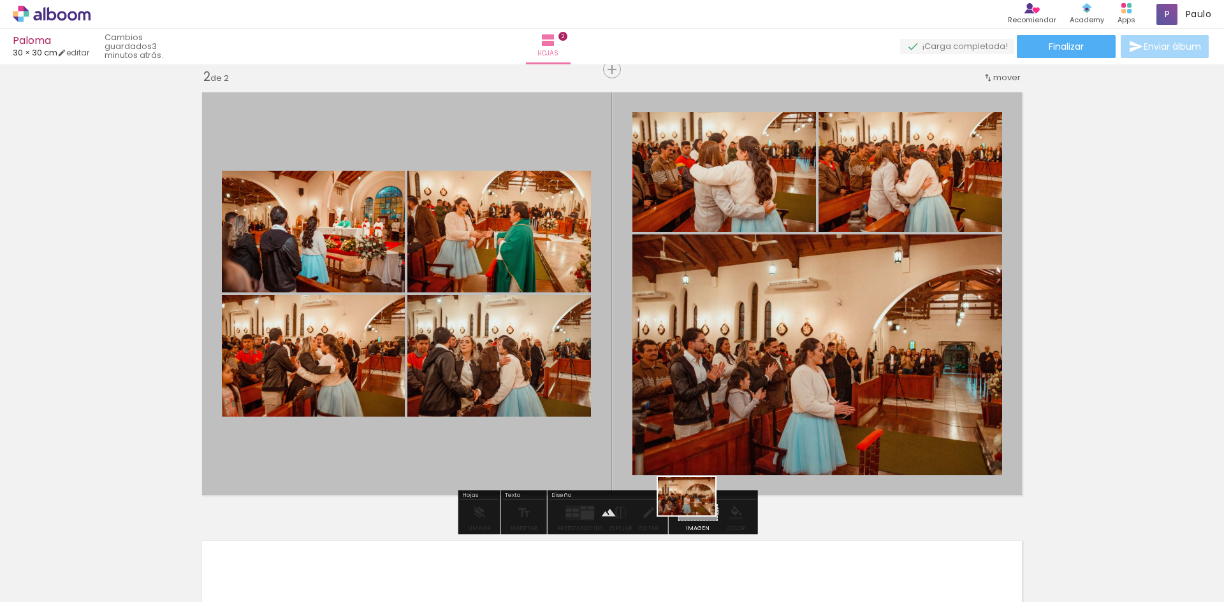
drag, startPoint x: 172, startPoint y: 575, endPoint x: 695, endPoint y: 516, distance: 526.7
click at [695, 516] on quentale-workspace at bounding box center [612, 301] width 1224 height 602
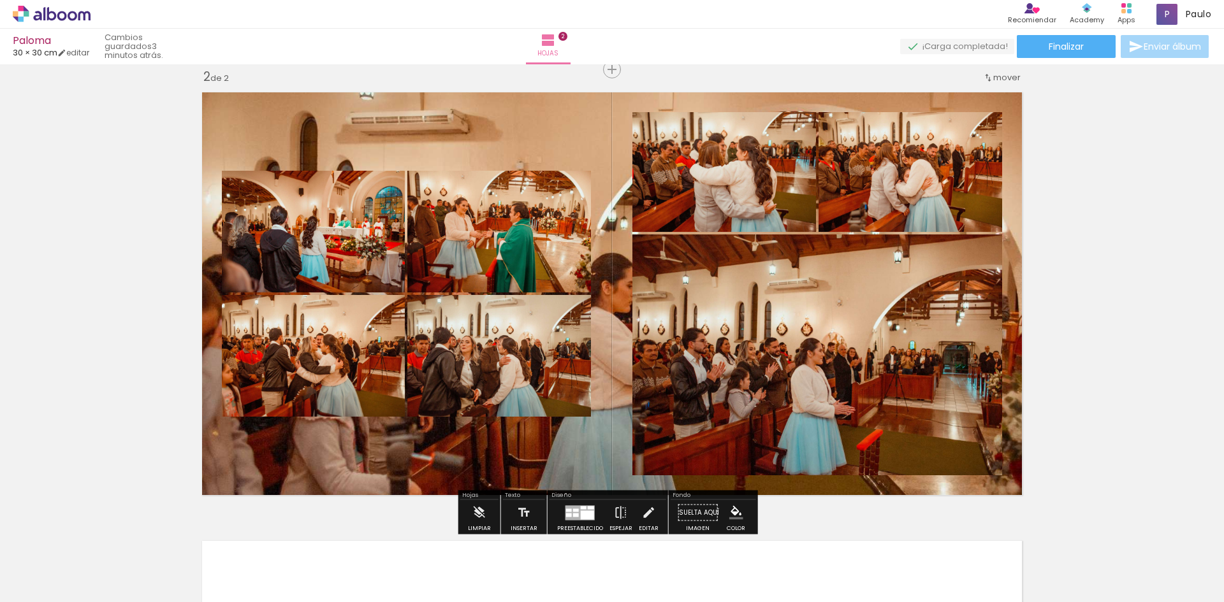
click at [1187, 251] on div "Insertar hoja 1 de 2 Insertar hoja 2 de 2" at bounding box center [612, 277] width 1224 height 1347
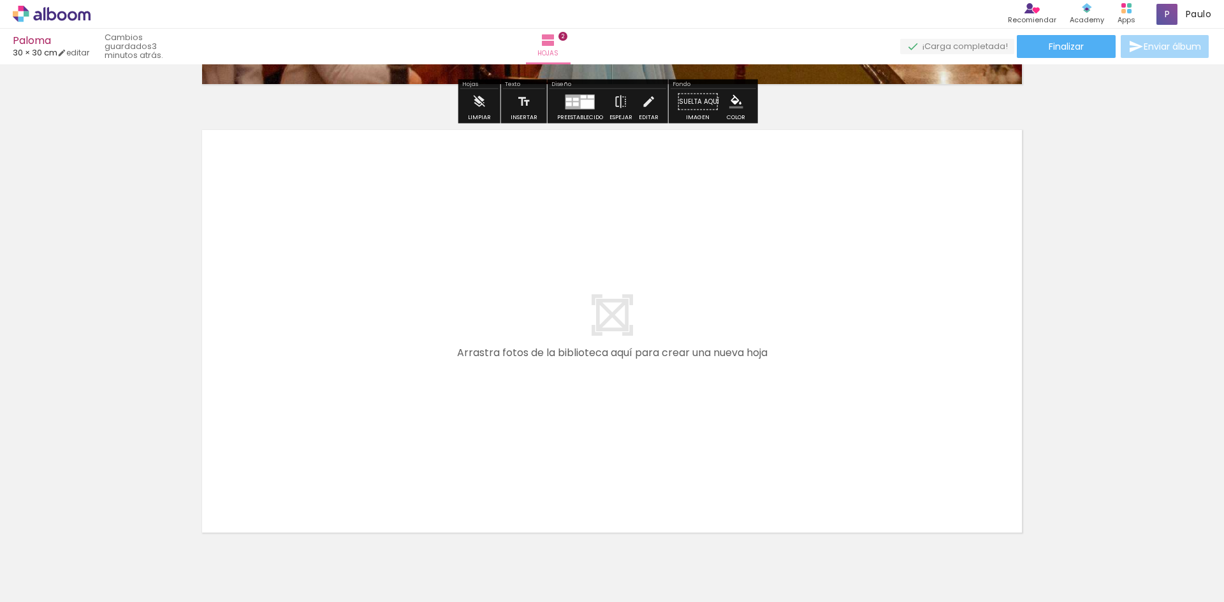
scroll to position [948, 0]
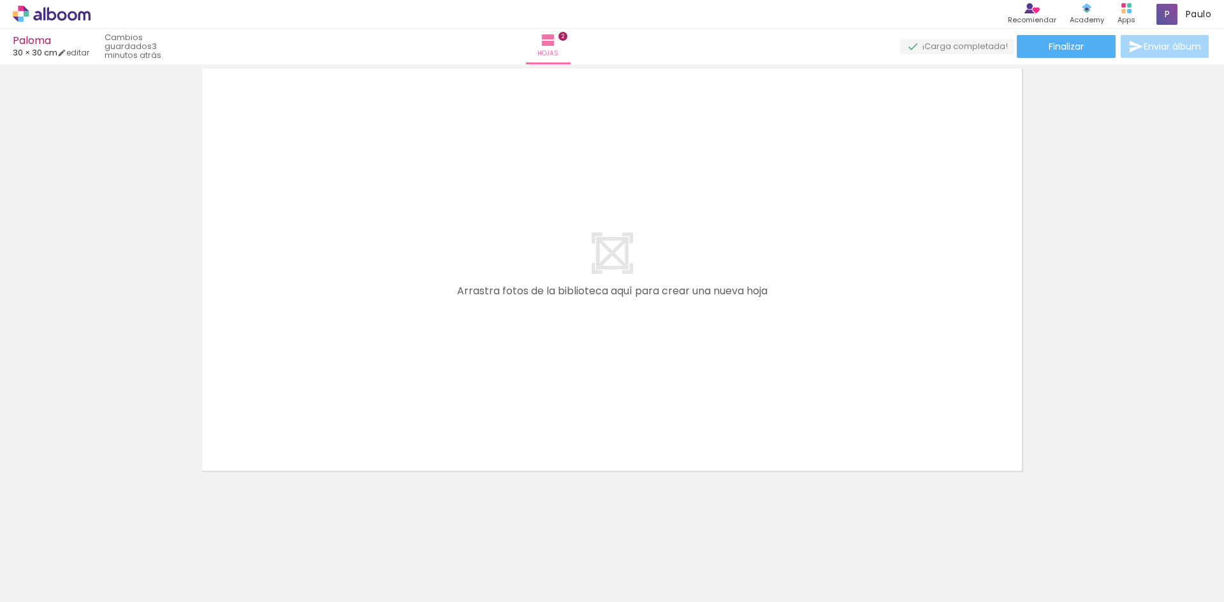
click at [968, 576] on div at bounding box center [936, 560] width 63 height 42
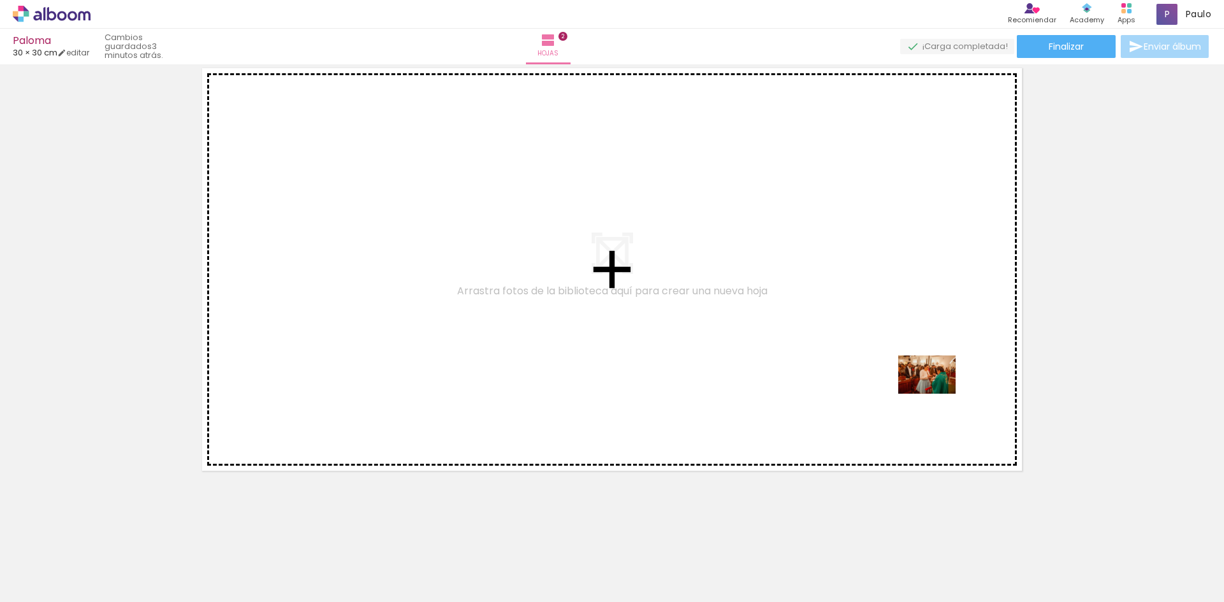
drag, startPoint x: 979, startPoint y: 549, endPoint x: 941, endPoint y: 453, distance: 103.6
click at [931, 374] on quentale-workspace at bounding box center [612, 301] width 1224 height 602
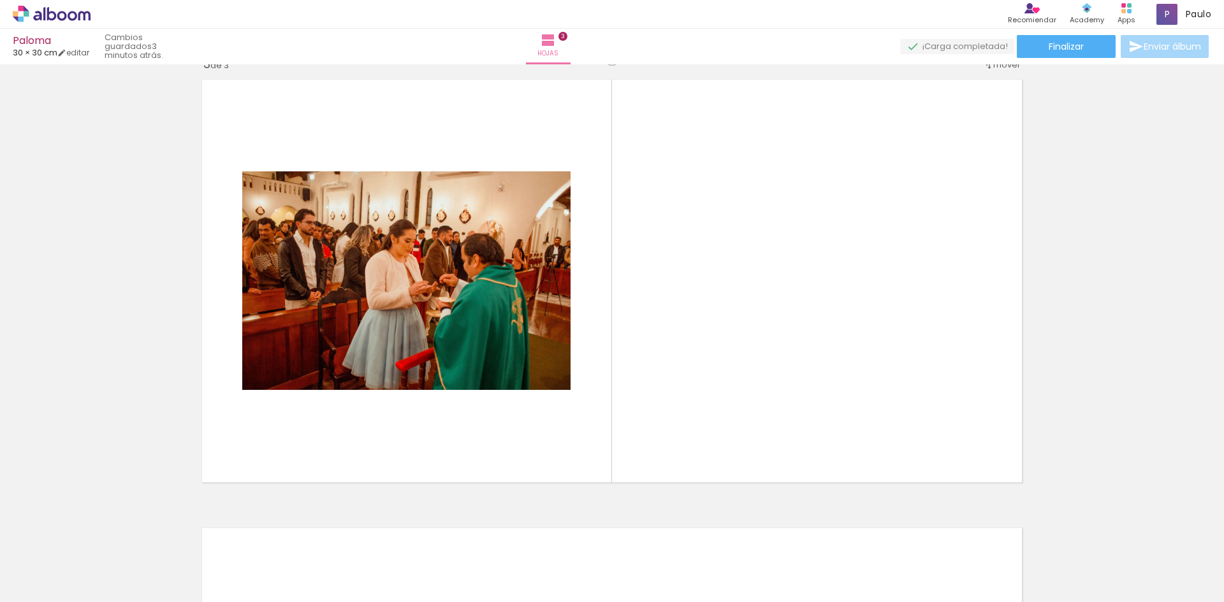
scroll to position [913, 0]
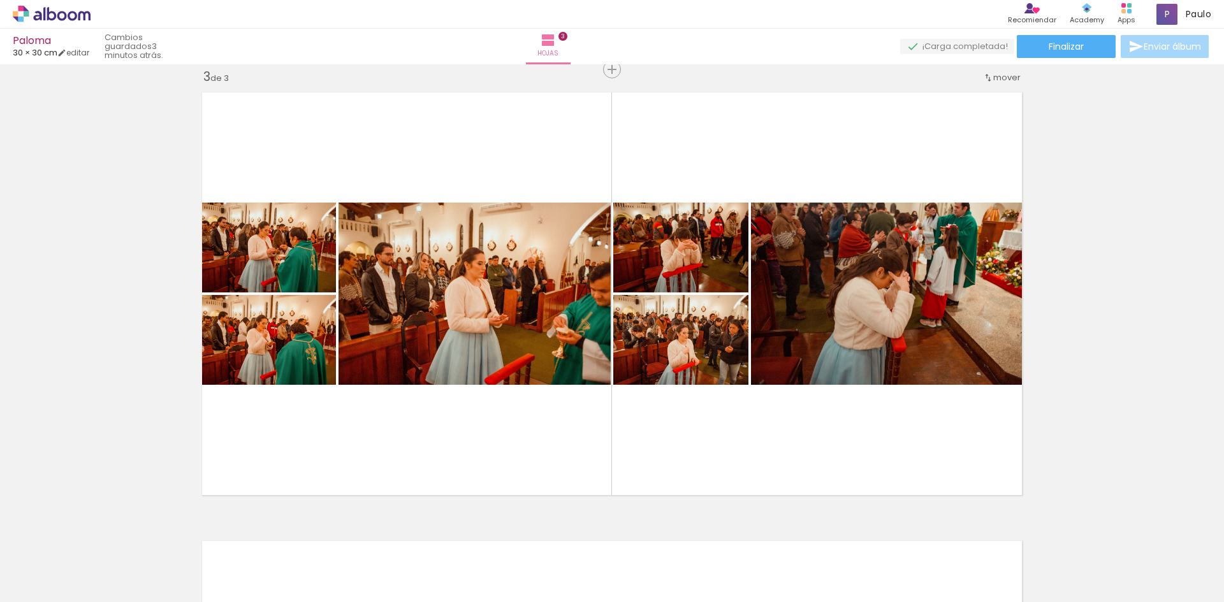
scroll to position [0, 1059]
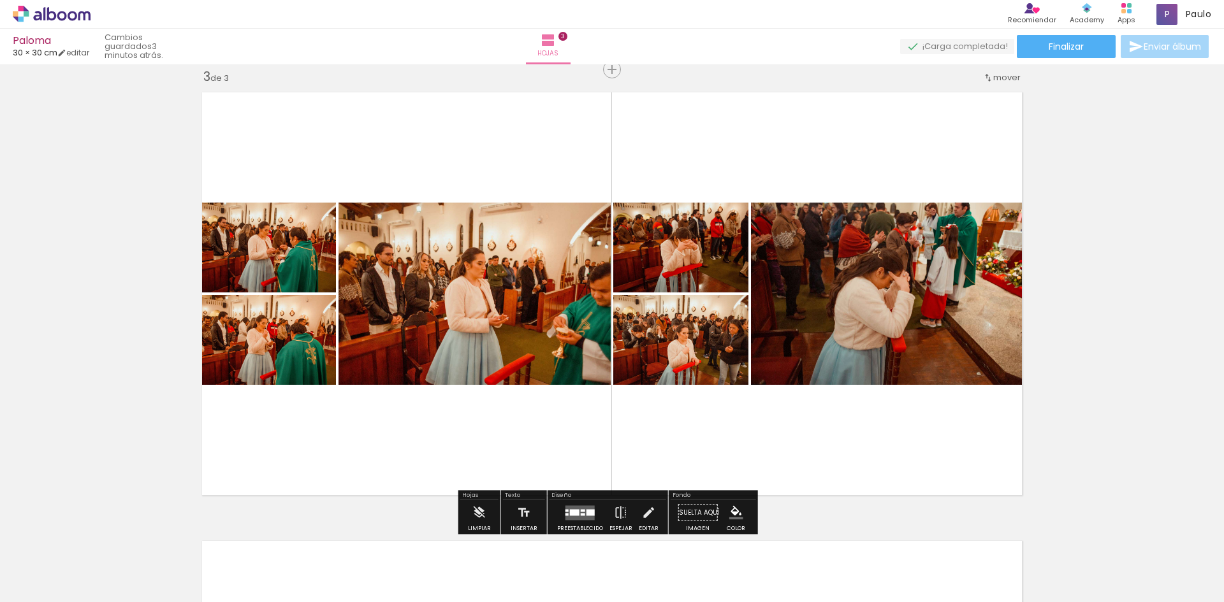
click at [565, 509] on quentale-layouter at bounding box center [579, 512] width 29 height 15
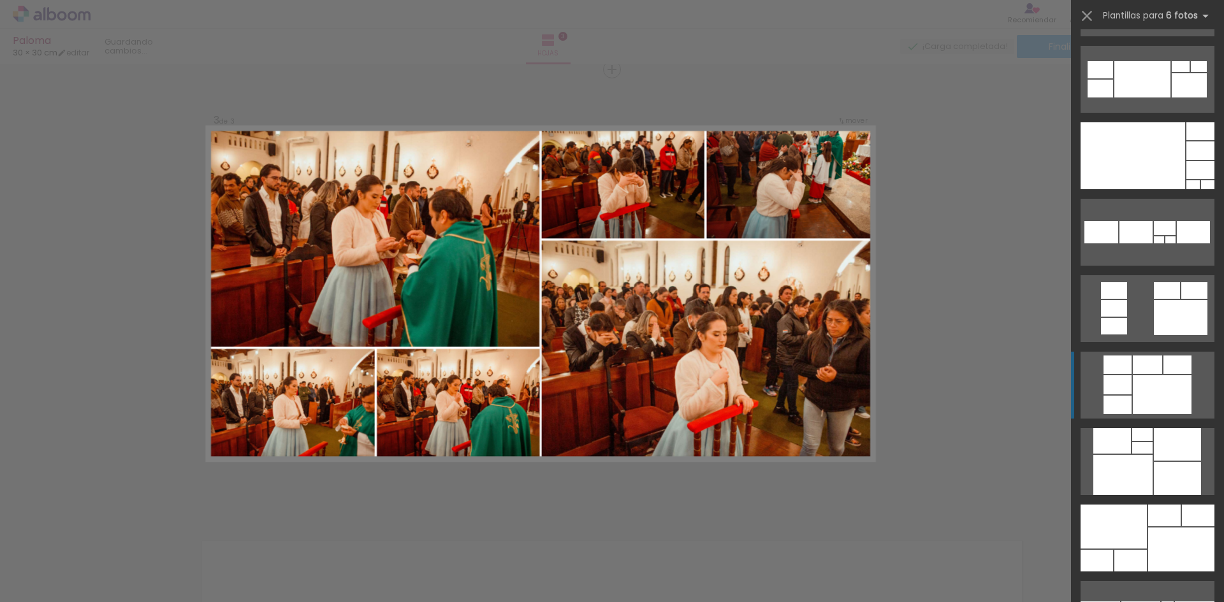
scroll to position [765, 0]
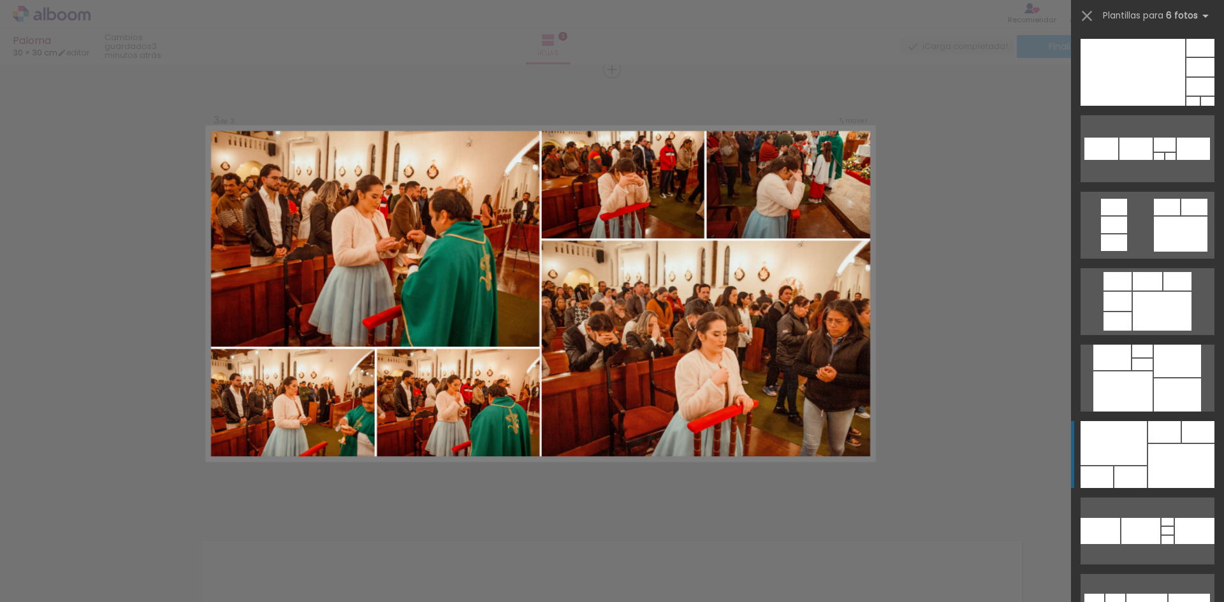
click at [1153, 472] on div at bounding box center [1181, 466] width 66 height 44
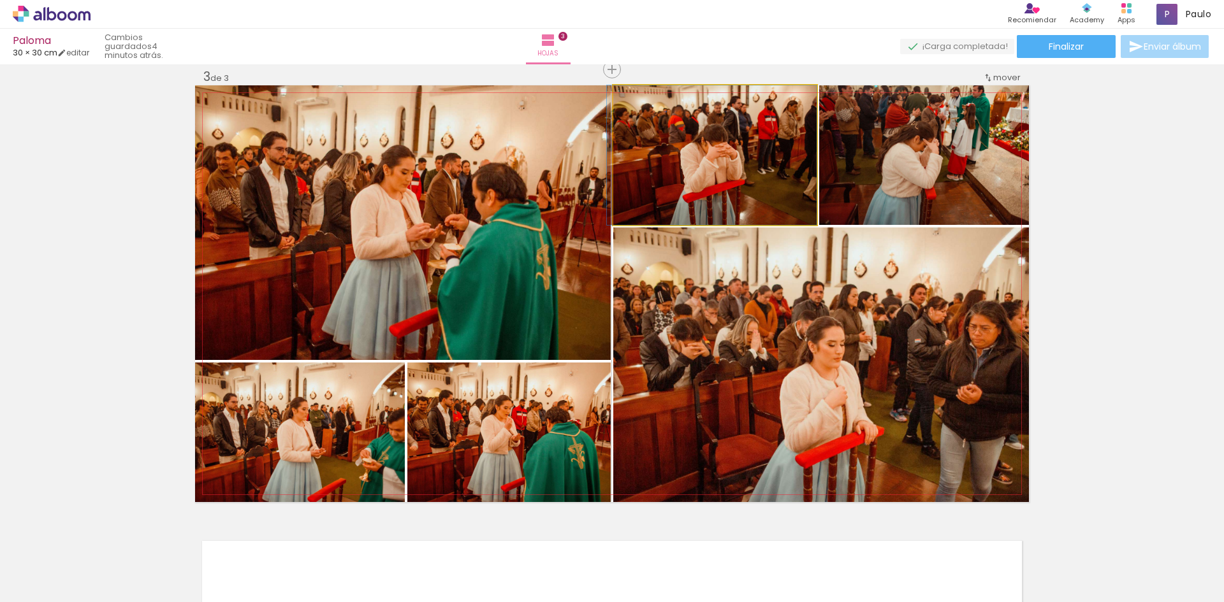
drag, startPoint x: 790, startPoint y: 235, endPoint x: 727, endPoint y: 179, distance: 84.0
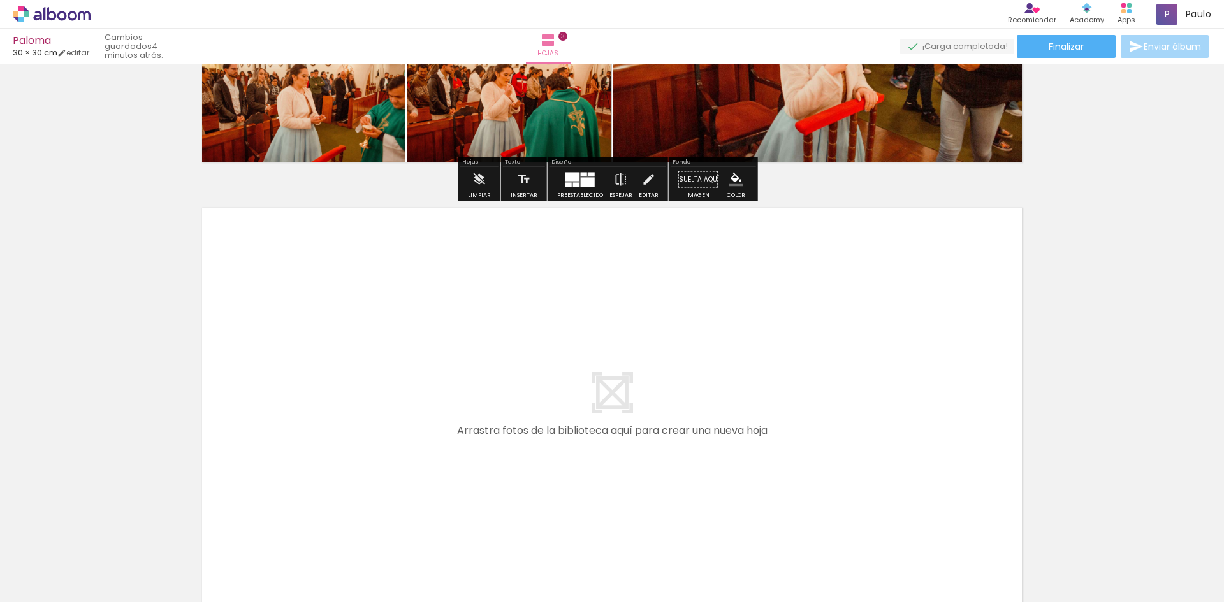
scroll to position [1397, 0]
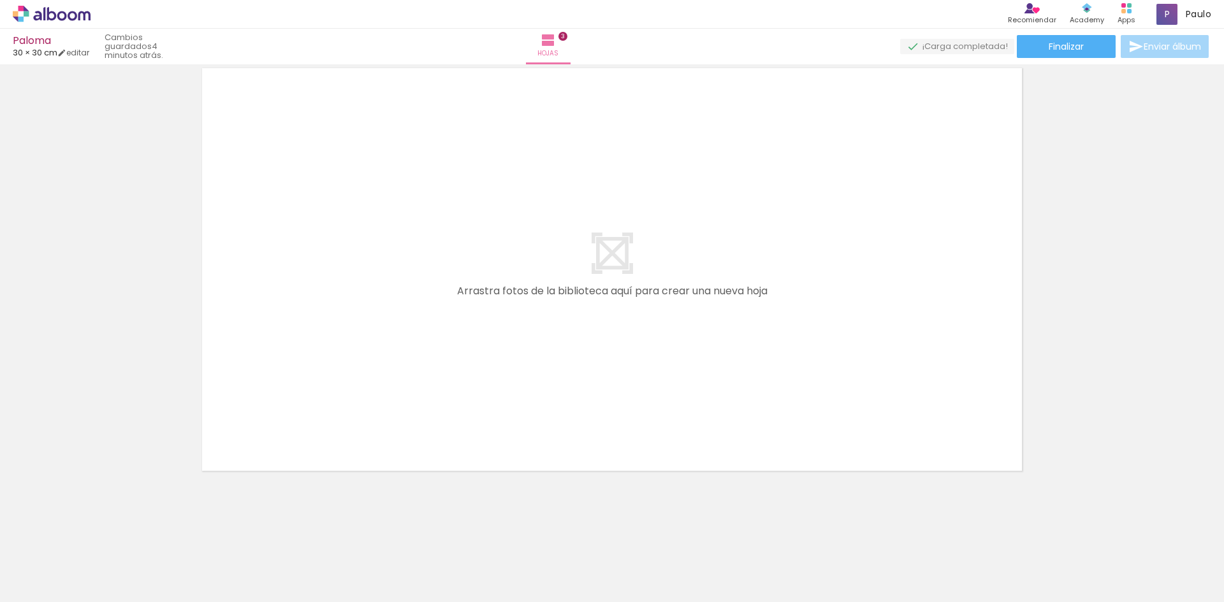
click at [729, 576] on div at bounding box center [697, 560] width 63 height 42
click at [560, 565] on div at bounding box center [553, 560] width 63 height 42
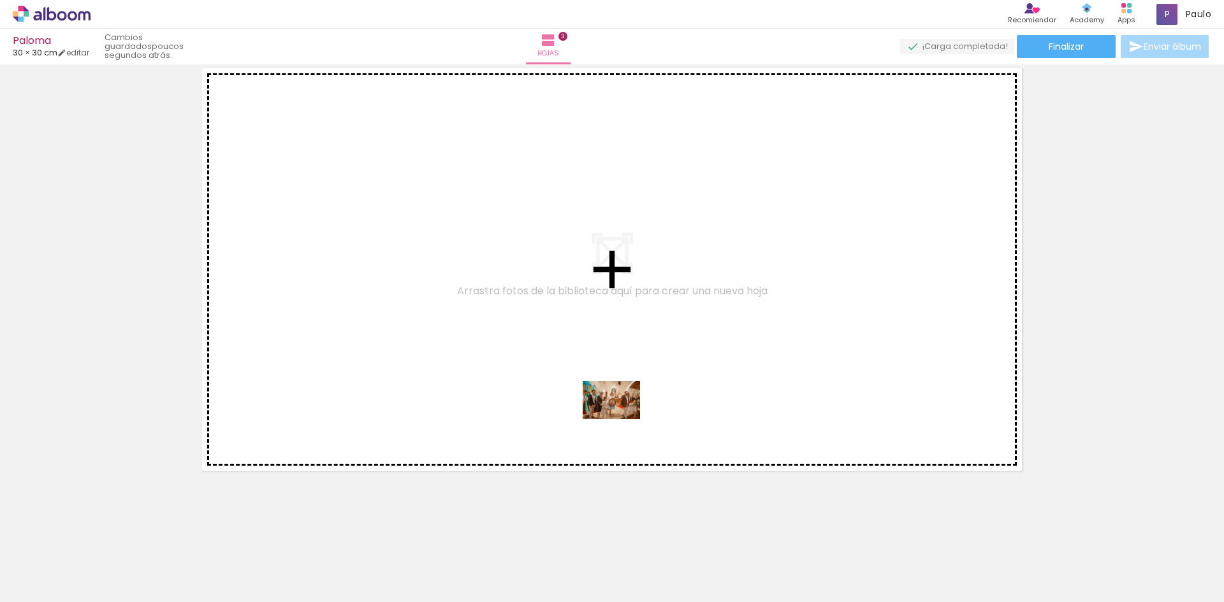
drag, startPoint x: 562, startPoint y: 572, endPoint x: 621, endPoint y: 418, distance: 164.9
click at [621, 418] on quentale-workspace at bounding box center [612, 301] width 1224 height 602
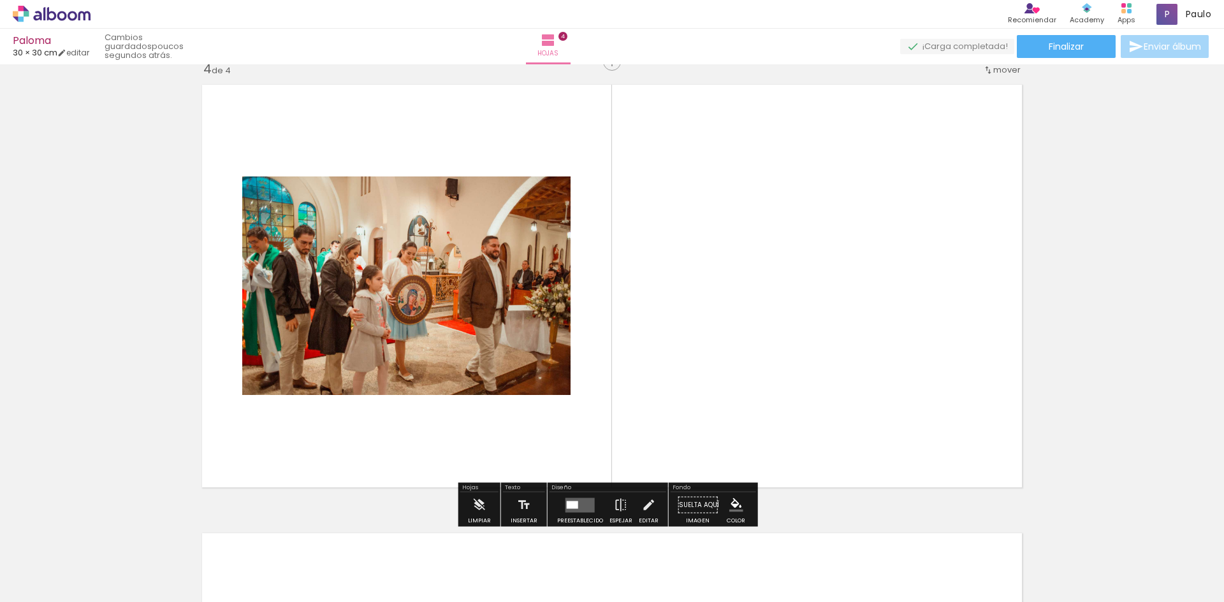
scroll to position [1362, 0]
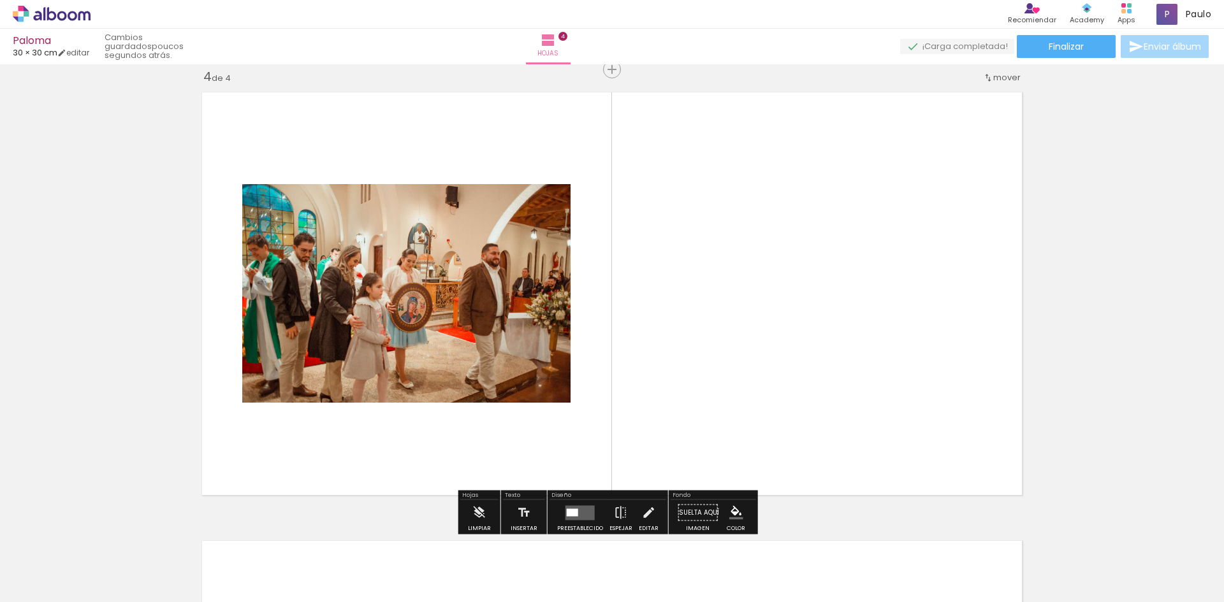
click at [447, 373] on quentale-photo at bounding box center [406, 293] width 328 height 219
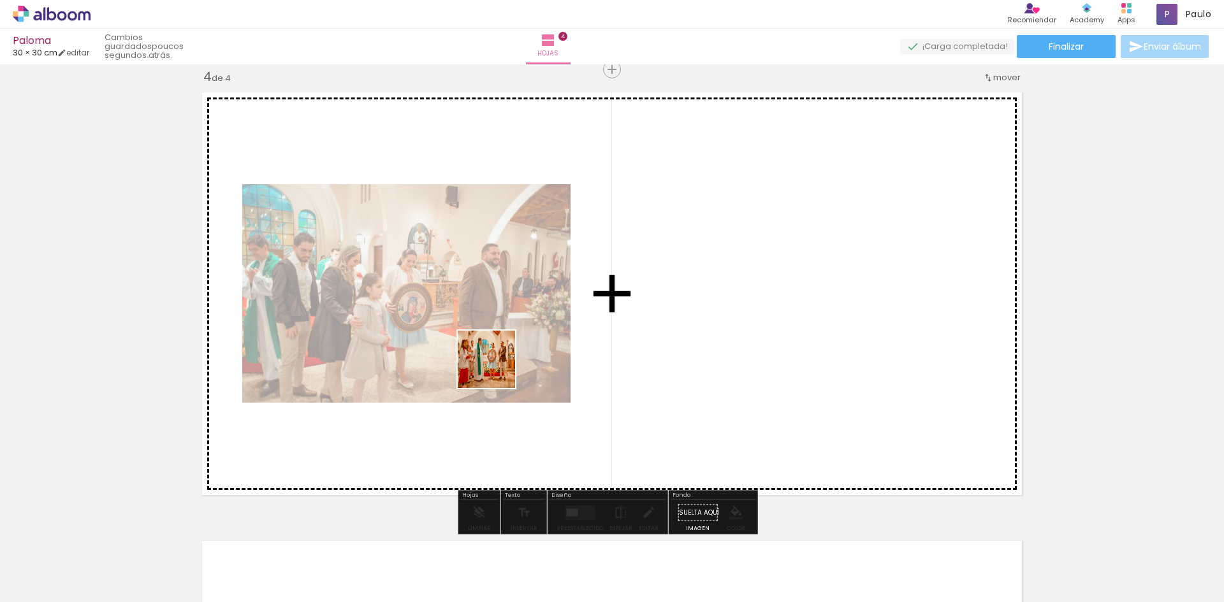
drag, startPoint x: 447, startPoint y: 575, endPoint x: 496, endPoint y: 369, distance: 211.7
click at [496, 369] on quentale-workspace at bounding box center [612, 301] width 1224 height 602
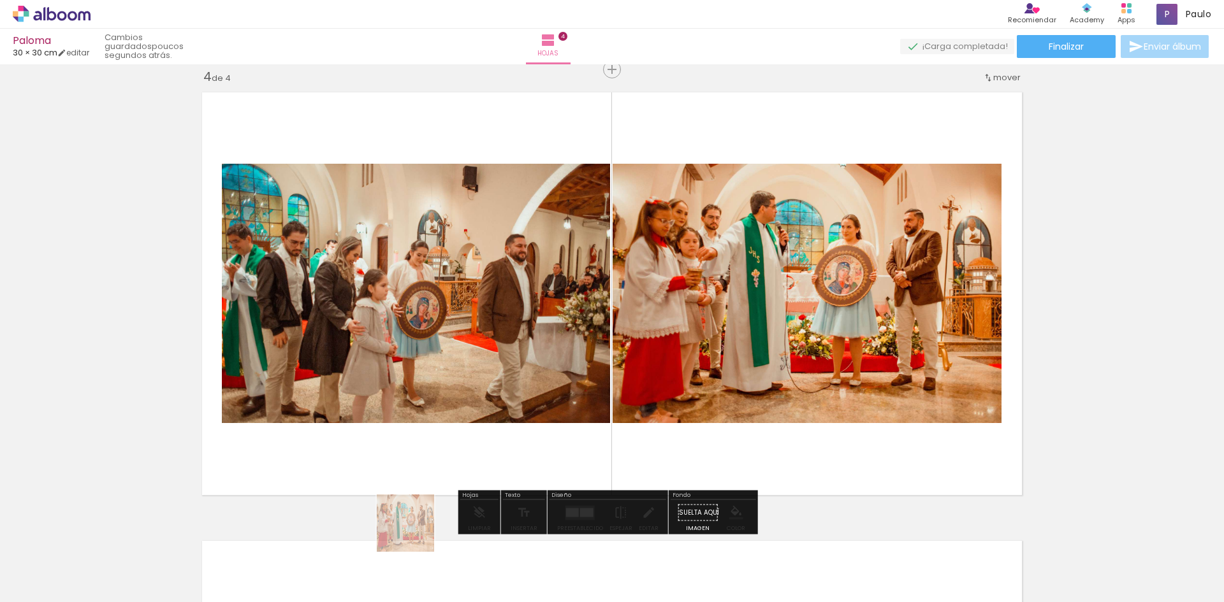
drag, startPoint x: 415, startPoint y: 533, endPoint x: 431, endPoint y: 402, distance: 131.6
click at [430, 406] on quentale-workspace at bounding box center [612, 301] width 1224 height 602
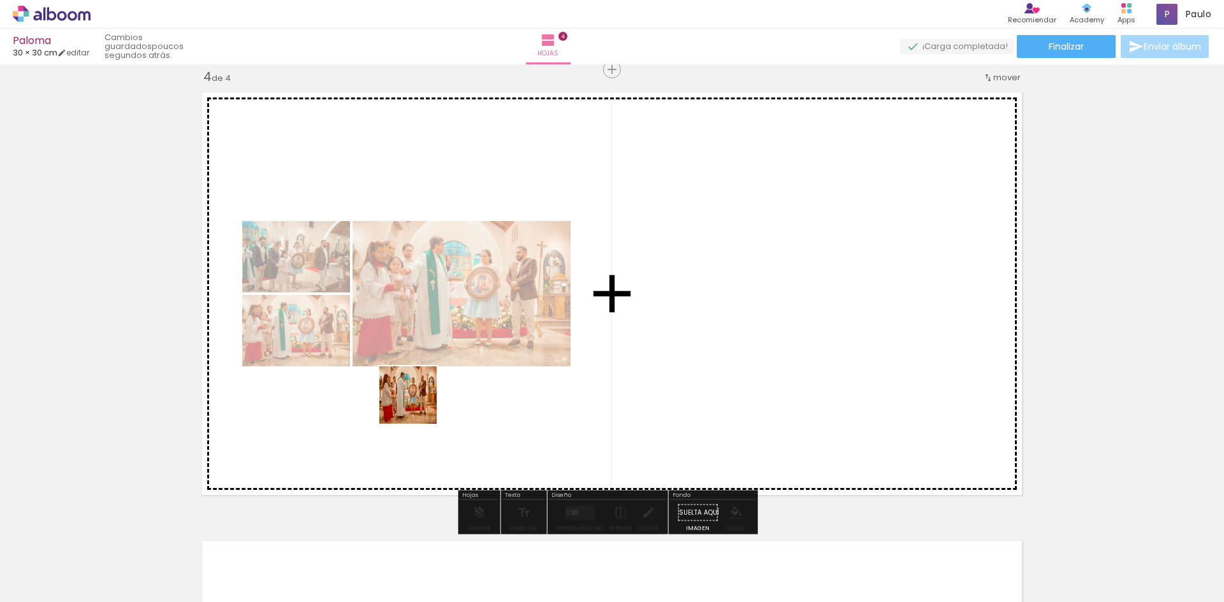
drag, startPoint x: 344, startPoint y: 570, endPoint x: 418, endPoint y: 405, distance: 181.2
click at [418, 405] on quentale-workspace at bounding box center [612, 301] width 1224 height 602
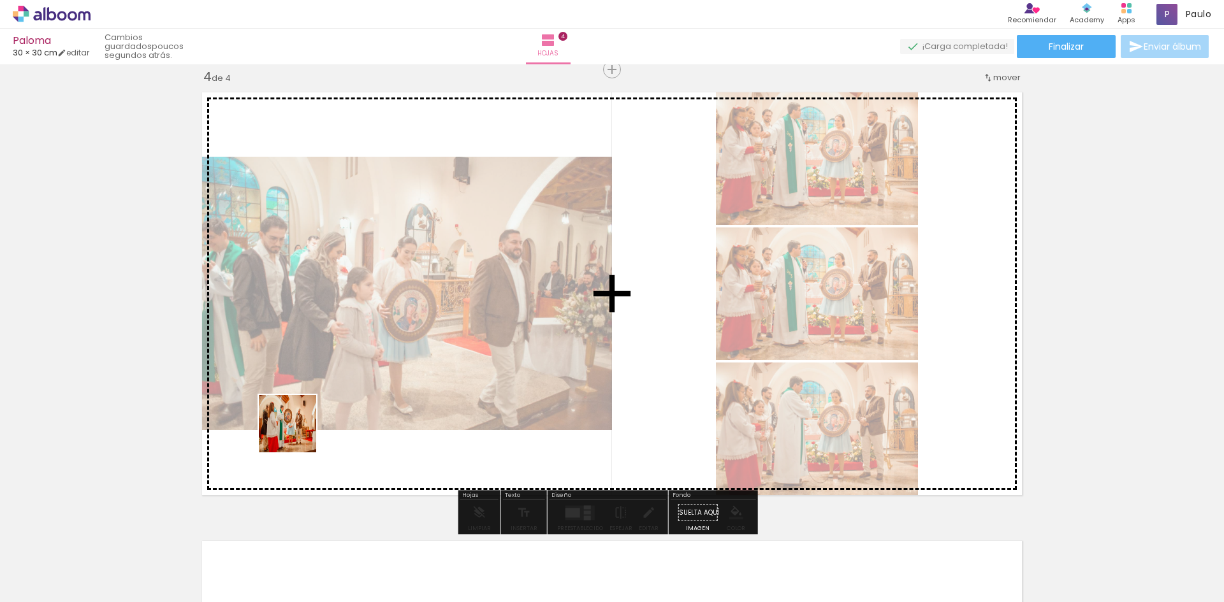
drag, startPoint x: 263, startPoint y: 495, endPoint x: 331, endPoint y: 367, distance: 145.1
click at [331, 367] on quentale-workspace at bounding box center [612, 301] width 1224 height 602
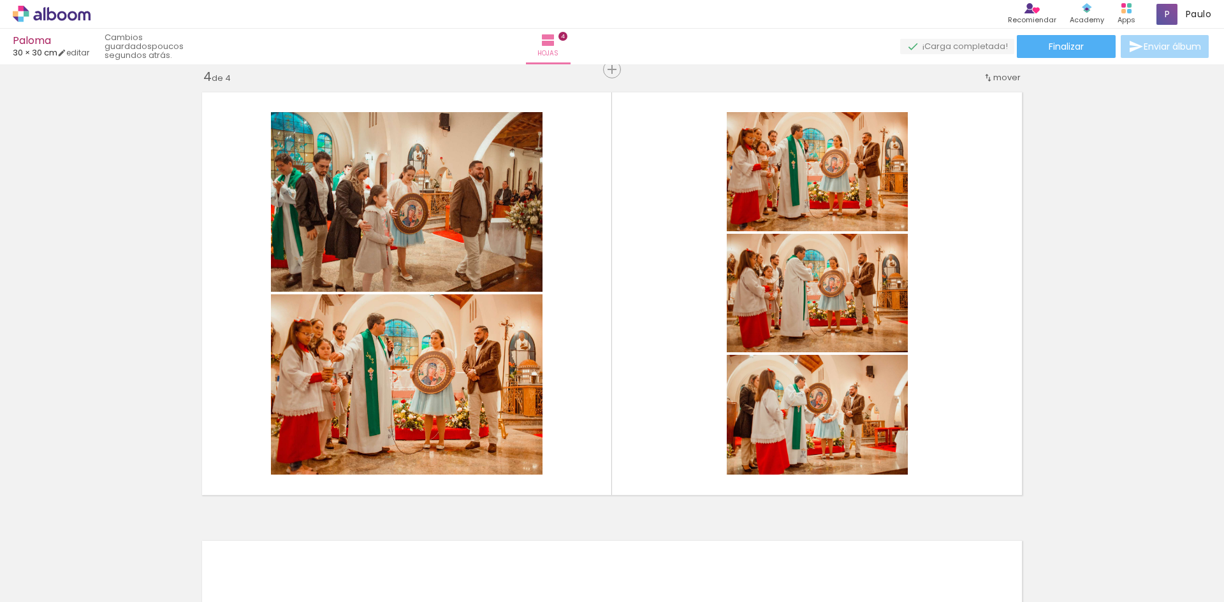
scroll to position [0, 1365]
drag, startPoint x: 407, startPoint y: 566, endPoint x: 467, endPoint y: 490, distance: 97.2
click at [443, 456] on quentale-workspace at bounding box center [612, 301] width 1224 height 602
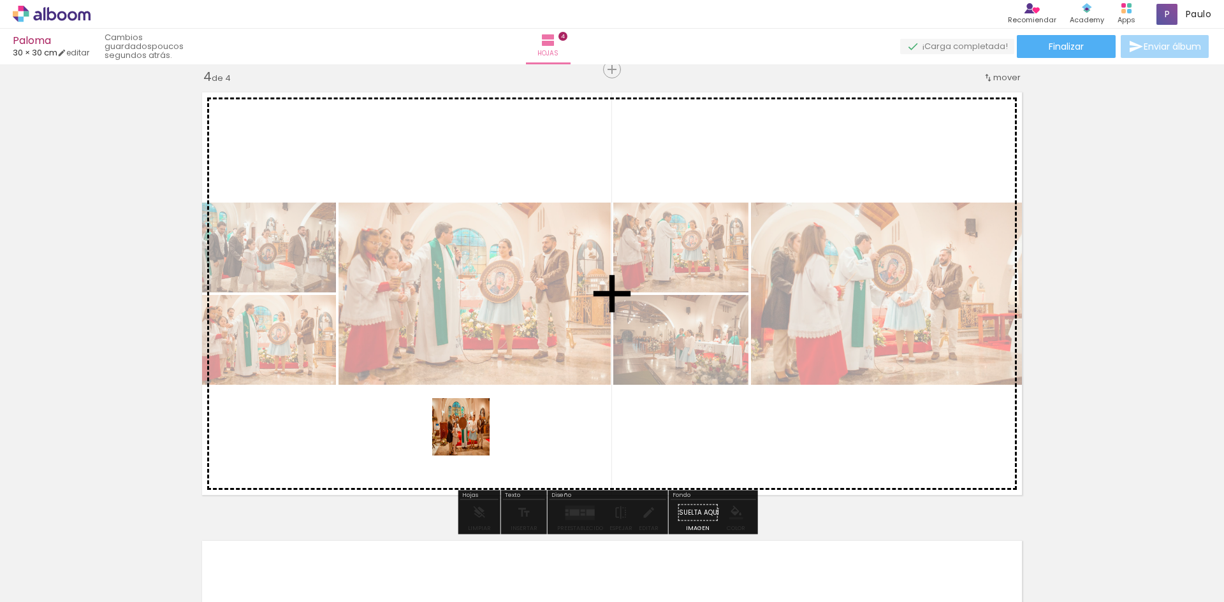
drag, startPoint x: 481, startPoint y: 564, endPoint x: 488, endPoint y: 449, distance: 115.6
click at [474, 427] on quentale-workspace at bounding box center [612, 301] width 1224 height 602
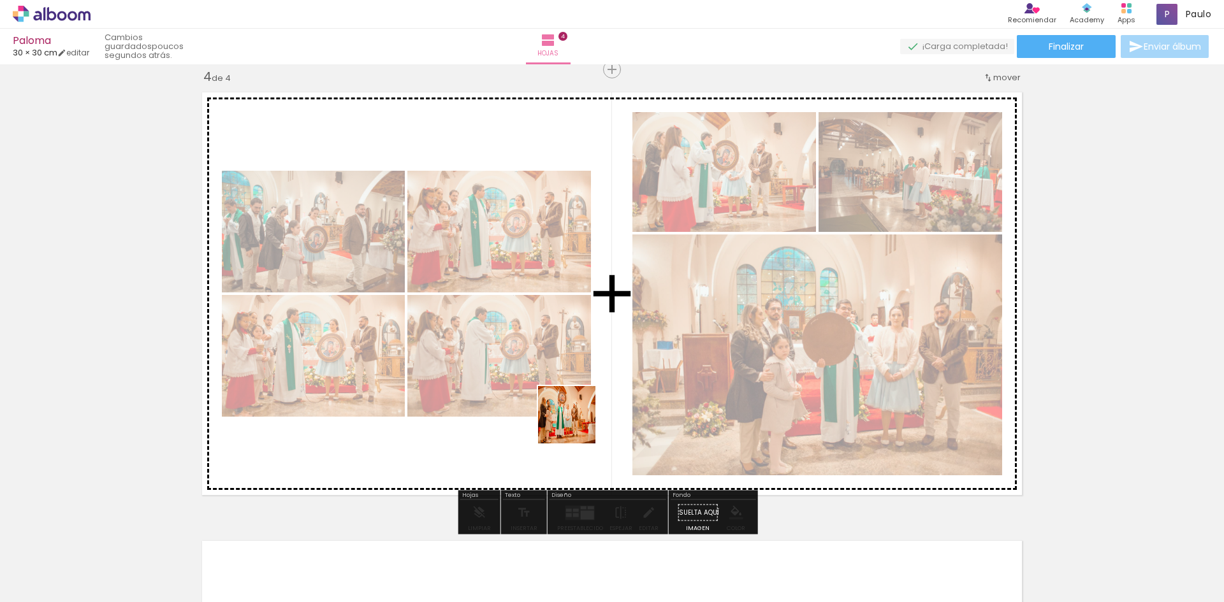
drag, startPoint x: 588, startPoint y: 467, endPoint x: 576, endPoint y: 419, distance: 49.9
click at [576, 419] on quentale-workspace at bounding box center [612, 301] width 1224 height 602
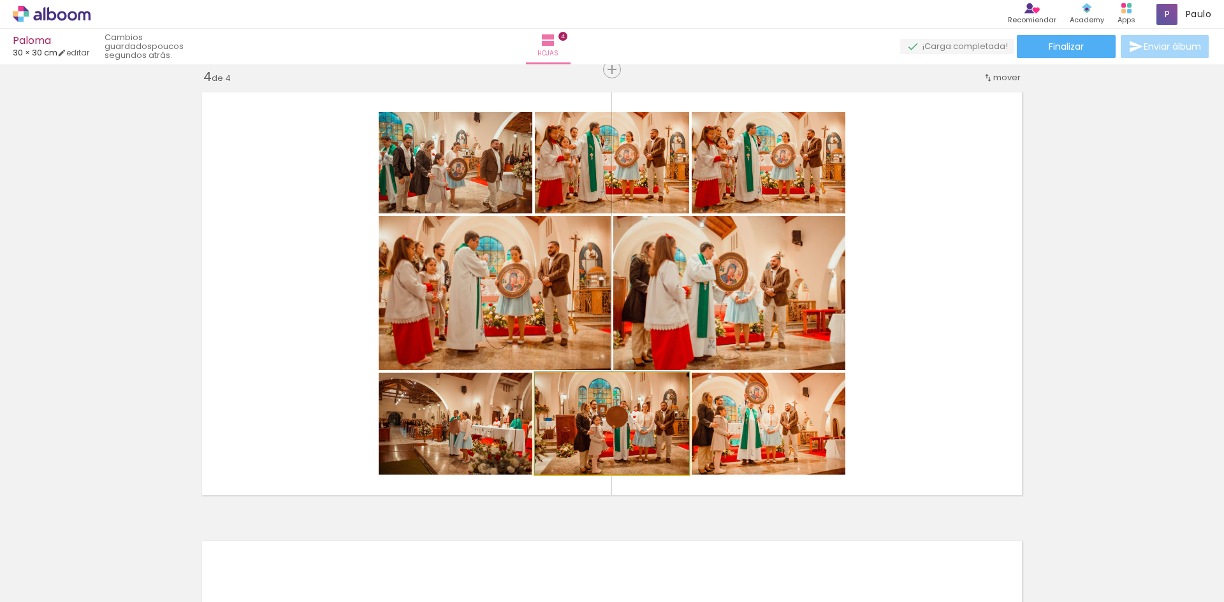
click at [609, 409] on quentale-photo at bounding box center [612, 424] width 154 height 102
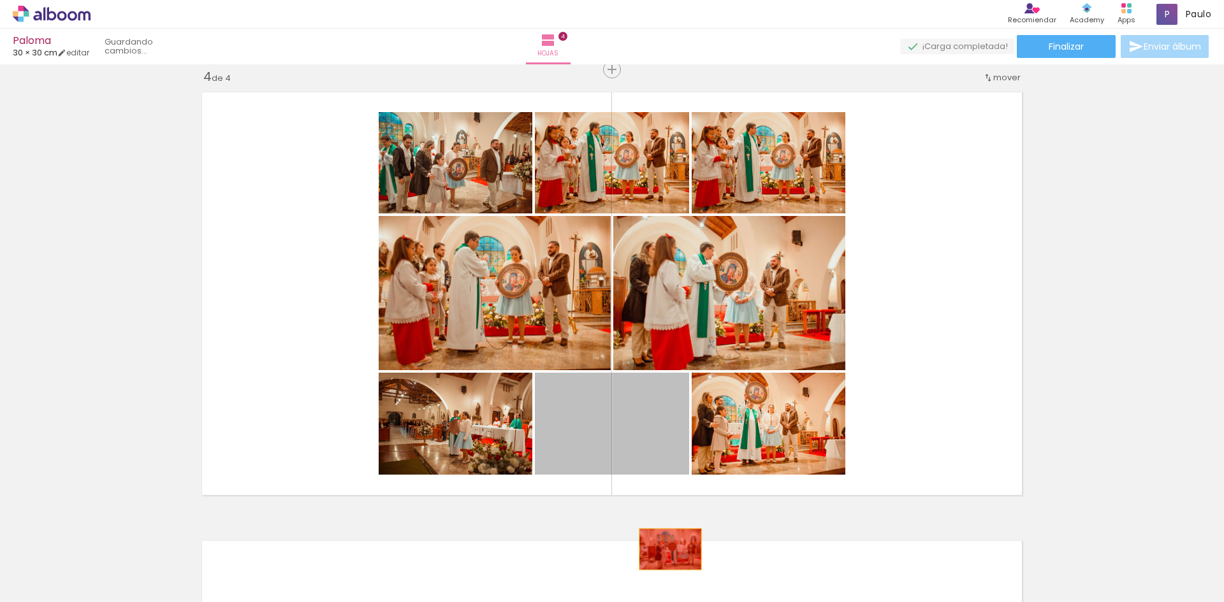
drag, startPoint x: 618, startPoint y: 440, endPoint x: 665, endPoint y: 549, distance: 118.5
click at [665, 549] on quentale-workspace at bounding box center [612, 301] width 1224 height 602
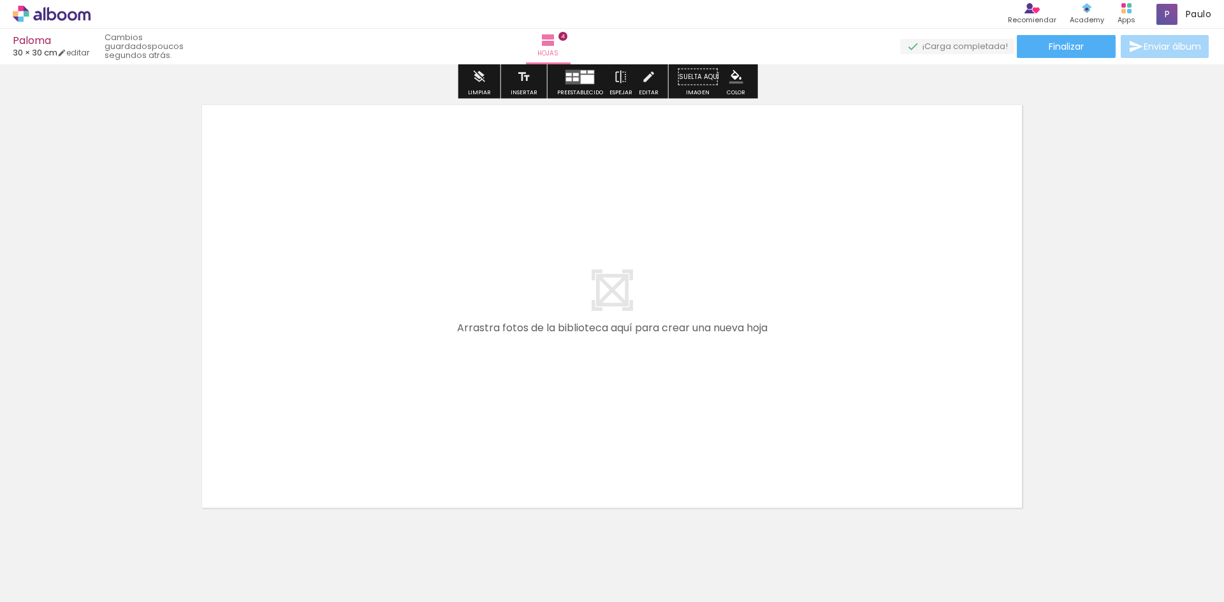
scroll to position [1808, 0]
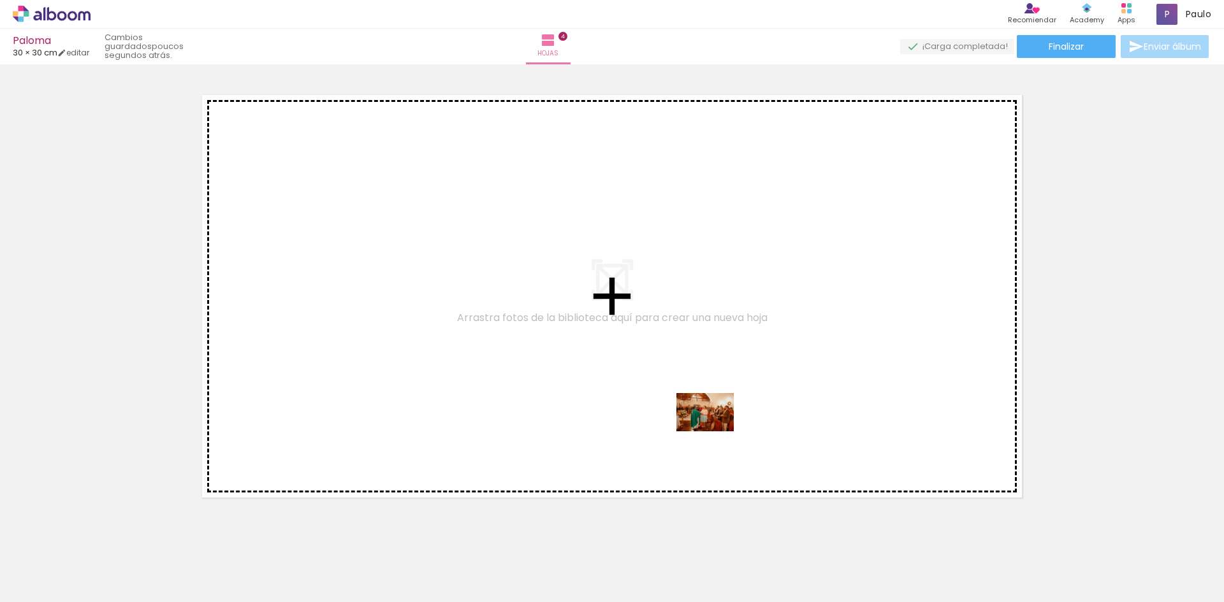
drag, startPoint x: 756, startPoint y: 571, endPoint x: 715, endPoint y: 432, distance: 145.6
click at [715, 432] on quentale-workspace at bounding box center [612, 301] width 1224 height 602
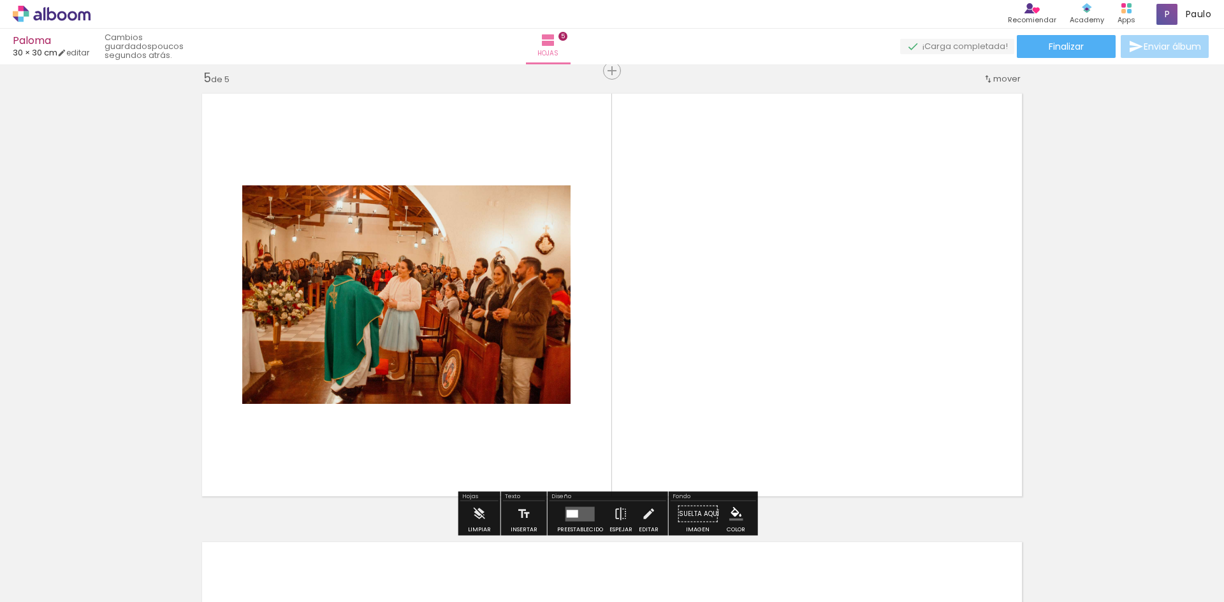
scroll to position [1811, 0]
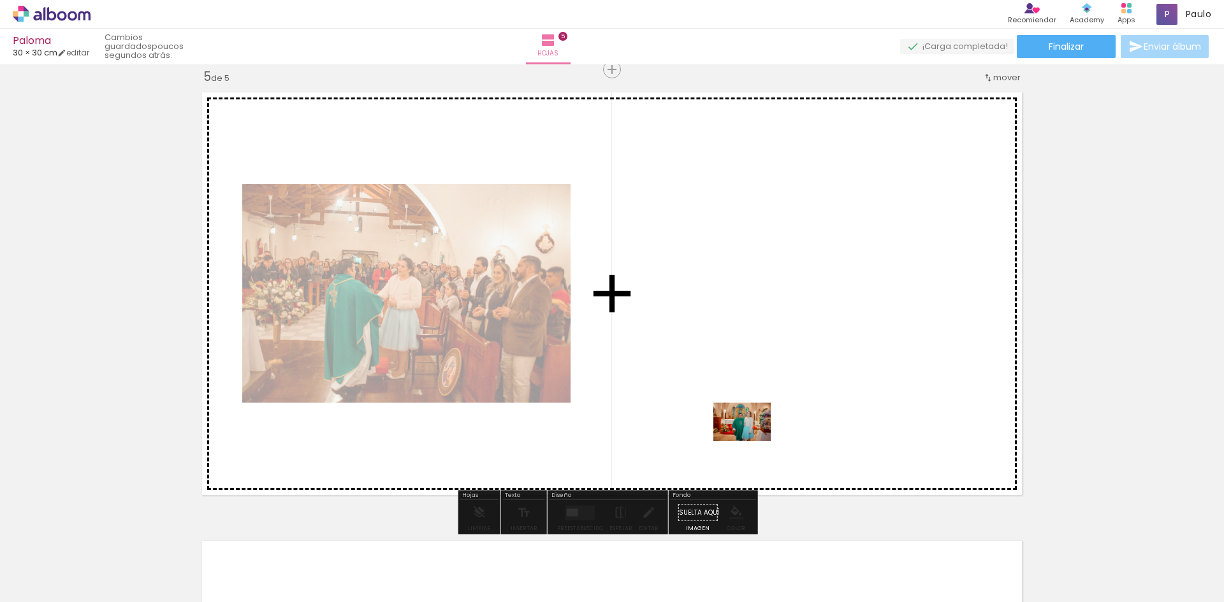
drag, startPoint x: 881, startPoint y: 579, endPoint x: 752, endPoint y: 441, distance: 189.4
click at [752, 441] on quentale-workspace at bounding box center [612, 301] width 1224 height 602
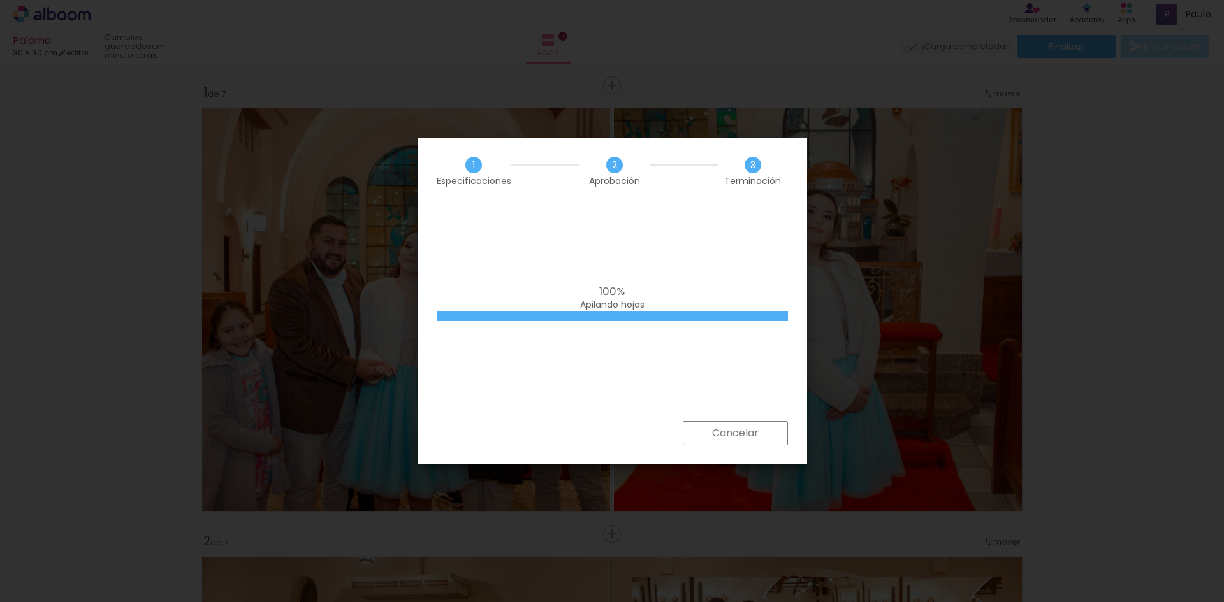
scroll to position [0, 3382]
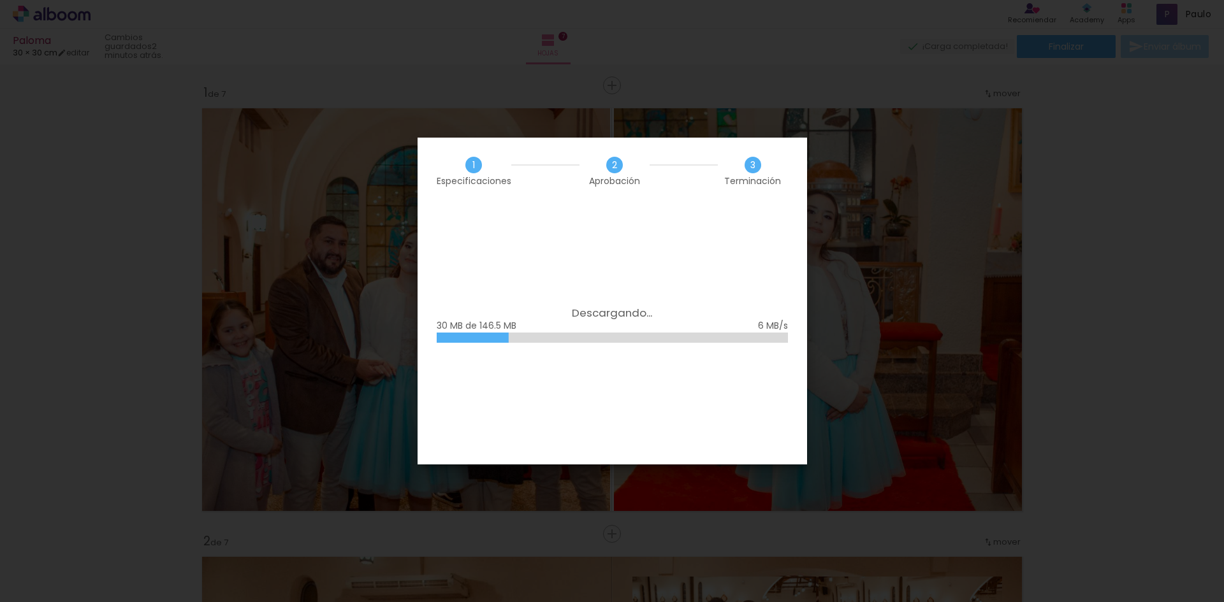
scroll to position [0, 3382]
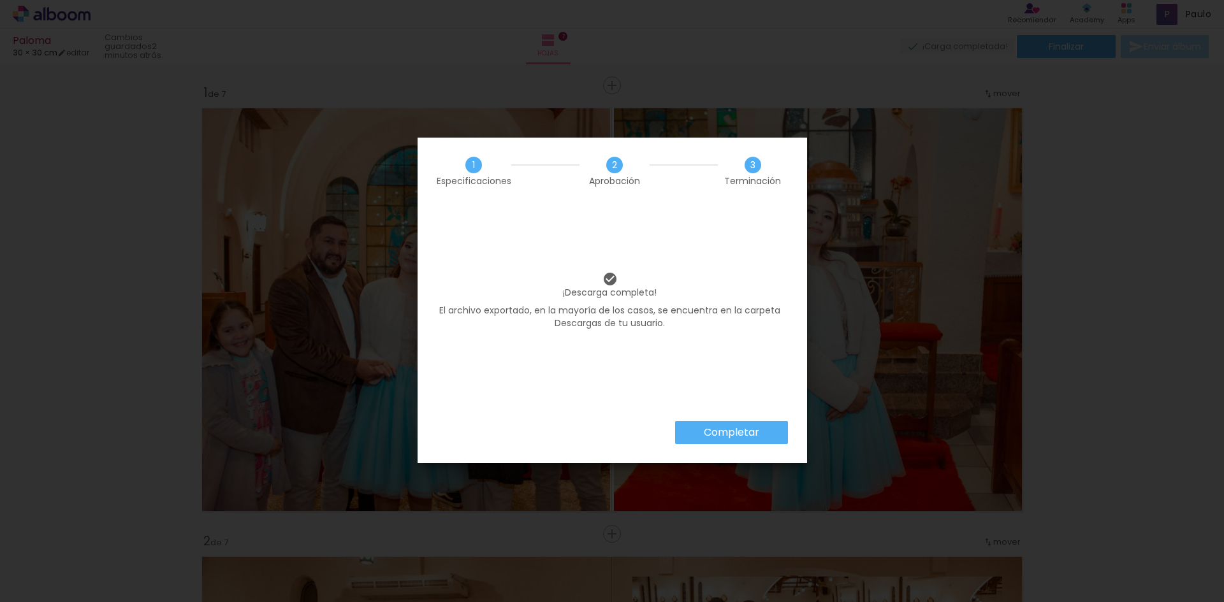
click at [743, 444] on div "Completar" at bounding box center [612, 442] width 389 height 42
click at [0, 0] on slot "Completar" at bounding box center [0, 0] width 0 height 0
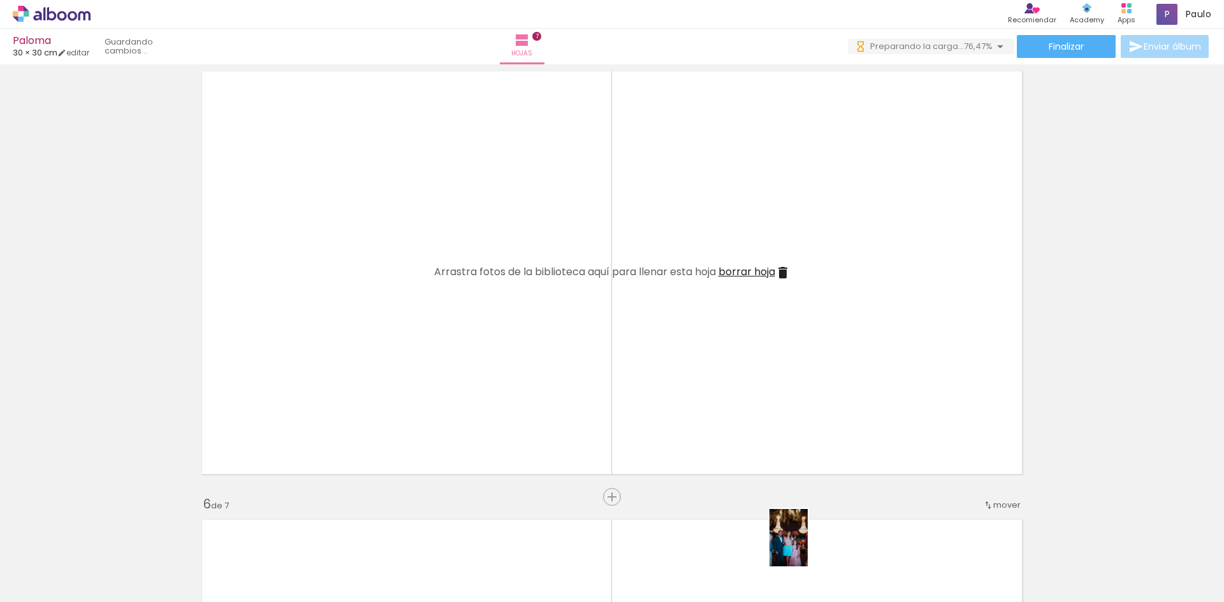
drag, startPoint x: 782, startPoint y: 568, endPoint x: 805, endPoint y: 551, distance: 28.7
click at [779, 551] on iron-image at bounding box center [756, 560] width 45 height 66
drag, startPoint x: 940, startPoint y: 521, endPoint x: 829, endPoint y: 391, distance: 170.4
click at [828, 389] on quentale-workspace at bounding box center [612, 301] width 1224 height 602
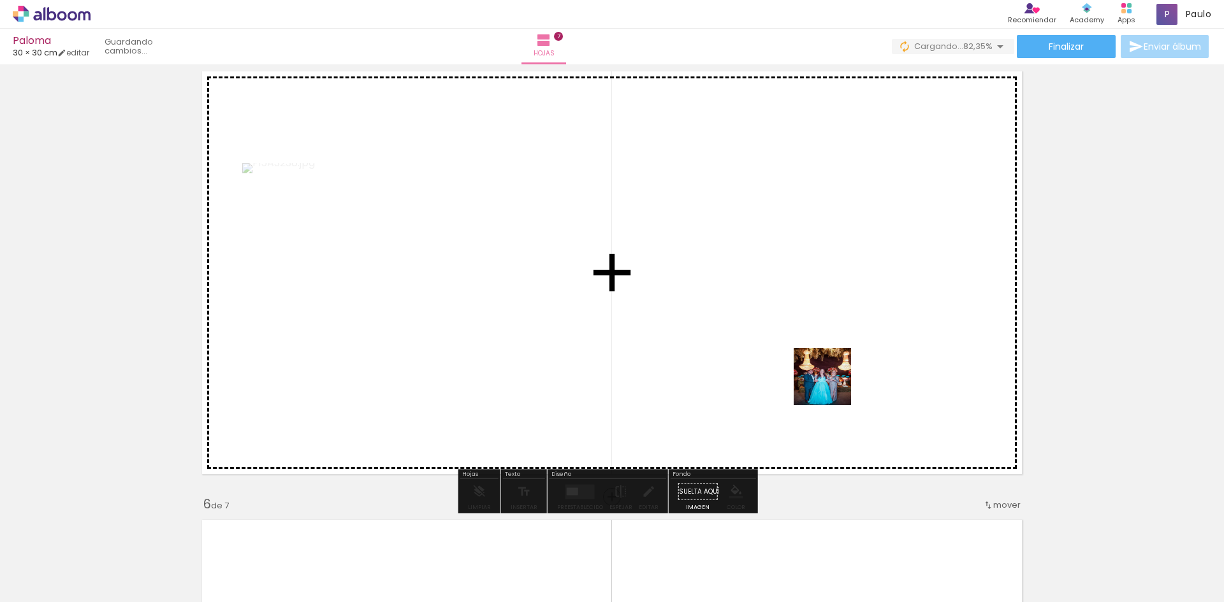
drag, startPoint x: 878, startPoint y: 467, endPoint x: 811, endPoint y: 354, distance: 130.3
click at [811, 354] on quentale-workspace at bounding box center [612, 301] width 1224 height 602
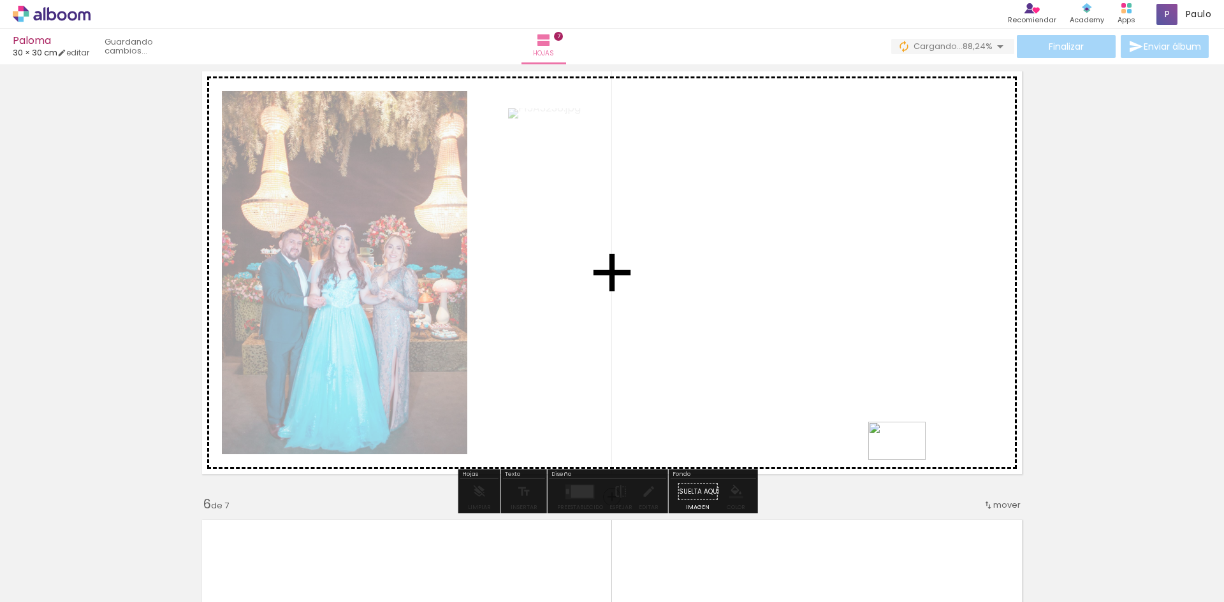
drag, startPoint x: 1055, startPoint y: 570, endPoint x: 906, endPoint y: 460, distance: 185.0
click at [906, 460] on quentale-workspace at bounding box center [612, 301] width 1224 height 602
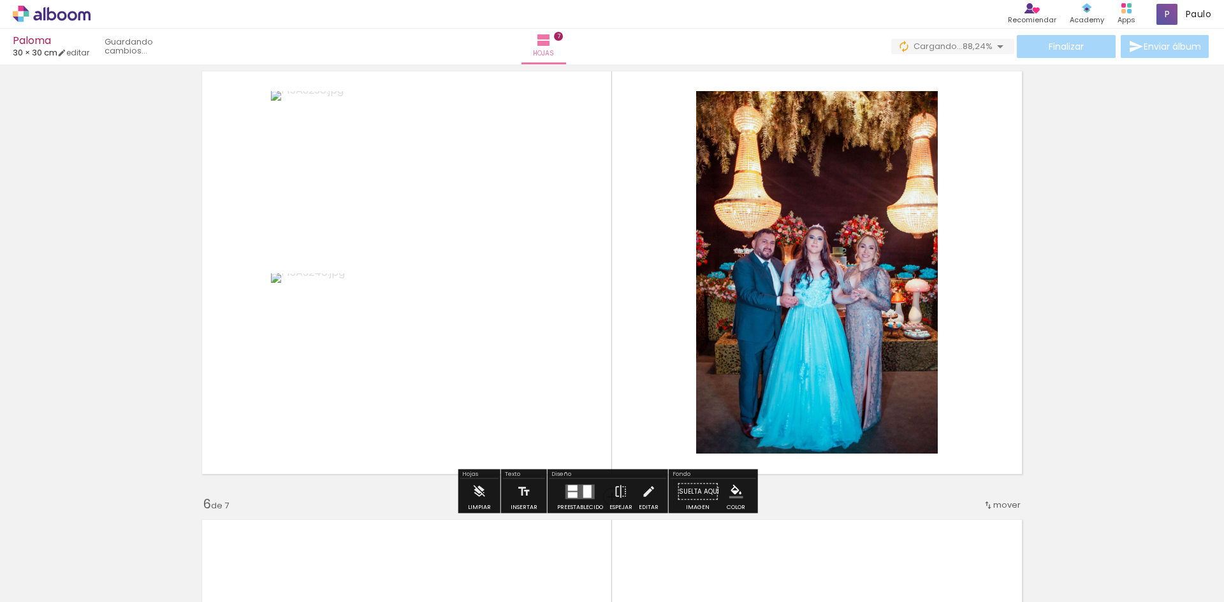
click at [583, 495] on div at bounding box center [587, 491] width 8 height 13
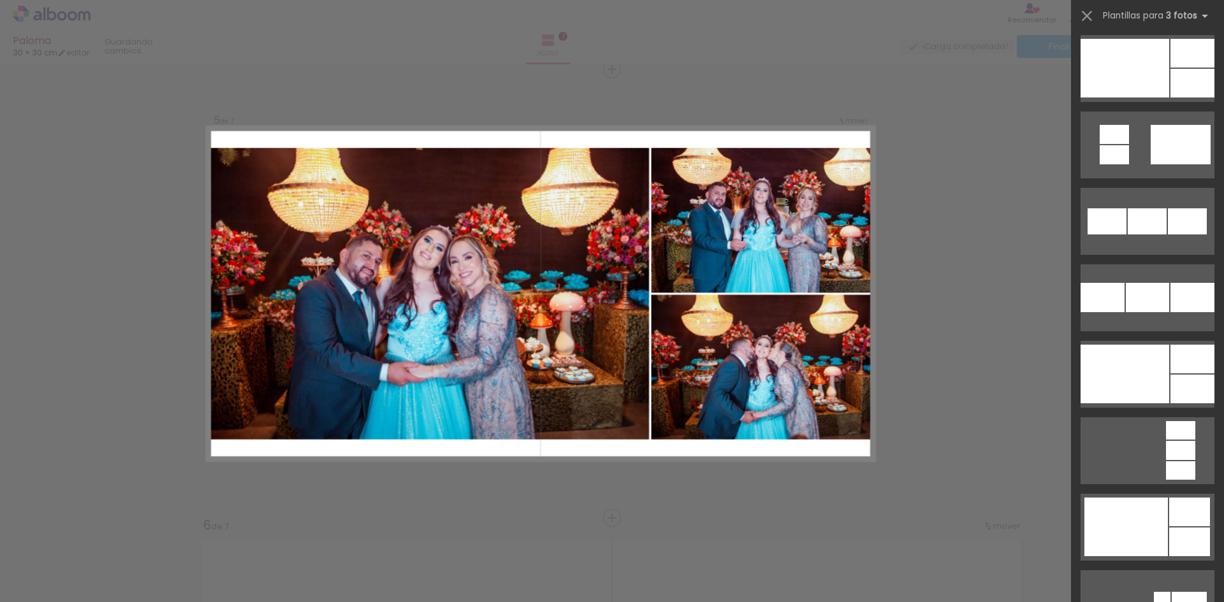
scroll to position [5354, 0]
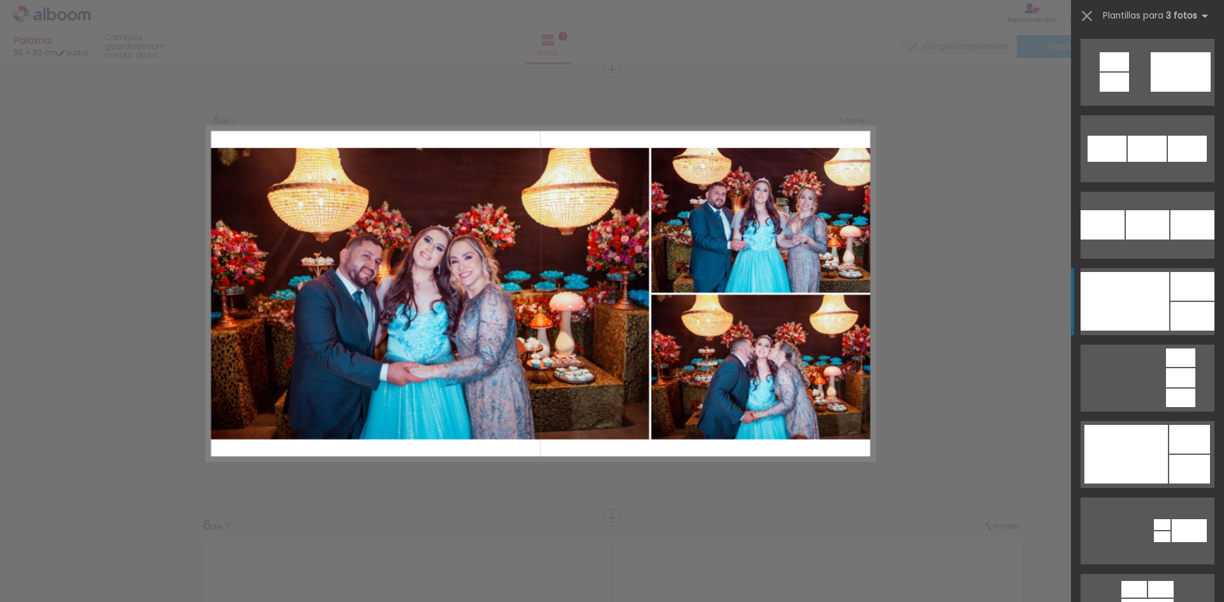
click at [1145, 300] on div at bounding box center [1124, 301] width 89 height 59
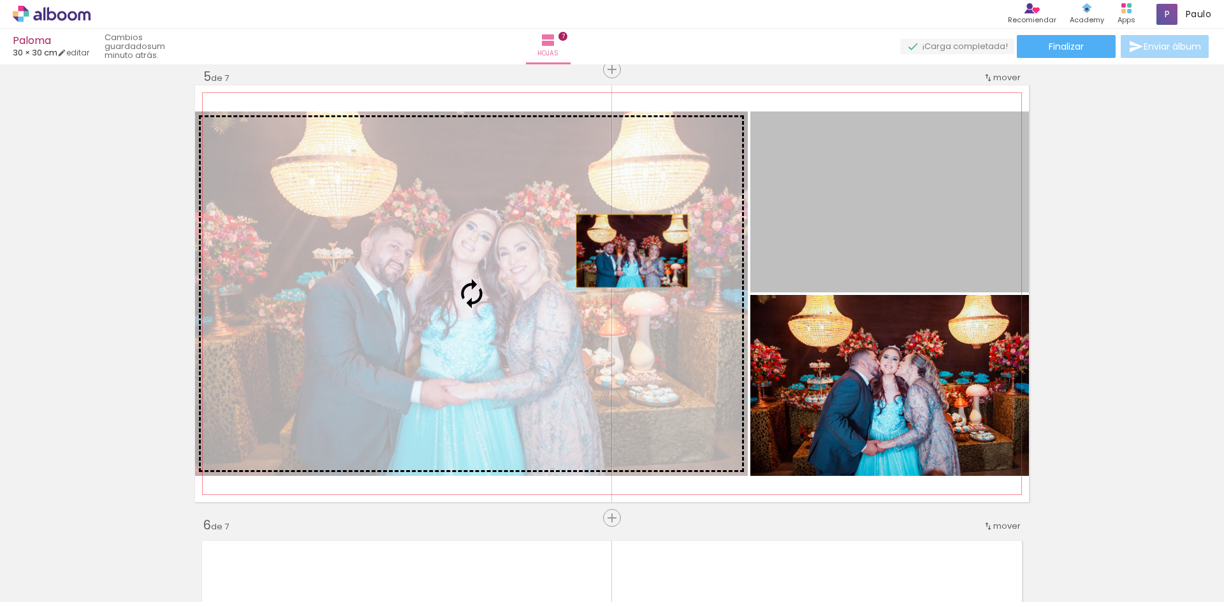
drag, startPoint x: 899, startPoint y: 215, endPoint x: 627, endPoint y: 251, distance: 275.2
click at [0, 0] on slot at bounding box center [0, 0] width 0 height 0
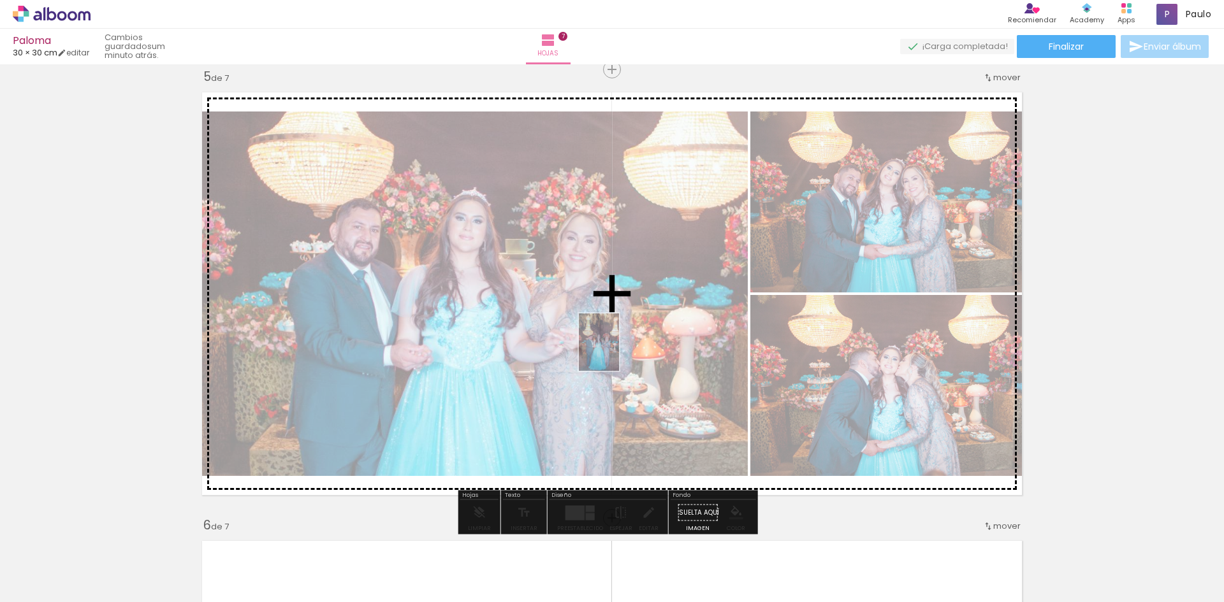
drag, startPoint x: 916, startPoint y: 565, endPoint x: 617, endPoint y: 352, distance: 367.0
click at [617, 352] on quentale-workspace at bounding box center [612, 301] width 1224 height 602
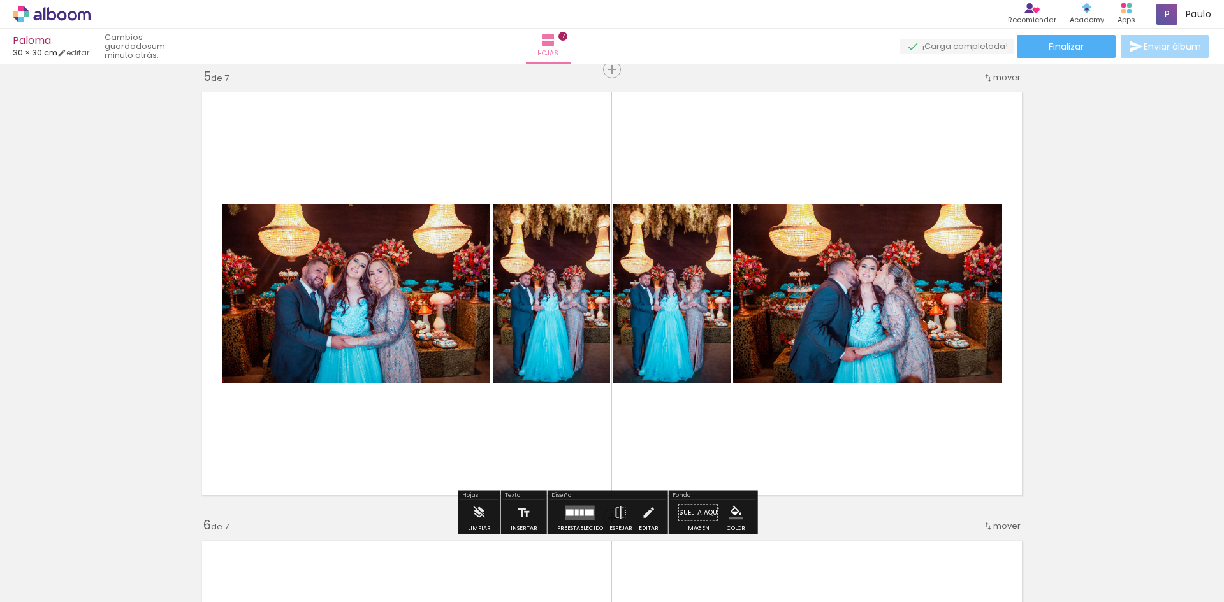
click at [529, 296] on quentale-photo at bounding box center [551, 294] width 117 height 180
click at [571, 510] on quentale-layouter at bounding box center [579, 512] width 29 height 15
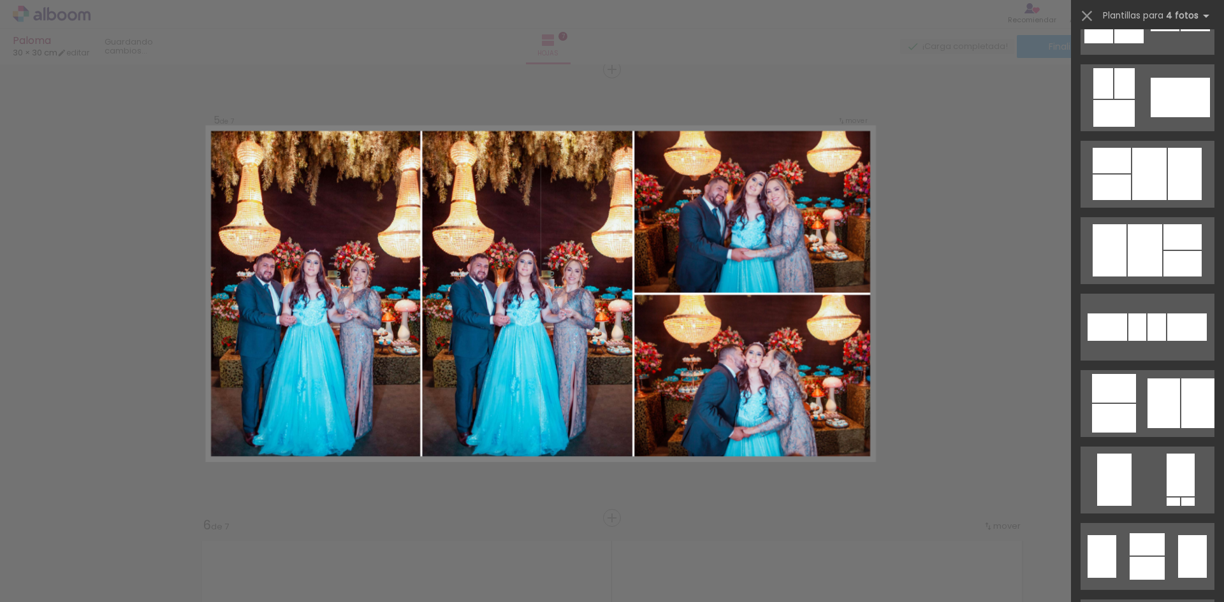
scroll to position [829, 0]
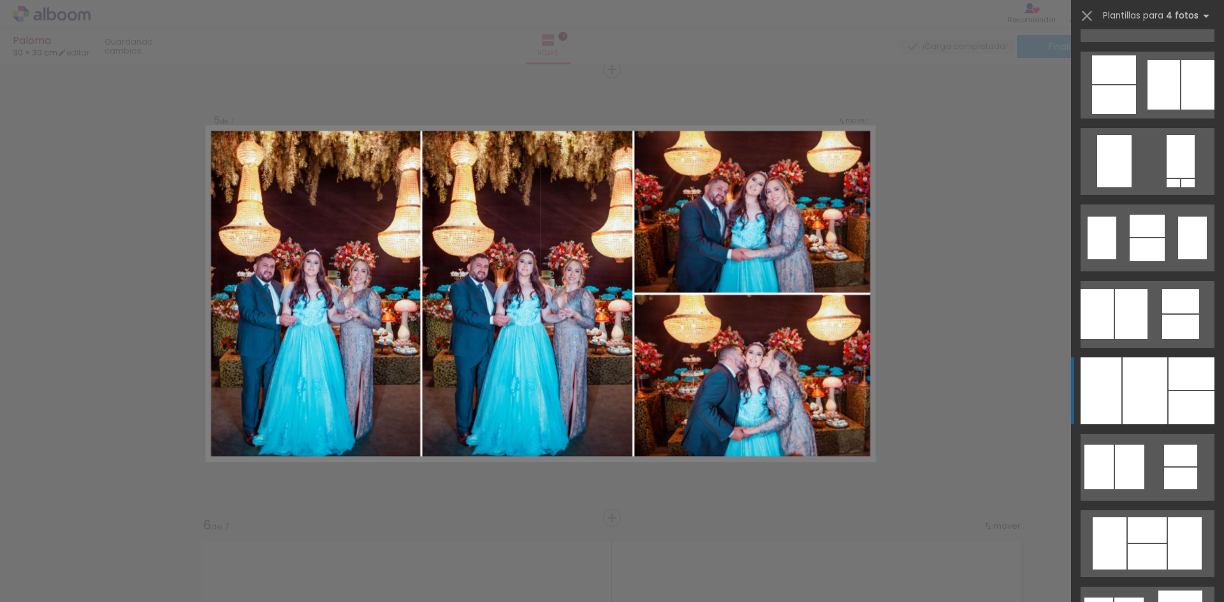
click at [1182, 398] on div at bounding box center [1191, 407] width 46 height 33
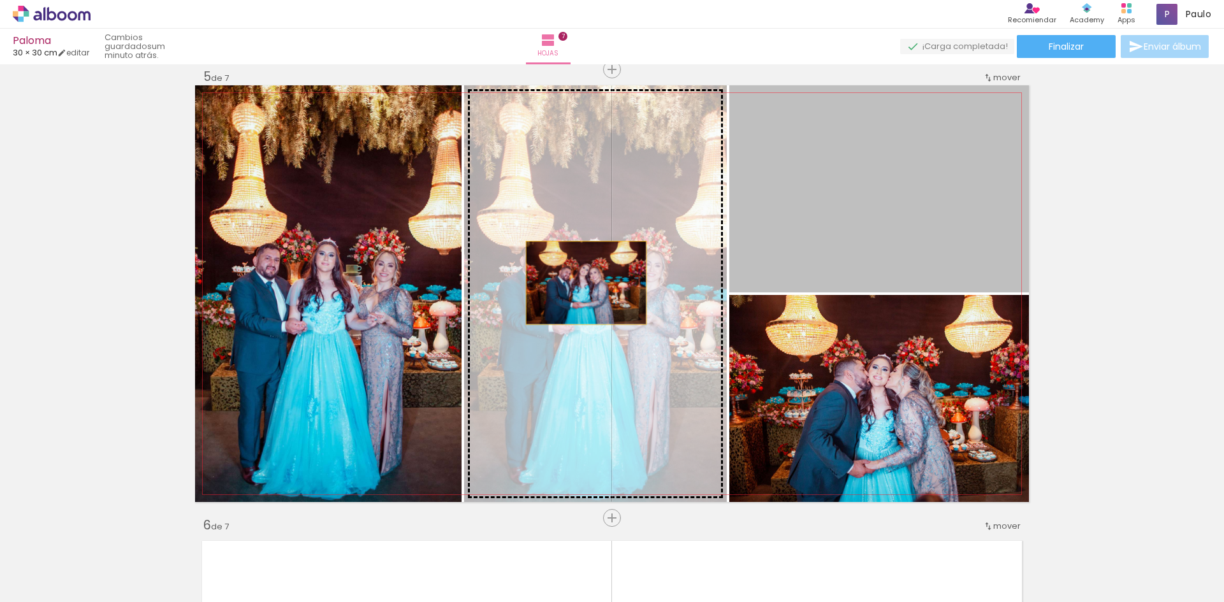
drag, startPoint x: 883, startPoint y: 254, endPoint x: 581, endPoint y: 283, distance: 304.1
click at [0, 0] on slot at bounding box center [0, 0] width 0 height 0
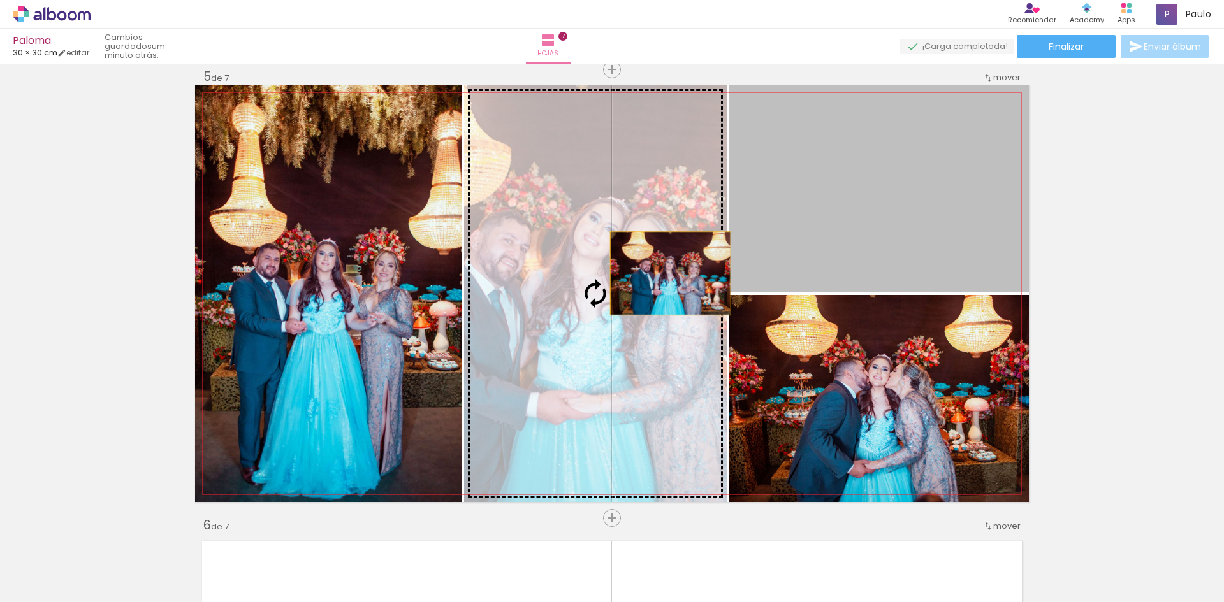
drag, startPoint x: 869, startPoint y: 236, endPoint x: 644, endPoint y: 279, distance: 228.9
click at [0, 0] on slot at bounding box center [0, 0] width 0 height 0
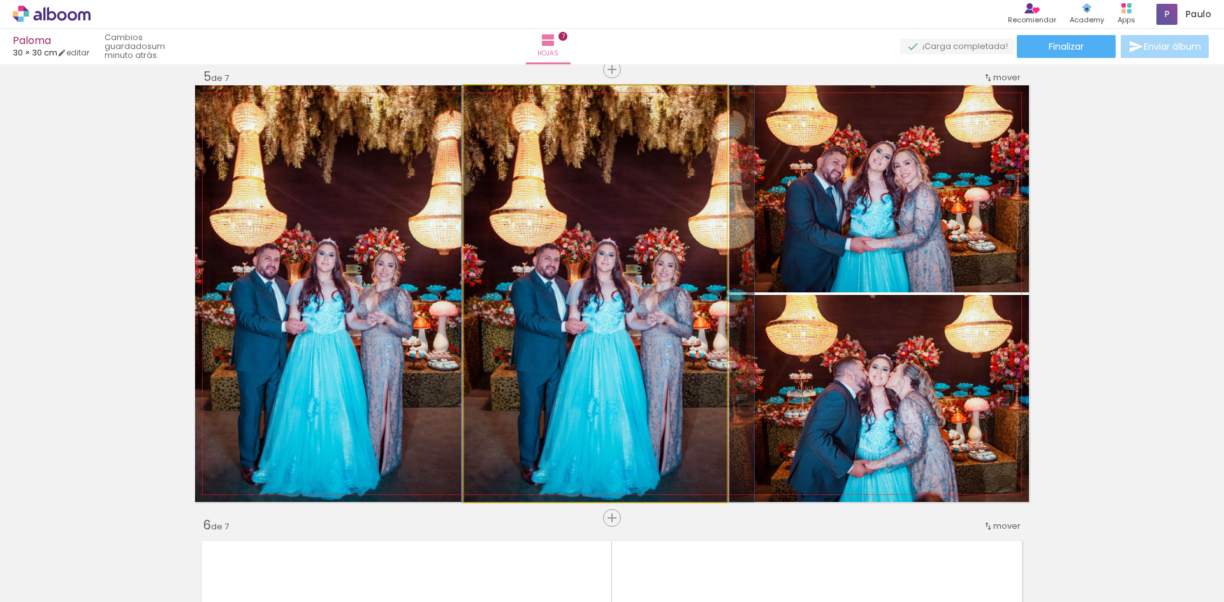
drag, startPoint x: 625, startPoint y: 322, endPoint x: 634, endPoint y: 317, distance: 10.3
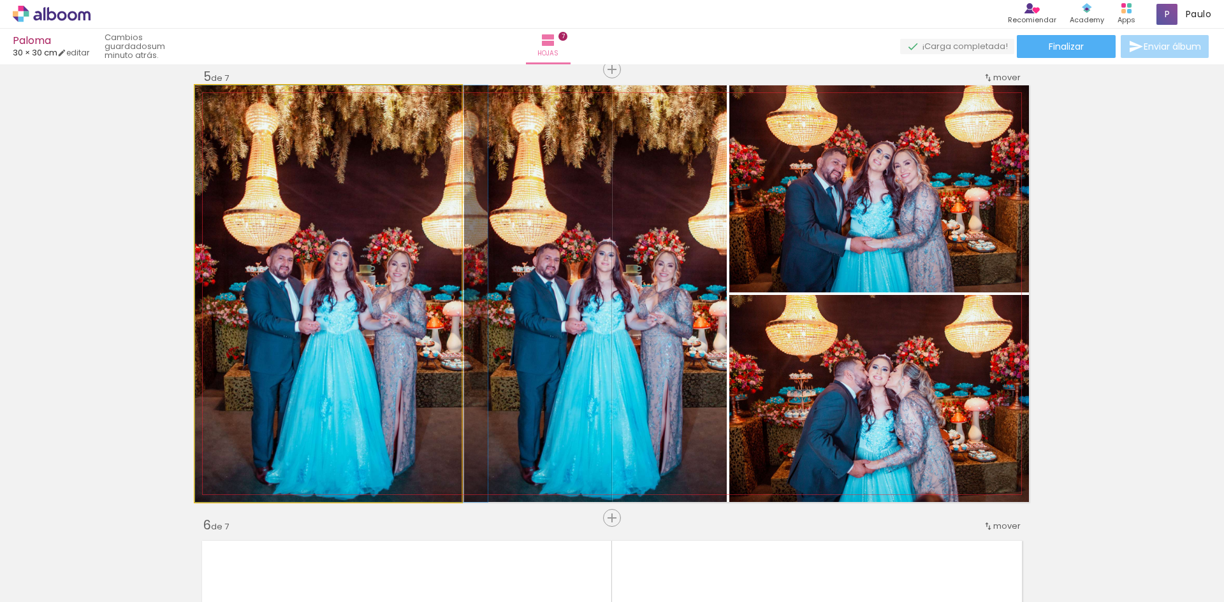
drag, startPoint x: 433, startPoint y: 337, endPoint x: 454, endPoint y: 330, distance: 22.0
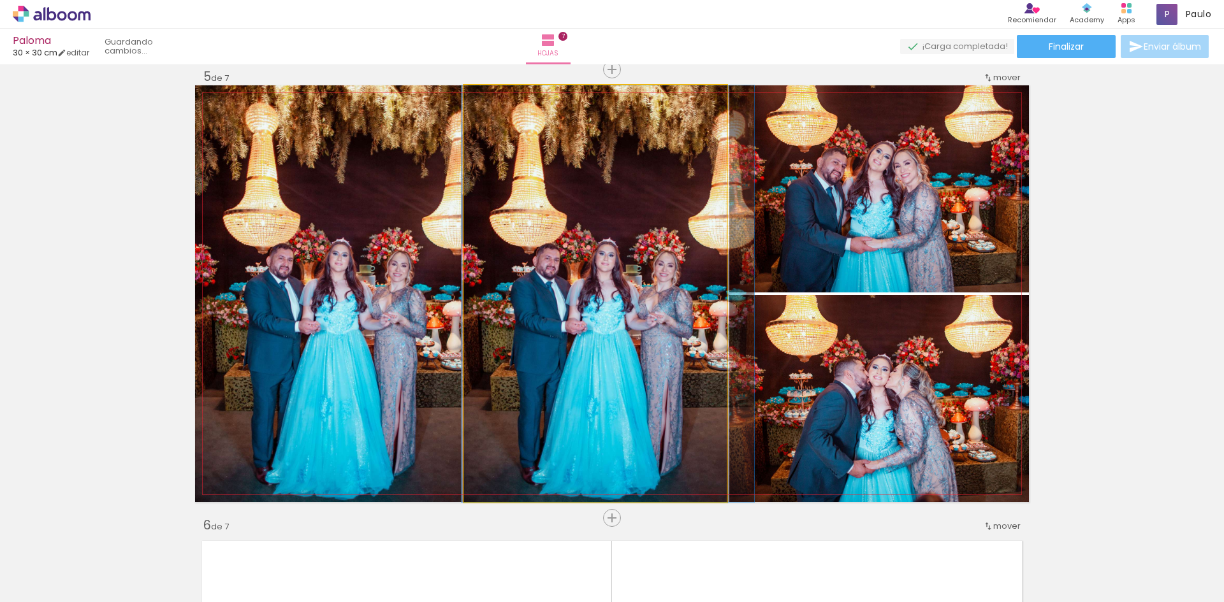
click at [606, 355] on quentale-photo at bounding box center [595, 293] width 263 height 417
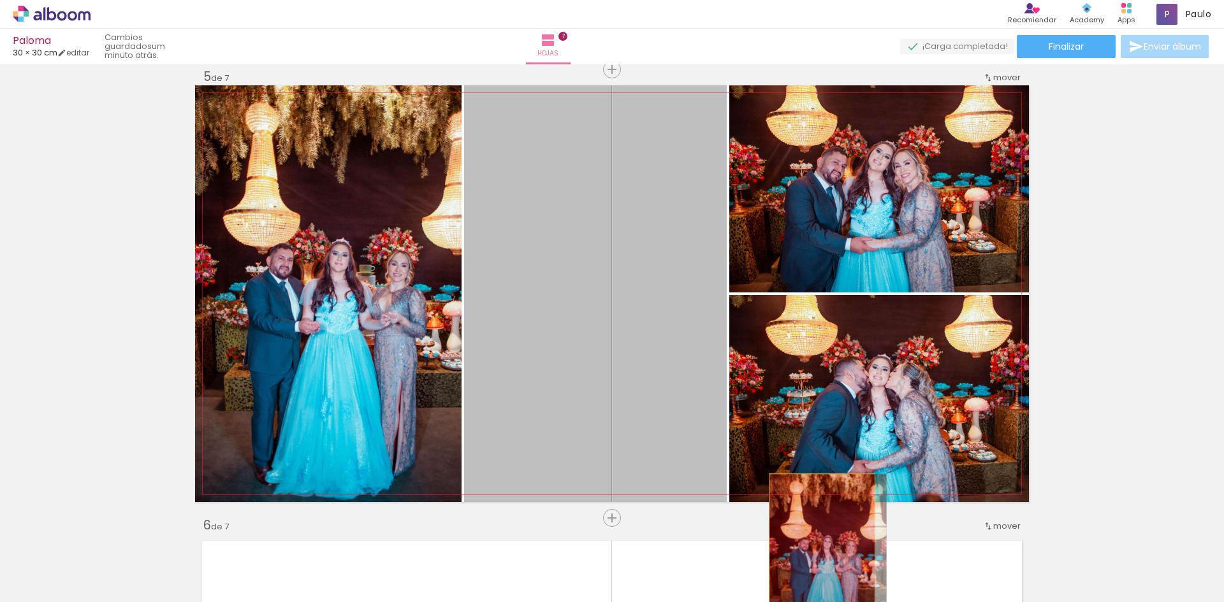
drag, startPoint x: 649, startPoint y: 303, endPoint x: 817, endPoint y: 558, distance: 304.6
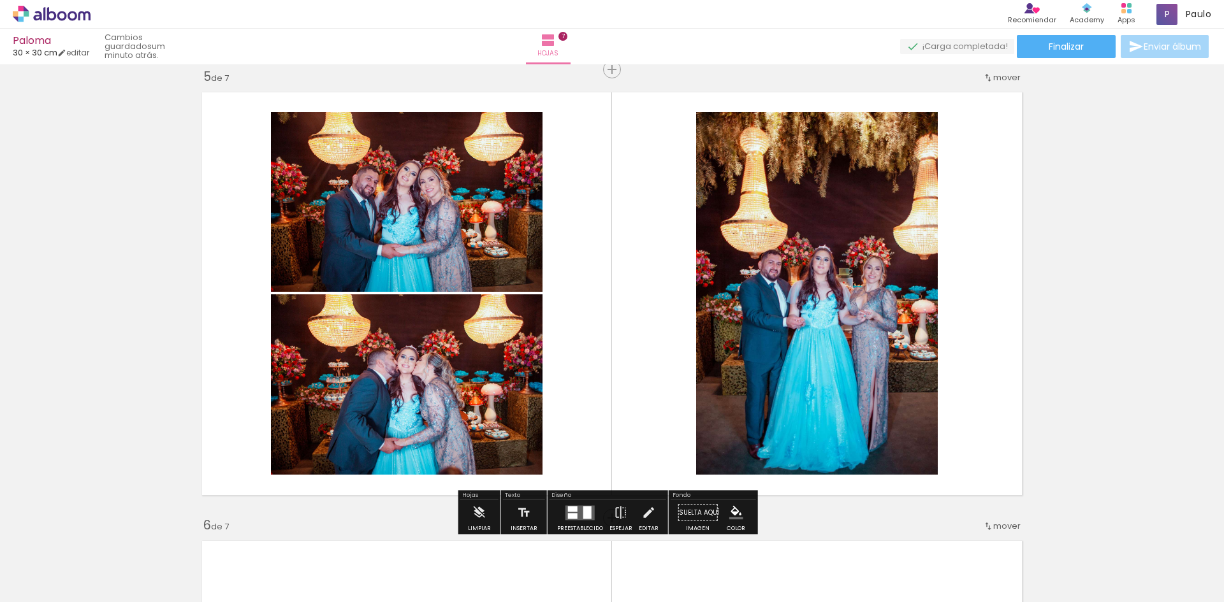
click at [575, 514] on quentale-layouter at bounding box center [579, 512] width 29 height 15
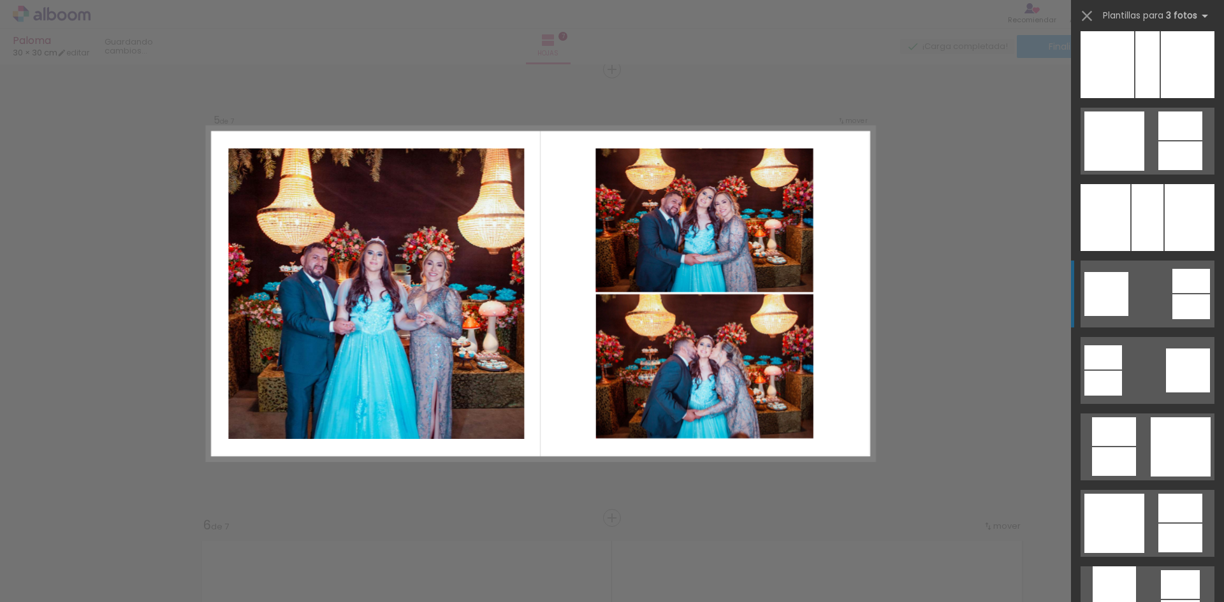
scroll to position [2167, 0]
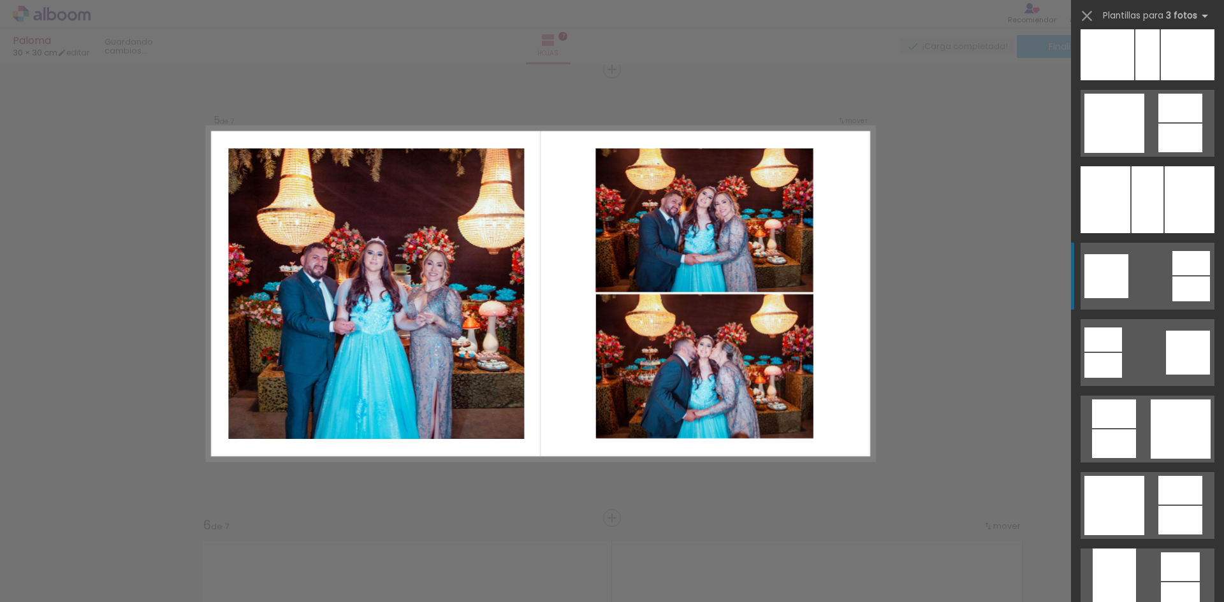
click at [1158, 502] on div at bounding box center [1180, 490] width 44 height 29
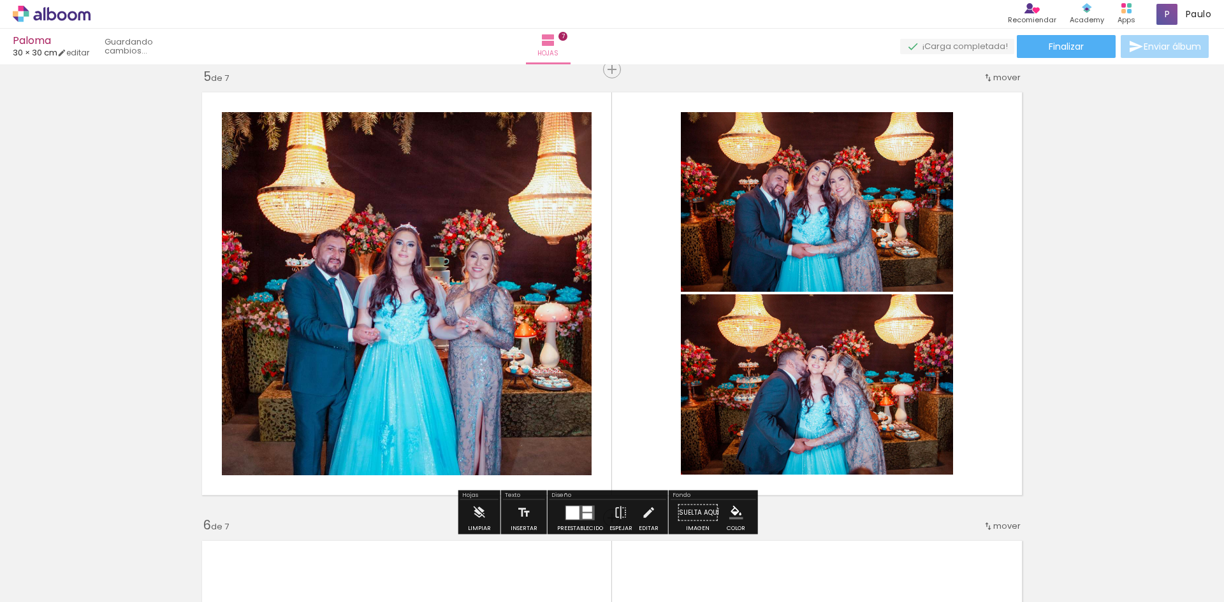
click at [839, 581] on div at bounding box center [828, 559] width 42 height 63
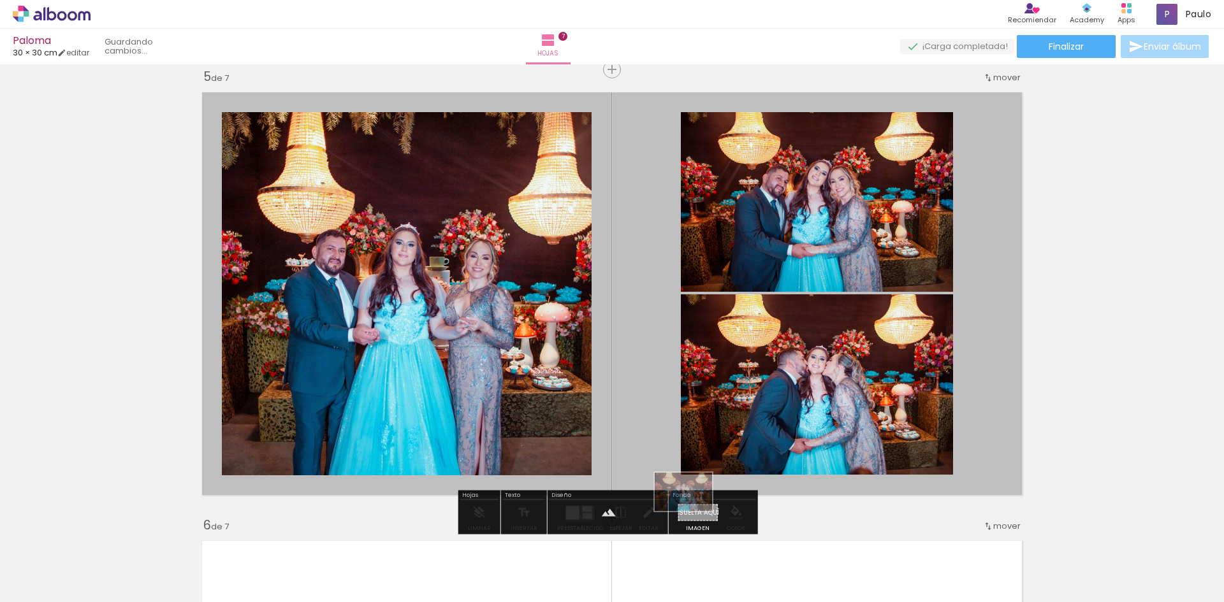
drag, startPoint x: 1066, startPoint y: 567, endPoint x: 693, endPoint y: 511, distance: 377.1
click at [693, 511] on quentale-workspace at bounding box center [612, 301] width 1224 height 602
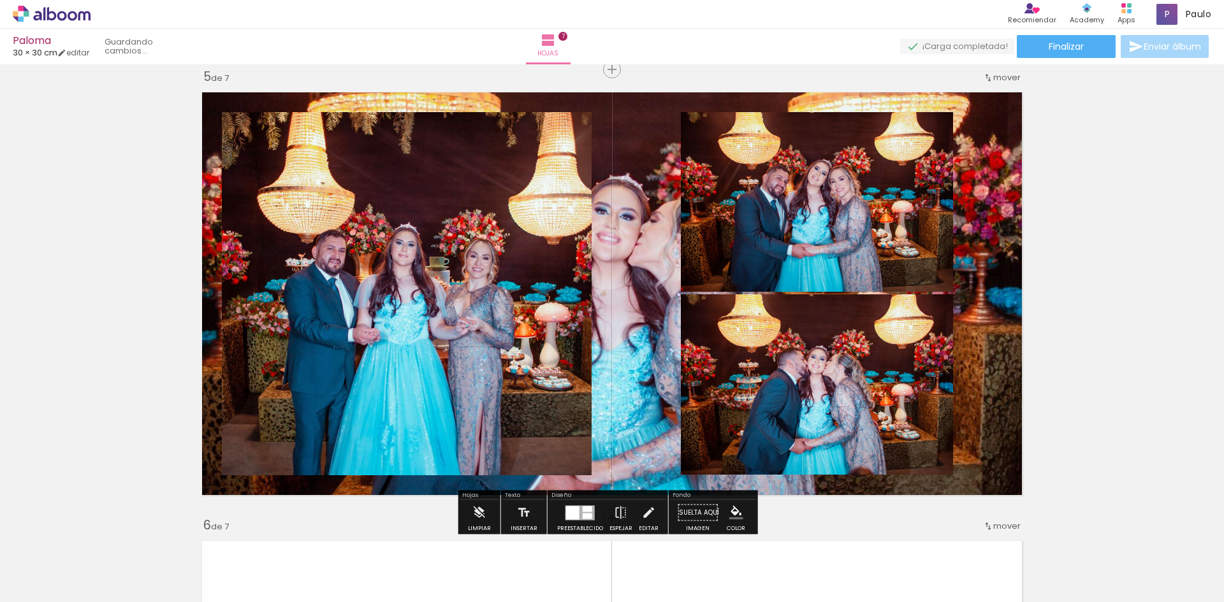
drag, startPoint x: 607, startPoint y: 216, endPoint x: 679, endPoint y: 210, distance: 72.3
click at [679, 210] on quentale-layouter at bounding box center [612, 293] width 834 height 417
click at [642, 155] on quentale-layouter at bounding box center [612, 293] width 834 height 417
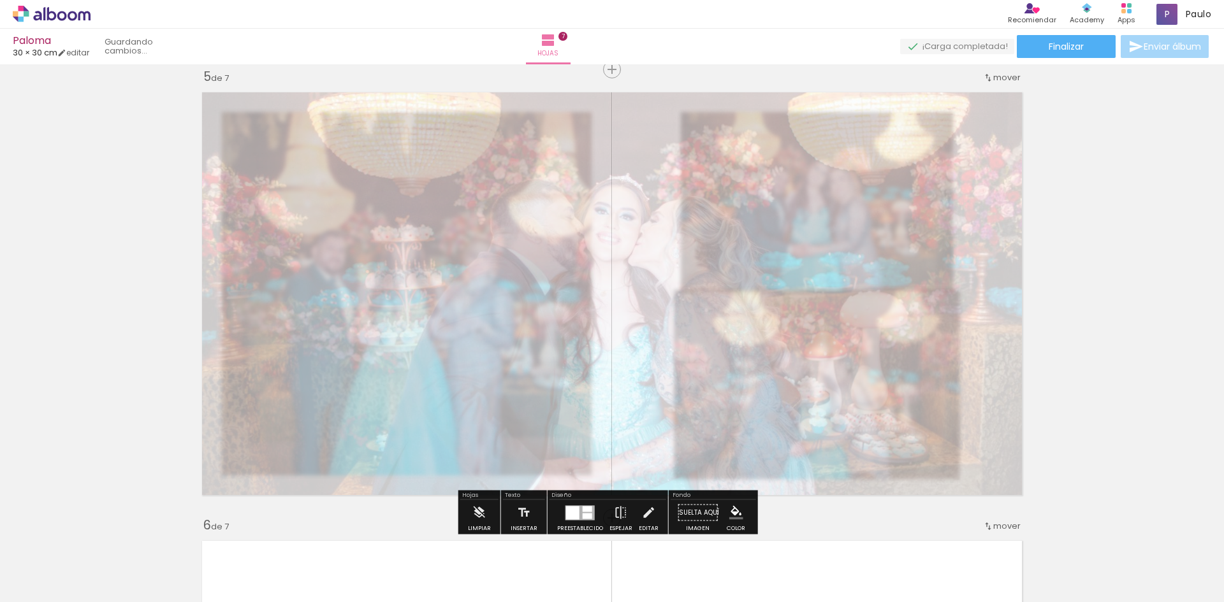
drag, startPoint x: 367, startPoint y: 117, endPoint x: 325, endPoint y: 121, distance: 42.2
click at [333, 121] on div at bounding box center [343, 118] width 20 height 20
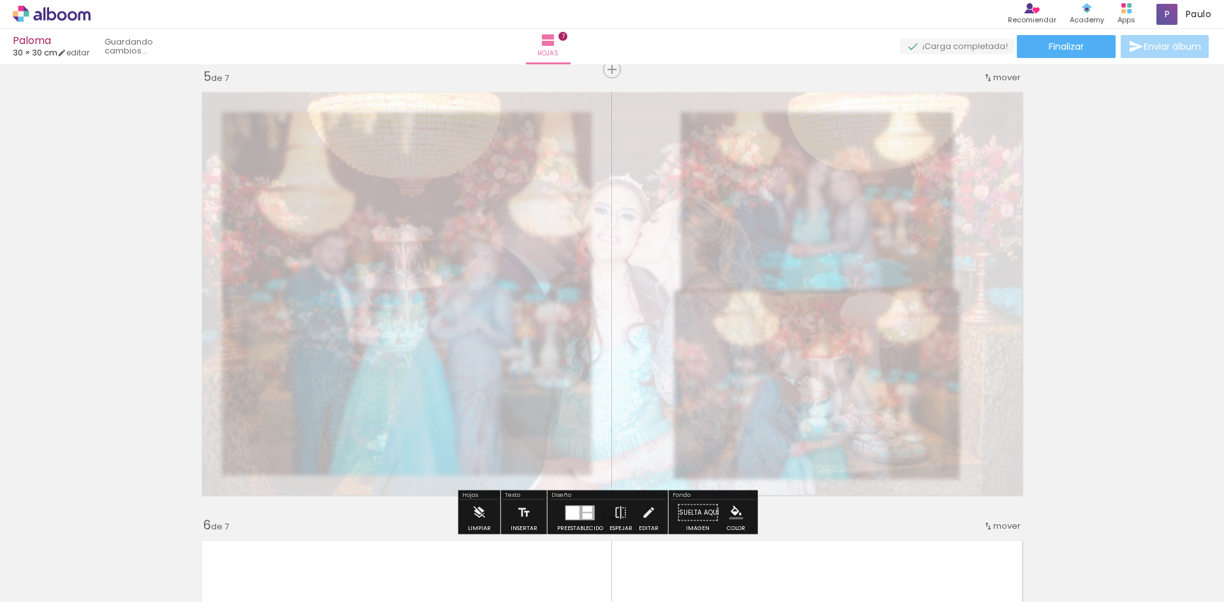
click at [860, 136] on quentale-photo at bounding box center [612, 293] width 834 height 417
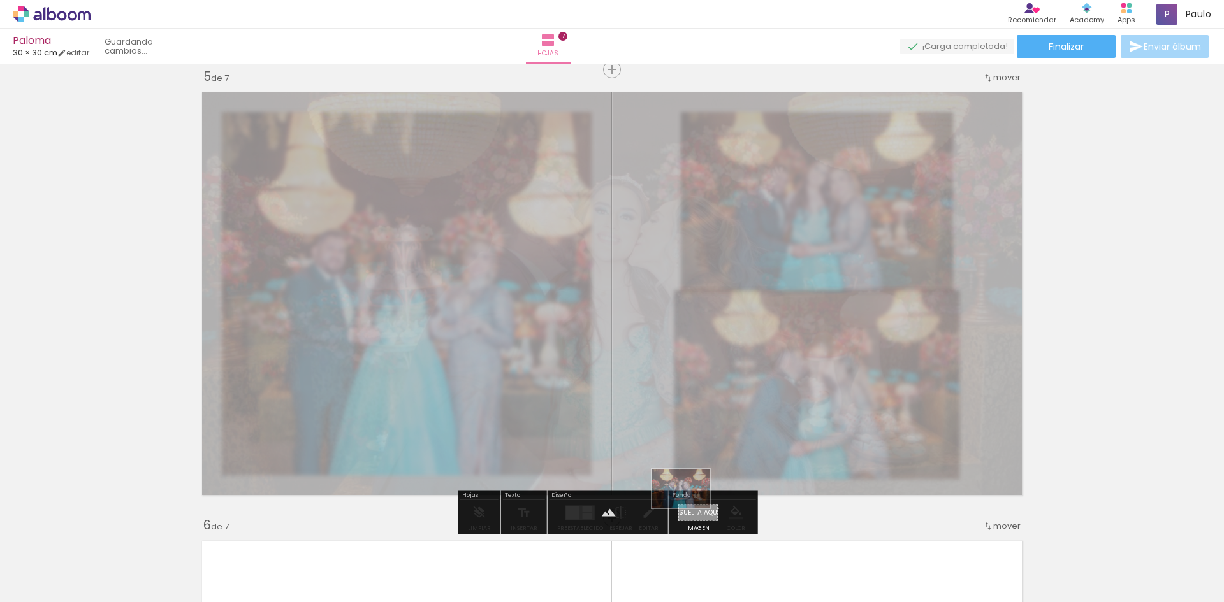
drag, startPoint x: 998, startPoint y: 576, endPoint x: 690, endPoint y: 508, distance: 314.7
click at [690, 508] on quentale-workspace at bounding box center [612, 301] width 1224 height 602
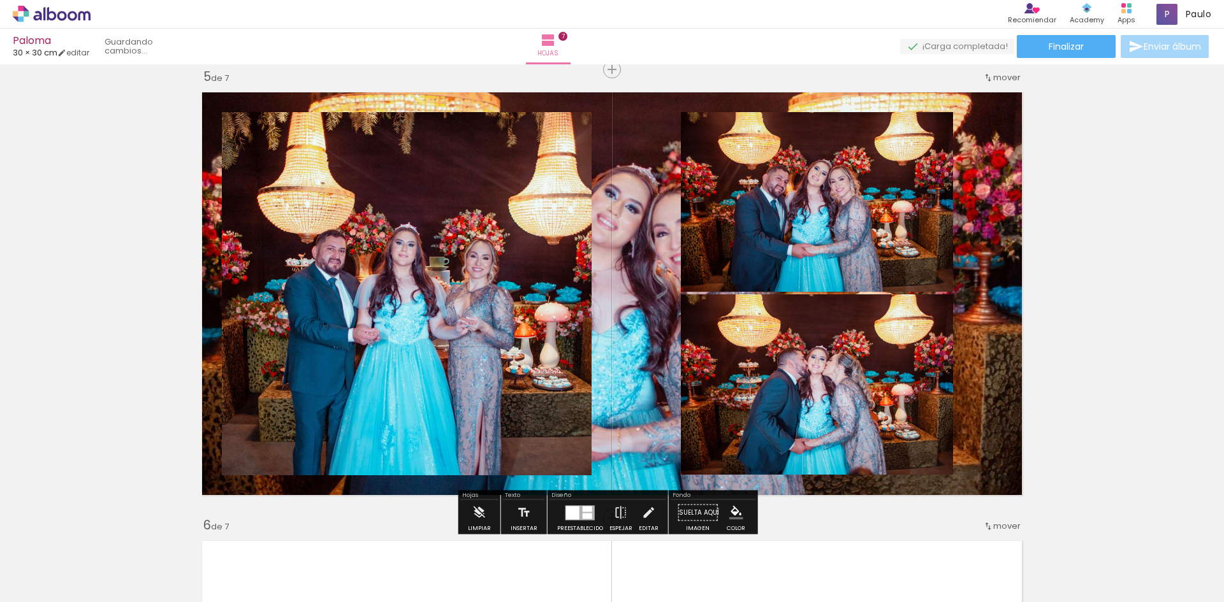
click at [609, 111] on quentale-layouter at bounding box center [612, 293] width 834 height 417
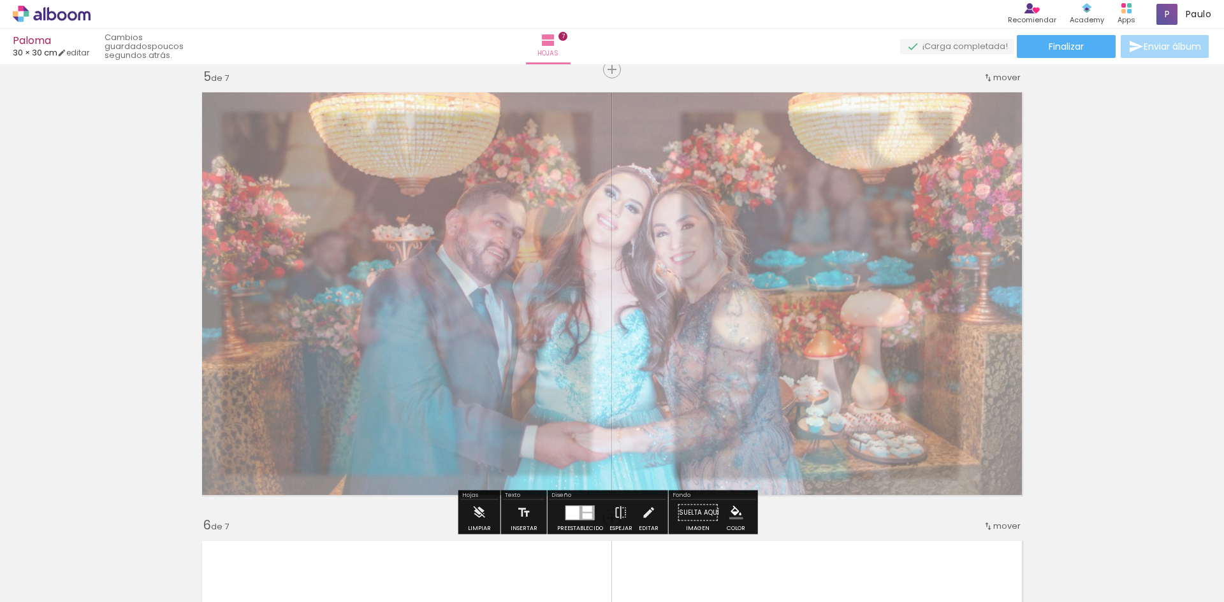
drag, startPoint x: 377, startPoint y: 121, endPoint x: 352, endPoint y: 125, distance: 25.2
type paper-slider "50"
click at [352, 125] on div at bounding box center [355, 118] width 20 height 20
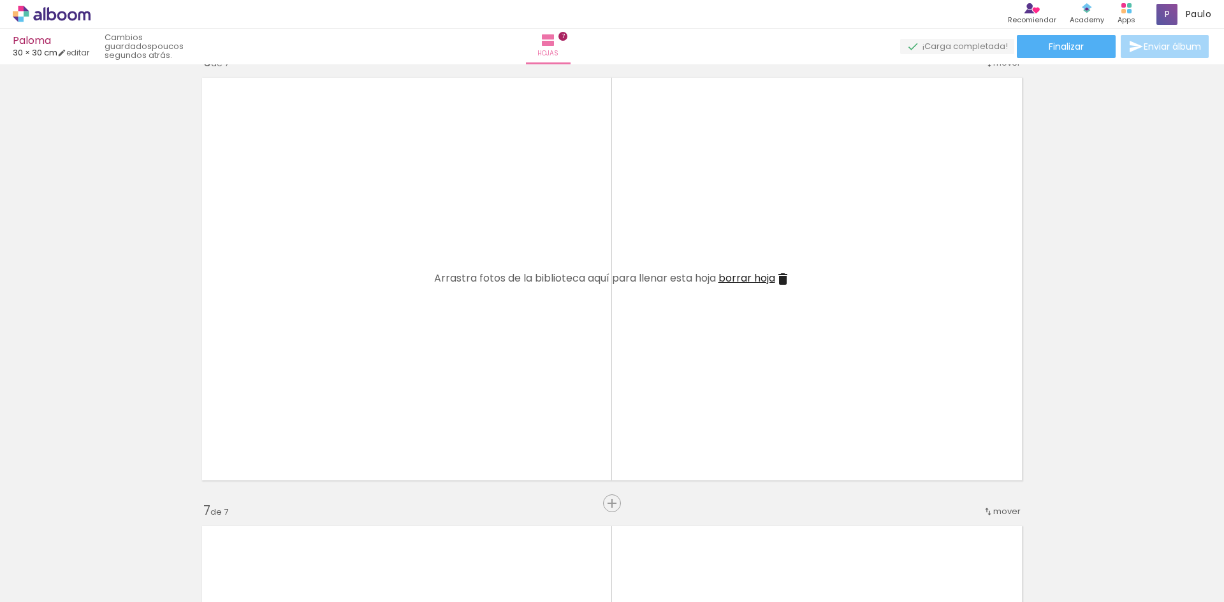
scroll to position [2296, 0]
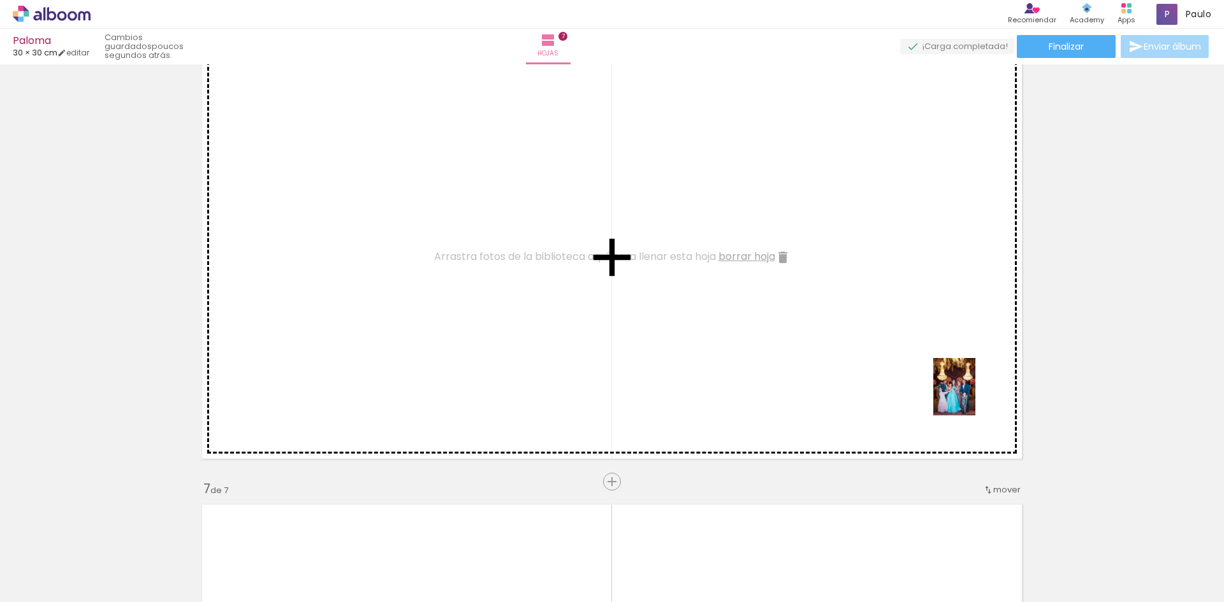
drag, startPoint x: 1188, startPoint y: 567, endPoint x: 967, endPoint y: 393, distance: 281.0
click at [967, 393] on quentale-workspace at bounding box center [612, 301] width 1224 height 602
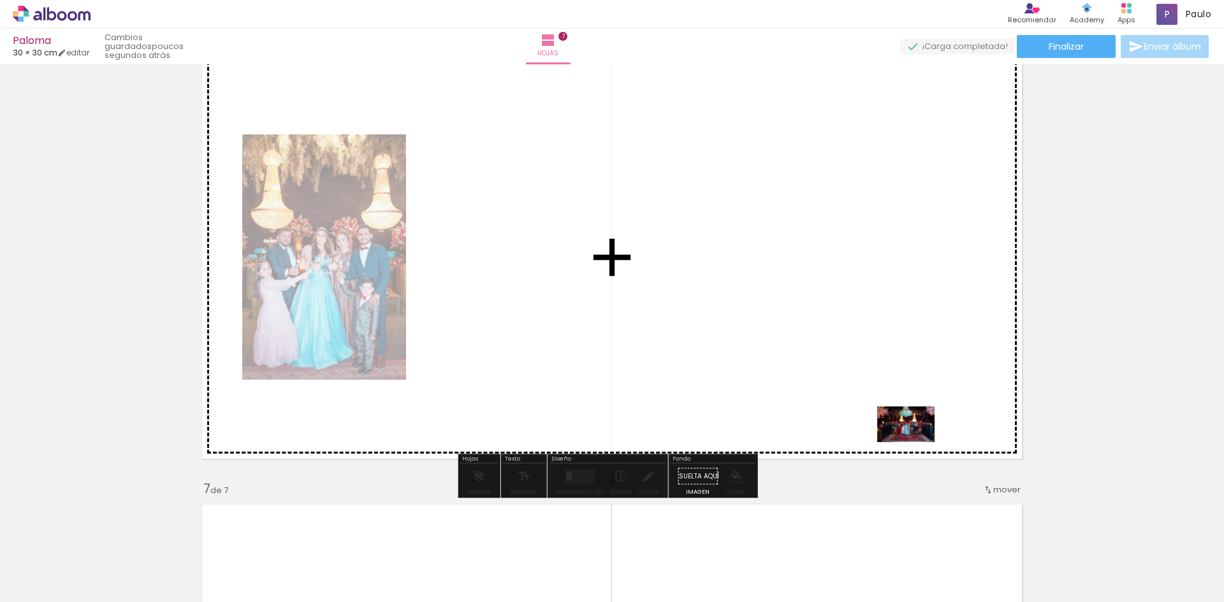
drag, startPoint x: 1136, startPoint y: 562, endPoint x: 908, endPoint y: 438, distance: 259.0
click at [908, 438] on quentale-workspace at bounding box center [612, 301] width 1224 height 602
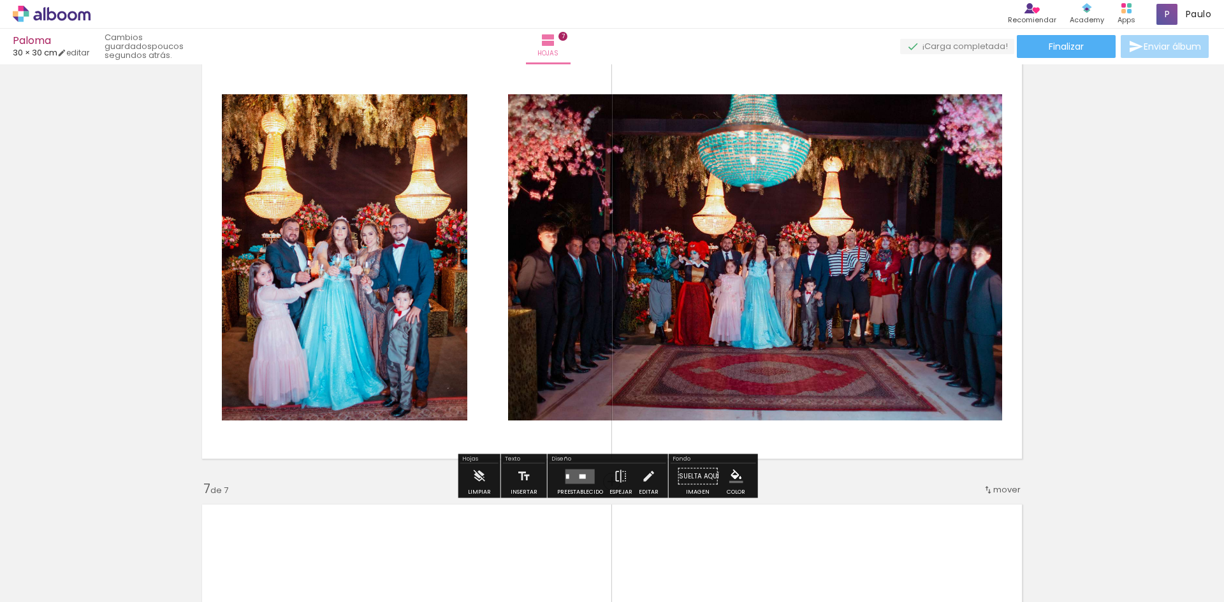
click at [565, 481] on quentale-layouter at bounding box center [579, 476] width 29 height 15
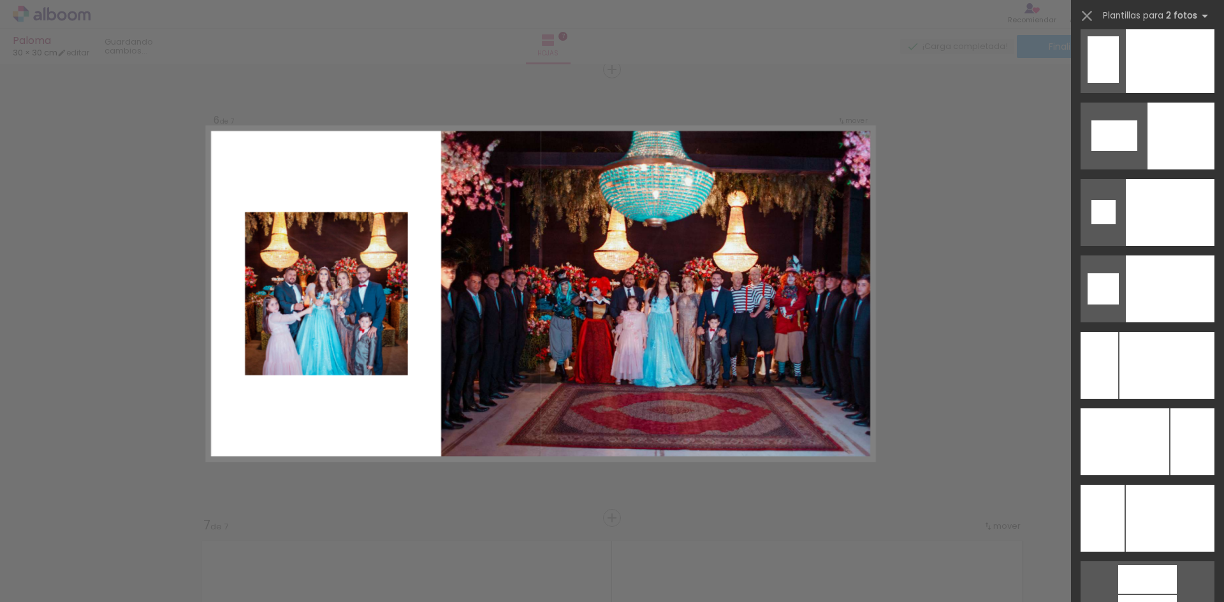
scroll to position [5609, 0]
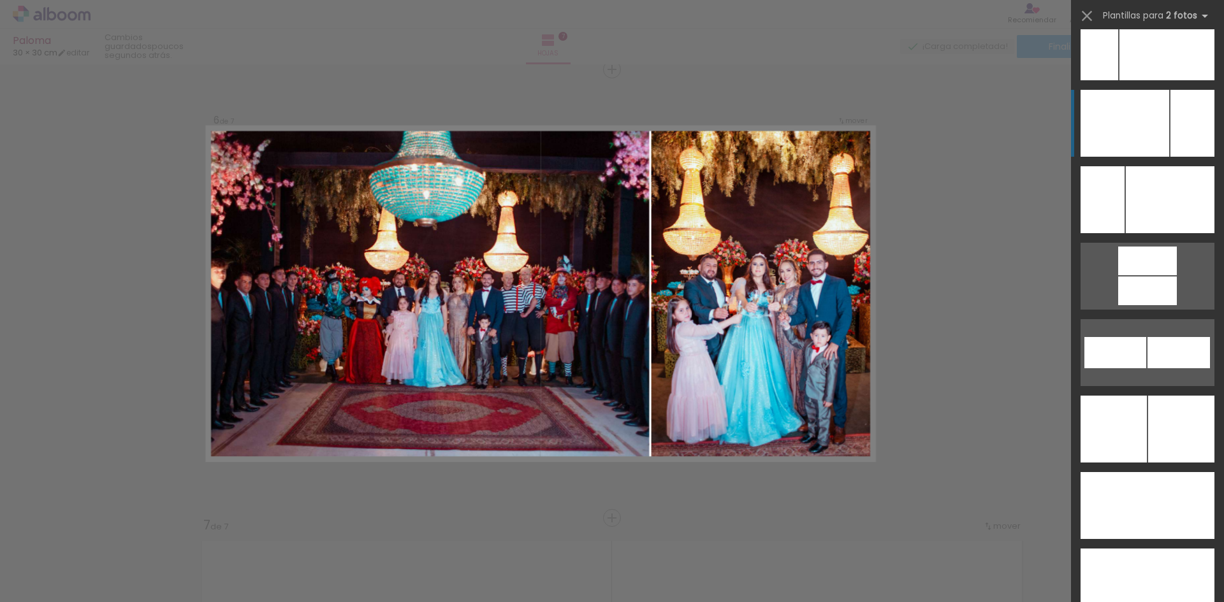
click at [1149, 146] on div at bounding box center [1124, 123] width 89 height 67
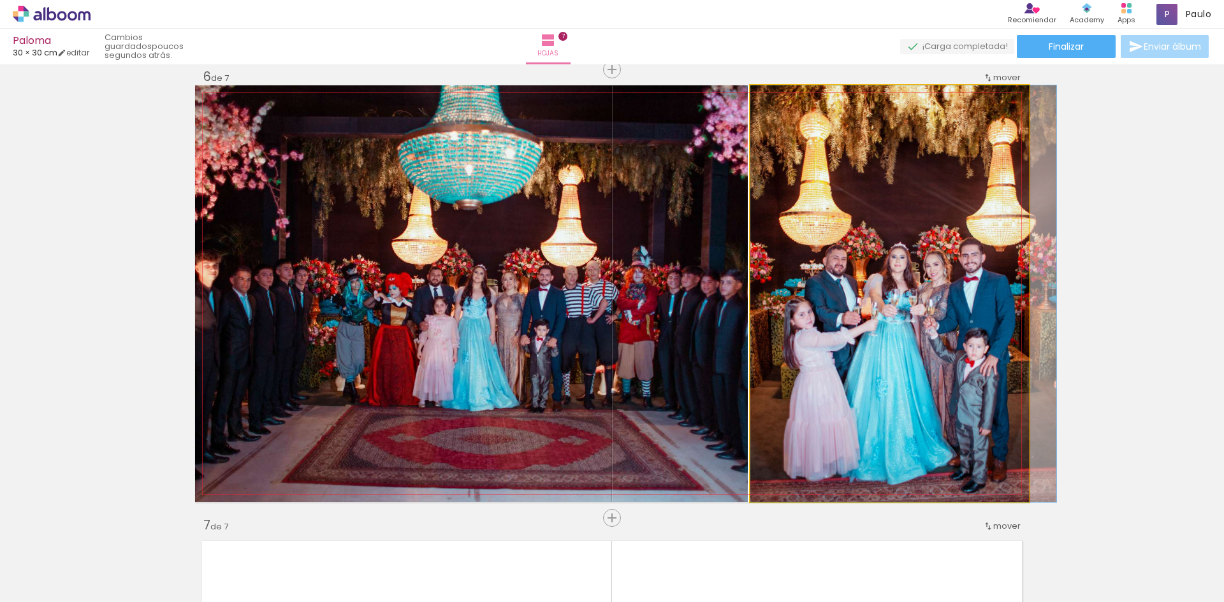
drag, startPoint x: 864, startPoint y: 381, endPoint x: 898, endPoint y: 379, distance: 33.8
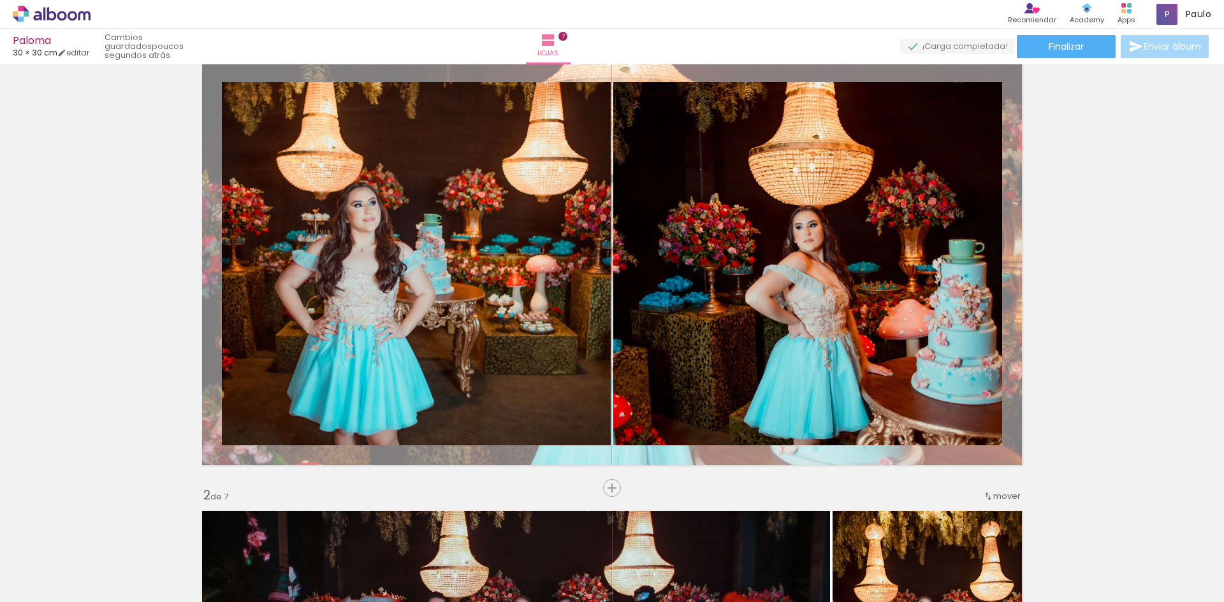
scroll to position [0, 0]
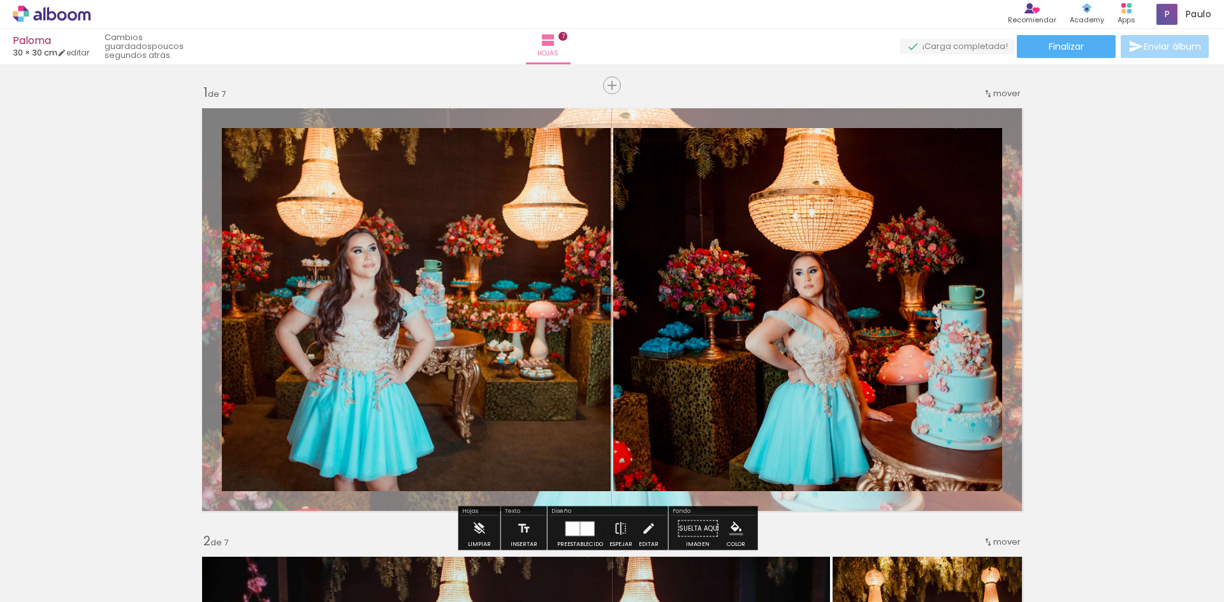
click at [663, 216] on quentale-photo at bounding box center [807, 309] width 389 height 363
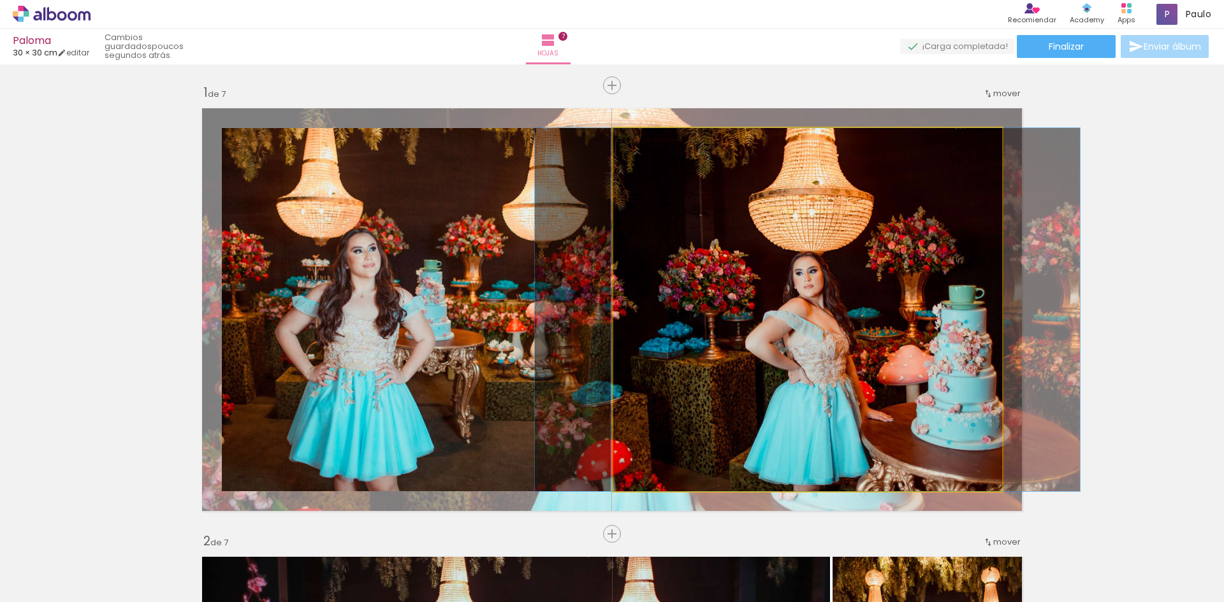
click at [826, 177] on quentale-photo at bounding box center [807, 309] width 389 height 363
click at [837, 157] on quentale-photo at bounding box center [807, 309] width 389 height 363
click at [838, 155] on quentale-photo at bounding box center [807, 309] width 389 height 363
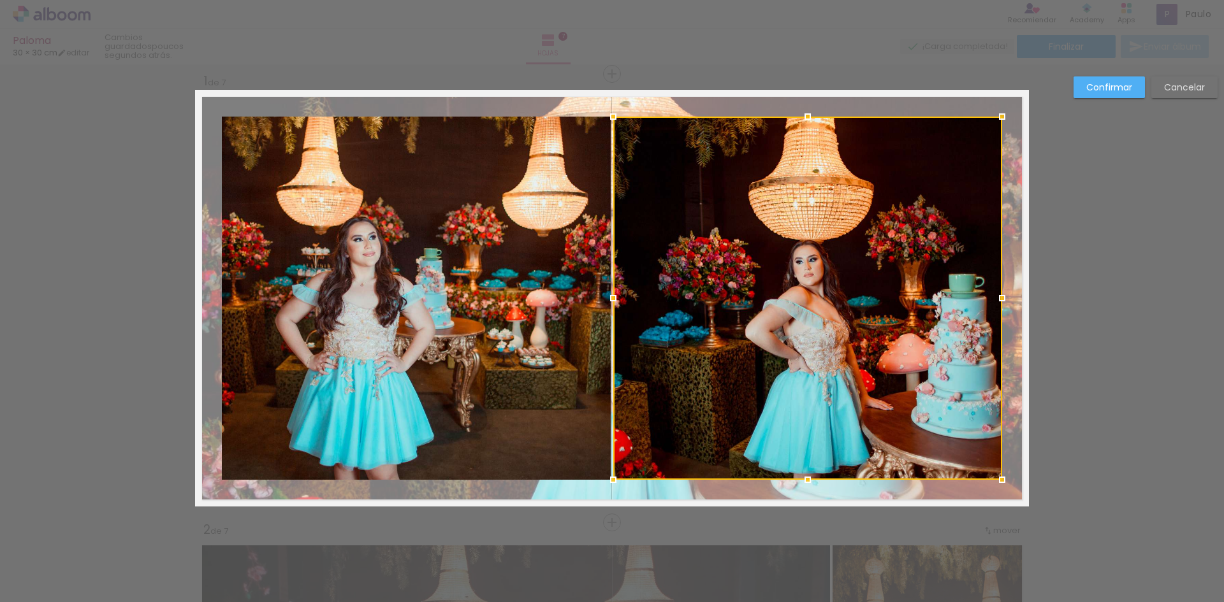
scroll to position [16, 0]
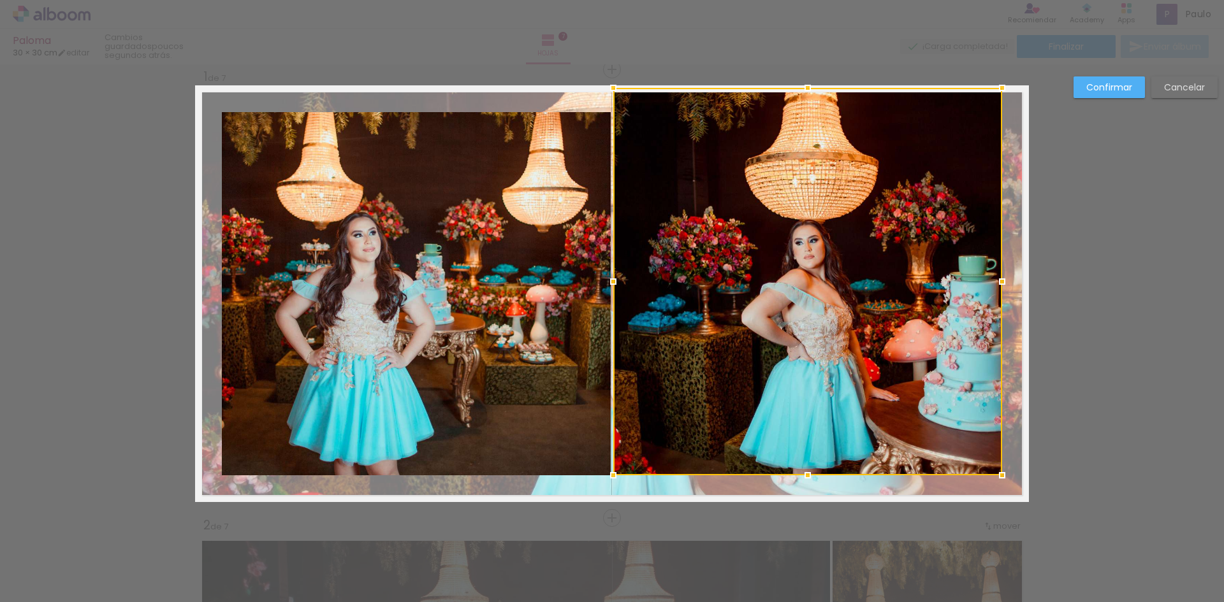
drag, startPoint x: 802, startPoint y: 110, endPoint x: 797, endPoint y: 79, distance: 30.9
click at [797, 79] on div at bounding box center [807, 87] width 25 height 25
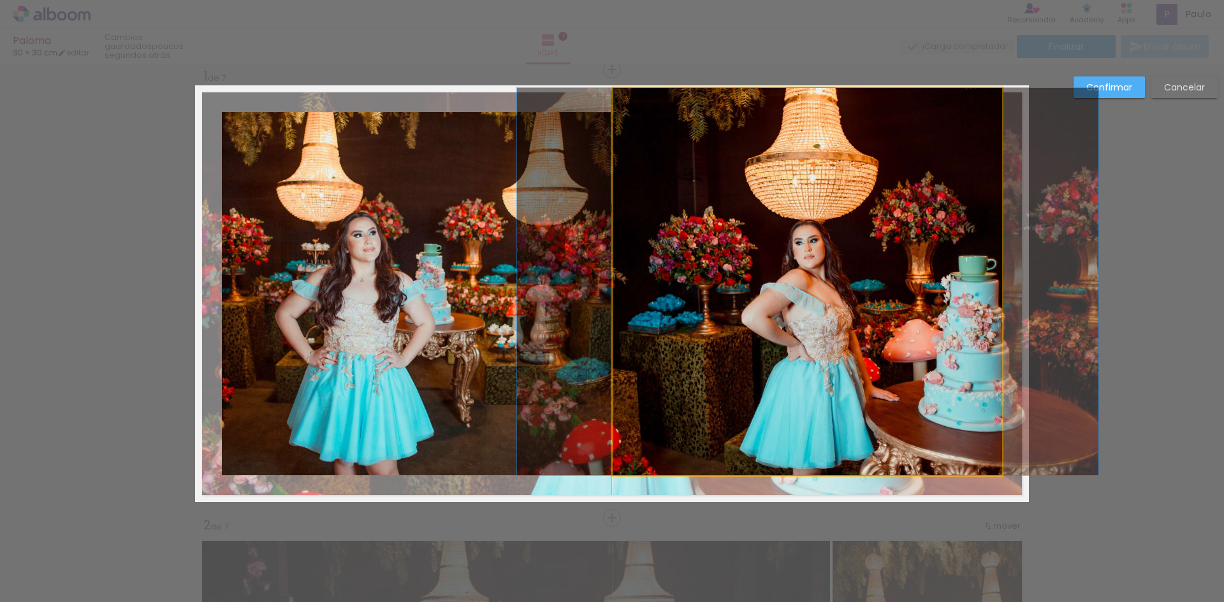
click at [990, 456] on quentale-photo at bounding box center [807, 282] width 389 height 388
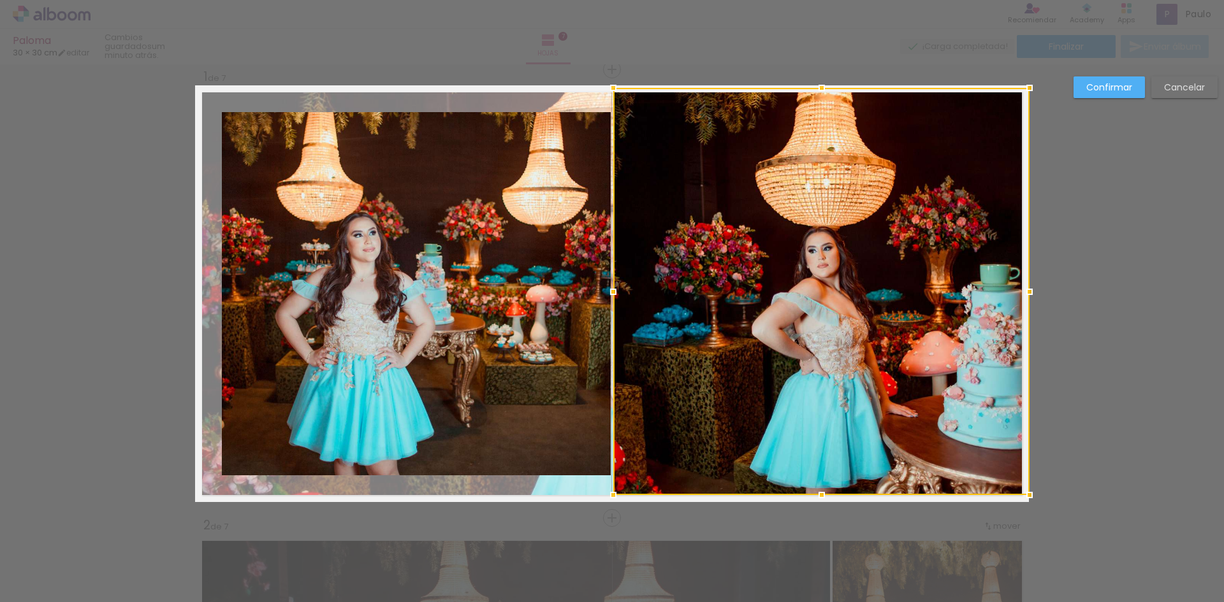
drag, startPoint x: 996, startPoint y: 476, endPoint x: 1036, endPoint y: 511, distance: 52.8
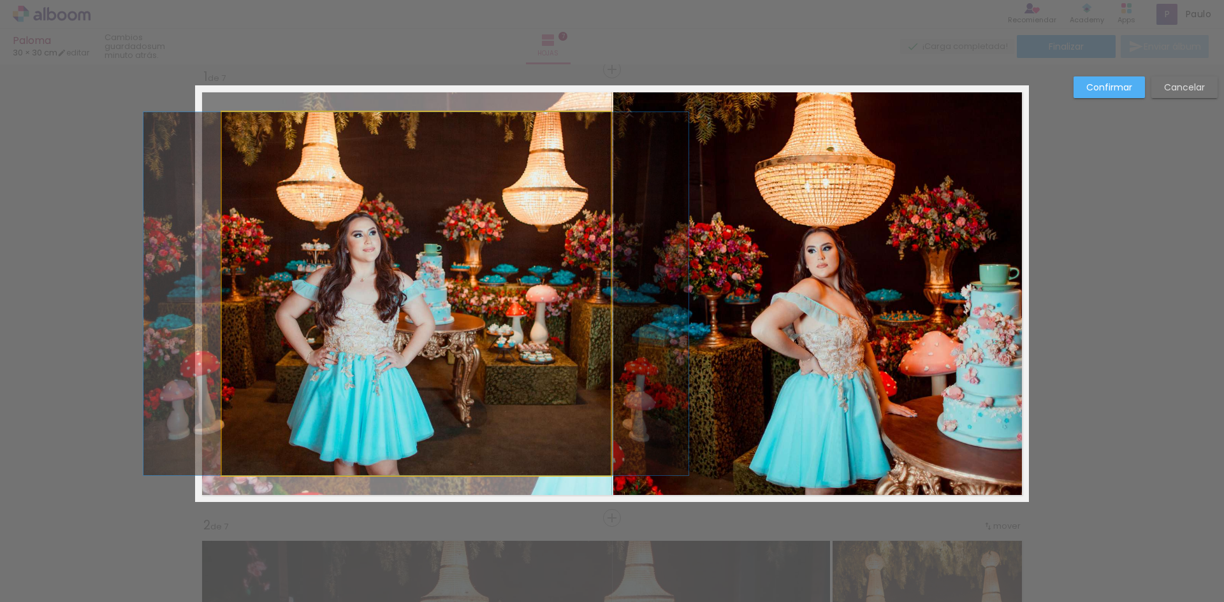
click at [280, 319] on quentale-photo at bounding box center [416, 293] width 389 height 363
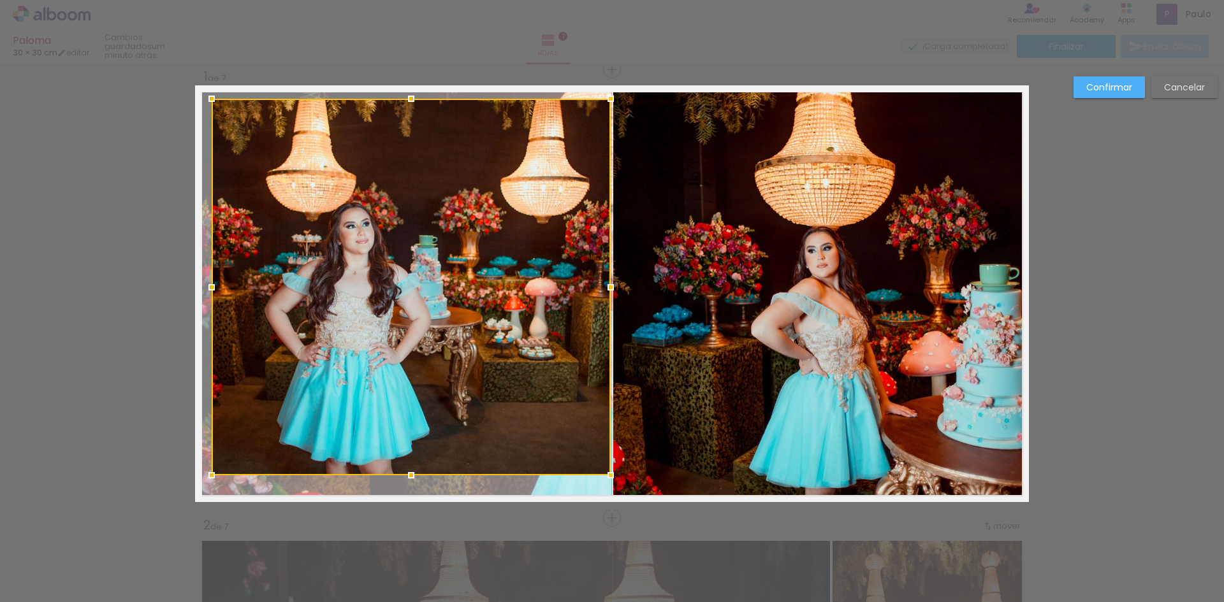
drag, startPoint x: 212, startPoint y: 108, endPoint x: 142, endPoint y: 64, distance: 83.3
click at [142, 0] on div "Paloma 30 × 30 cm editar um minuto atrás. Hojas 7 Finalizar Enviar álbum Insert…" at bounding box center [612, 0] width 1224 height 0
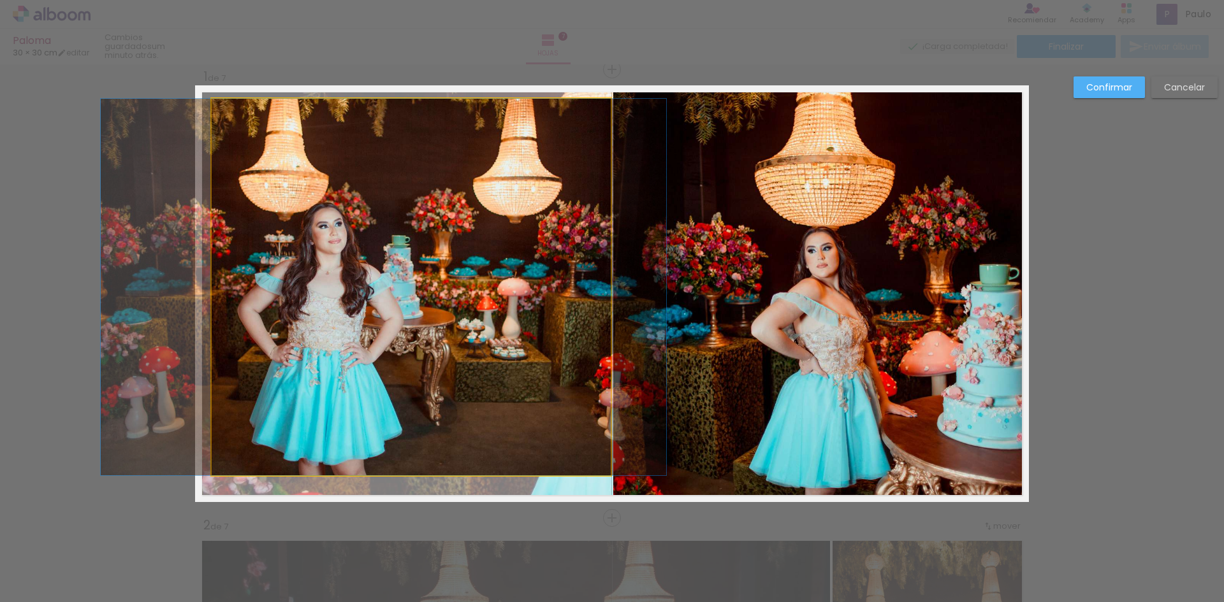
drag, startPoint x: 259, startPoint y: 124, endPoint x: 231, endPoint y: 104, distance: 33.8
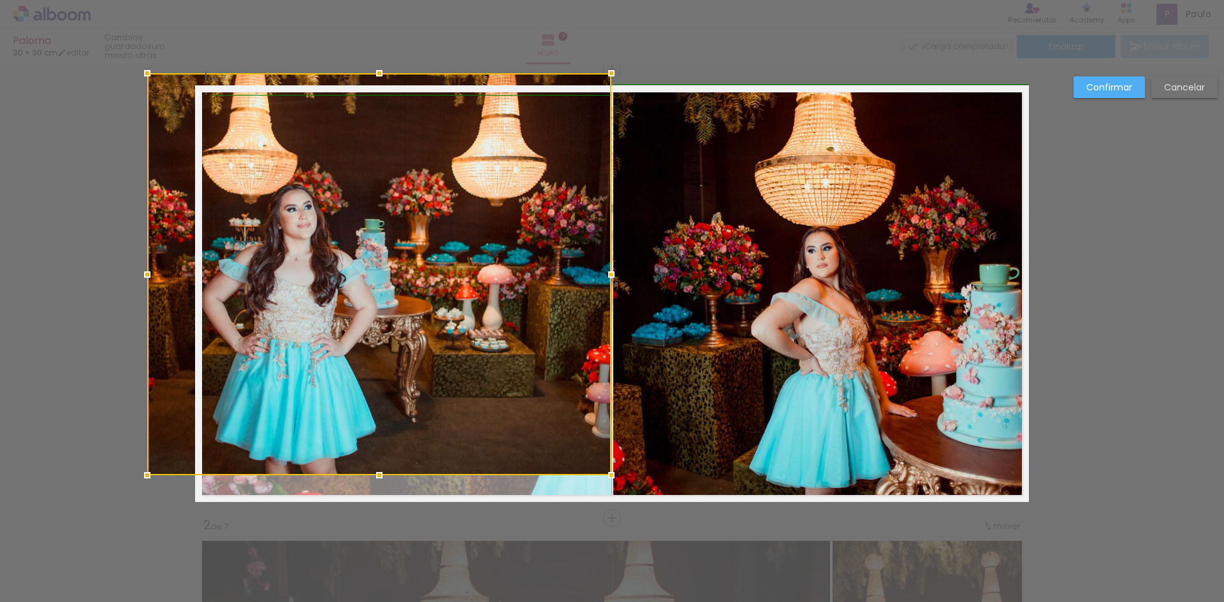
drag, startPoint x: 212, startPoint y: 98, endPoint x: 205, endPoint y: 100, distance: 6.9
click at [201, 94] on div at bounding box center [379, 274] width 464 height 402
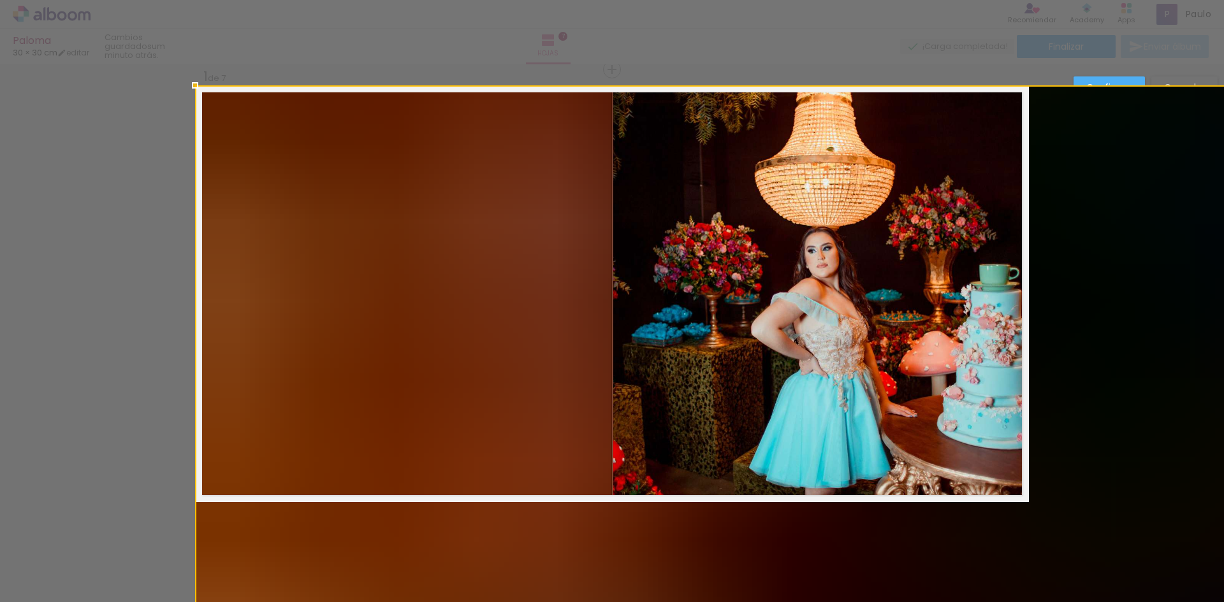
drag, startPoint x: 602, startPoint y: 481, endPoint x: 744, endPoint y: 581, distance: 173.3
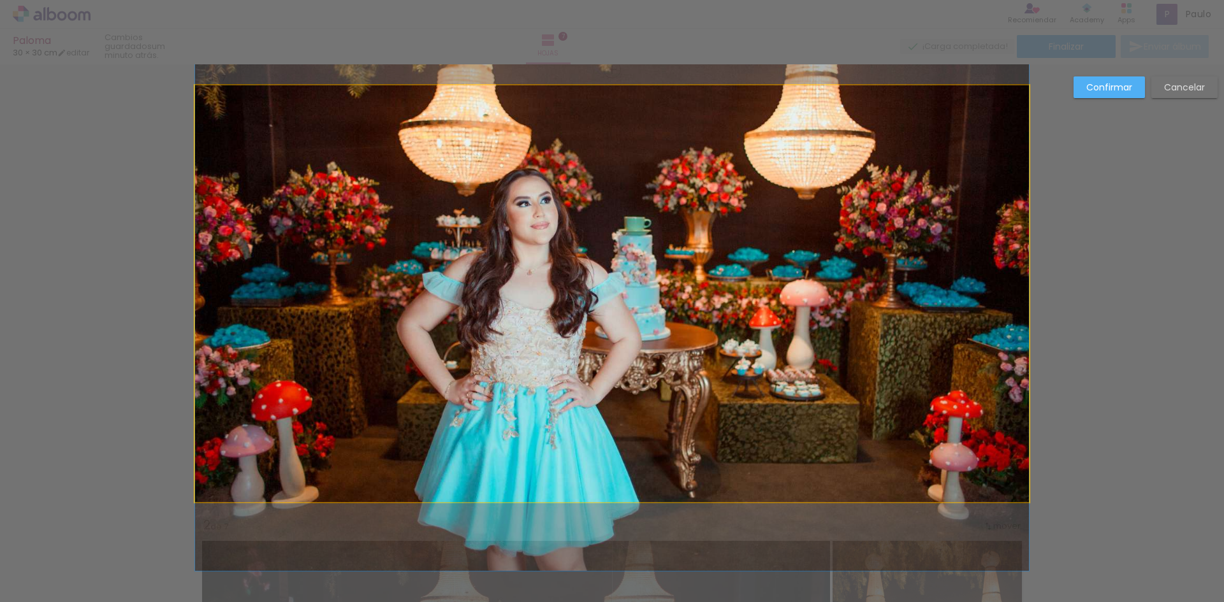
drag, startPoint x: 551, startPoint y: 389, endPoint x: 539, endPoint y: 388, distance: 12.1
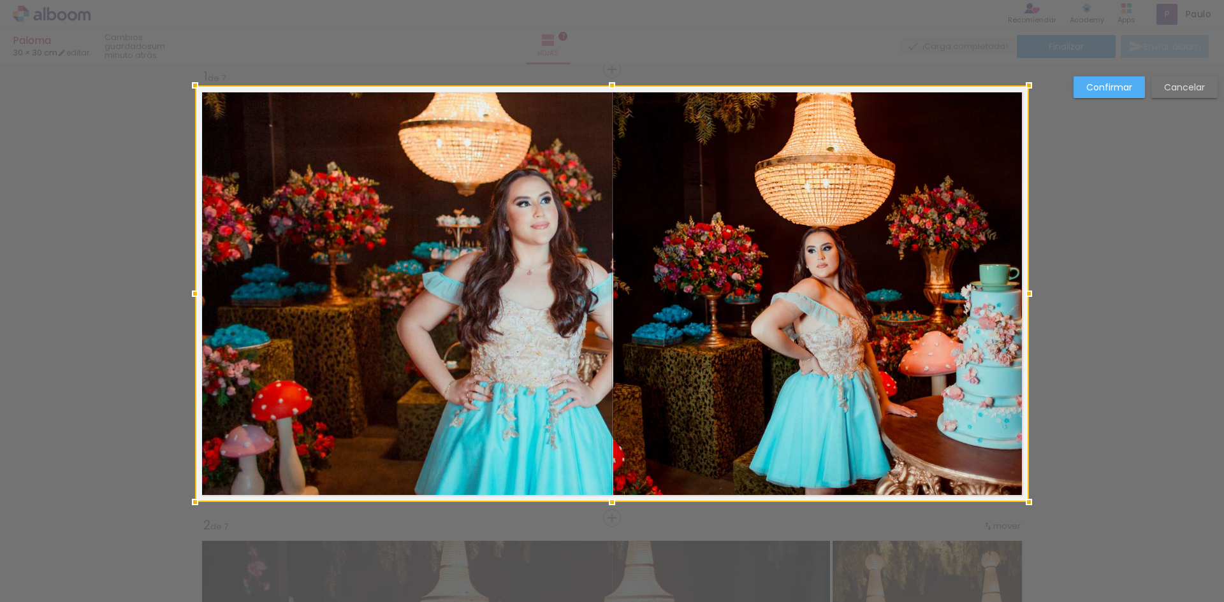
click at [586, 403] on div at bounding box center [612, 293] width 834 height 417
drag, startPoint x: 544, startPoint y: 391, endPoint x: 537, endPoint y: 396, distance: 7.8
click at [537, 396] on div at bounding box center [612, 293] width 834 height 417
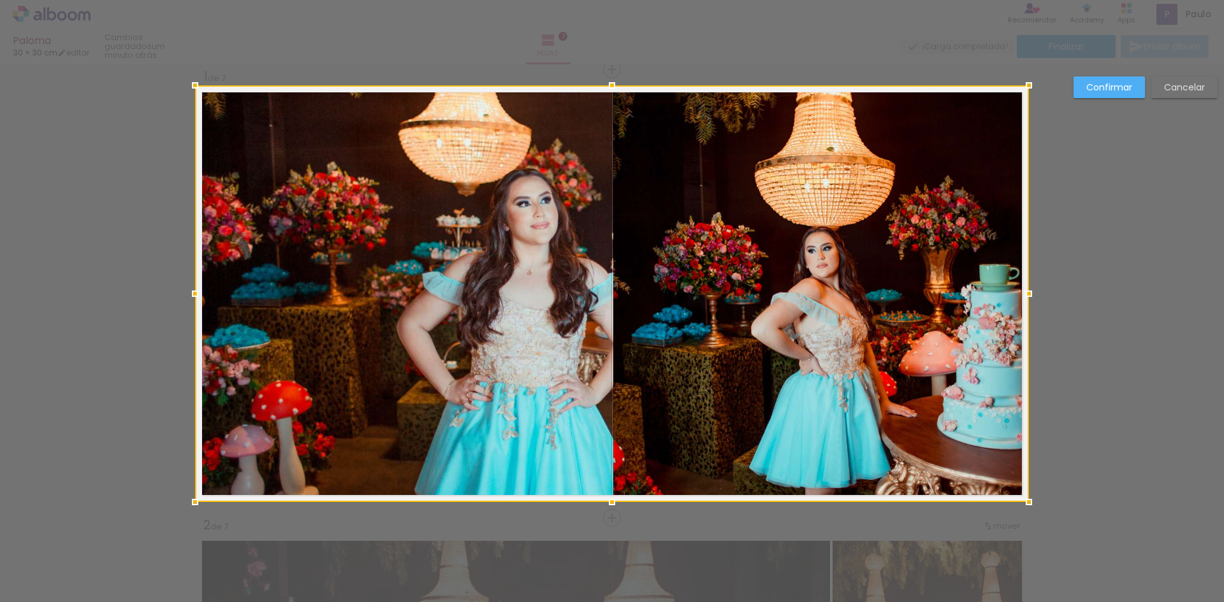
click at [537, 396] on div at bounding box center [612, 293] width 834 height 417
drag, startPoint x: 507, startPoint y: 380, endPoint x: 279, endPoint y: 382, distance: 228.8
click at [279, 382] on div at bounding box center [612, 293] width 834 height 417
click at [330, 358] on div at bounding box center [612, 293] width 834 height 417
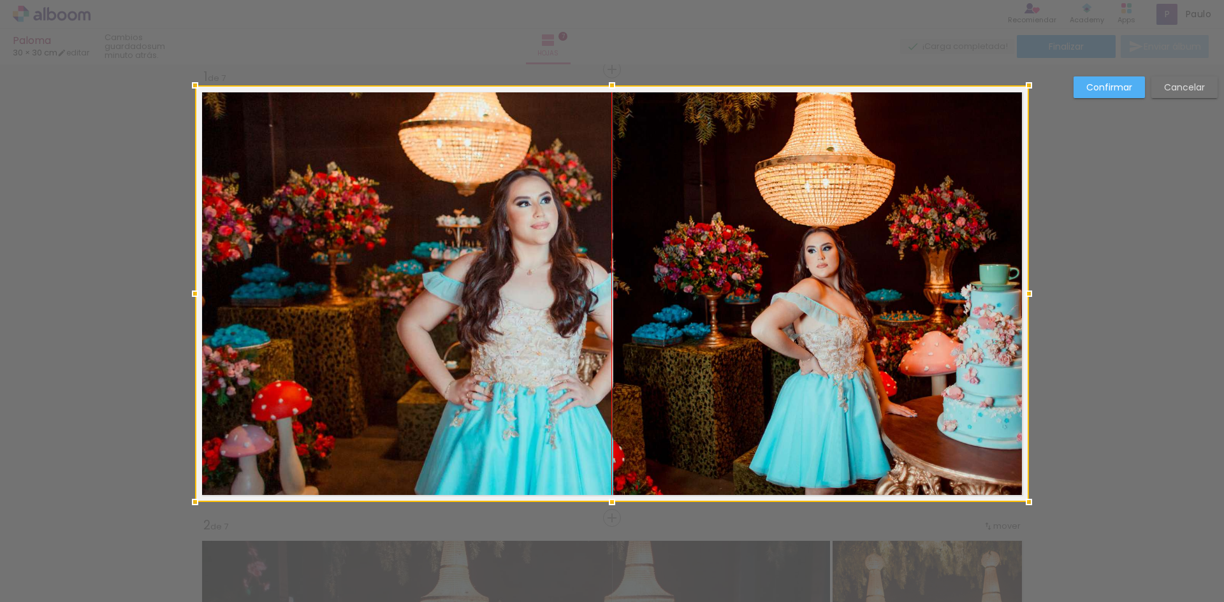
drag, startPoint x: 425, startPoint y: 425, endPoint x: 240, endPoint y: 400, distance: 187.2
click at [240, 400] on div at bounding box center [612, 293] width 834 height 417
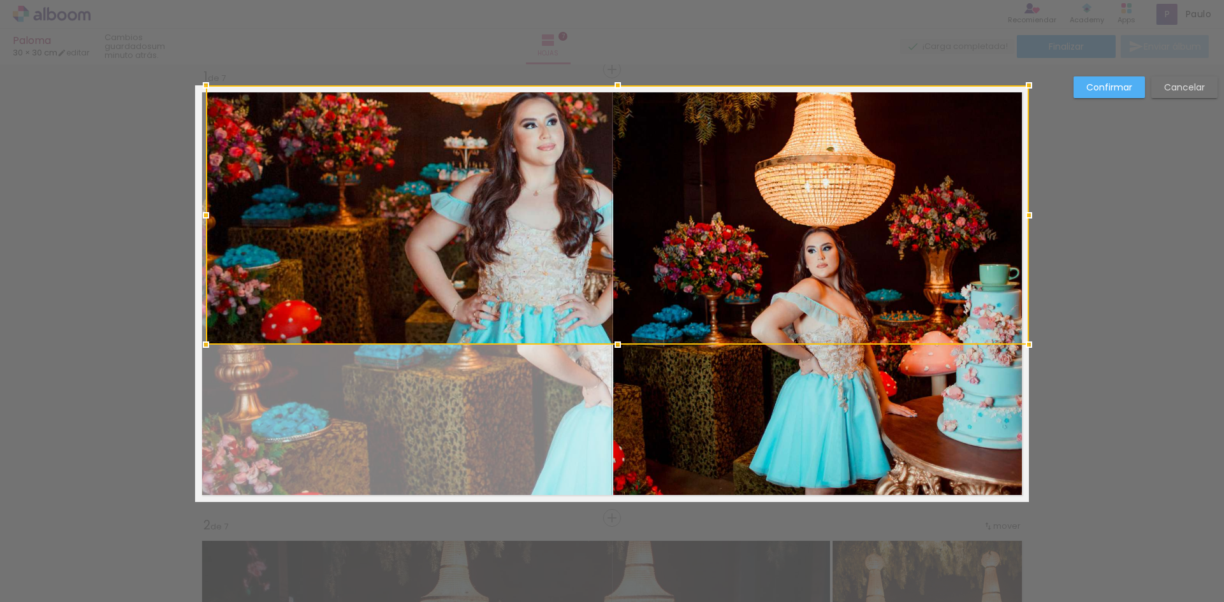
drag, startPoint x: 186, startPoint y: 498, endPoint x: 426, endPoint y: 351, distance: 281.8
click at [424, 353] on album-spread "1 de 7" at bounding box center [612, 293] width 834 height 417
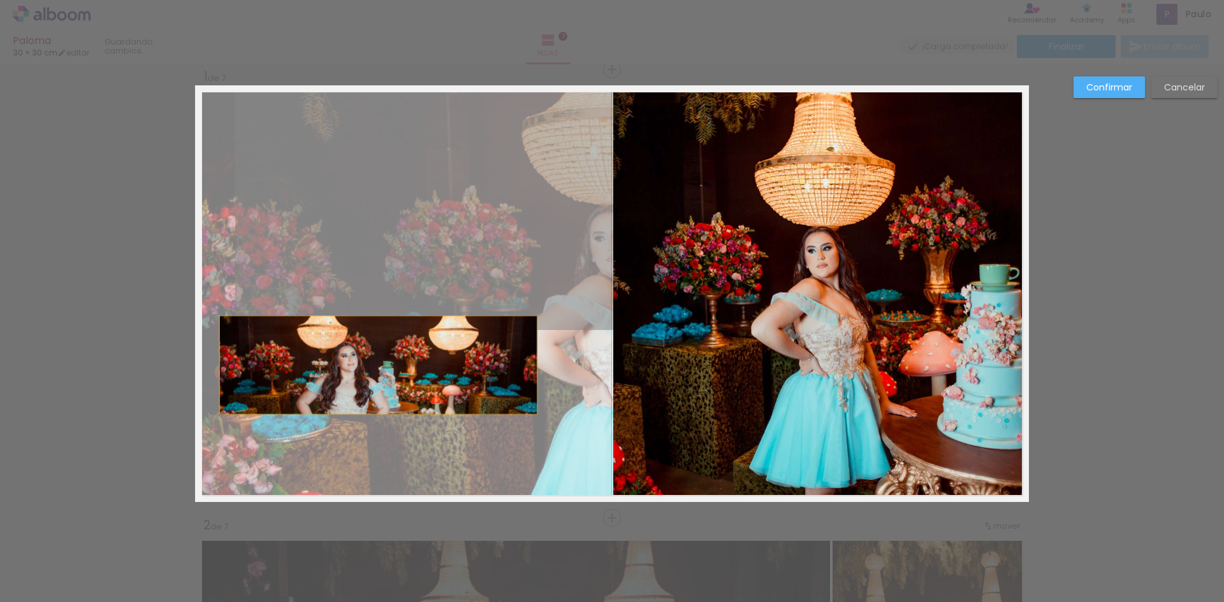
drag, startPoint x: 523, startPoint y: 277, endPoint x: 373, endPoint y: 365, distance: 173.7
click at [373, 365] on quentale-layouter at bounding box center [612, 293] width 834 height 417
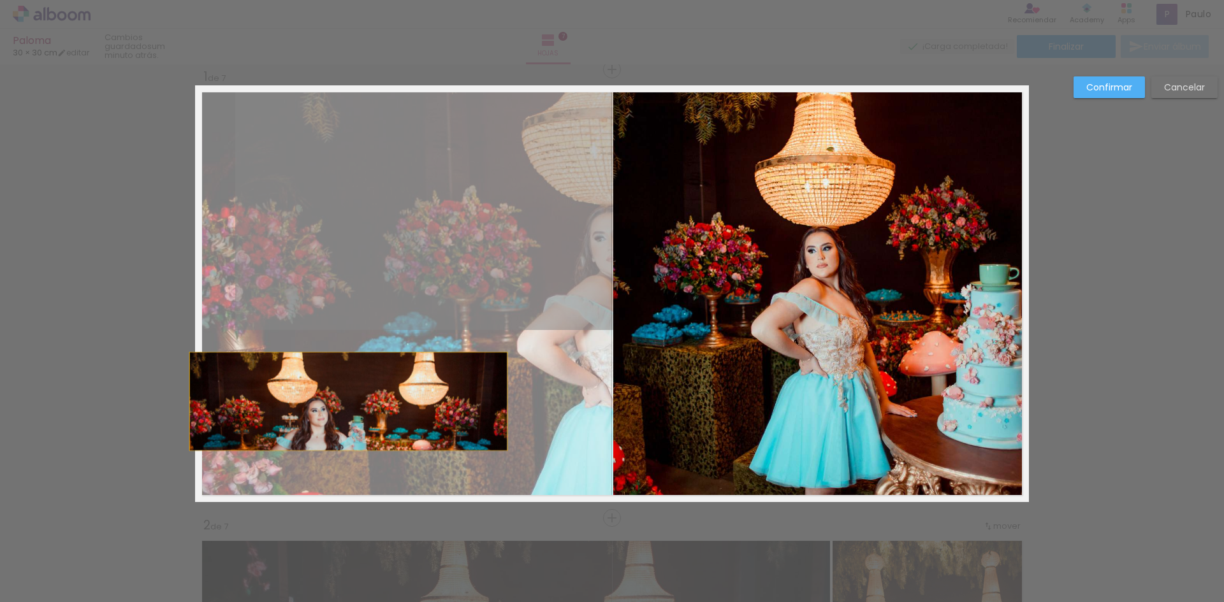
drag, startPoint x: 428, startPoint y: 284, endPoint x: 343, endPoint y: 402, distance: 145.6
click at [343, 402] on quentale-layouter at bounding box center [612, 293] width 834 height 417
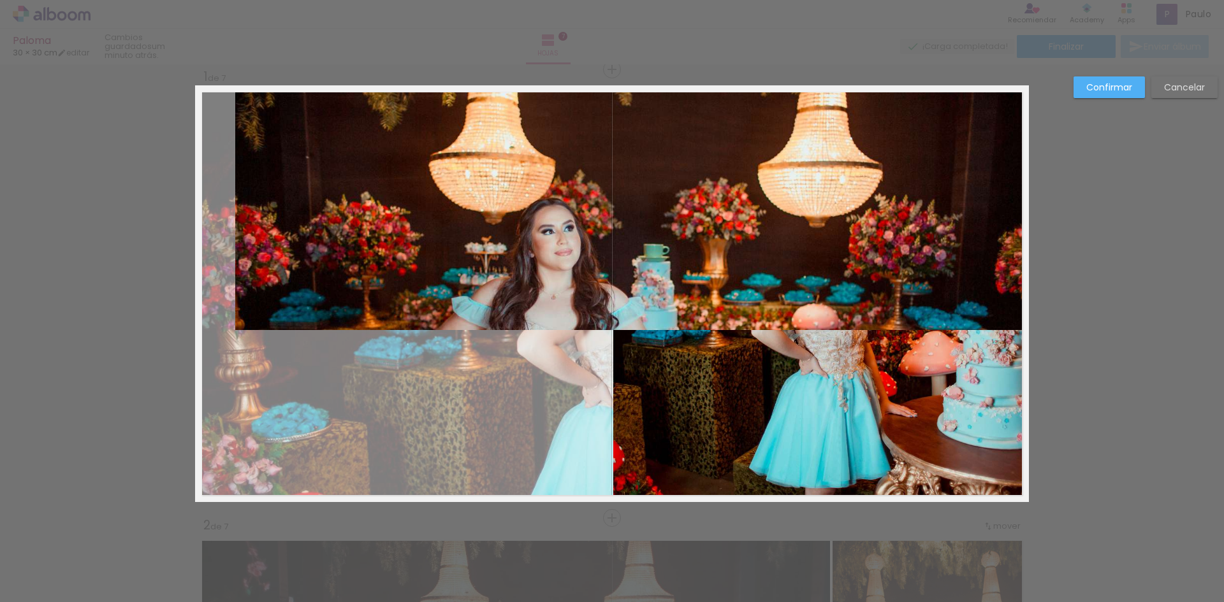
click at [490, 321] on quentale-photo at bounding box center [632, 207] width 794 height 245
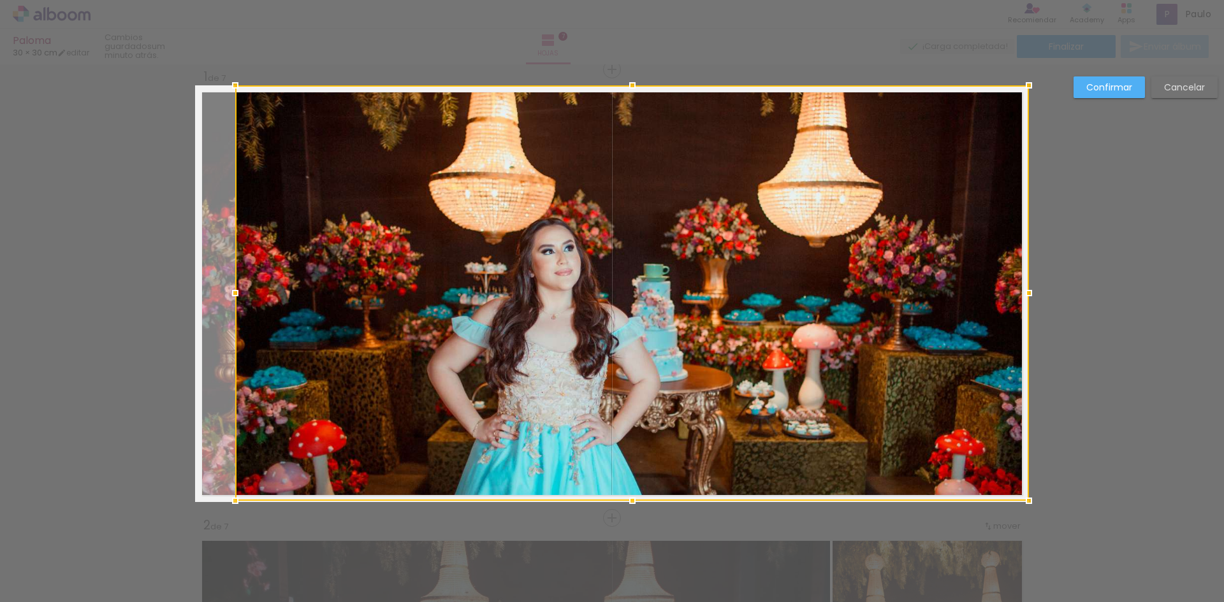
drag, startPoint x: 625, startPoint y: 331, endPoint x: 625, endPoint y: 499, distance: 167.6
click at [628, 503] on div at bounding box center [632, 500] width 25 height 25
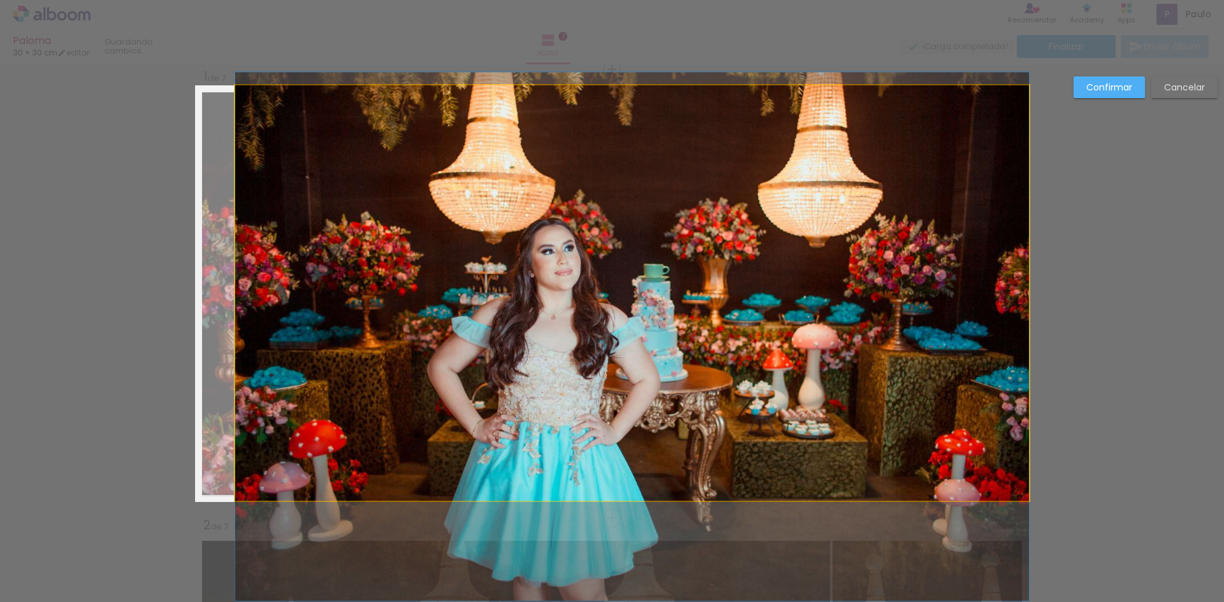
click at [251, 308] on quentale-photo at bounding box center [632, 293] width 794 height 416
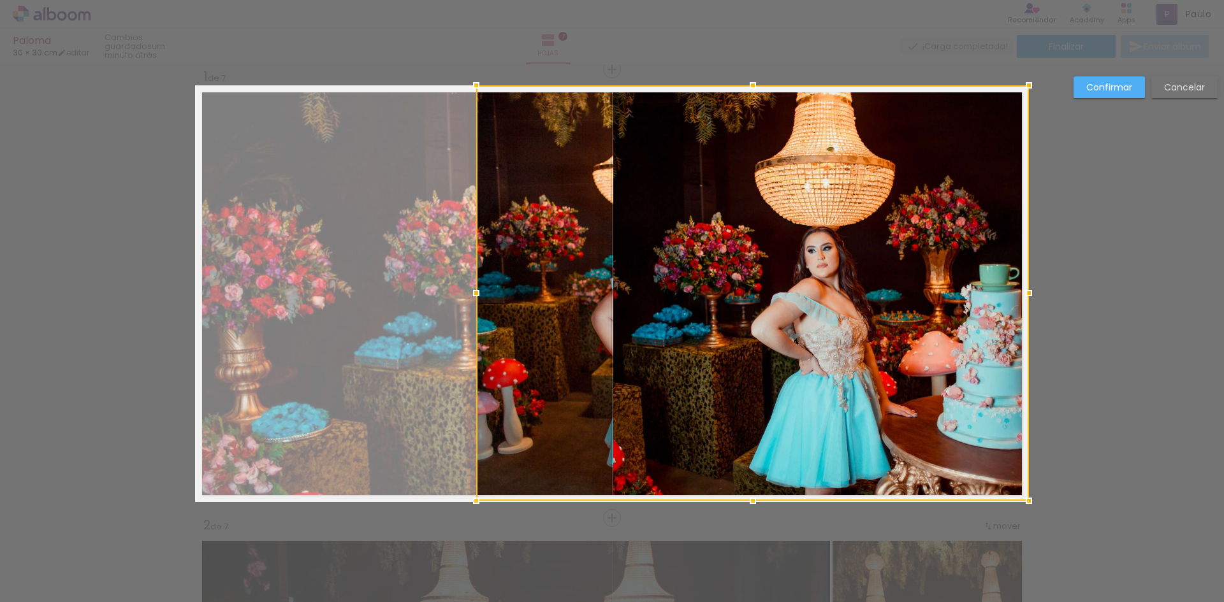
drag, startPoint x: 228, startPoint y: 294, endPoint x: 469, endPoint y: 287, distance: 241.1
click at [469, 287] on div at bounding box center [475, 292] width 25 height 25
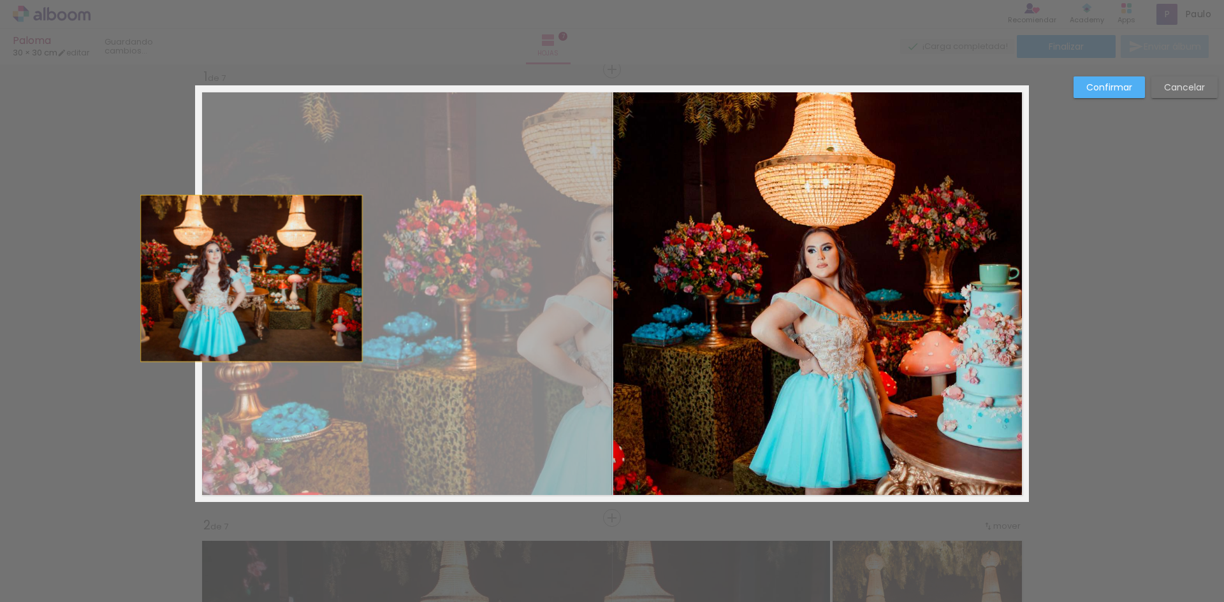
drag, startPoint x: 527, startPoint y: 279, endPoint x: 290, endPoint y: 272, distance: 236.6
click at [290, 272] on quentale-layouter at bounding box center [612, 293] width 834 height 417
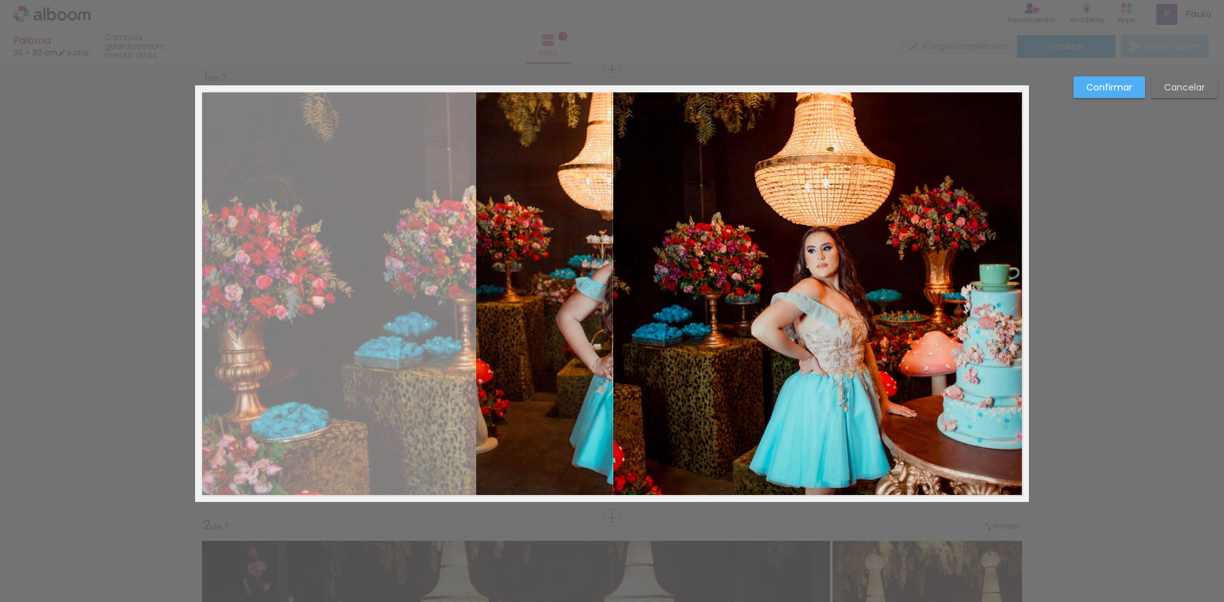
click at [1103, 80] on paper-button "Confirmar" at bounding box center [1108, 87] width 71 height 22
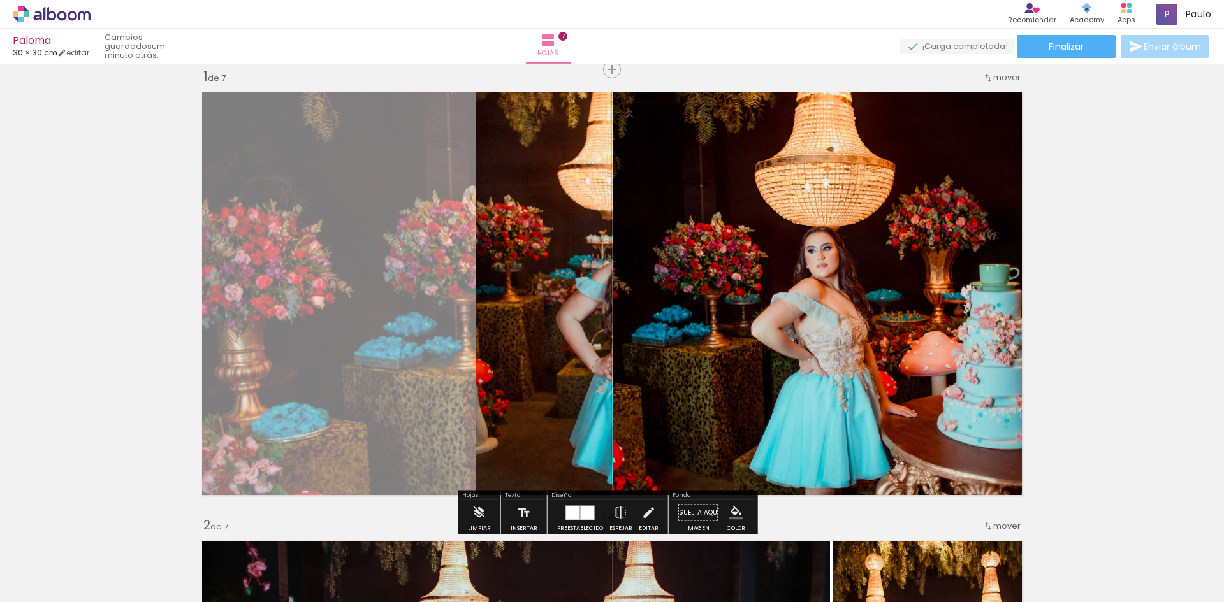
click at [583, 515] on div at bounding box center [587, 512] width 13 height 13
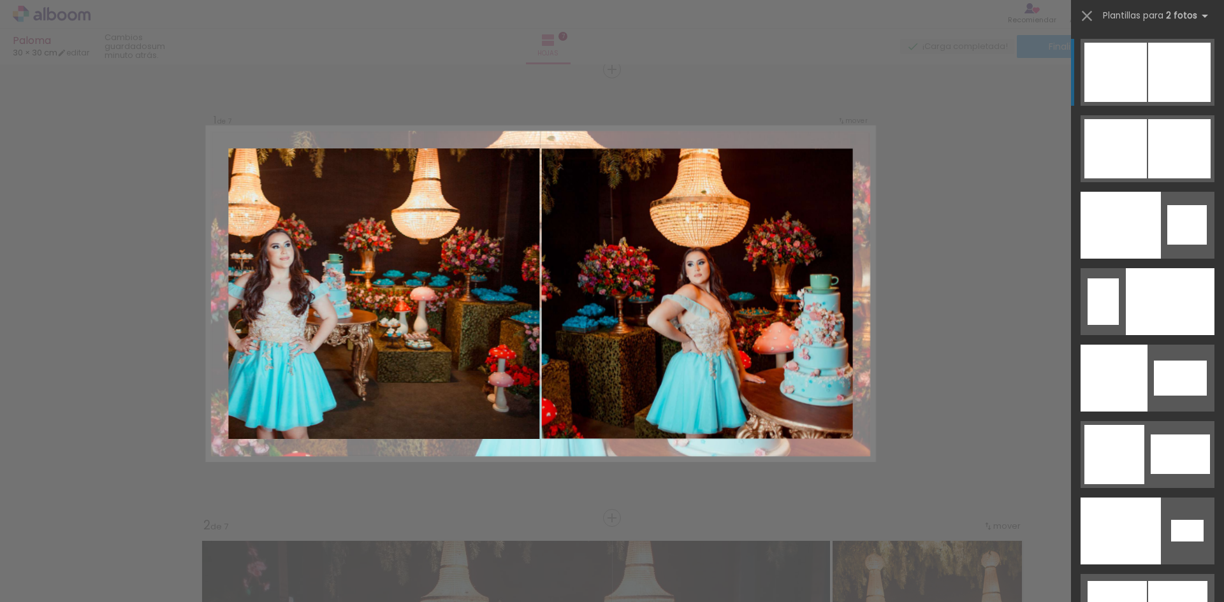
click at [1162, 81] on div at bounding box center [1179, 72] width 62 height 59
click at [1152, 77] on div at bounding box center [1179, 72] width 62 height 59
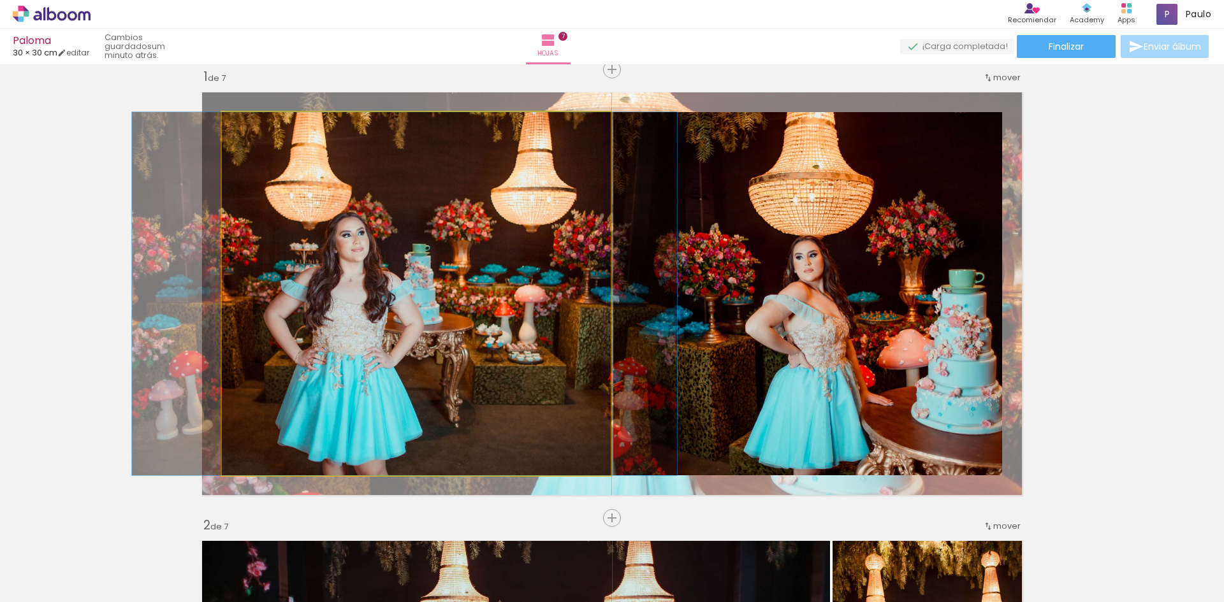
drag, startPoint x: 412, startPoint y: 308, endPoint x: 483, endPoint y: 302, distance: 71.0
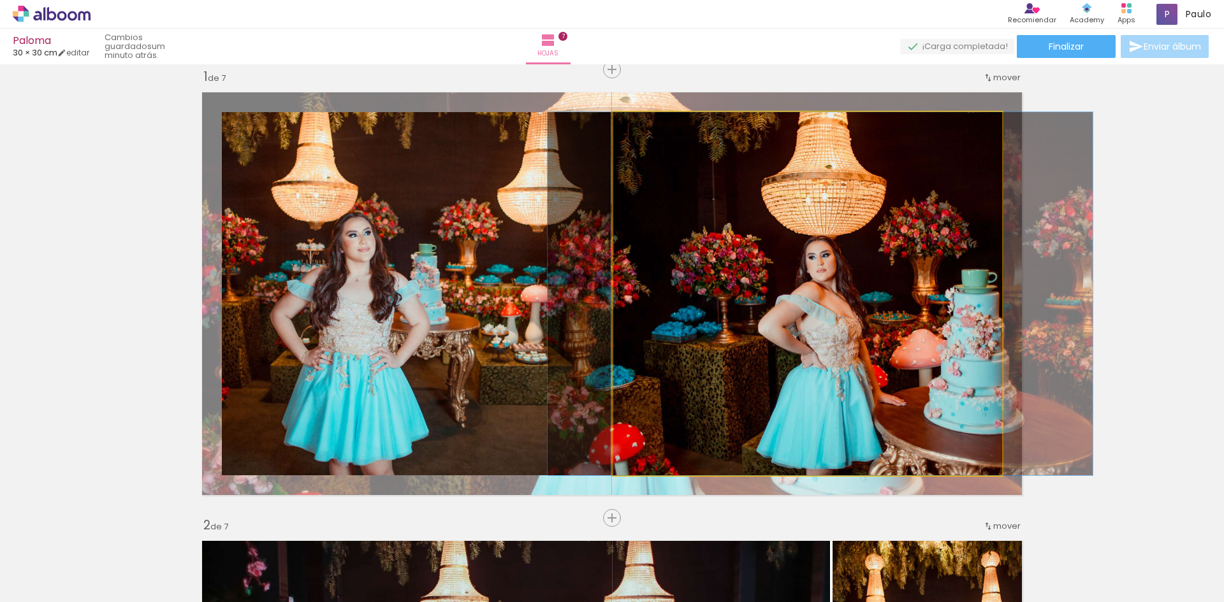
drag, startPoint x: 786, startPoint y: 295, endPoint x: 796, endPoint y: 289, distance: 11.2
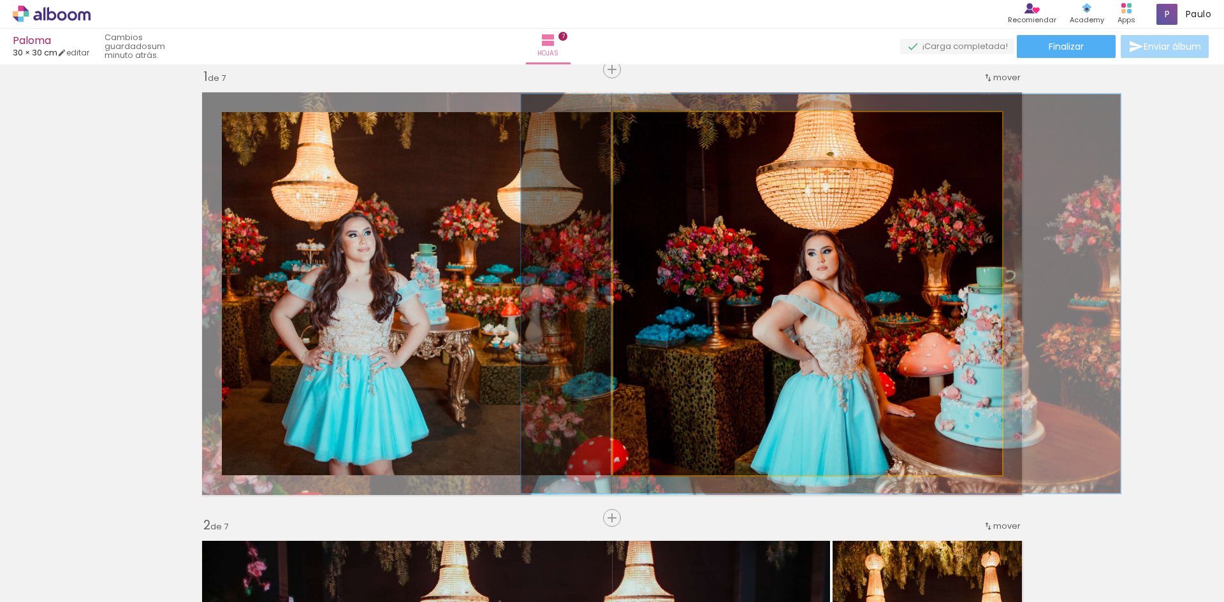
type paper-slider "110"
click at [648, 124] on div at bounding box center [647, 125] width 20 height 20
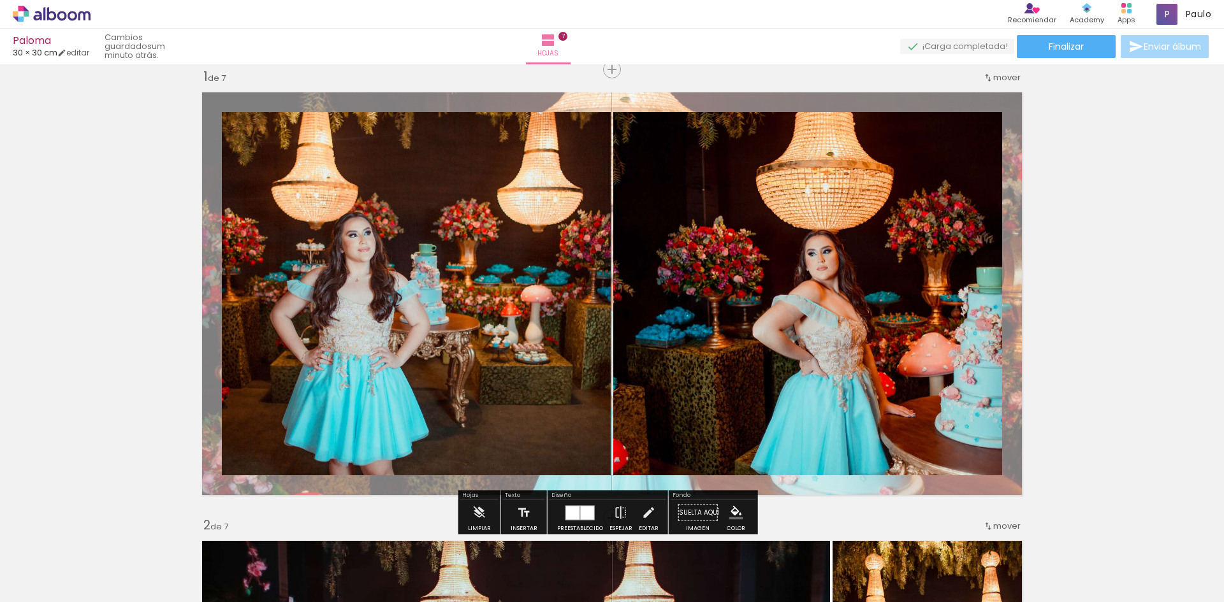
click at [691, 101] on quentale-layouter at bounding box center [612, 293] width 834 height 417
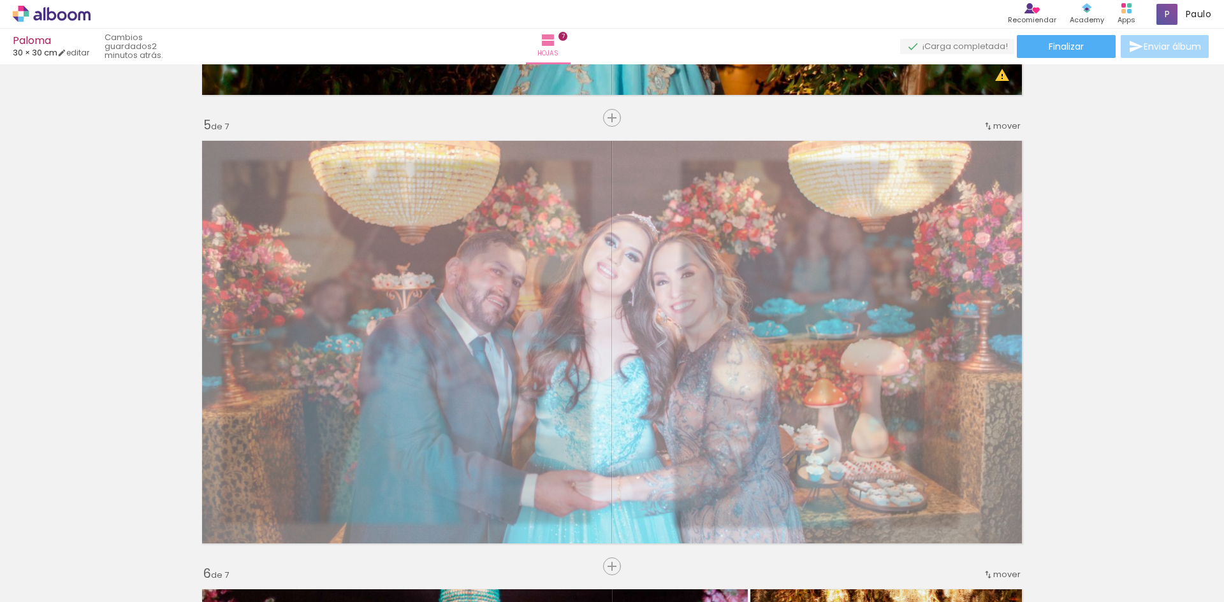
scroll to position [1768, 0]
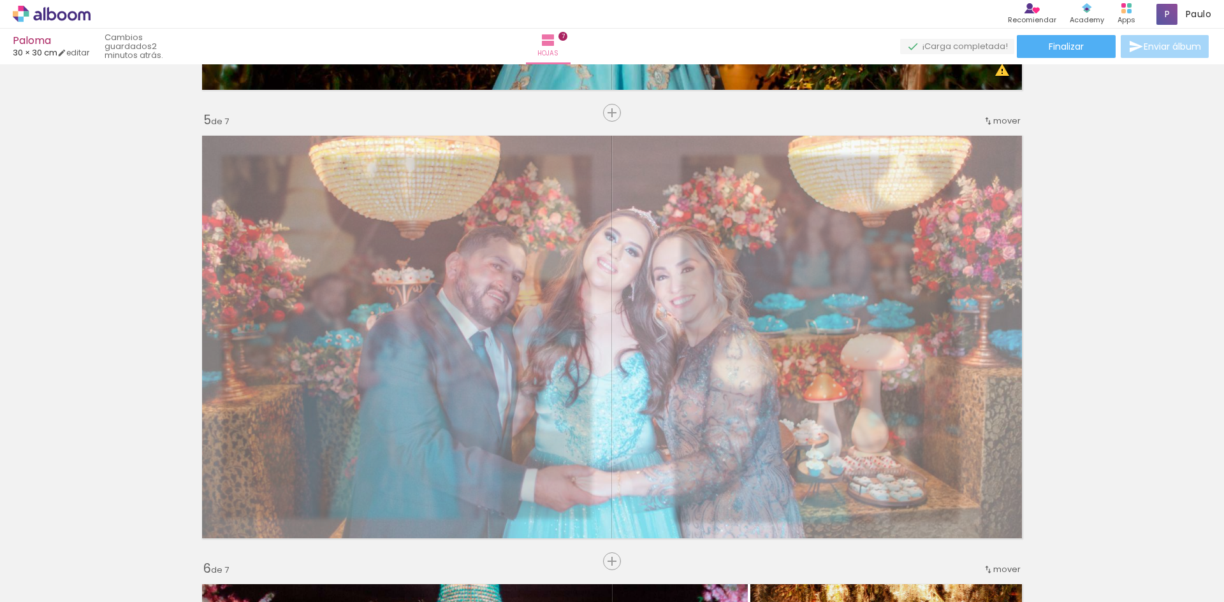
click at [1093, 340] on div "Insertar hoja 1 de 7 Insertar hoja 2 de 7 Insertar hoja 3 de 7 Insertar hoja 4 …" at bounding box center [612, 96] width 1224 height 3591
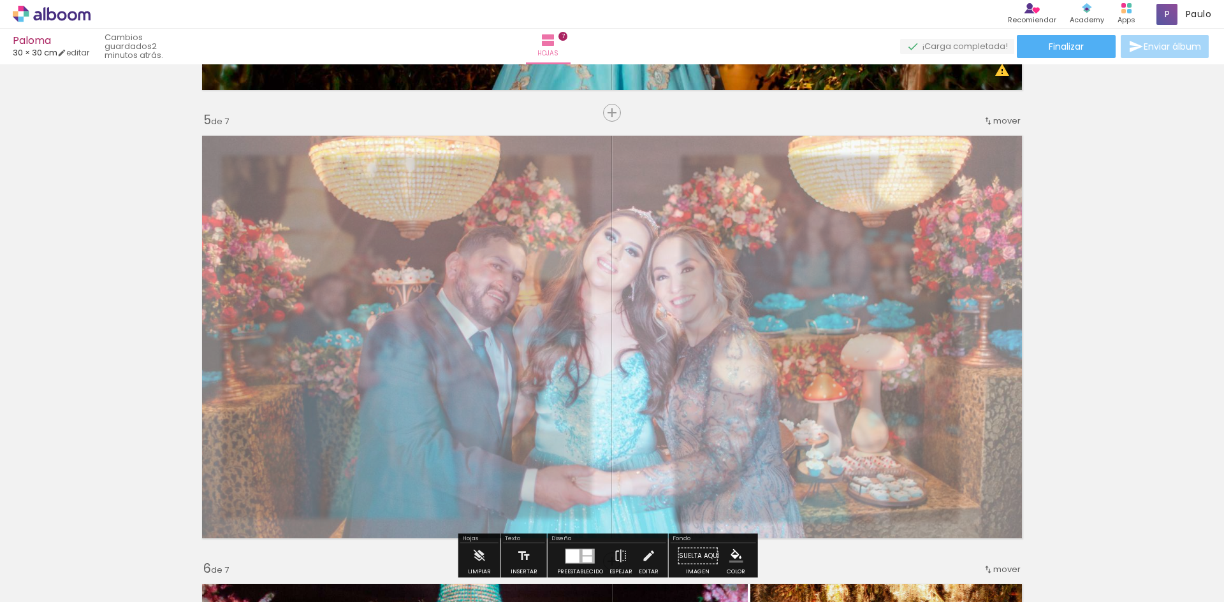
click at [845, 298] on quentale-photo at bounding box center [612, 337] width 834 height 417
click at [1032, 146] on div "Insertar hoja 1 de 7 Insertar hoja 2 de 7 Insertar hoja 3 de 7 Insertar hoja 4 …" at bounding box center [612, 96] width 1224 height 3591
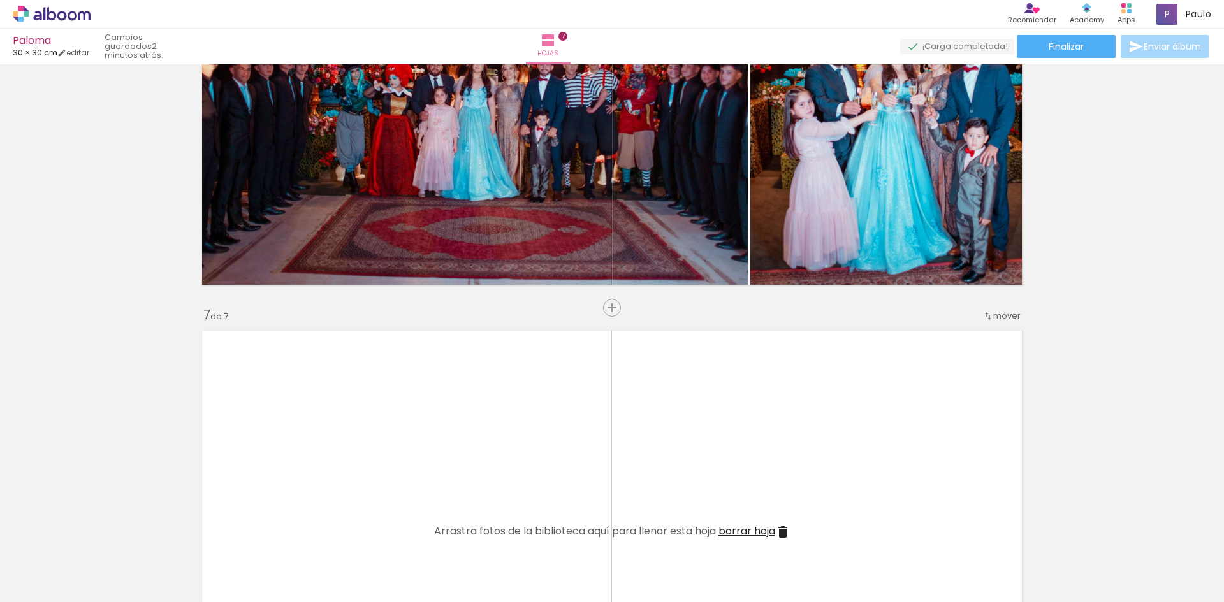
scroll to position [2341, 0]
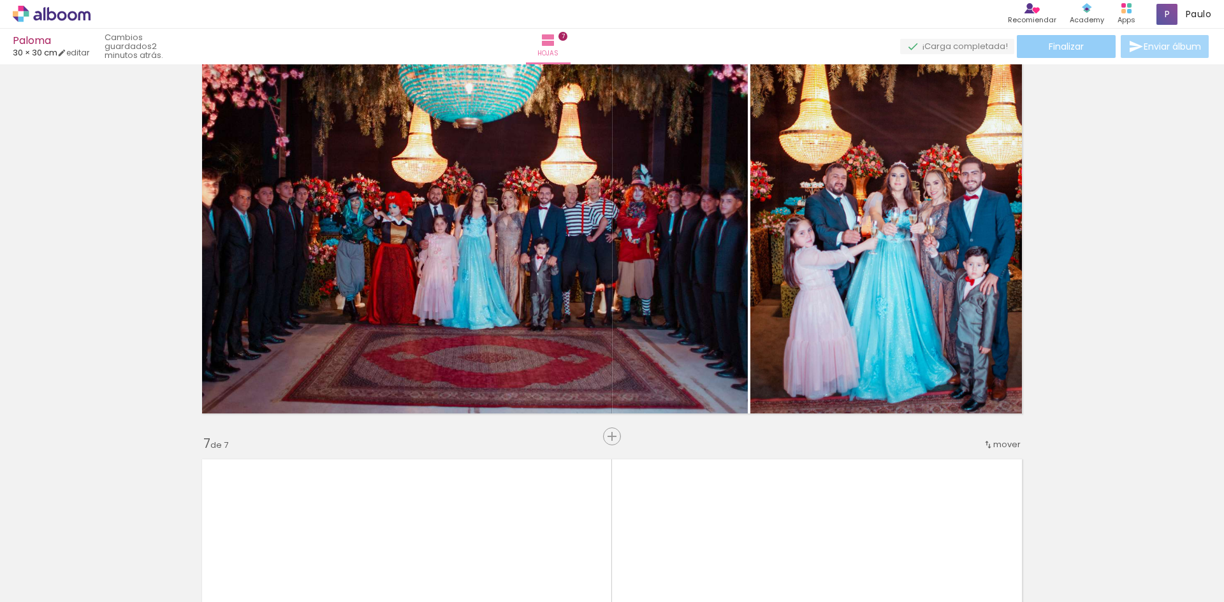
click at [1089, 40] on paper-button "Finalizar" at bounding box center [1066, 46] width 99 height 23
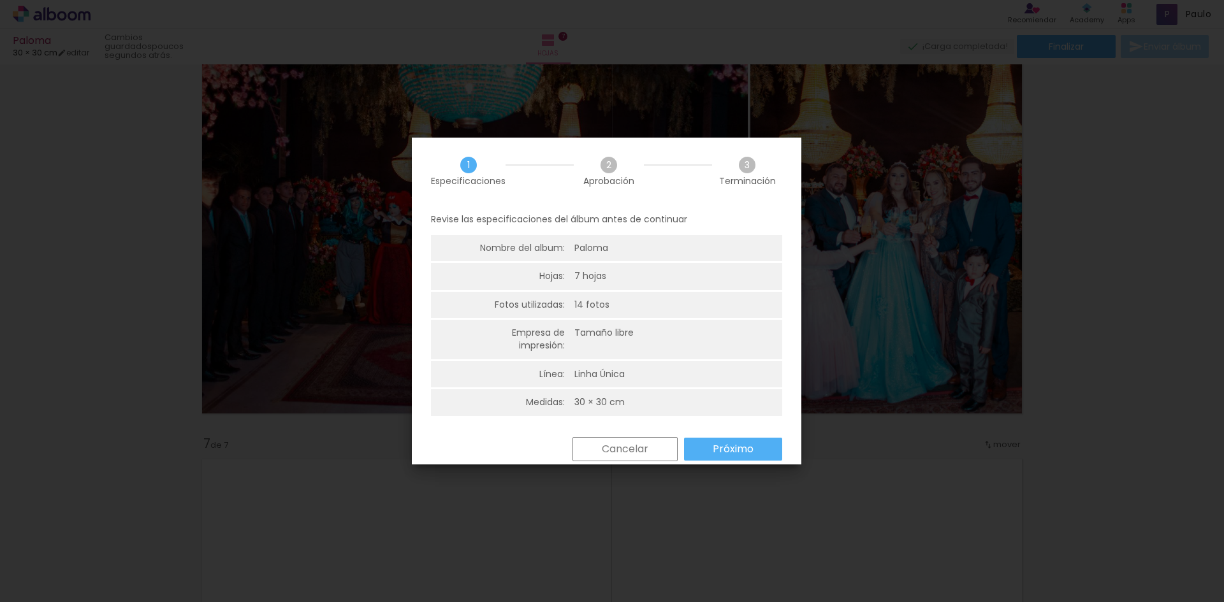
click at [0, 0] on slot "Próximo" at bounding box center [0, 0] width 0 height 0
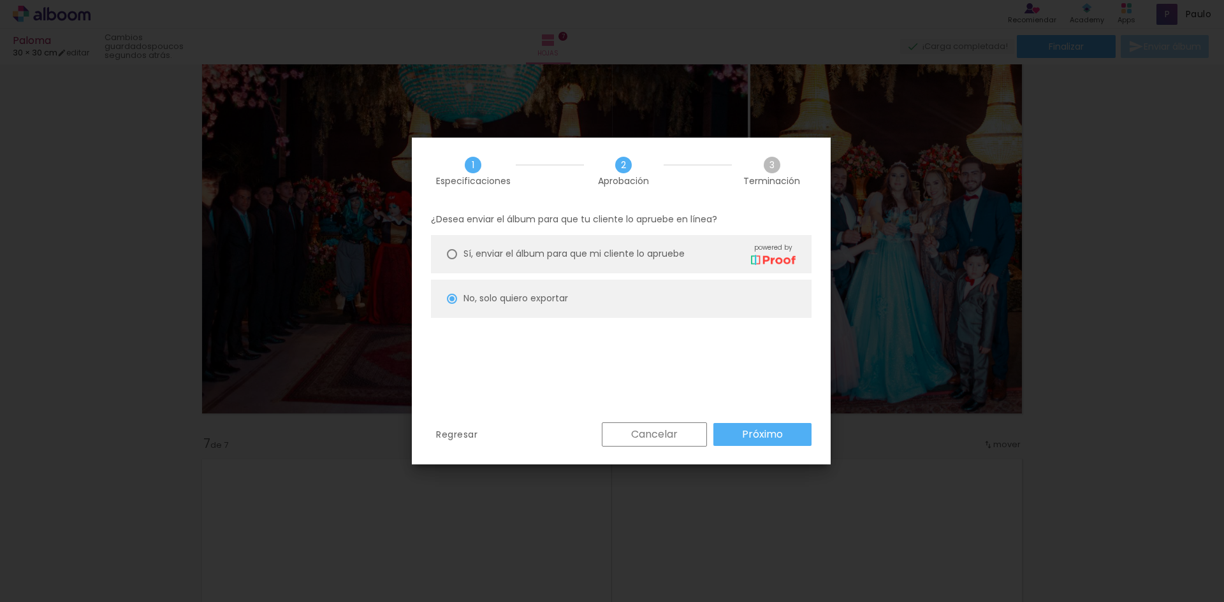
click at [785, 437] on paper-button "Próximo" at bounding box center [762, 434] width 98 height 23
type input "Alta, 300 DPI"
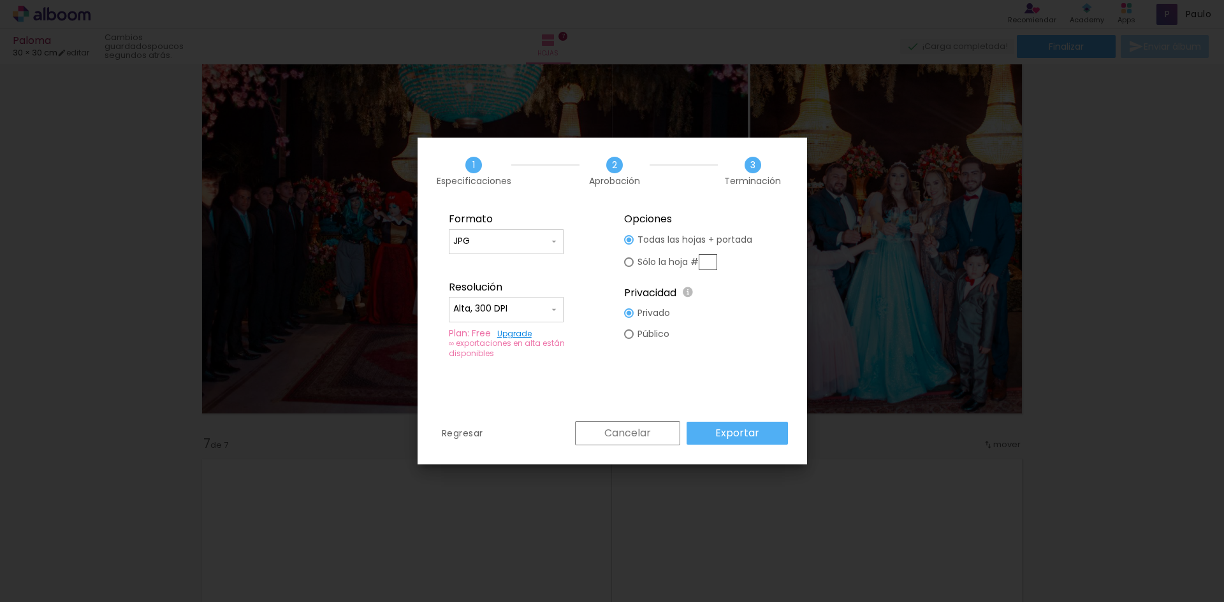
click at [0, 0] on slot "Exportar" at bounding box center [0, 0] width 0 height 0
